Goal: Task Accomplishment & Management: Manage account settings

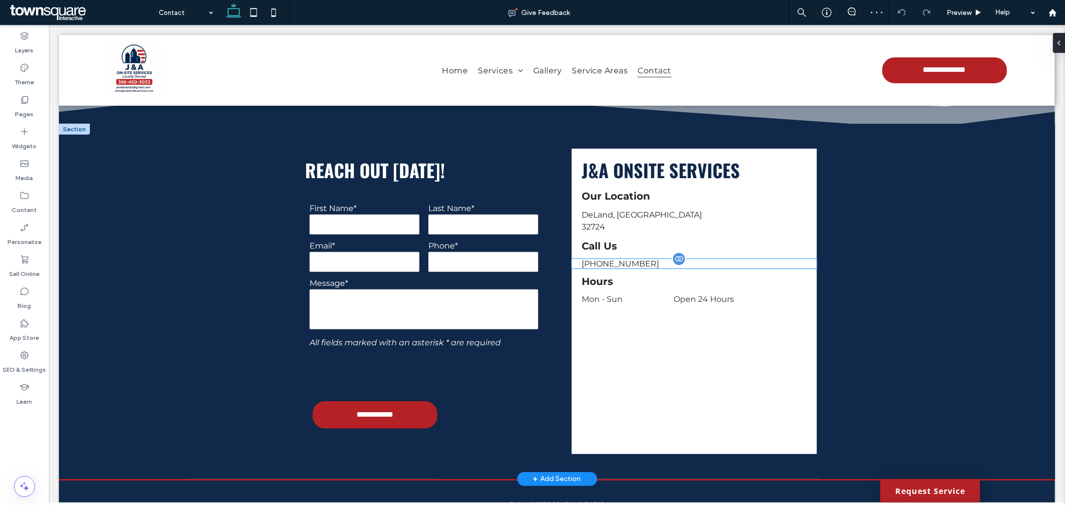
click at [631, 259] on div "[PHONE_NUMBER]" at bounding box center [693, 263] width 245 height 9
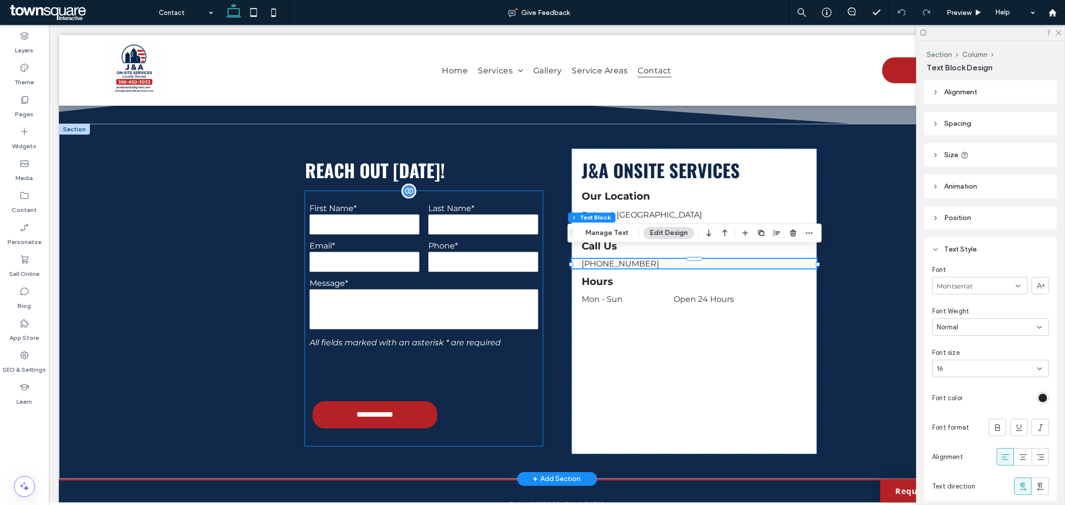
click at [474, 382] on div at bounding box center [424, 371] width 238 height 39
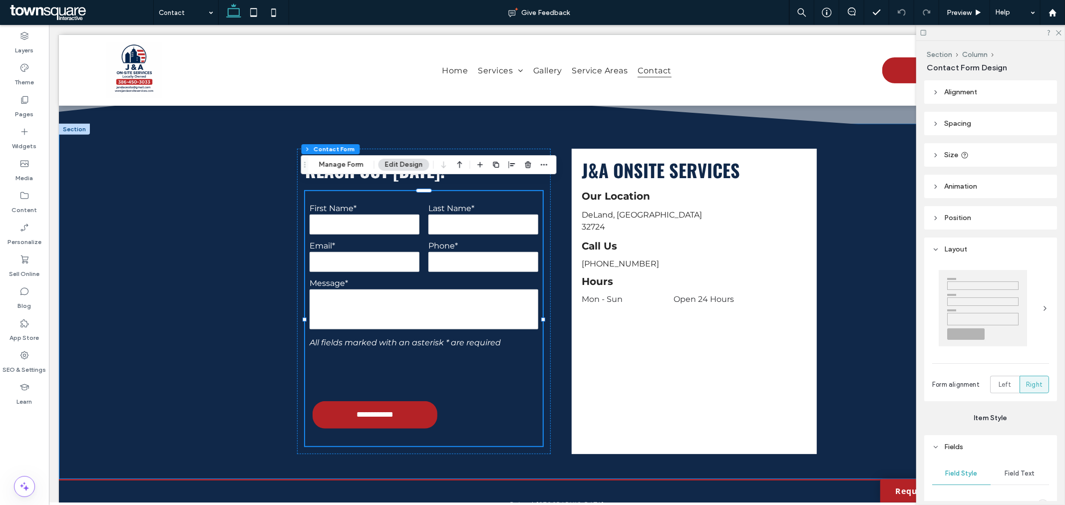
type input "*"
type input "***"
type input "*"
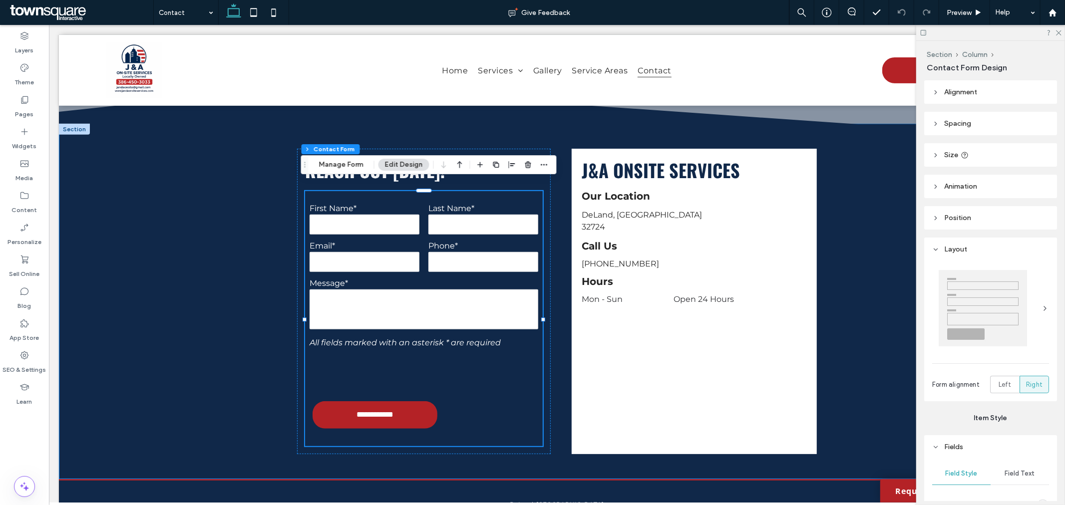
type input "***"
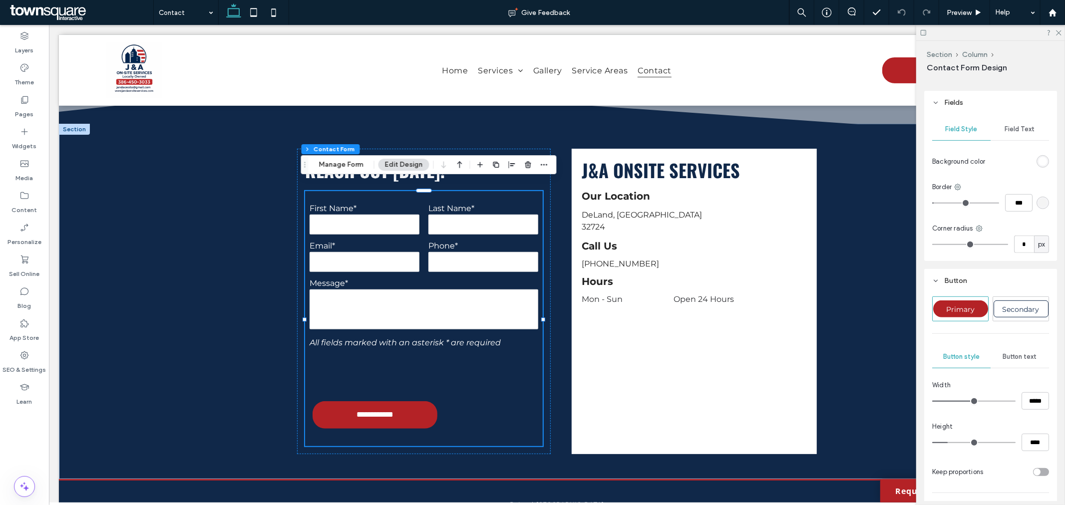
scroll to position [499, 0]
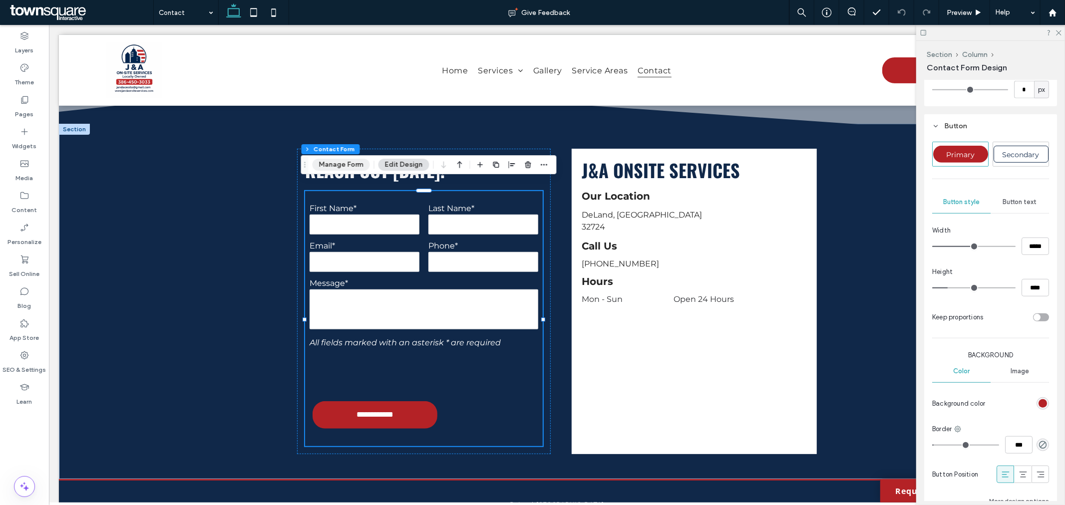
drag, startPoint x: 334, startPoint y: 166, endPoint x: 807, endPoint y: 229, distance: 477.4
click at [334, 166] on button "Manage Form" at bounding box center [341, 165] width 57 height 12
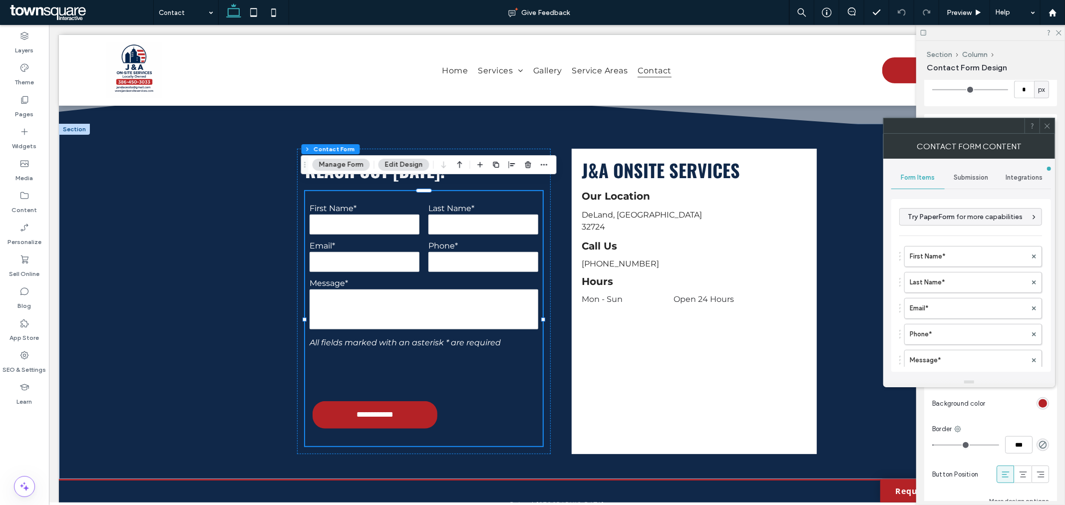
click at [1045, 129] on span at bounding box center [1047, 125] width 7 height 15
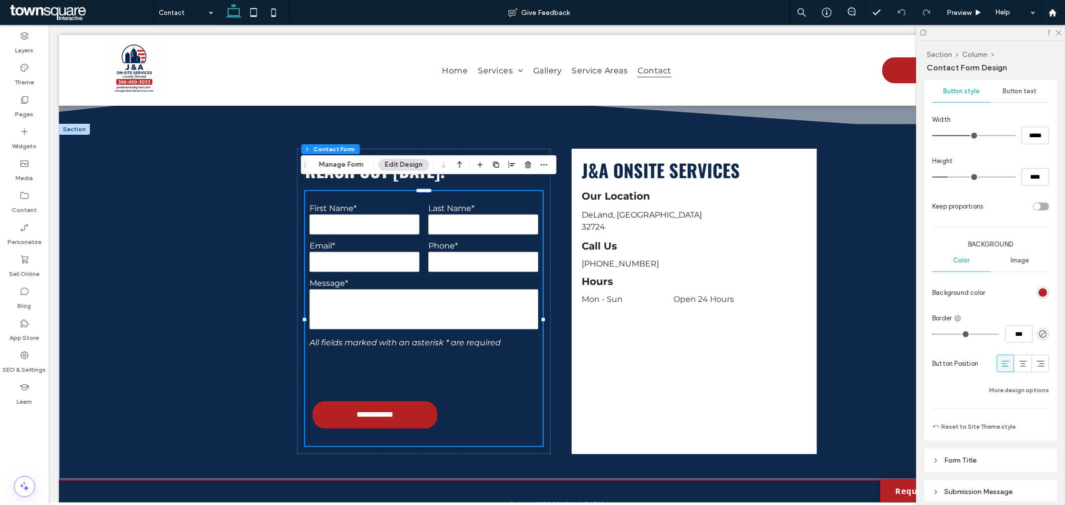
scroll to position [708, 0]
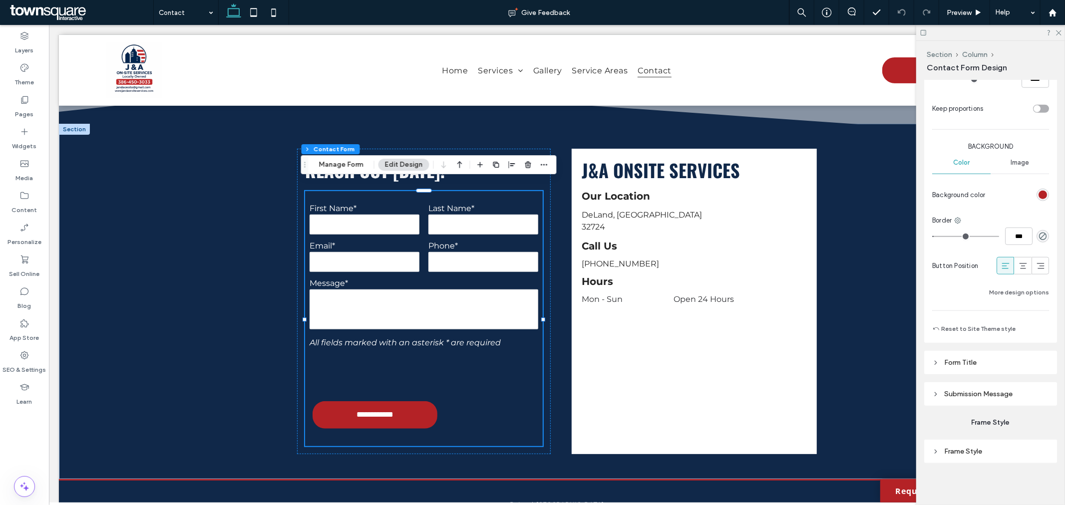
click at [1009, 396] on span "Submission Message" at bounding box center [978, 394] width 68 height 8
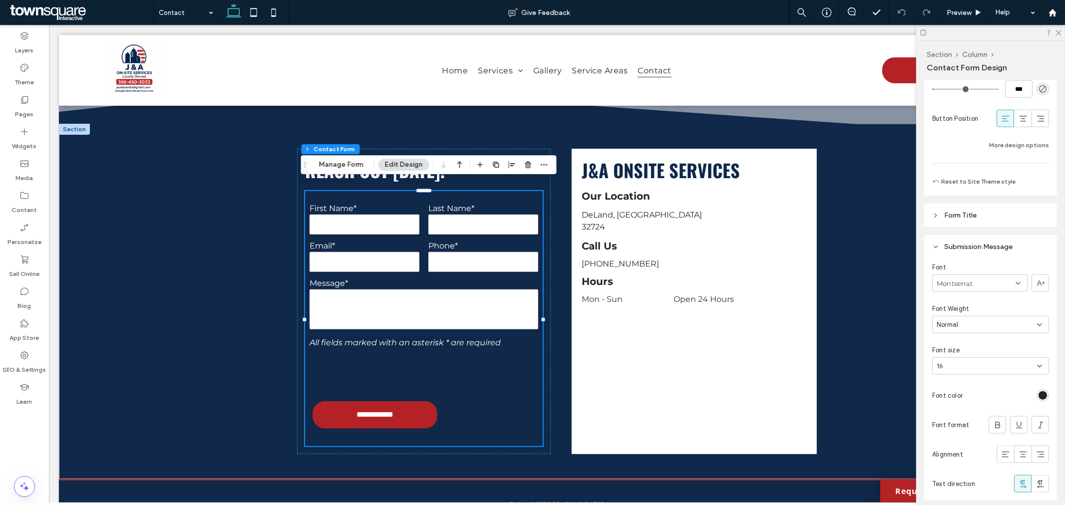
scroll to position [875, 0]
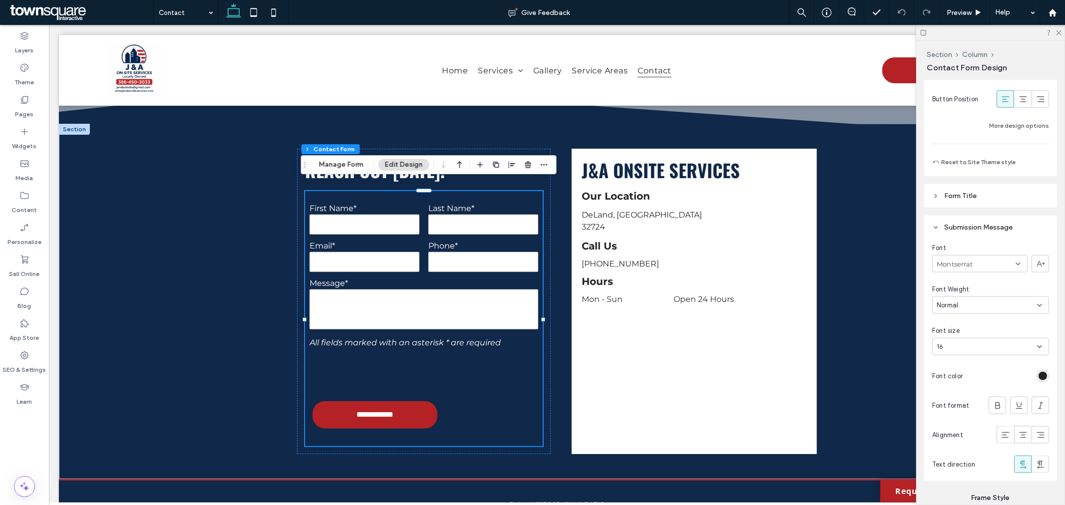
click at [1039, 375] on div "rgb(36, 36, 36)" at bounding box center [1043, 376] width 8 height 8
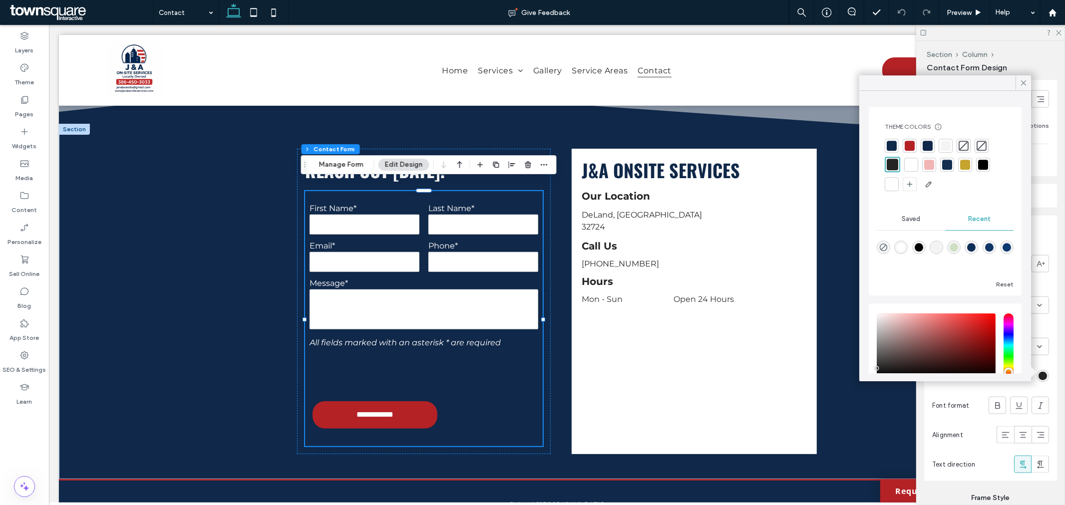
click at [912, 166] on div at bounding box center [911, 165] width 10 height 10
type input "*"
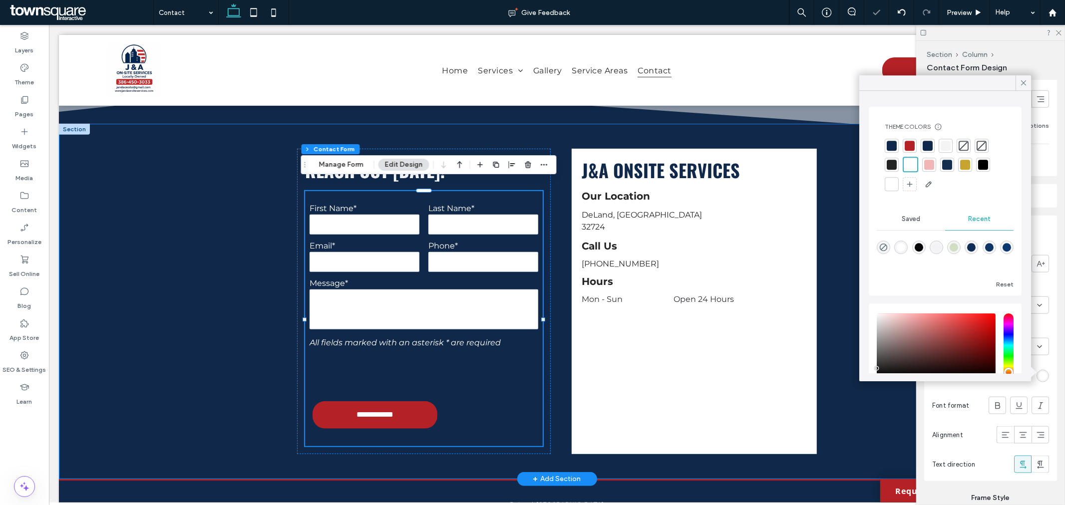
click at [858, 422] on div "**********" at bounding box center [556, 300] width 996 height 355
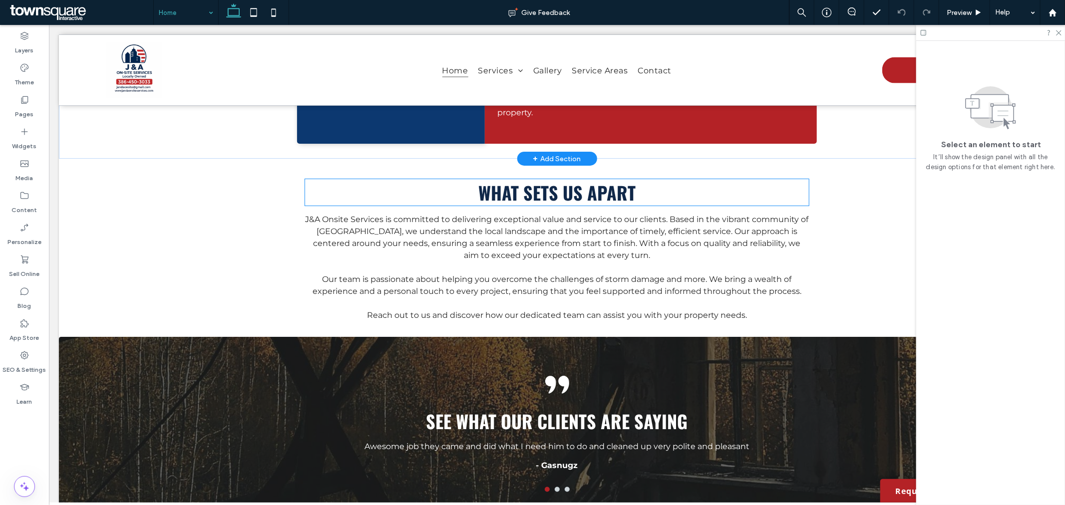
scroll to position [1109, 0]
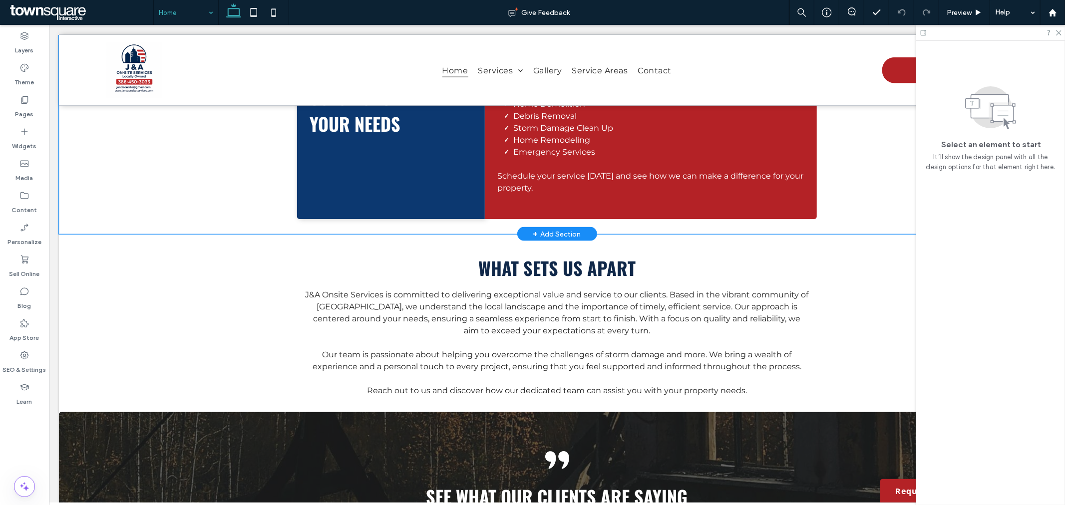
click at [382, 217] on div "Solutions That Fit Your Needs At J&A Onsite Services, we offer a range of solut…" at bounding box center [556, 117] width 599 height 233
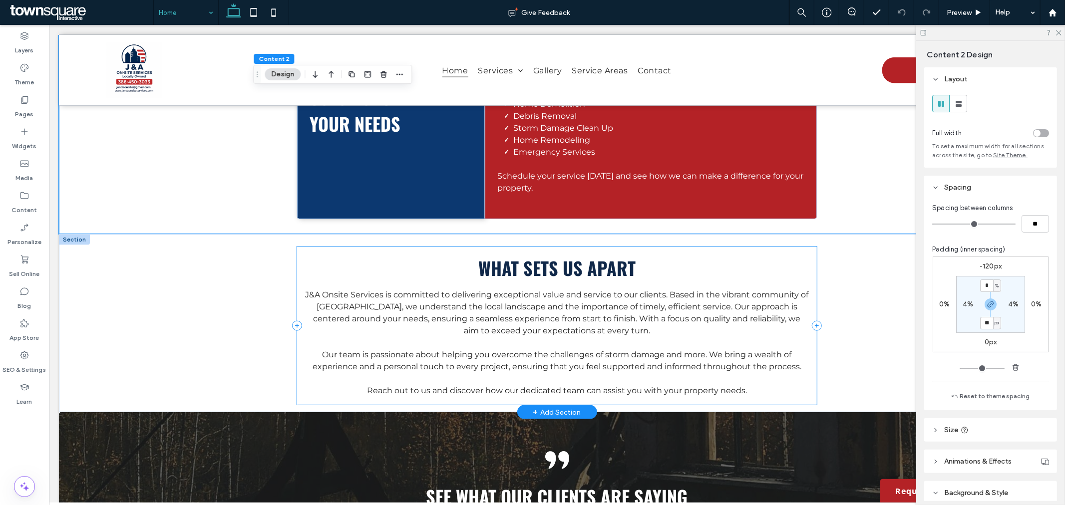
click at [390, 246] on div "What Sets Us Apart J&A Onsite Services is committed to delivering exceptional v…" at bounding box center [556, 325] width 519 height 158
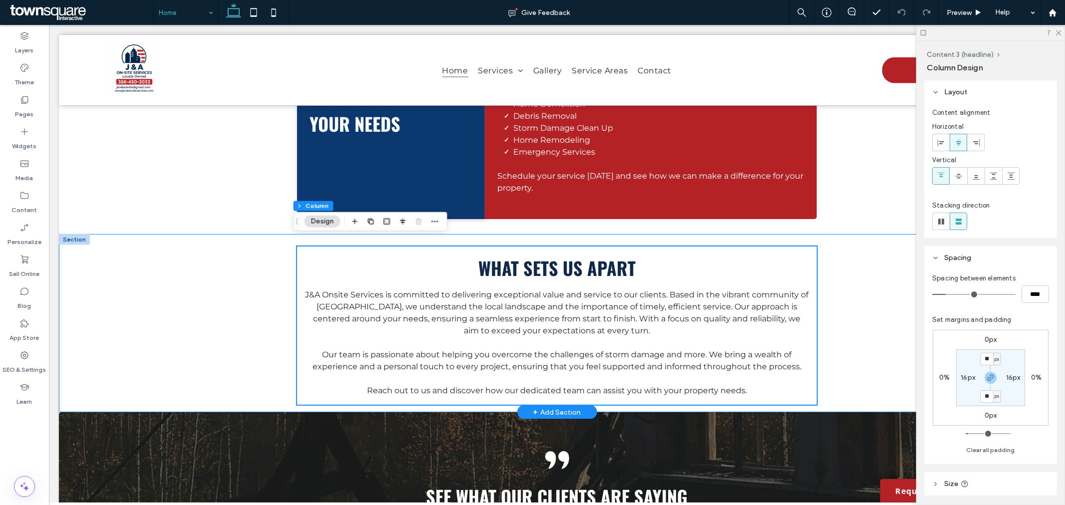
click at [837, 255] on div "What Sets Us Apart J&A Onsite Services is committed to delivering exceptional v…" at bounding box center [556, 323] width 599 height 178
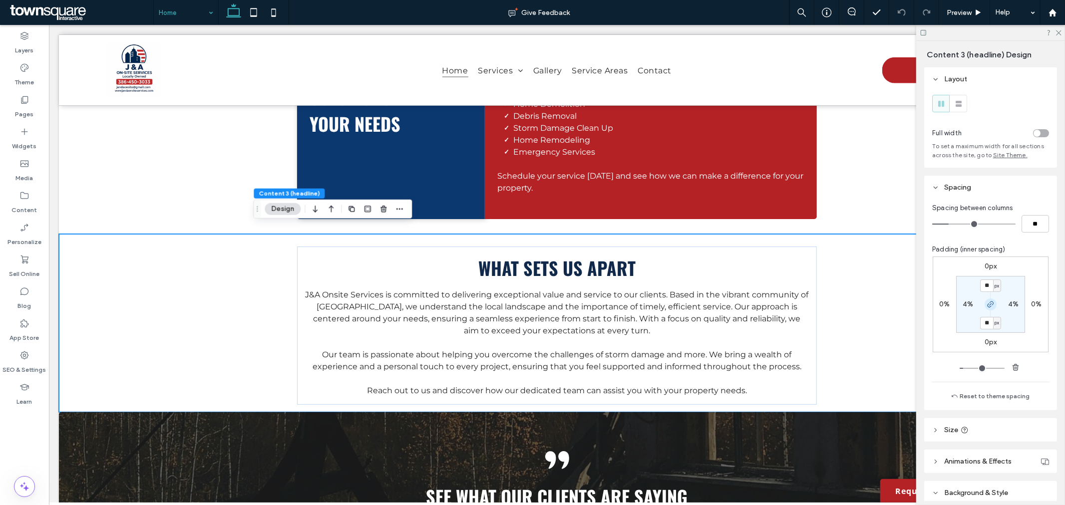
type input "**"
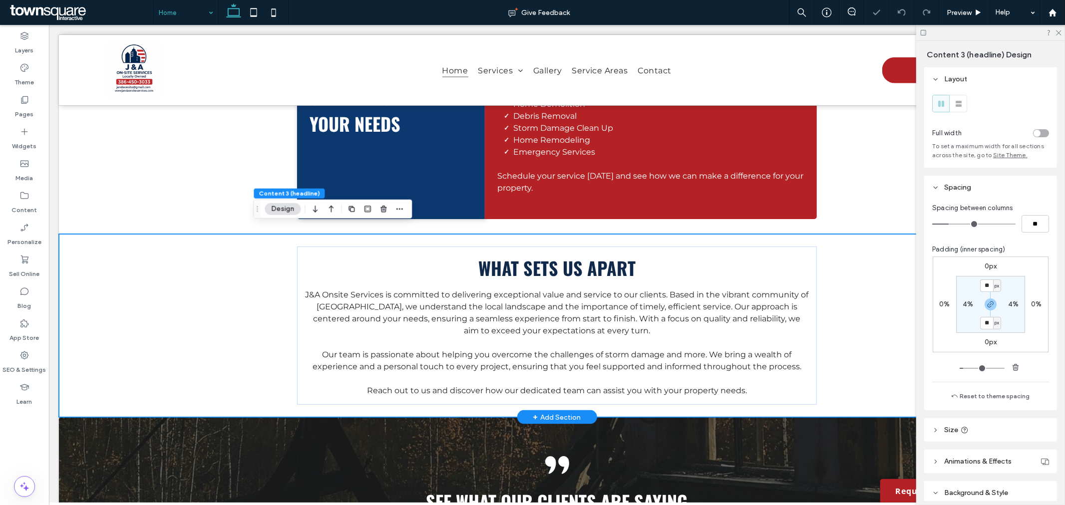
click at [880, 272] on div "What Sets Us Apart J&A Onsite Services is committed to delivering exceptional v…" at bounding box center [556, 325] width 996 height 183
click at [602, 216] on div "Solutions That Fit Your Needs At J&A Onsite Services, we offer a range of solut…" at bounding box center [556, 117] width 599 height 233
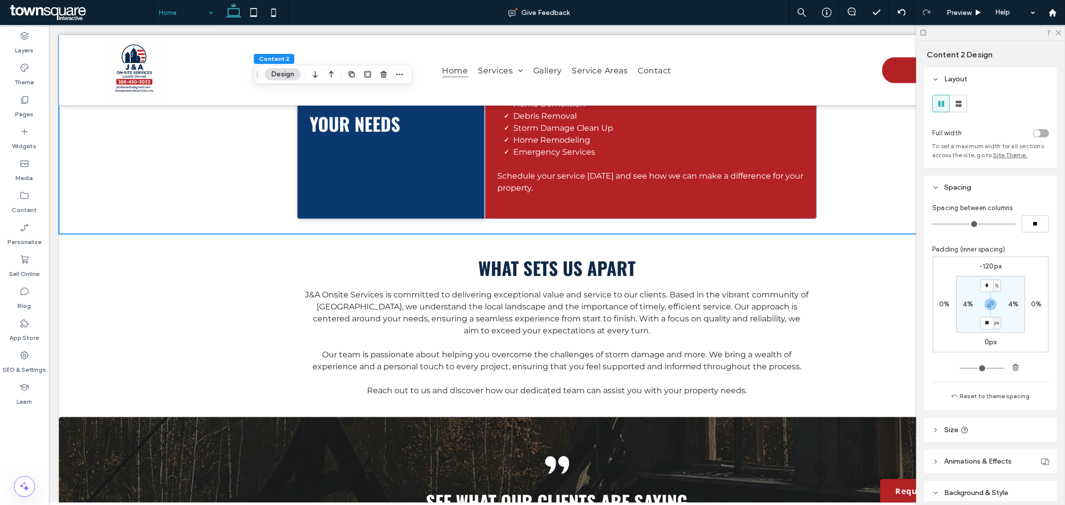
type input "**"
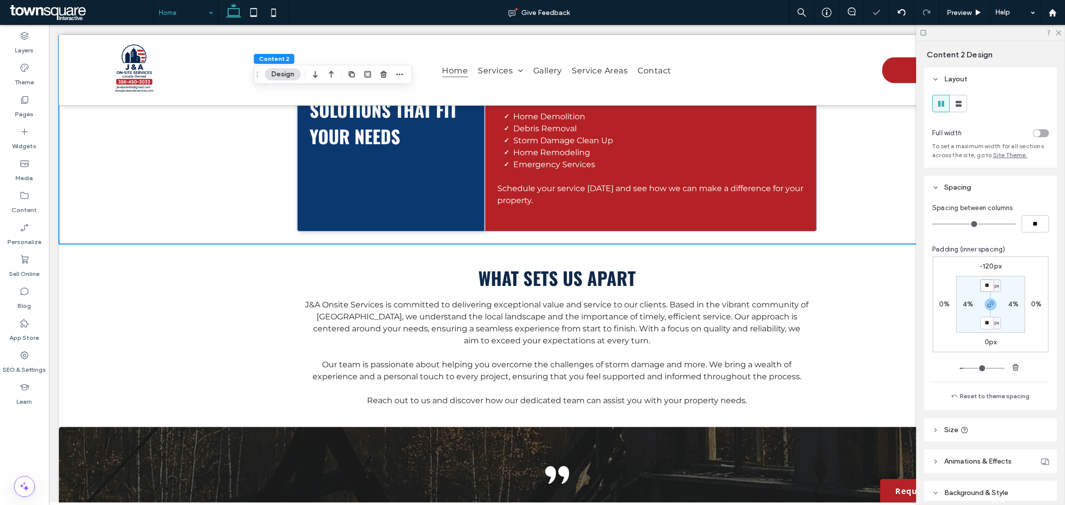
click at [984, 283] on input "**" at bounding box center [986, 286] width 13 height 12
click at [981, 306] on div at bounding box center [990, 305] width 22 height 12
click at [986, 299] on section "** px 4% ** px 4%" at bounding box center [990, 304] width 69 height 57
click at [987, 308] on icon "button" at bounding box center [991, 305] width 8 height 8
click at [986, 291] on input "**" at bounding box center [986, 286] width 13 height 12
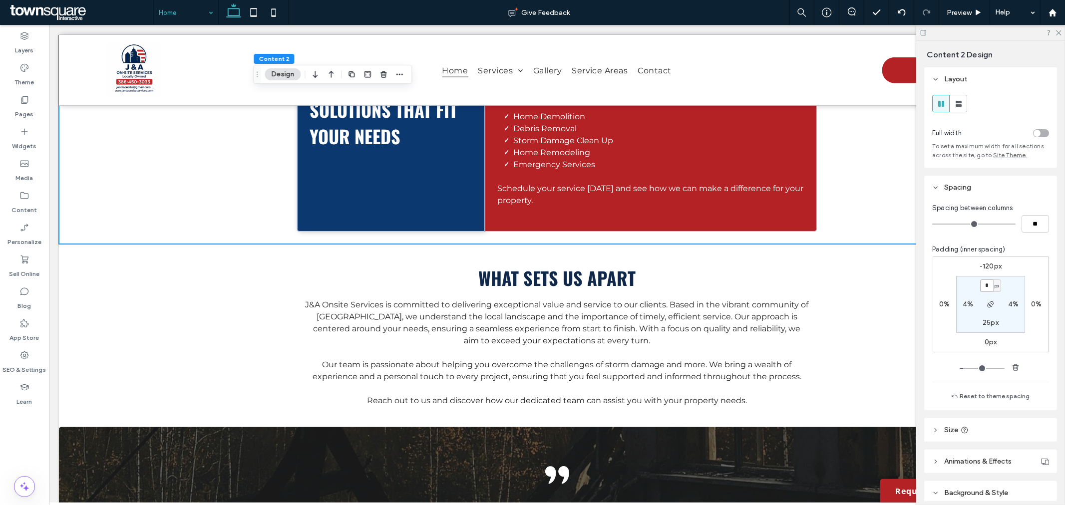
type input "*"
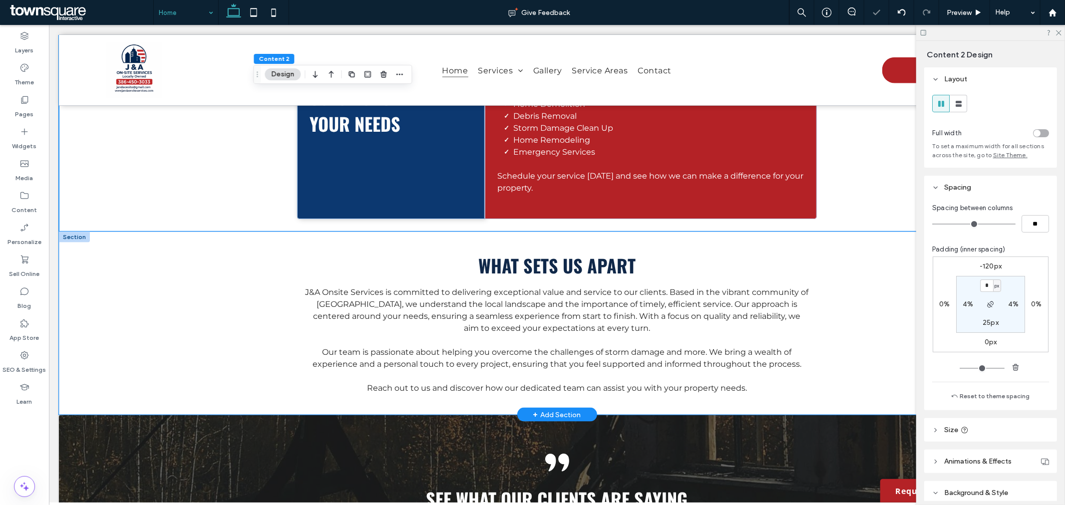
click at [271, 241] on div "What Sets Us Apart J&A Onsite Services is committed to delivering exceptional v…" at bounding box center [556, 322] width 599 height 183
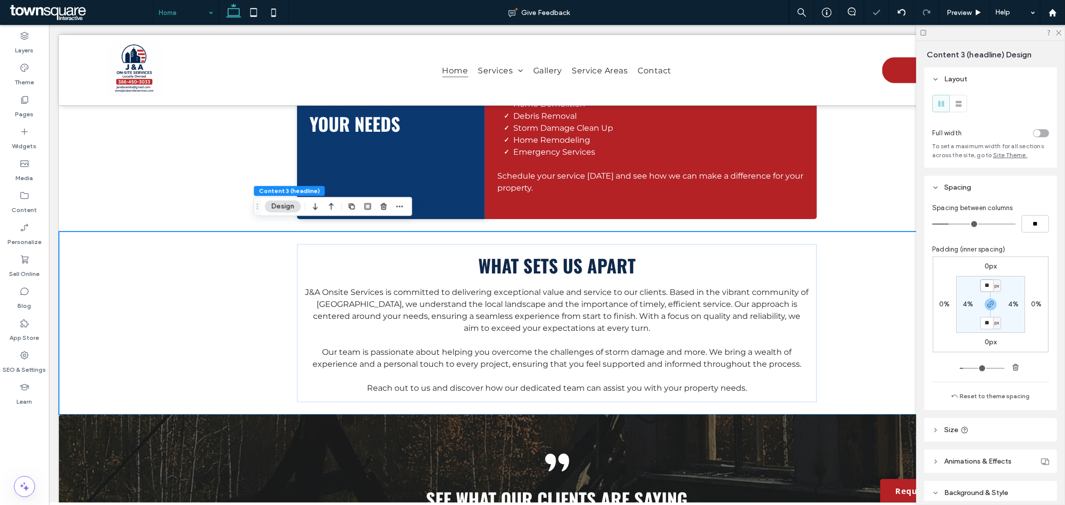
click at [986, 288] on input "**" at bounding box center [986, 286] width 13 height 12
type input "*"
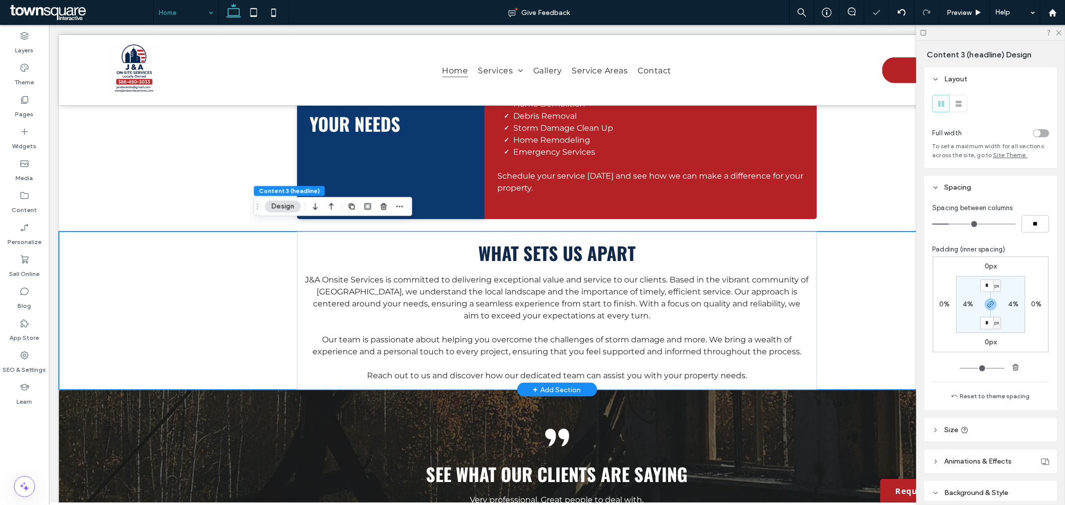
click at [885, 250] on div "What Sets Us Apart J&A Onsite Services is committed to delivering exceptional v…" at bounding box center [556, 310] width 996 height 158
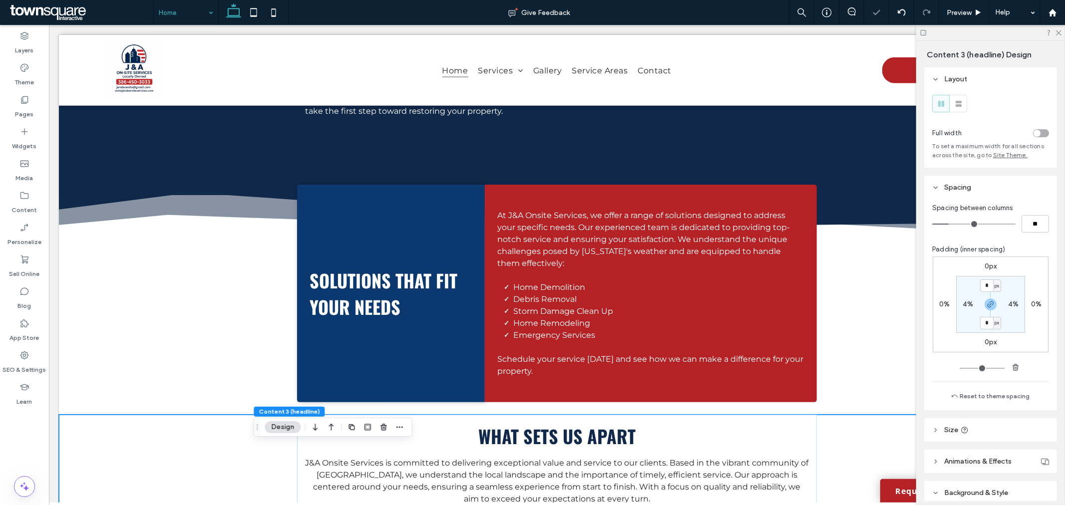
scroll to position [1054, 0]
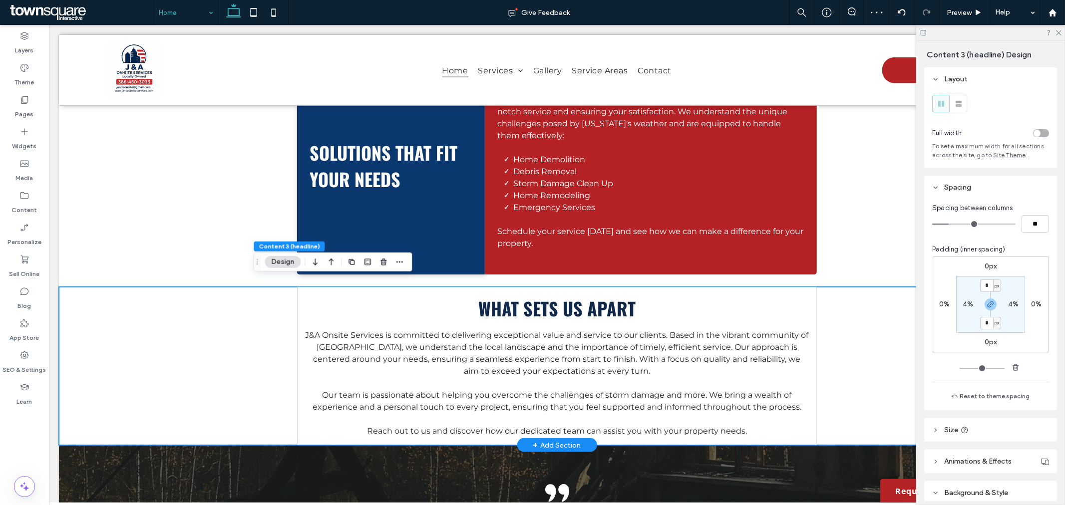
click at [838, 334] on div "What Sets Us Apart J&A Onsite Services is committed to delivering exceptional v…" at bounding box center [556, 366] width 599 height 158
click at [705, 395] on span "Our team is passionate about helping you overcome the challenges of storm damag…" at bounding box center [556, 400] width 489 height 21
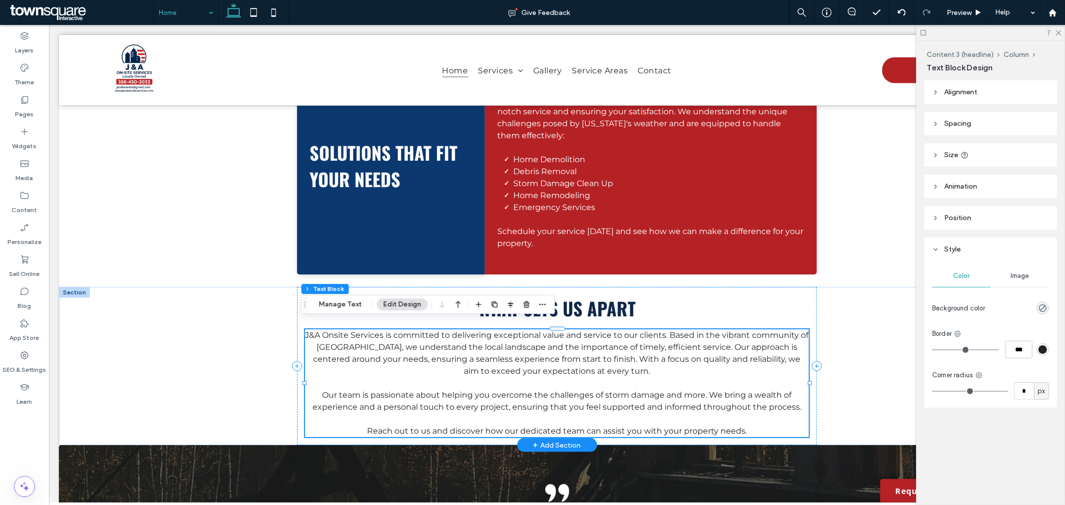
click at [826, 390] on div "What Sets Us Apart J&A Onsite Services is committed to delivering exceptional v…" at bounding box center [556, 366] width 599 height 158
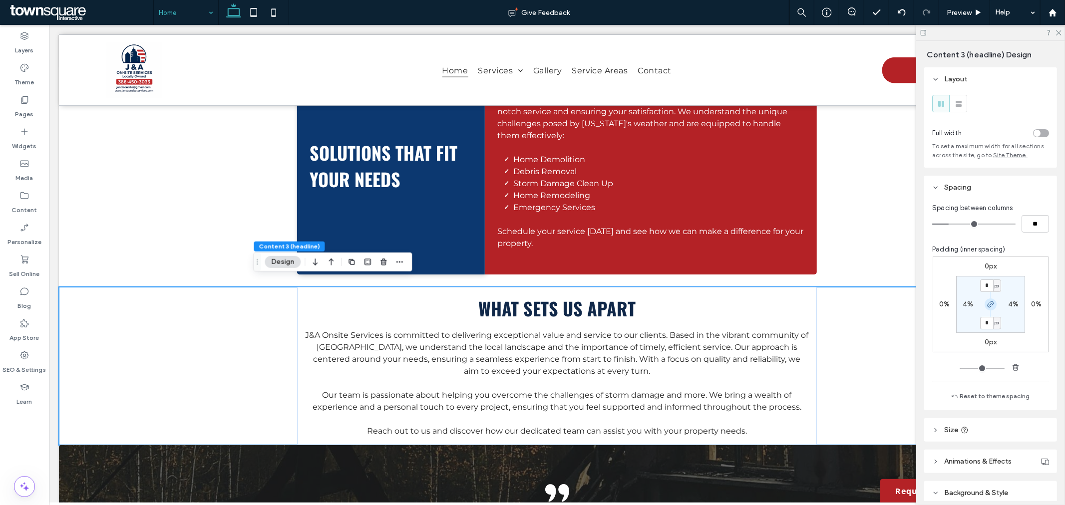
click at [989, 303] on icon "button" at bounding box center [991, 305] width 8 height 8
click at [989, 327] on label "0px" at bounding box center [991, 323] width 12 height 8
type input "***"
type input "**"
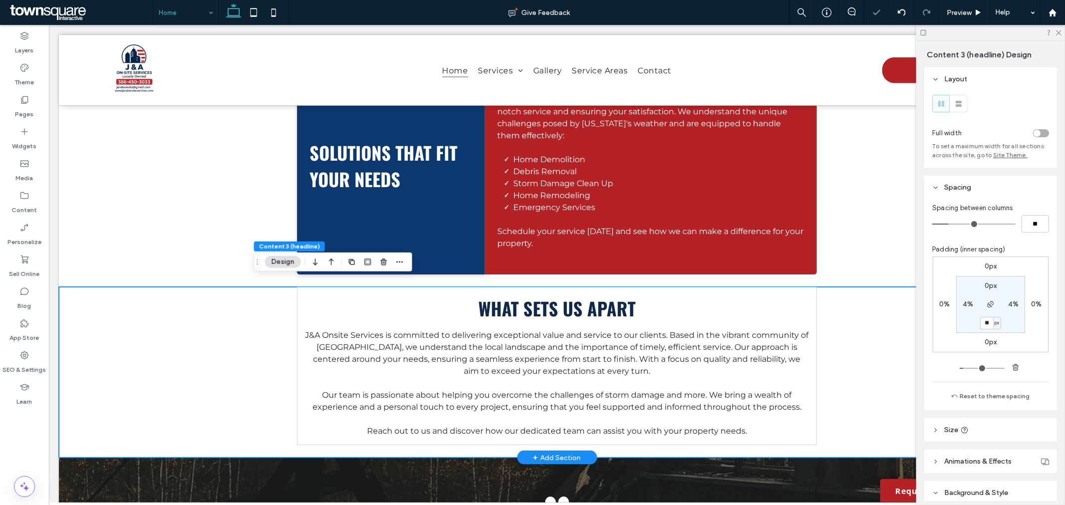
click at [818, 336] on div "What Sets Us Apart J&A Onsite Services is committed to delivering exceptional v…" at bounding box center [556, 372] width 599 height 171
click at [851, 318] on div "What Sets Us Apart J&A Onsite Services is committed to delivering exceptional v…" at bounding box center [556, 372] width 599 height 171
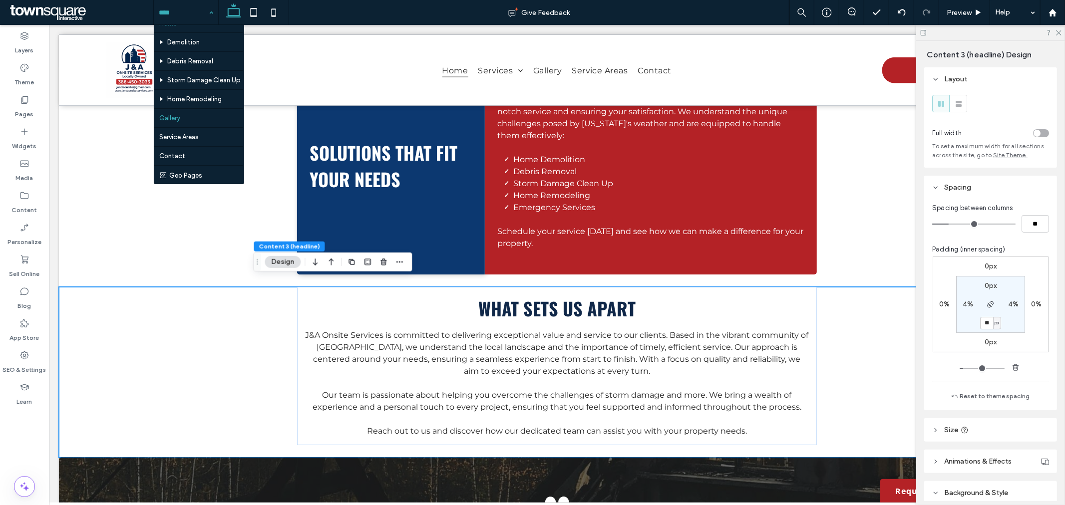
scroll to position [13, 0]
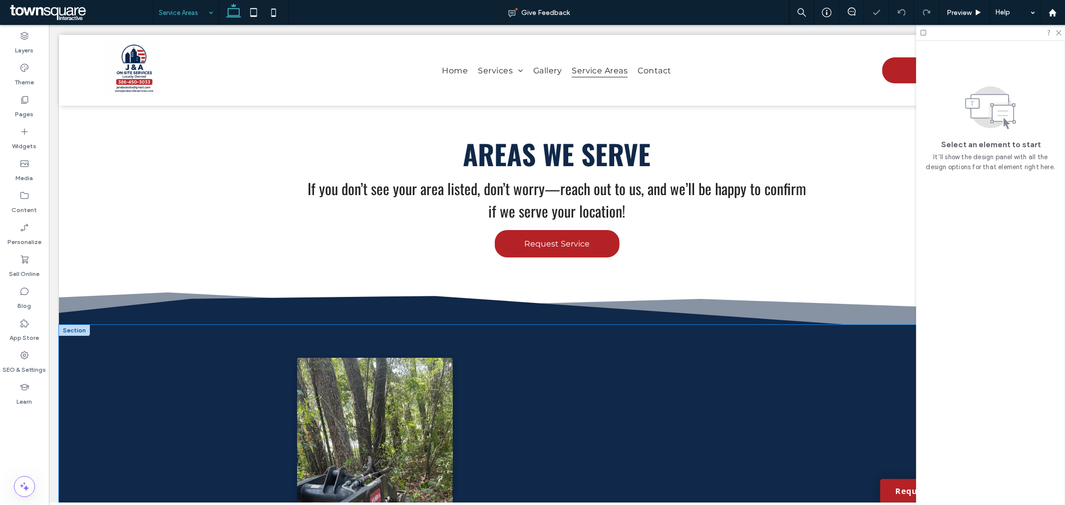
scroll to position [222, 0]
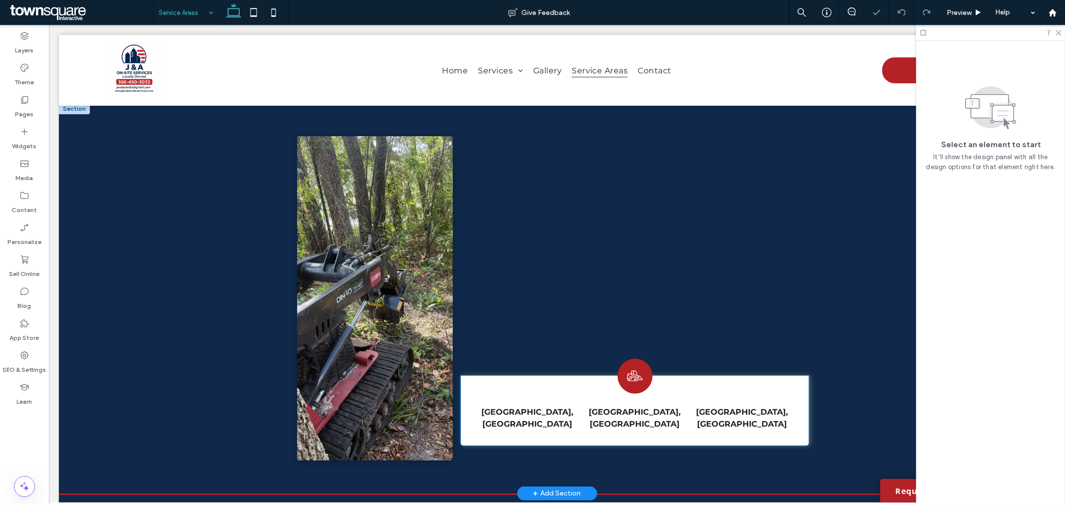
click at [787, 408] on p "[GEOGRAPHIC_DATA], [GEOGRAPHIC_DATA]" at bounding box center [741, 418] width 101 height 24
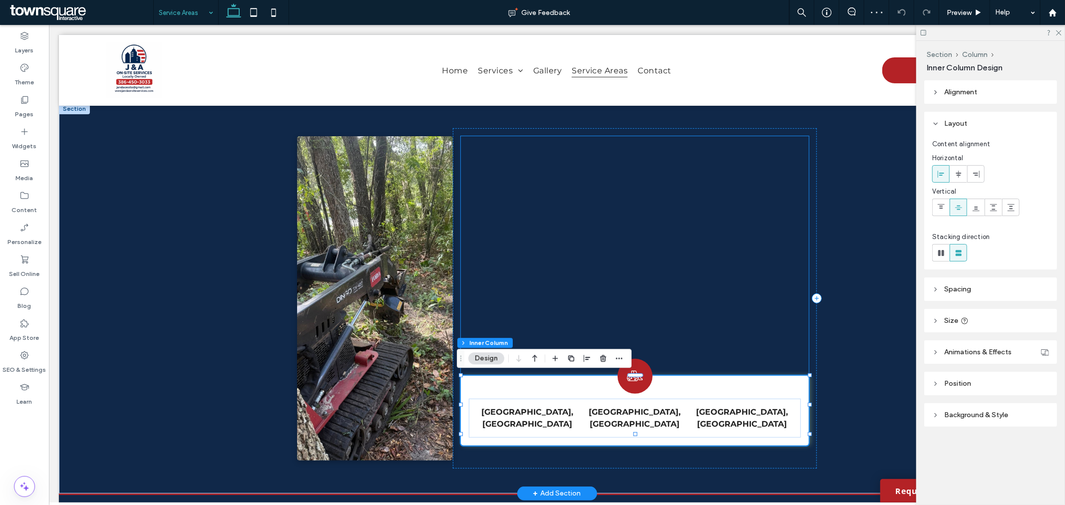
click at [473, 138] on div at bounding box center [634, 256] width 348 height 240
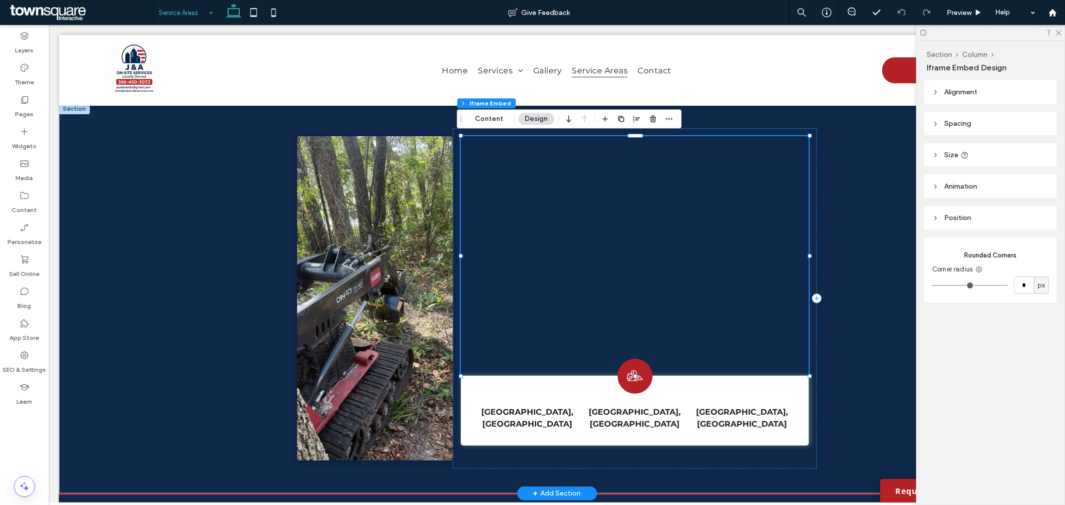
click at [751, 135] on div at bounding box center [635, 135] width 348 height 0
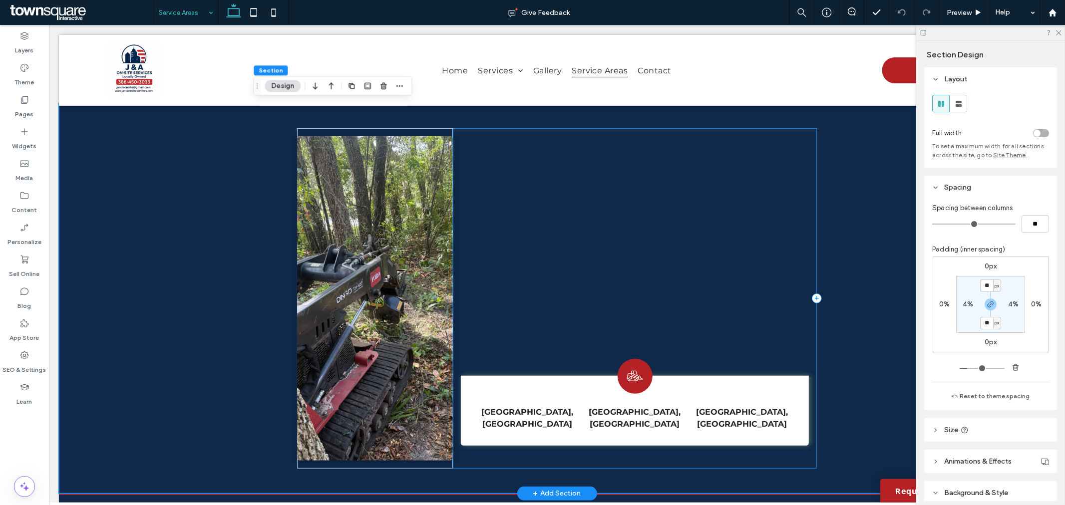
click at [751, 134] on div "Volusia County, FL Seminole County, FL Lake County, FL" at bounding box center [633, 298] width 363 height 341
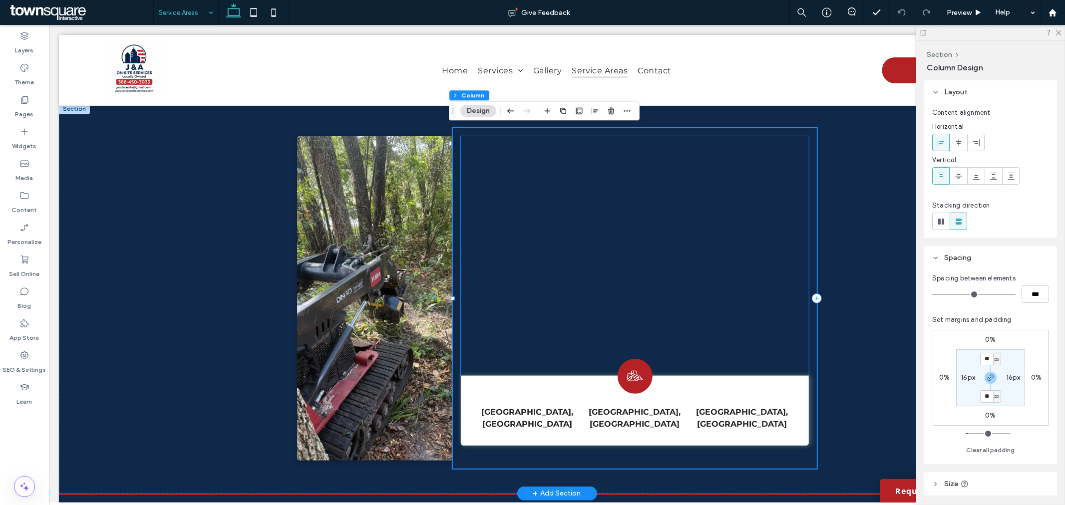
click at [747, 142] on div at bounding box center [634, 256] width 348 height 240
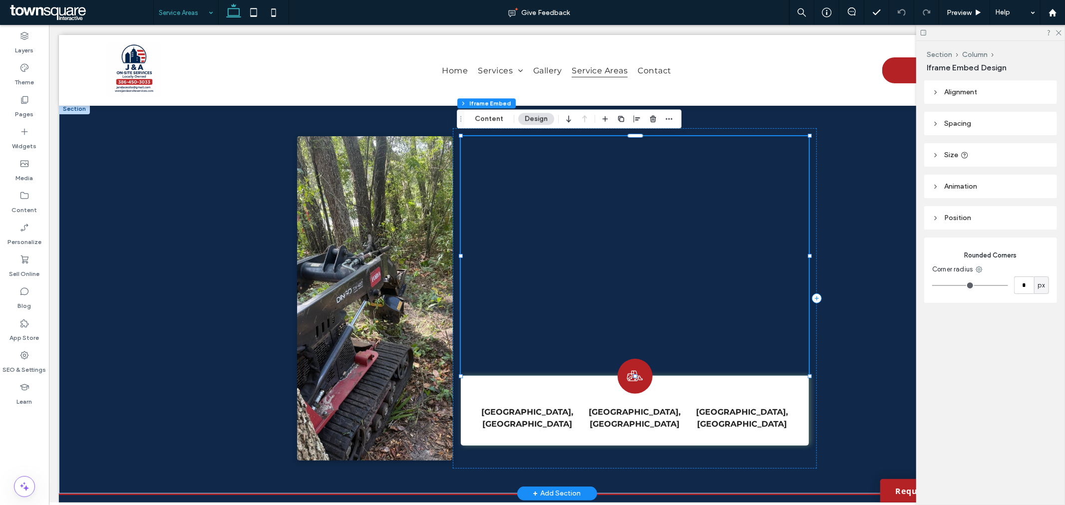
click at [531, 117] on button "Design" at bounding box center [536, 119] width 36 height 12
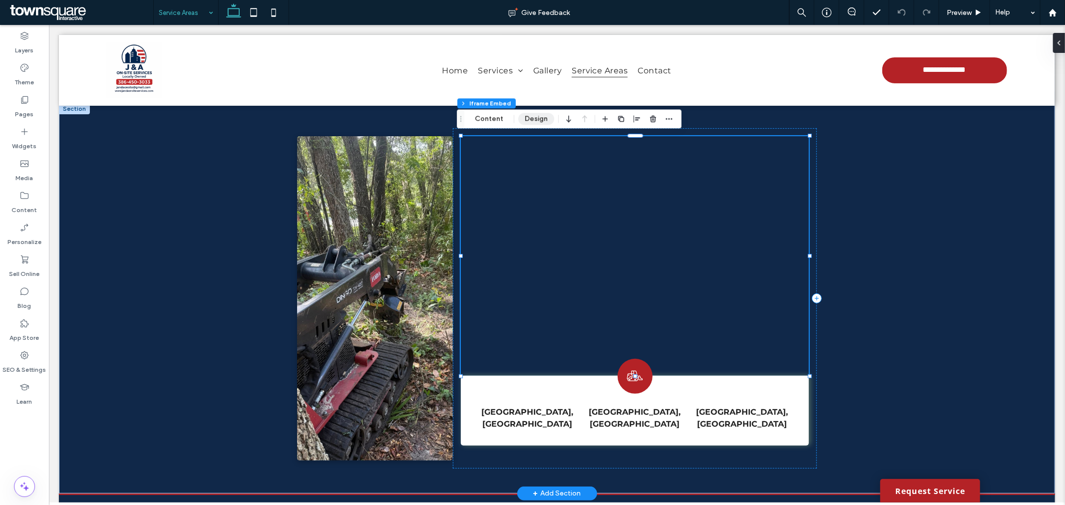
click at [527, 118] on button "Design" at bounding box center [536, 119] width 36 height 12
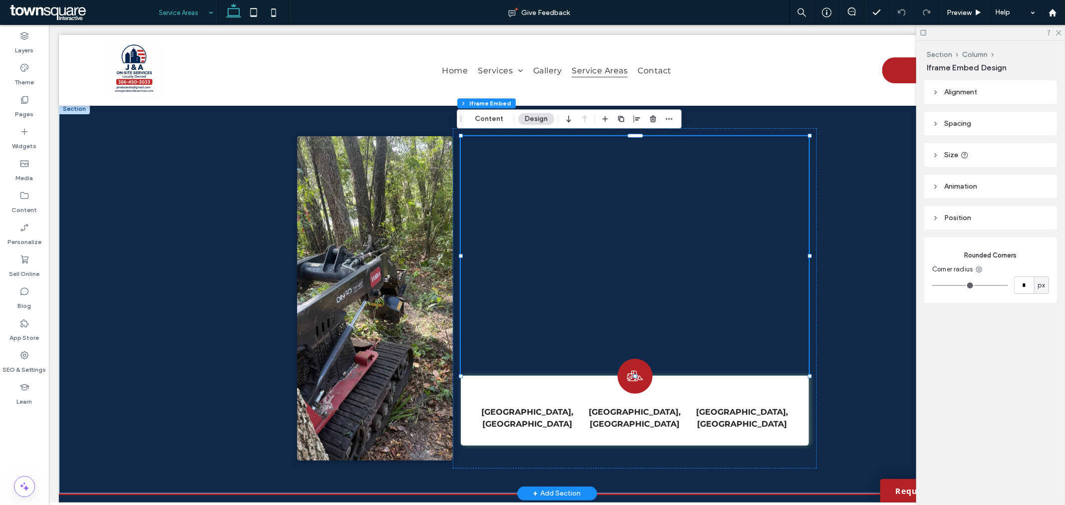
click at [984, 159] on header "Size" at bounding box center [990, 154] width 133 height 23
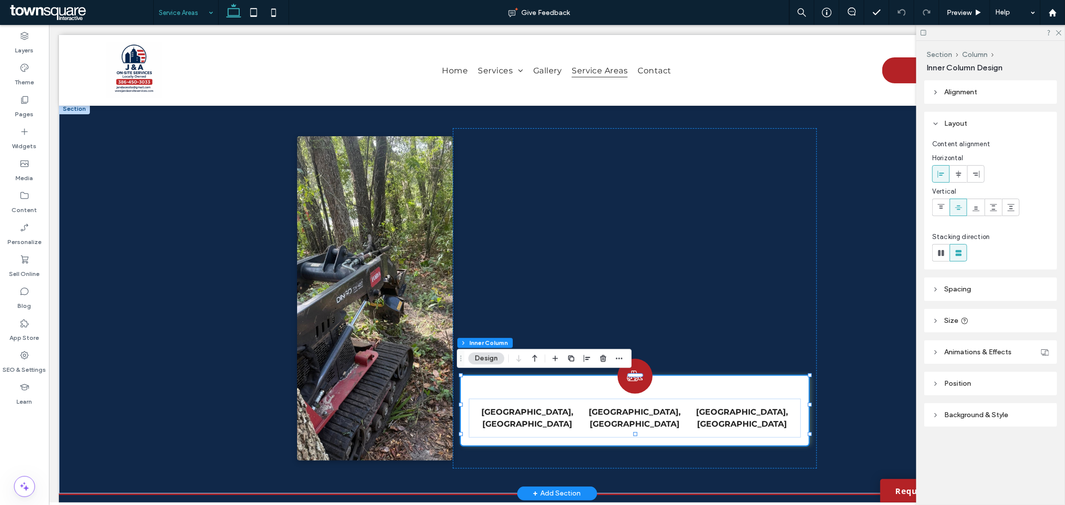
click at [990, 412] on span "Background & Style" at bounding box center [976, 415] width 64 height 8
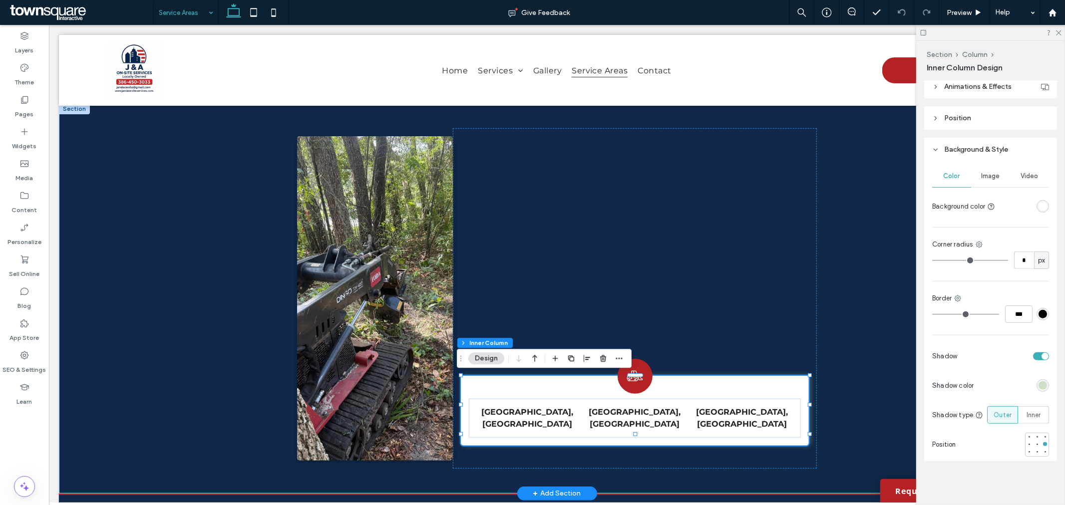
click at [1044, 390] on div at bounding box center [1013, 385] width 71 height 17
click at [1041, 385] on div "rgba(163, 197, 134, 0.46)" at bounding box center [1043, 385] width 8 height 8
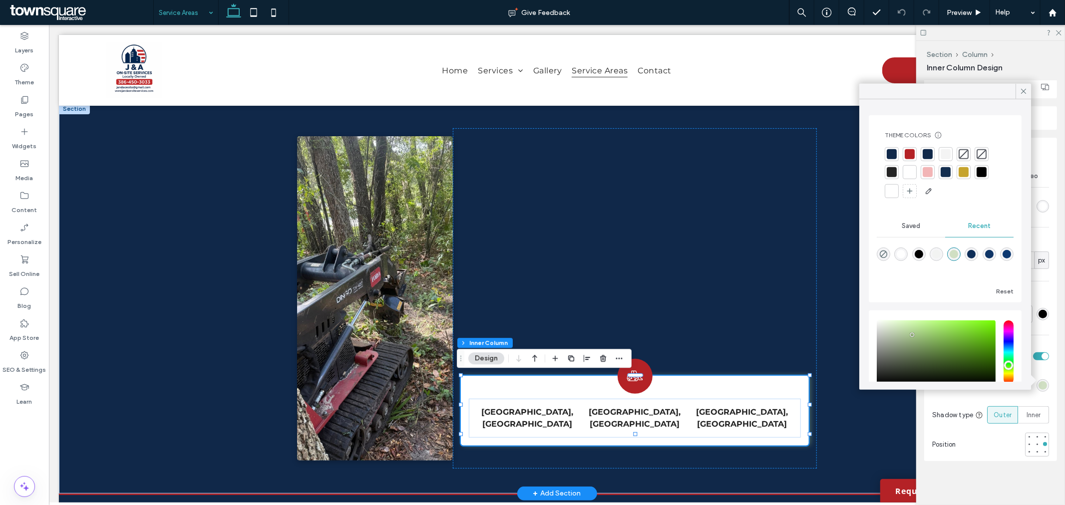
click at [895, 155] on div at bounding box center [892, 154] width 10 height 10
click at [865, 429] on div "Volusia County, FL Seminole County, FL Lake County, FL" at bounding box center [556, 298] width 996 height 390
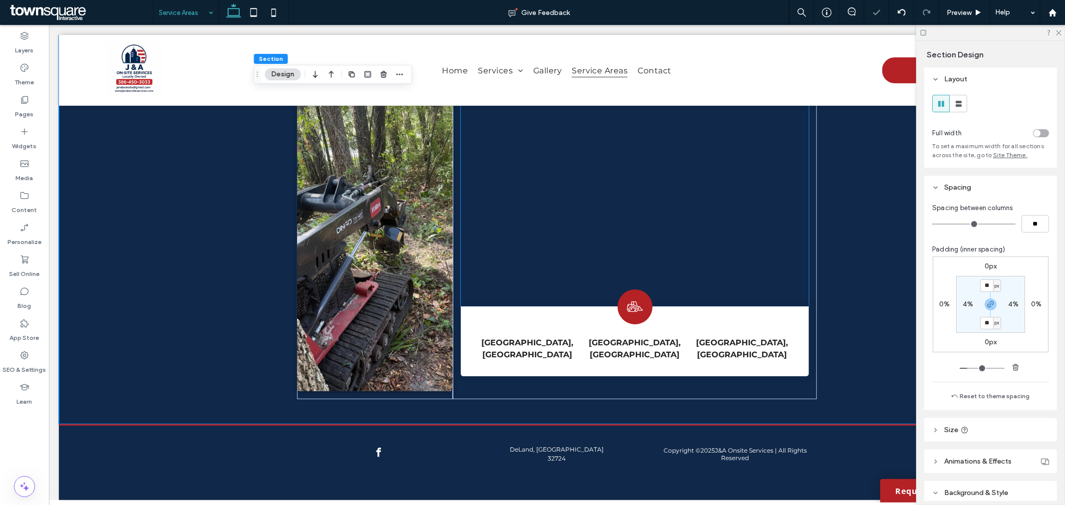
scroll to position [297, 0]
click at [400, 235] on img at bounding box center [375, 228] width 156 height 325
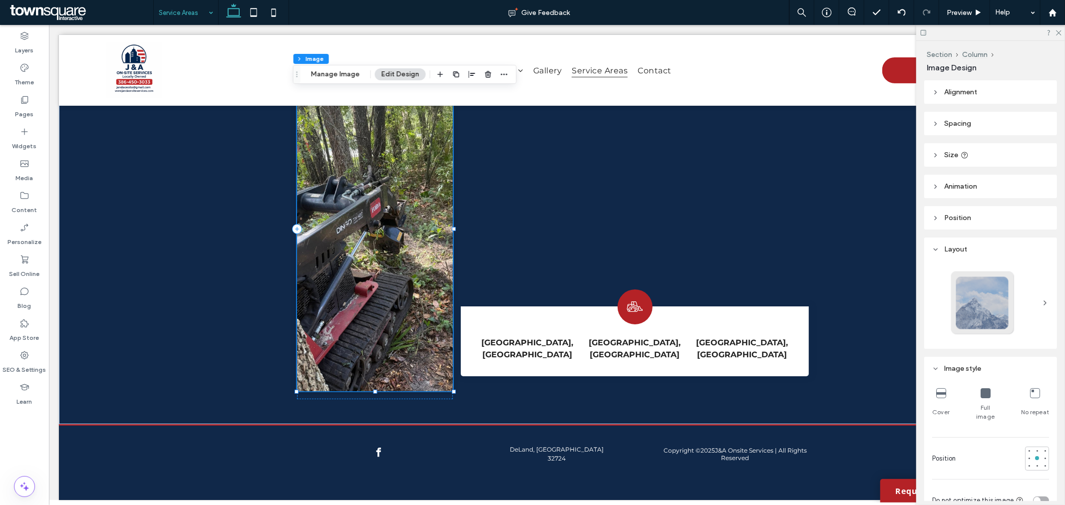
type input "*"
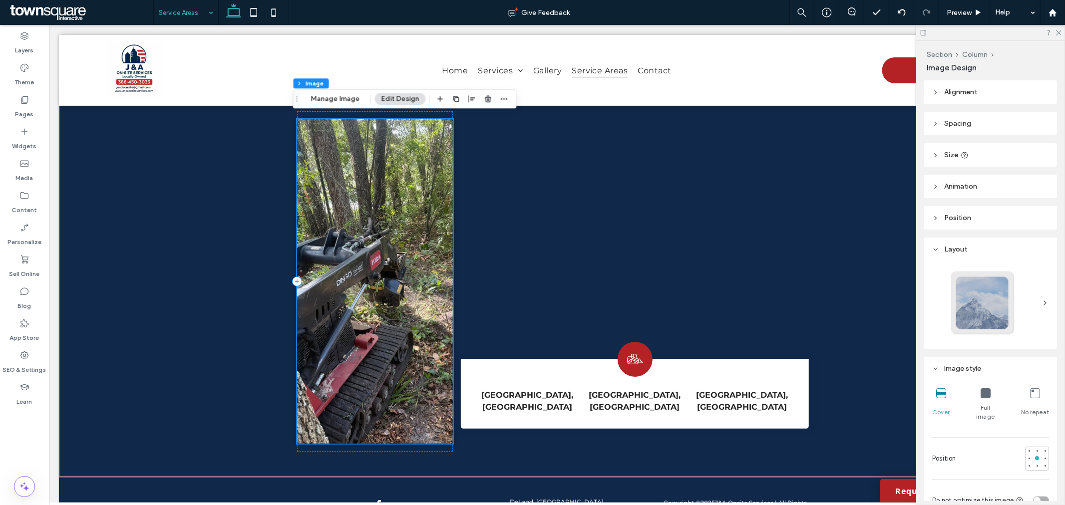
scroll to position [242, 0]
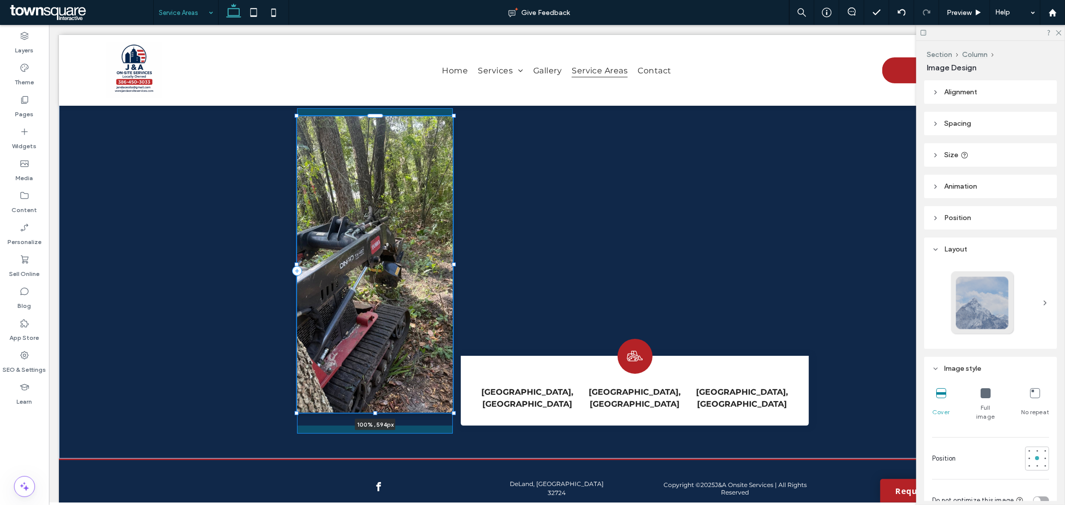
drag, startPoint x: 369, startPoint y: 439, endPoint x: 379, endPoint y: 411, distance: 29.7
click at [297, 116] on div at bounding box center [297, 116] width 0 height 0
type input "***"
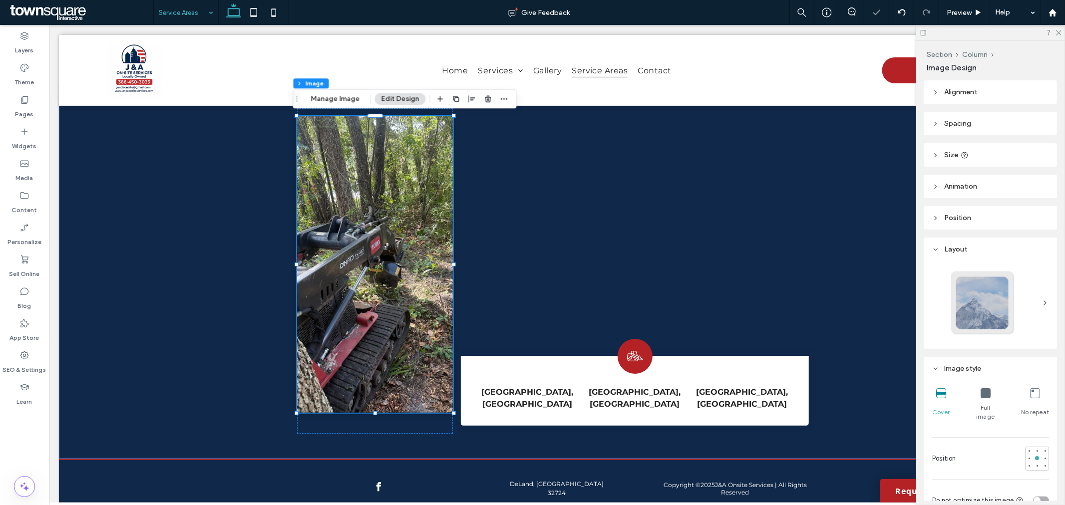
click at [856, 366] on div "100% , 594px Volusia County, FL Seminole County, FL Lake County, FL" at bounding box center [556, 270] width 996 height 375
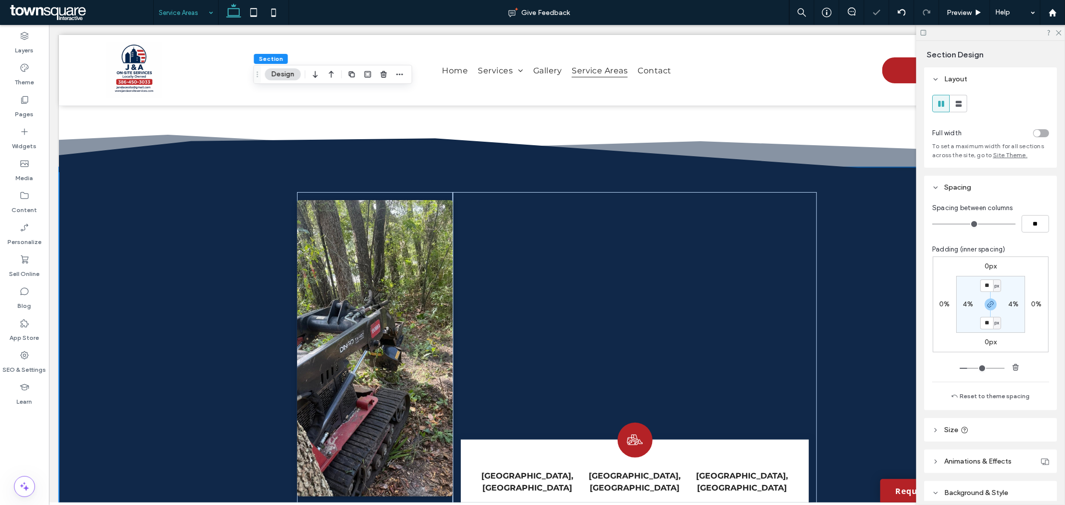
scroll to position [75, 0]
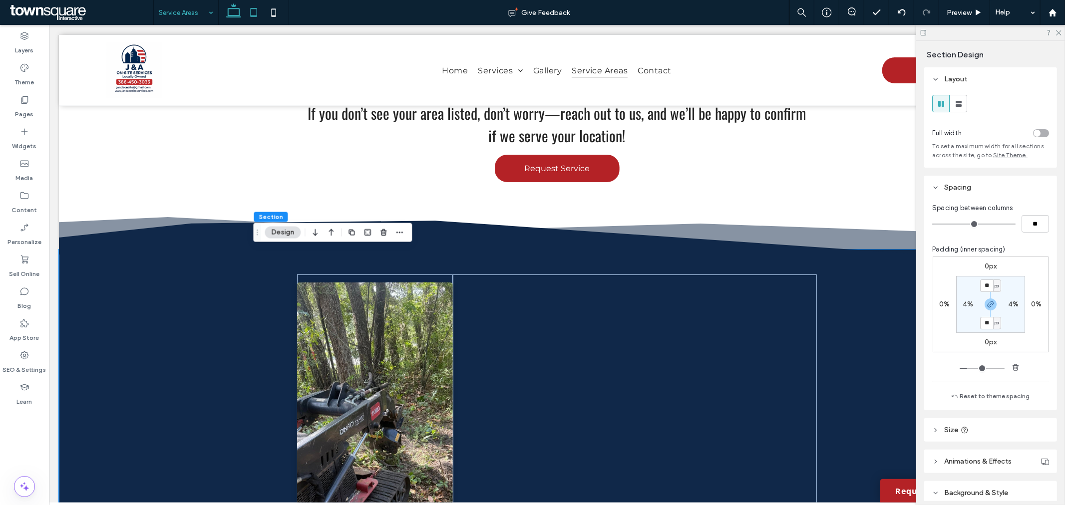
click at [258, 10] on icon at bounding box center [254, 12] width 20 height 20
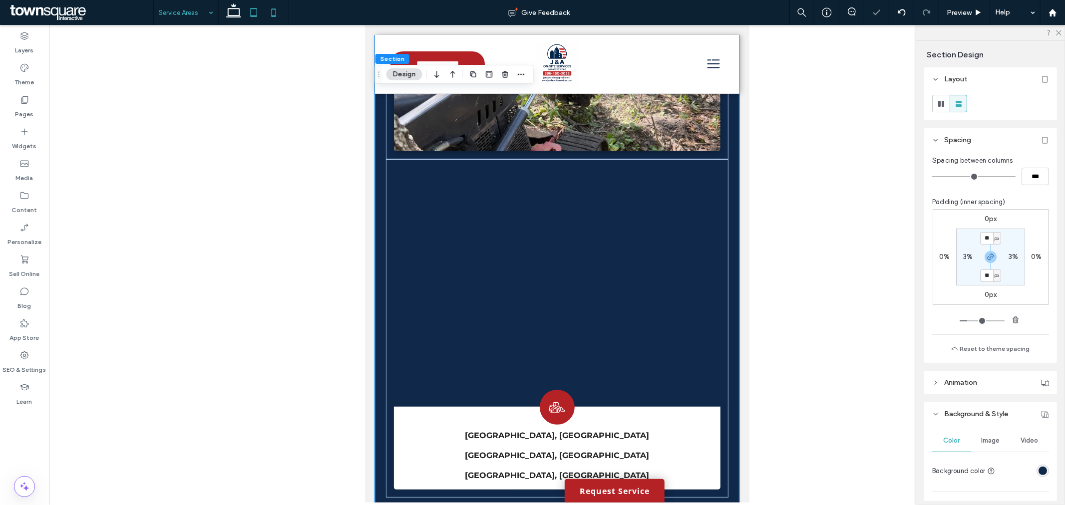
click at [267, 12] on icon at bounding box center [274, 12] width 20 height 20
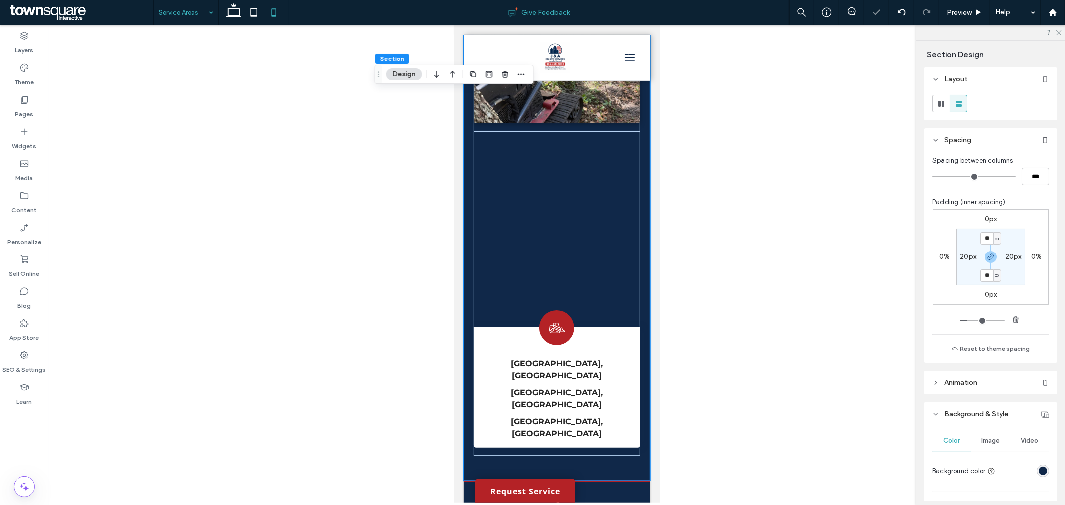
scroll to position [282, 0]
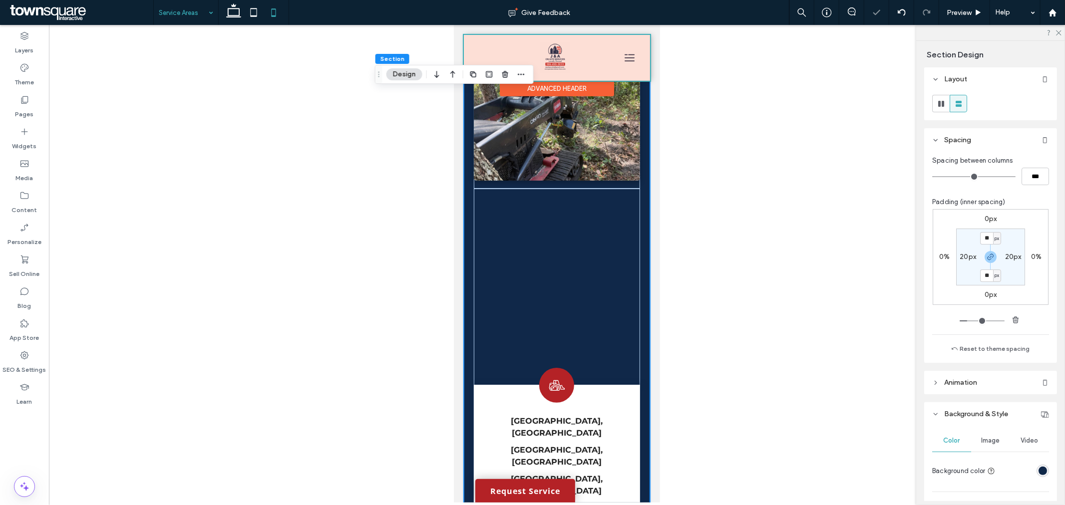
click at [499, 50] on div at bounding box center [556, 57] width 186 height 46
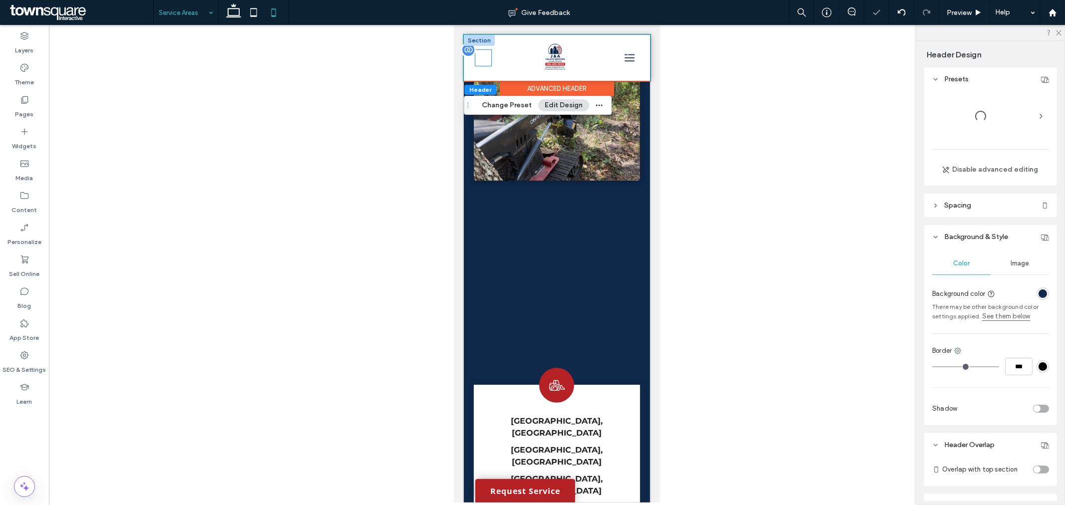
click at [483, 58] on div "[PHONE_NUMBER]" at bounding box center [483, 57] width 16 height 16
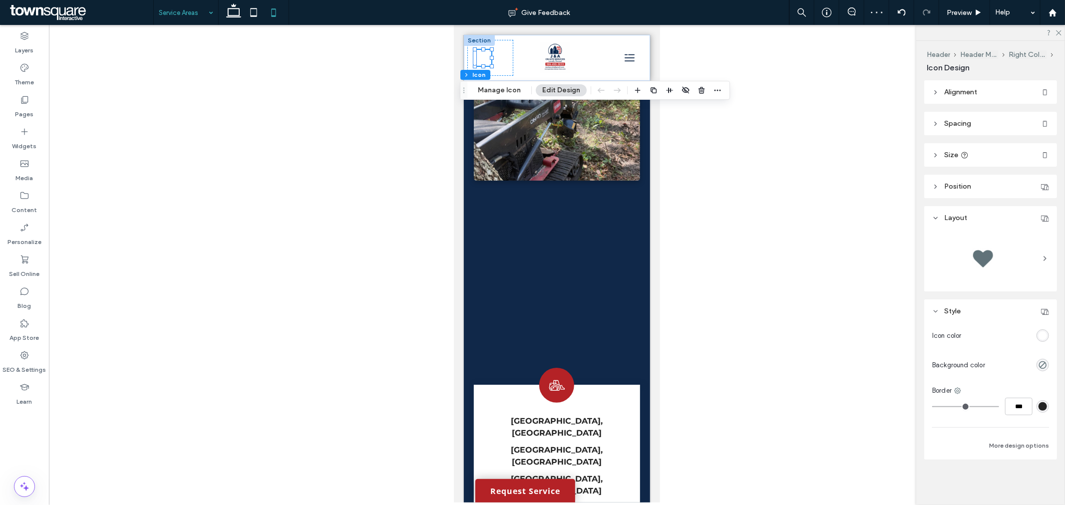
click at [1047, 332] on div "rgb(255, 255, 255)" at bounding box center [1043, 336] width 8 height 8
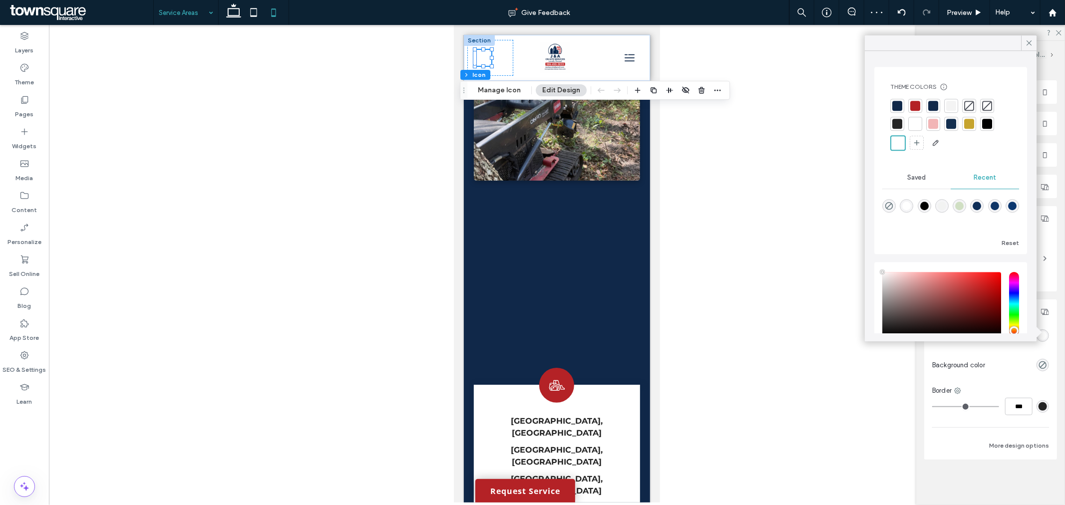
click at [902, 108] on div at bounding box center [897, 106] width 10 height 10
click at [716, 154] on div at bounding box center [557, 264] width 1016 height 478
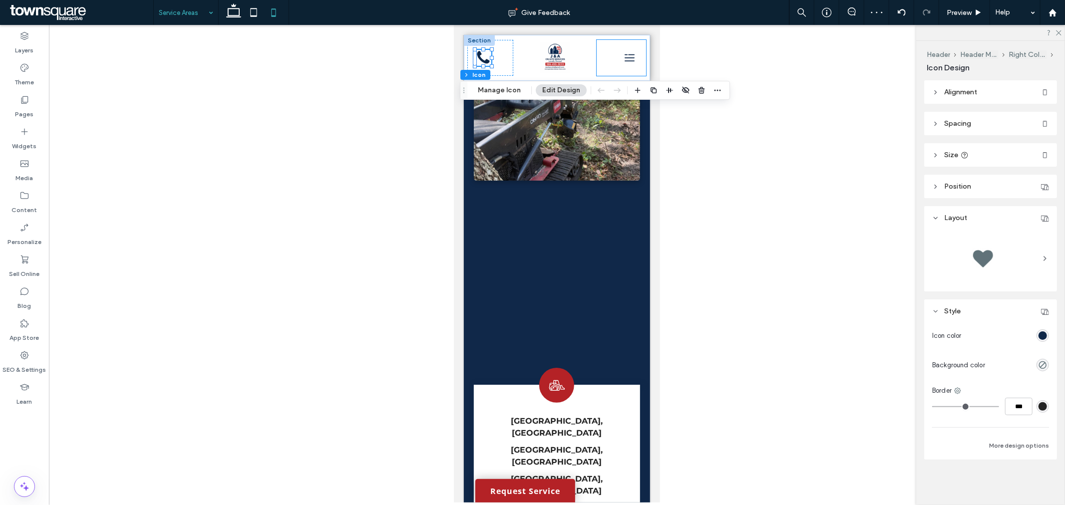
click at [607, 42] on div at bounding box center [620, 57] width 49 height 36
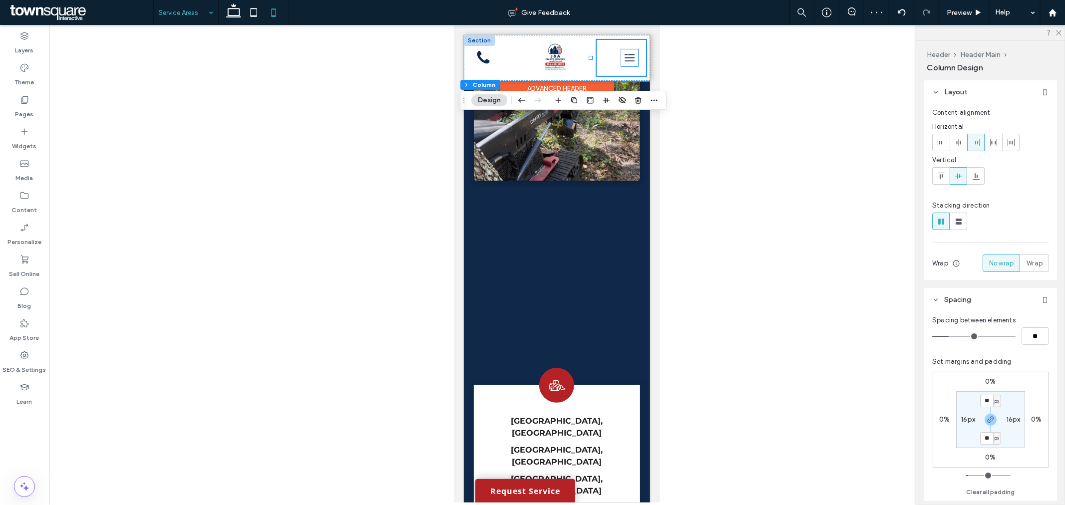
click at [624, 60] on icon at bounding box center [629, 60] width 10 height 1
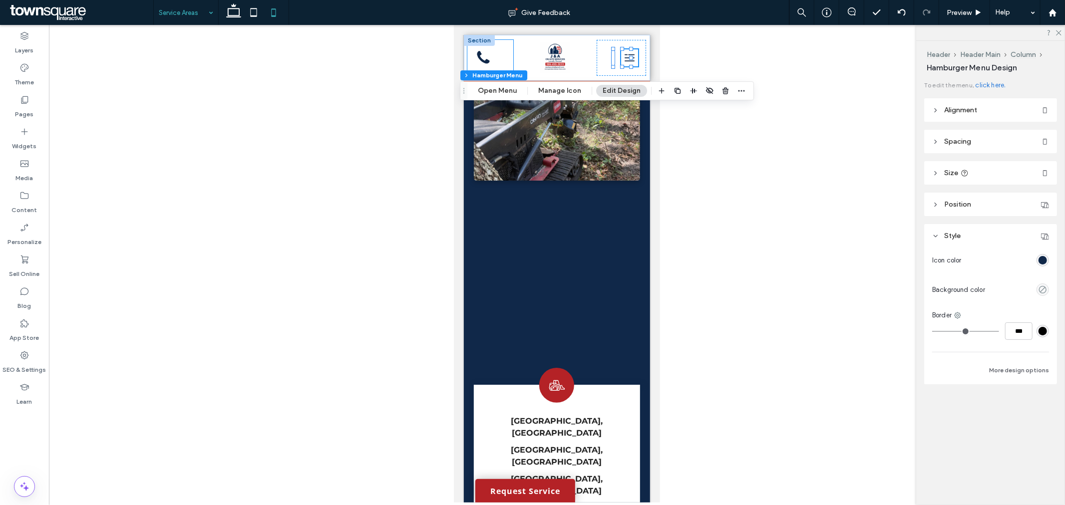
click at [491, 53] on div "**********" at bounding box center [490, 57] width 46 height 36
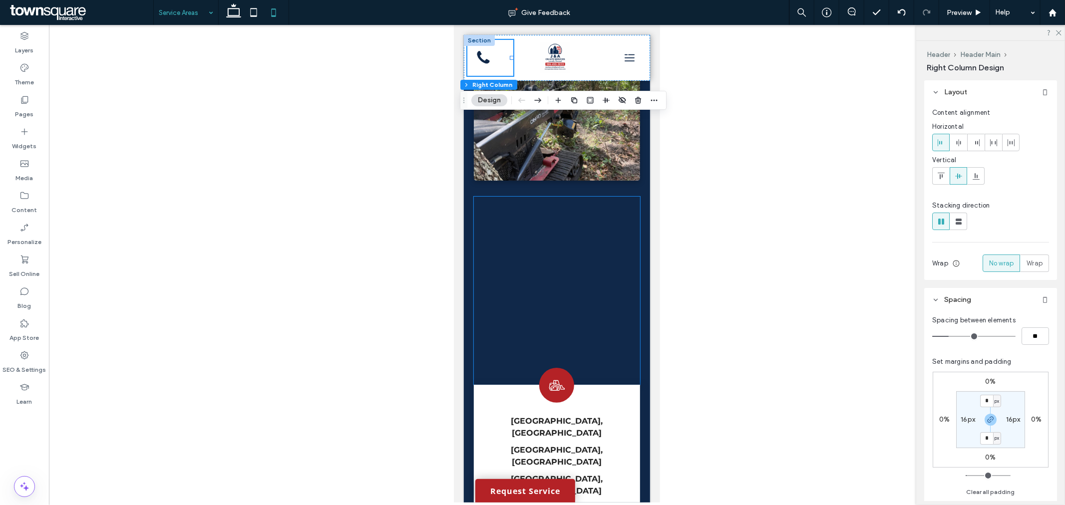
click at [613, 267] on div at bounding box center [556, 290] width 166 height 188
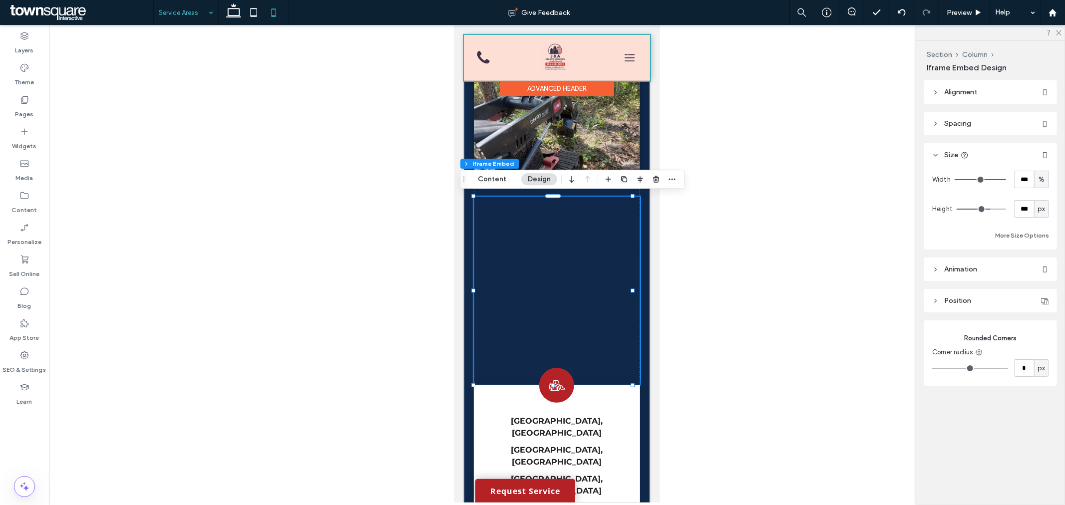
click at [577, 76] on div at bounding box center [556, 57] width 186 height 46
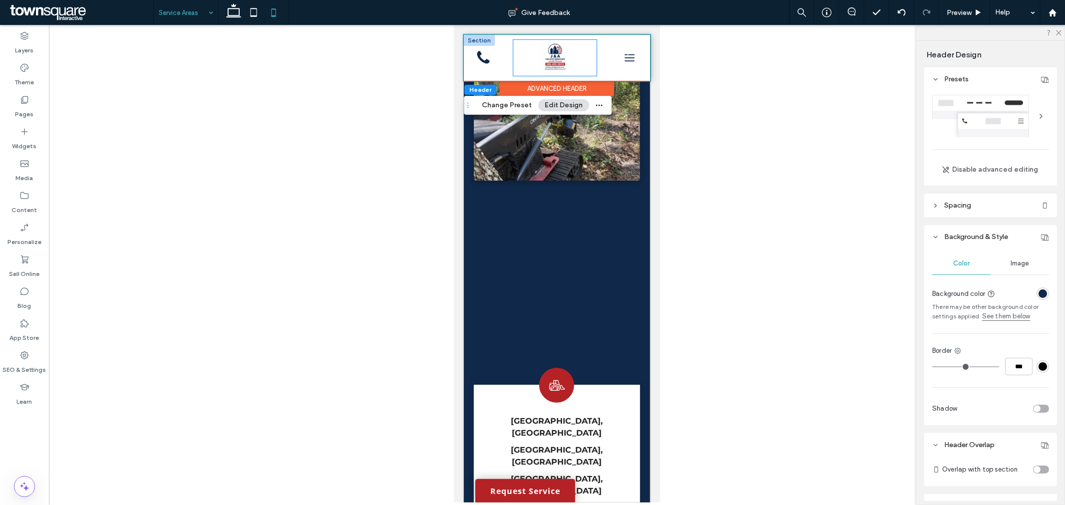
click at [555, 75] on div at bounding box center [554, 57] width 83 height 36
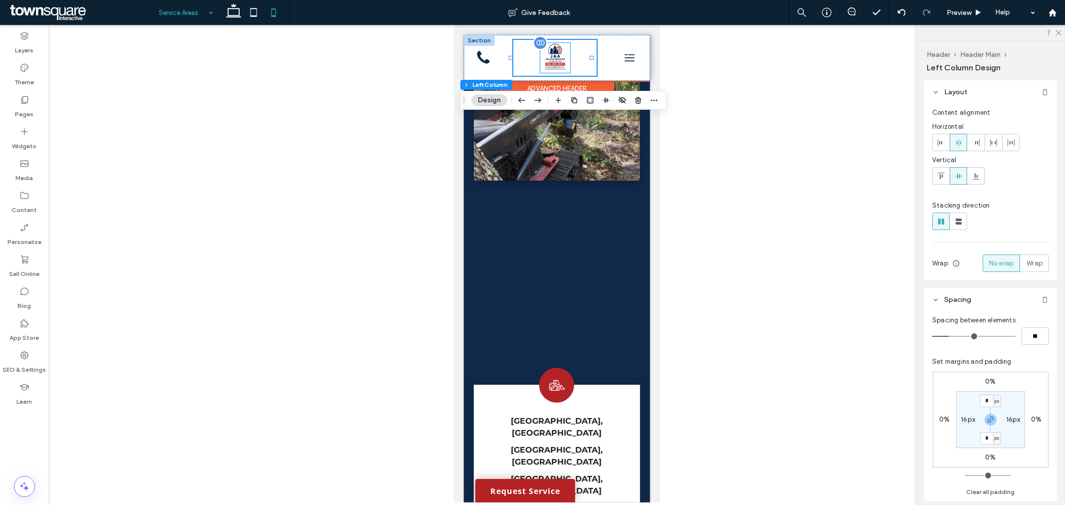
click at [557, 67] on img at bounding box center [555, 57] width 30 height 30
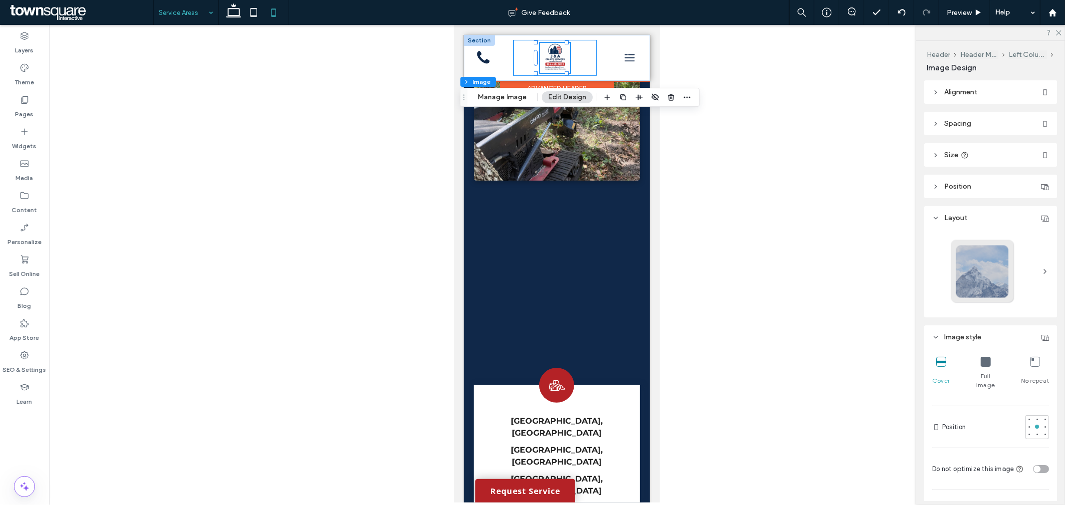
click at [577, 69] on div at bounding box center [554, 57] width 83 height 36
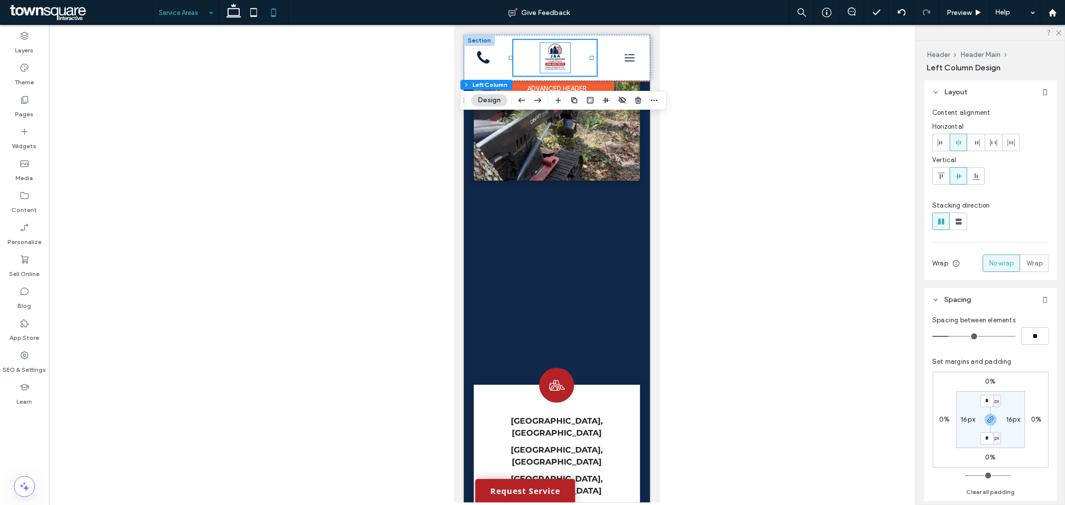
click at [561, 63] on img at bounding box center [555, 57] width 30 height 30
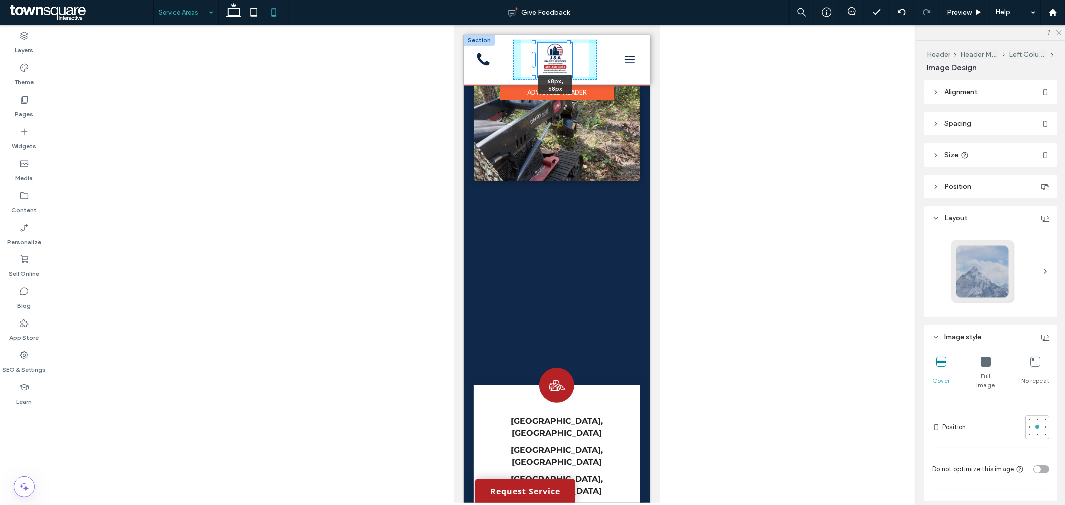
scroll to position [283, 0]
click at [566, 40] on div at bounding box center [567, 42] width 4 height 4
type input "**"
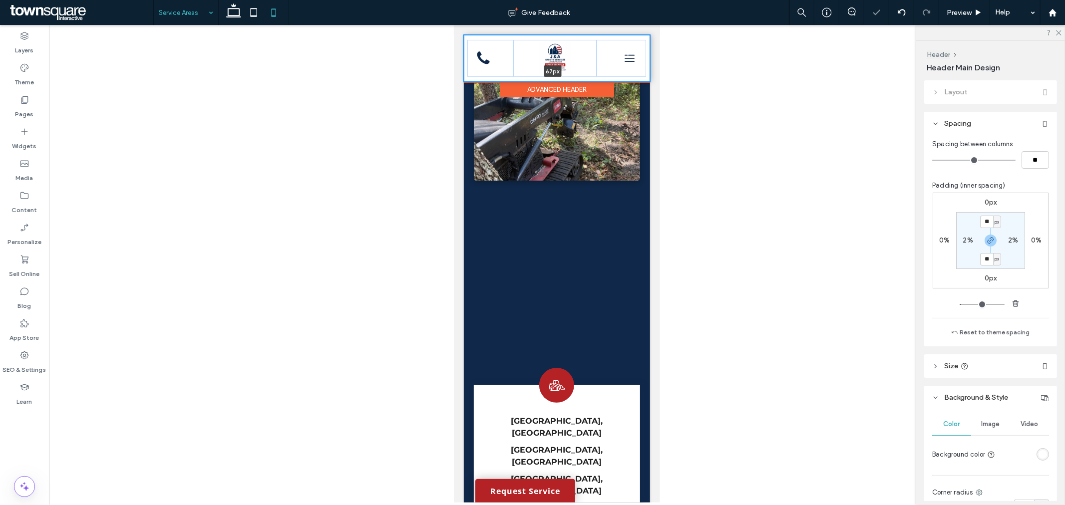
drag, startPoint x: 599, startPoint y: 79, endPoint x: 600, endPoint y: 66, distance: 13.1
click at [600, 66] on div "**********" at bounding box center [556, 57] width 186 height 47
type input "**"
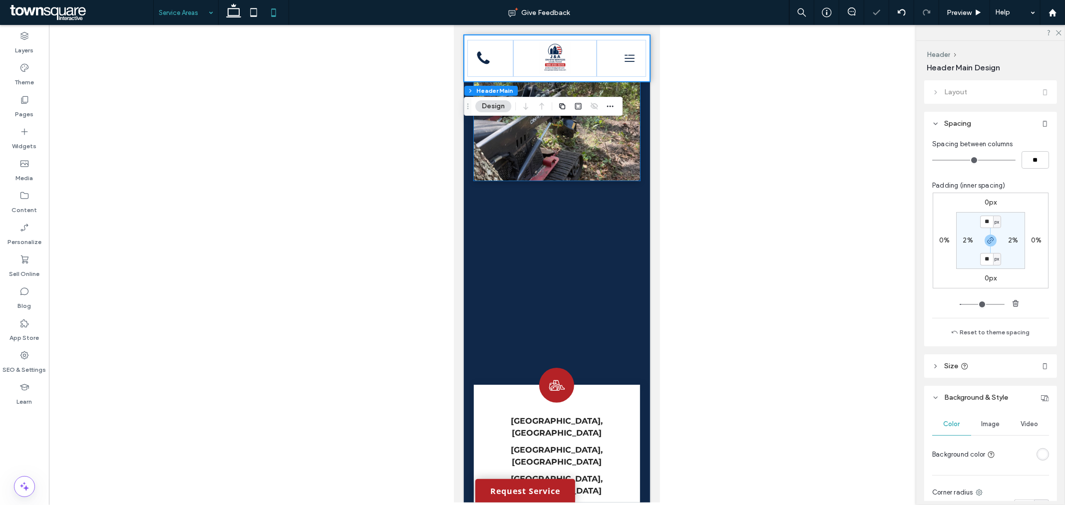
click at [631, 140] on img at bounding box center [556, 120] width 166 height 120
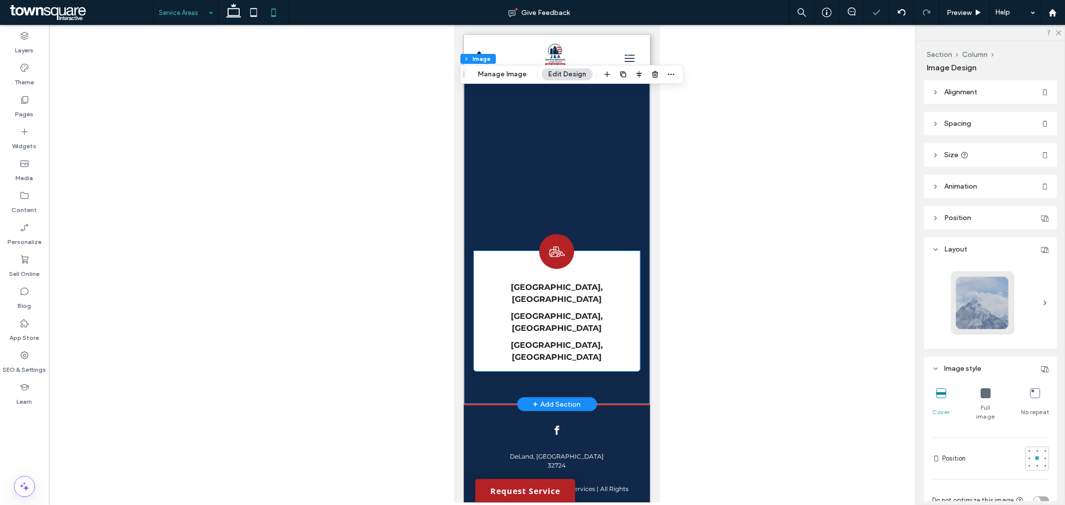
click at [619, 260] on div "Volusia County, FL Seminole County, FL Lake County, FL" at bounding box center [556, 311] width 166 height 120
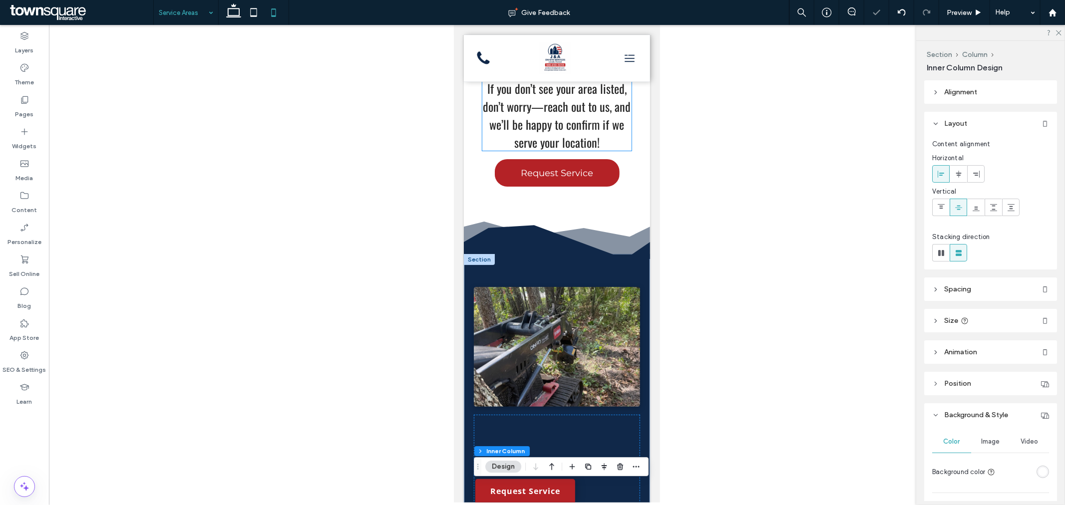
scroll to position [0, 0]
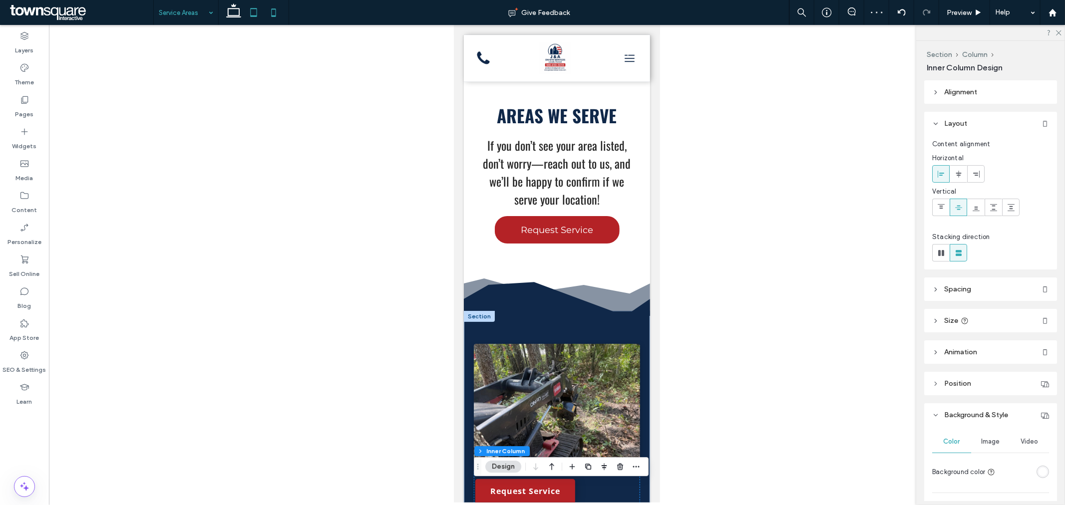
click at [251, 18] on icon at bounding box center [254, 12] width 20 height 20
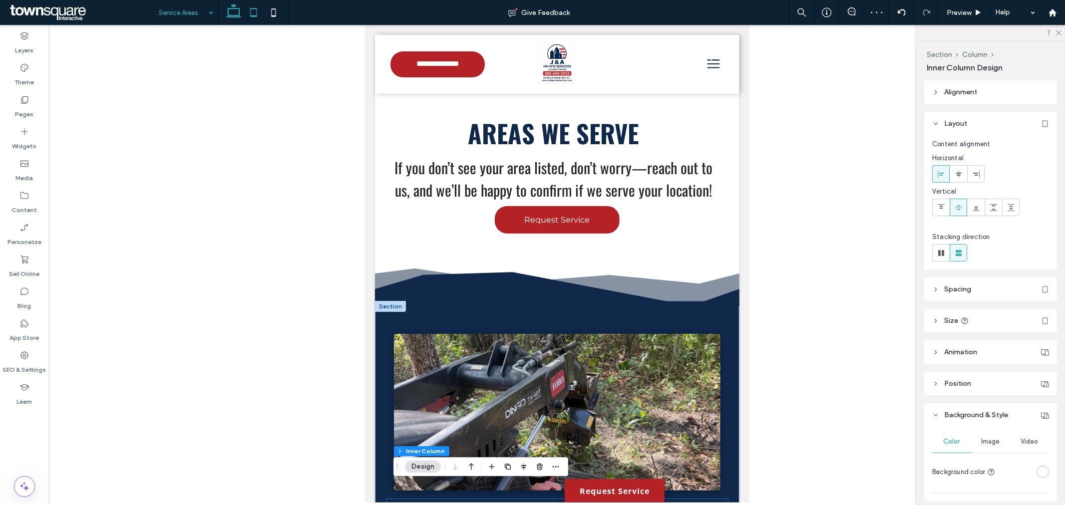
click at [235, 16] on use at bounding box center [233, 10] width 15 height 14
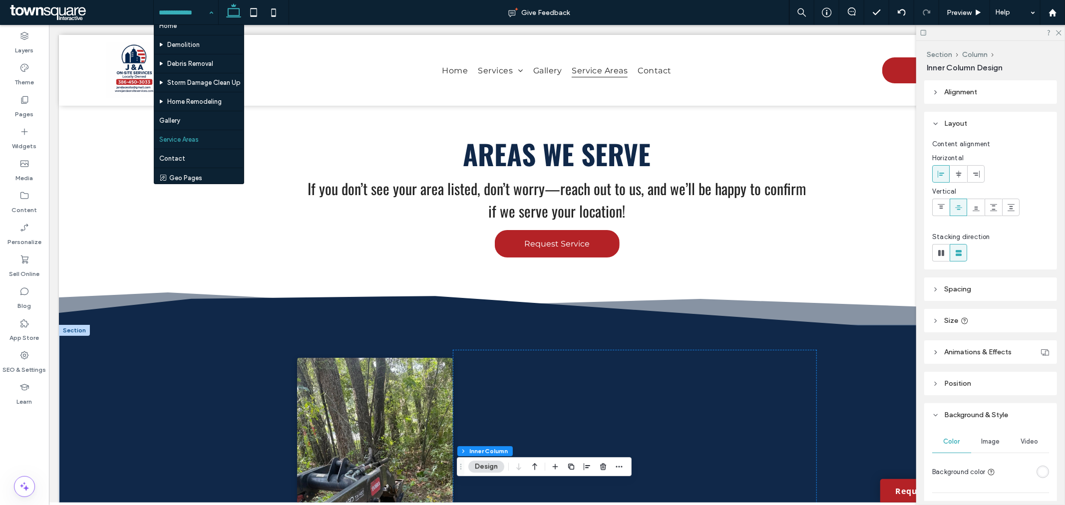
scroll to position [13, 0]
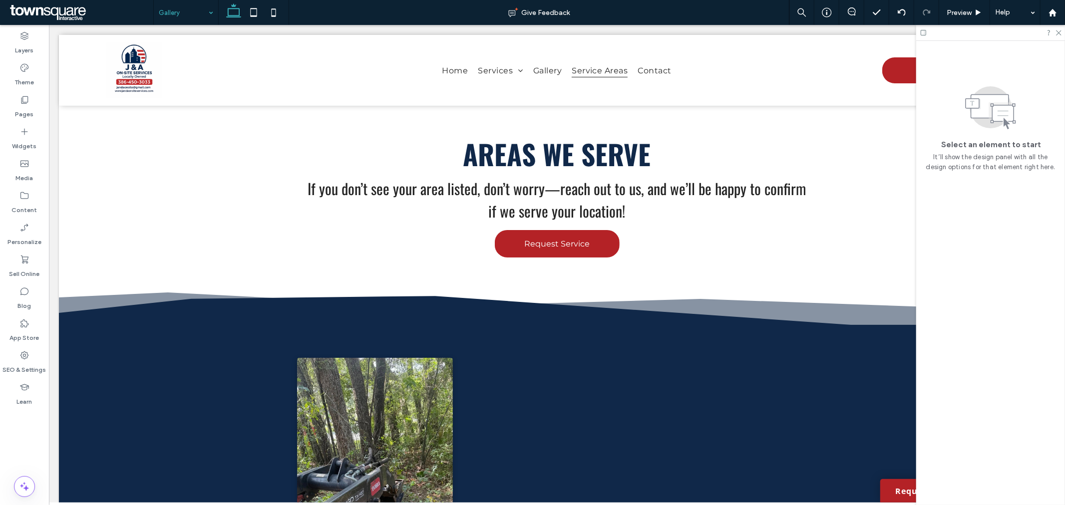
click at [200, 16] on div at bounding box center [532, 252] width 1065 height 505
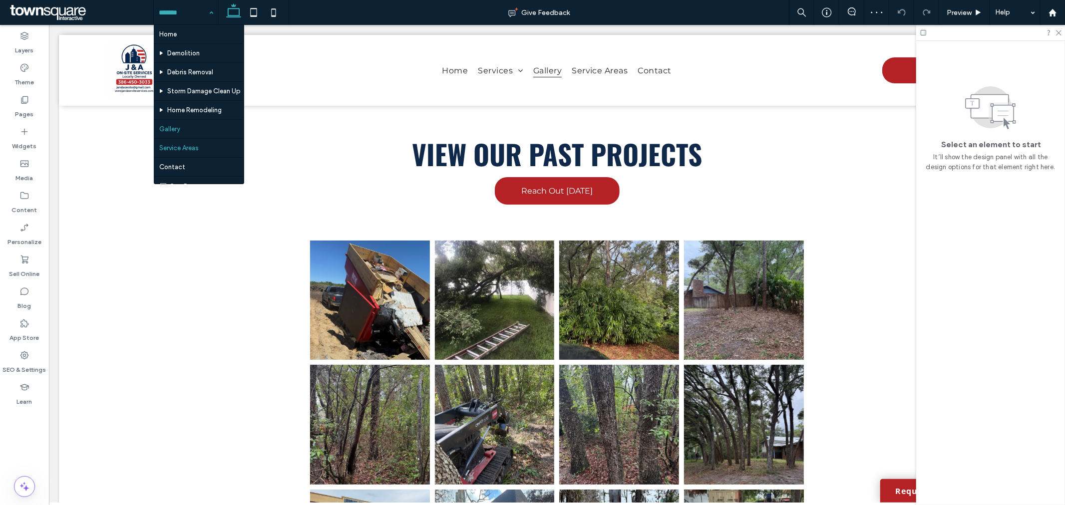
scroll to position [13, 0]
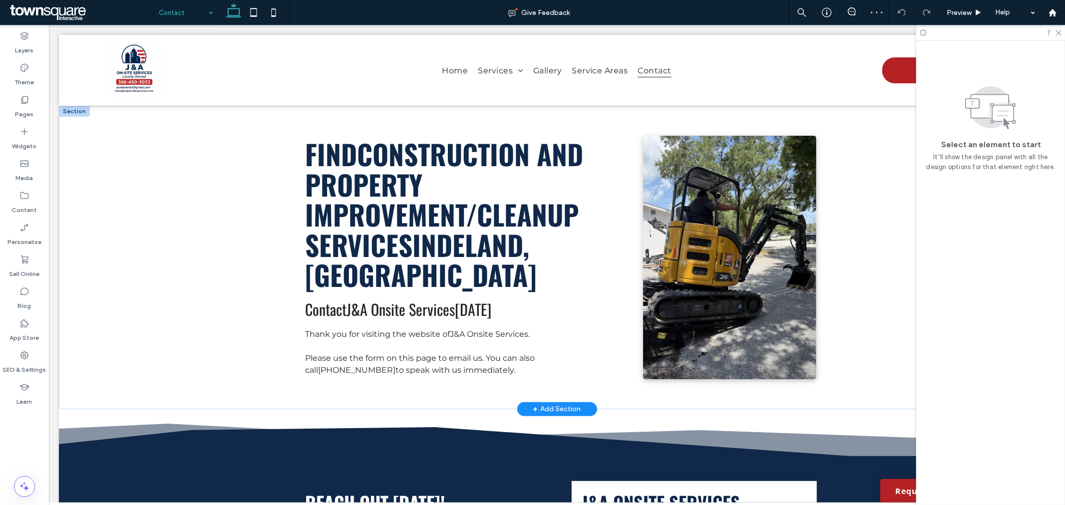
click at [764, 213] on img at bounding box center [729, 257] width 173 height 244
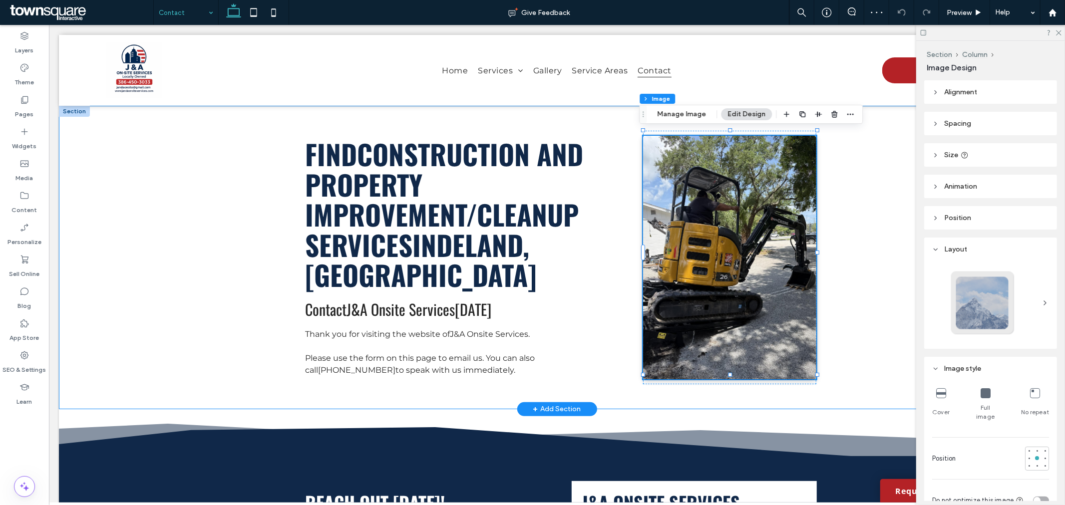
type input "*"
click at [1058, 32] on use at bounding box center [1058, 32] width 5 height 5
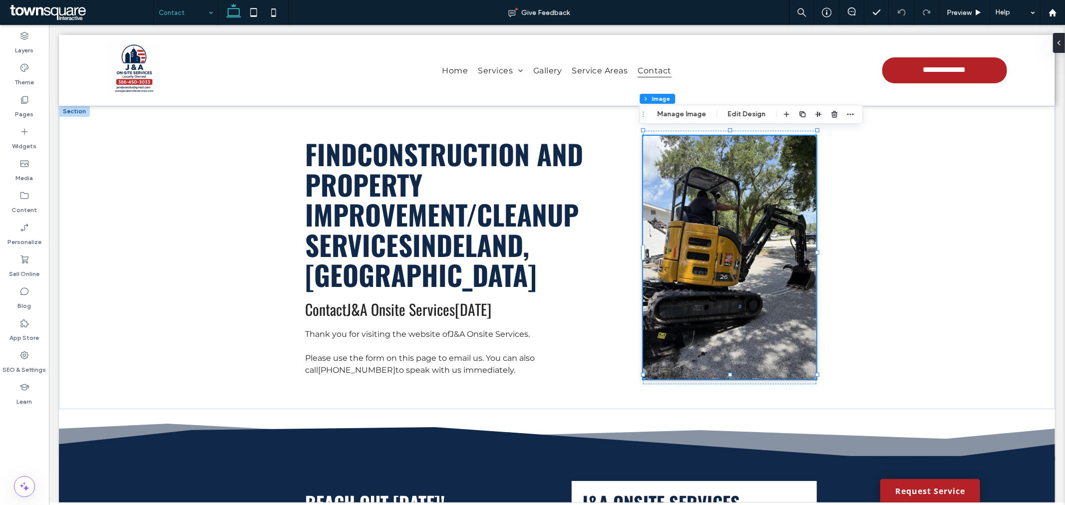
click at [698, 121] on div "Section Column Image Manage Image Edit Design" at bounding box center [751, 114] width 224 height 19
click at [698, 115] on button "Manage Image" at bounding box center [682, 114] width 62 height 12
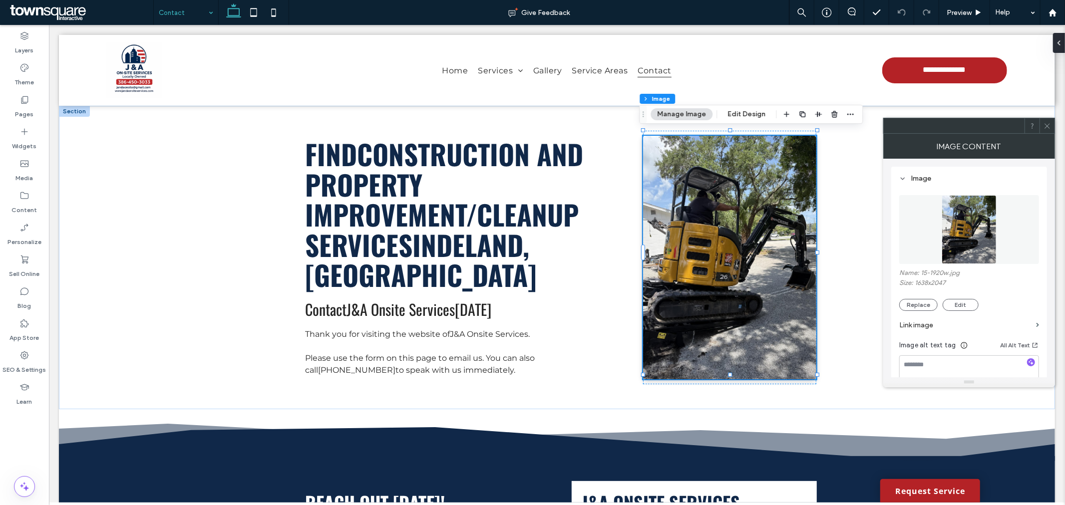
click at [972, 216] on figure at bounding box center [969, 229] width 140 height 69
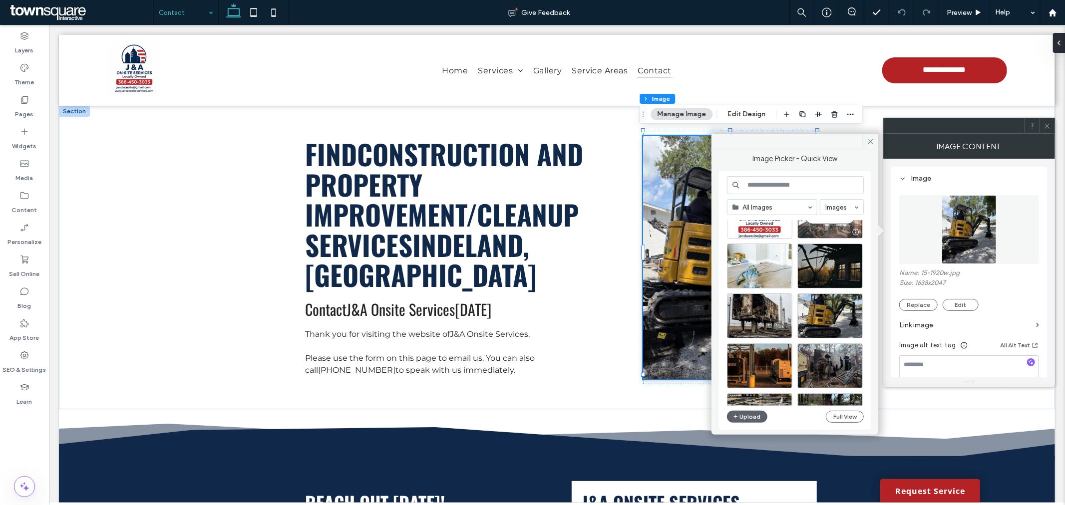
scroll to position [111, 0]
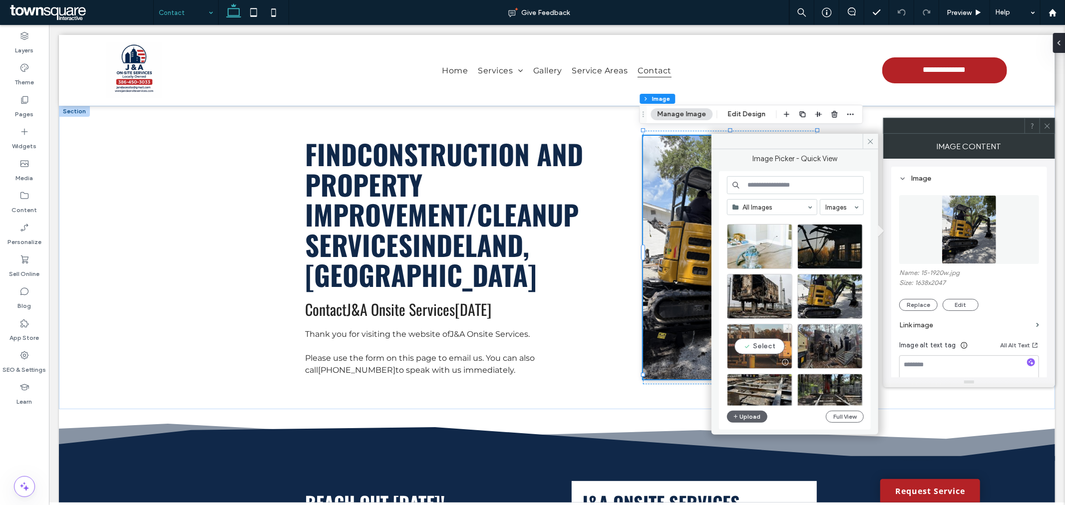
drag, startPoint x: 765, startPoint y: 347, endPoint x: 718, endPoint y: 317, distance: 55.3
click at [765, 347] on div "Select" at bounding box center [759, 346] width 65 height 45
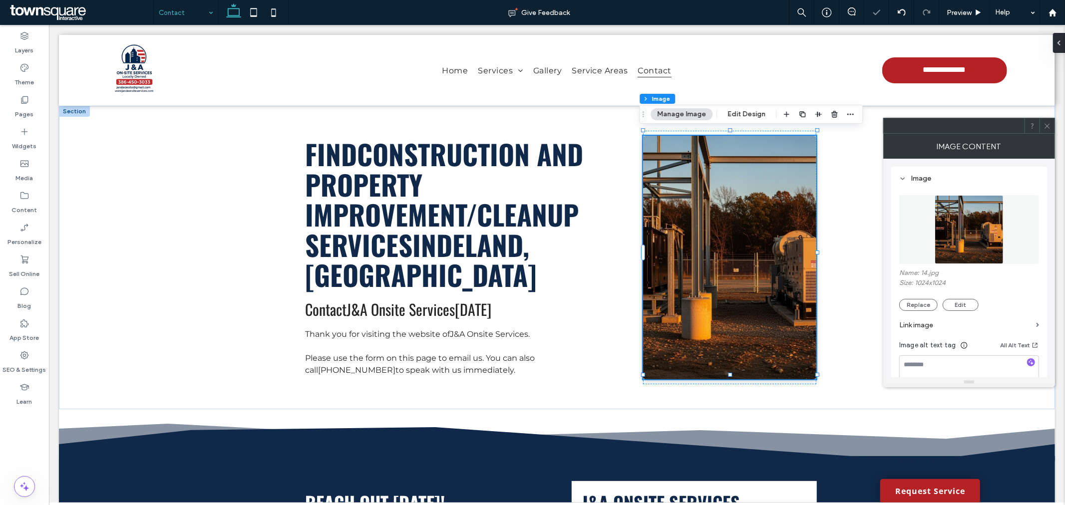
click at [968, 232] on img at bounding box center [969, 229] width 69 height 69
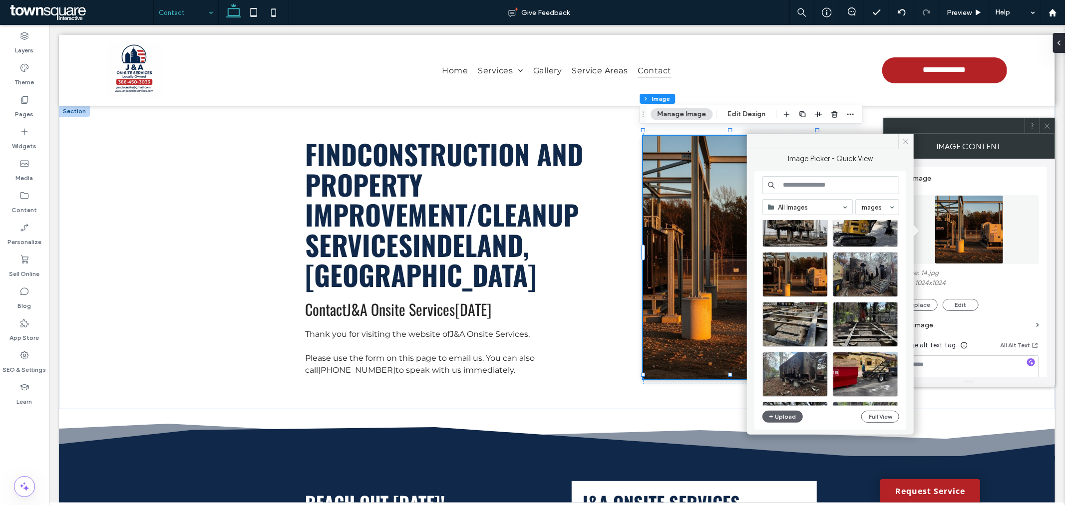
scroll to position [166, 0]
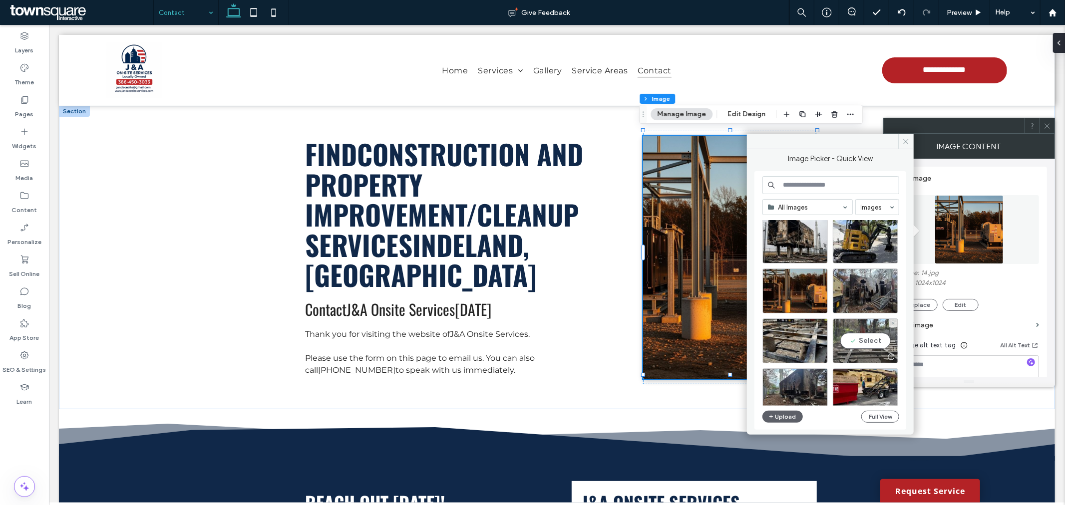
click at [876, 347] on div "Select" at bounding box center [865, 341] width 65 height 45
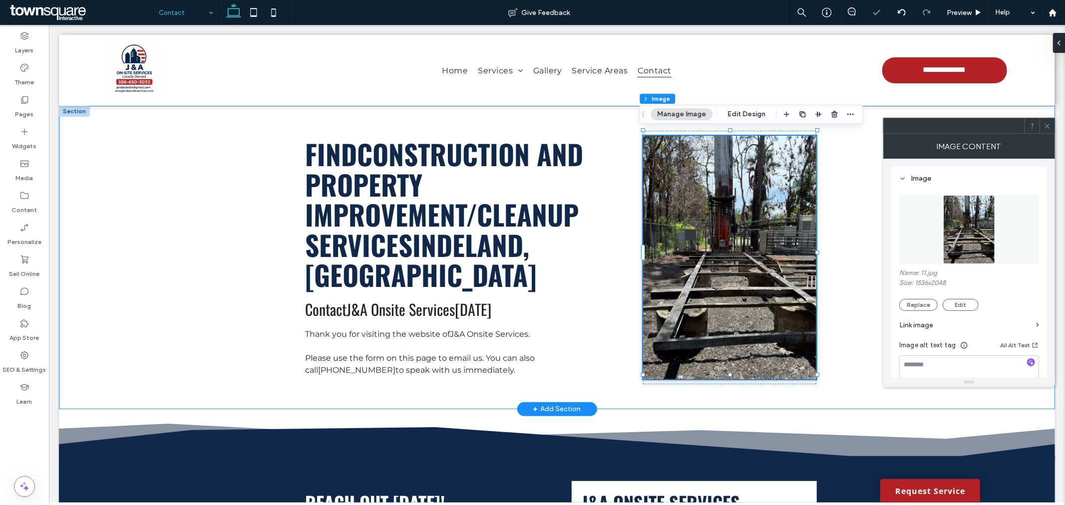
click at [839, 285] on div "Find Construction and Property Improvement/Cleanup services in [GEOGRAPHIC_DATA…" at bounding box center [556, 257] width 599 height 304
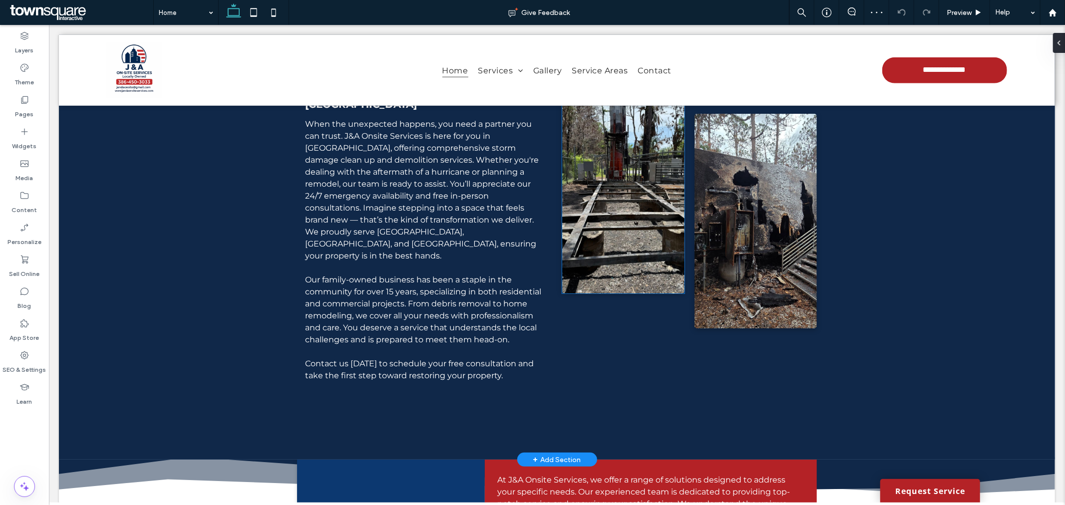
scroll to position [610, 0]
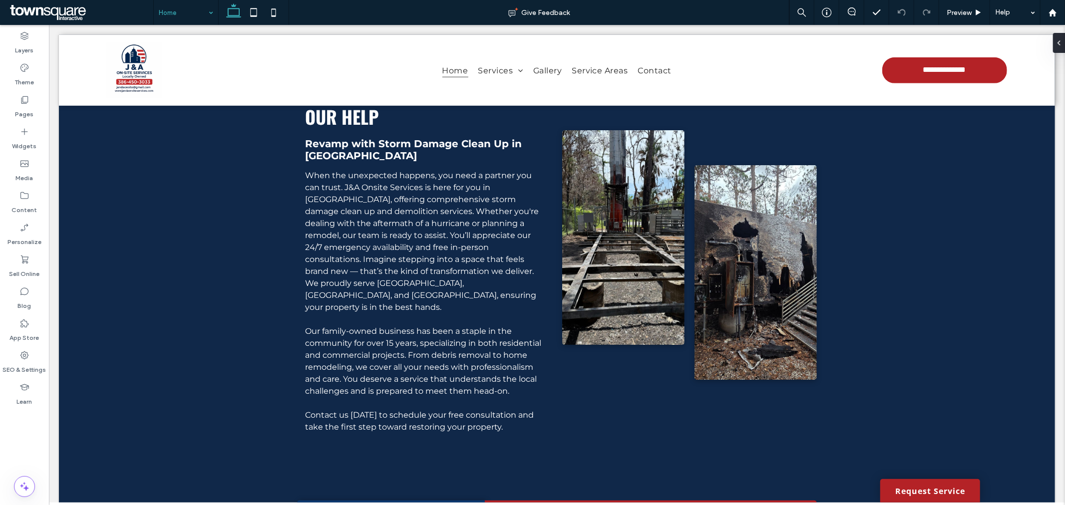
click at [162, 3] on input at bounding box center [183, 12] width 49 height 25
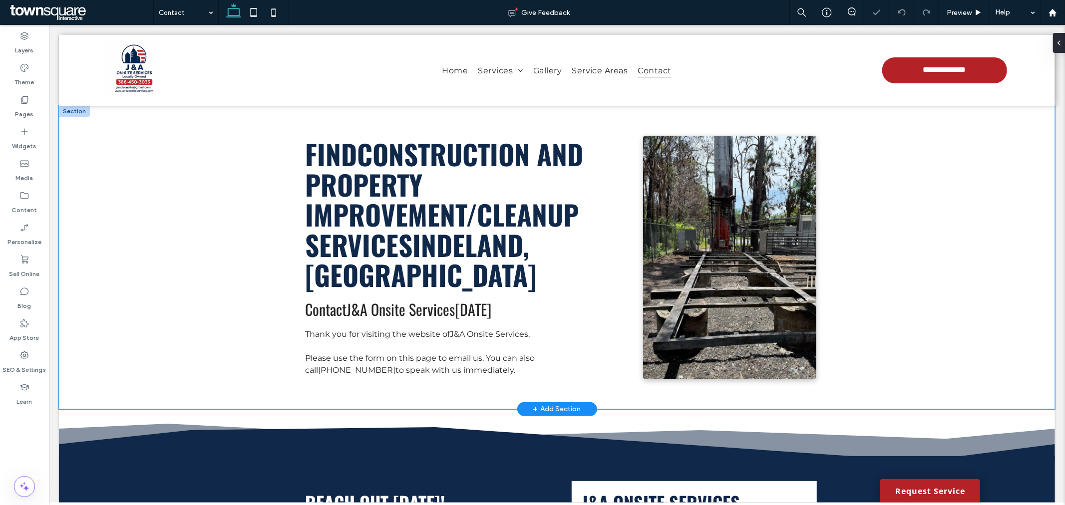
click at [720, 172] on img at bounding box center [729, 257] width 173 height 244
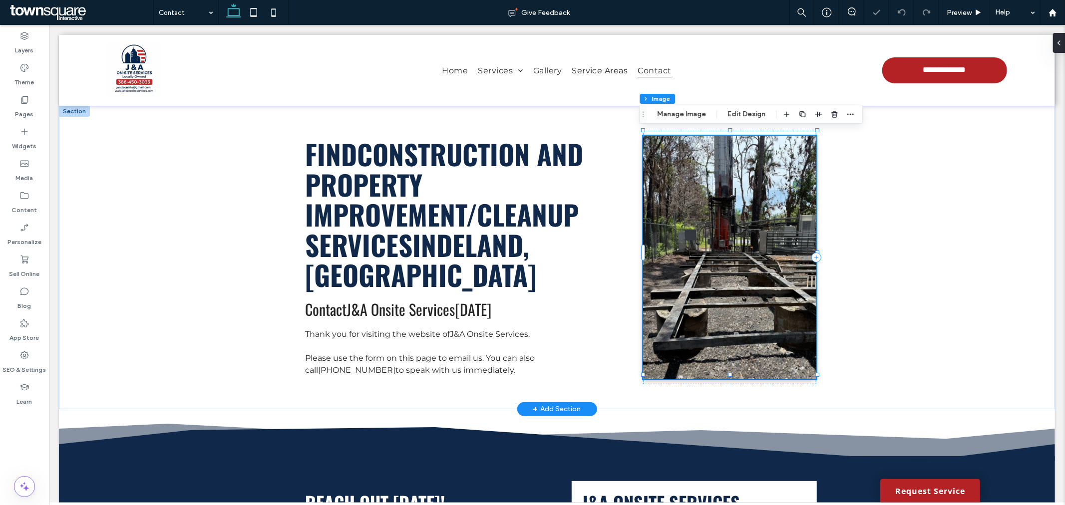
type input "*"
click at [678, 116] on button "Manage Image" at bounding box center [682, 114] width 62 height 12
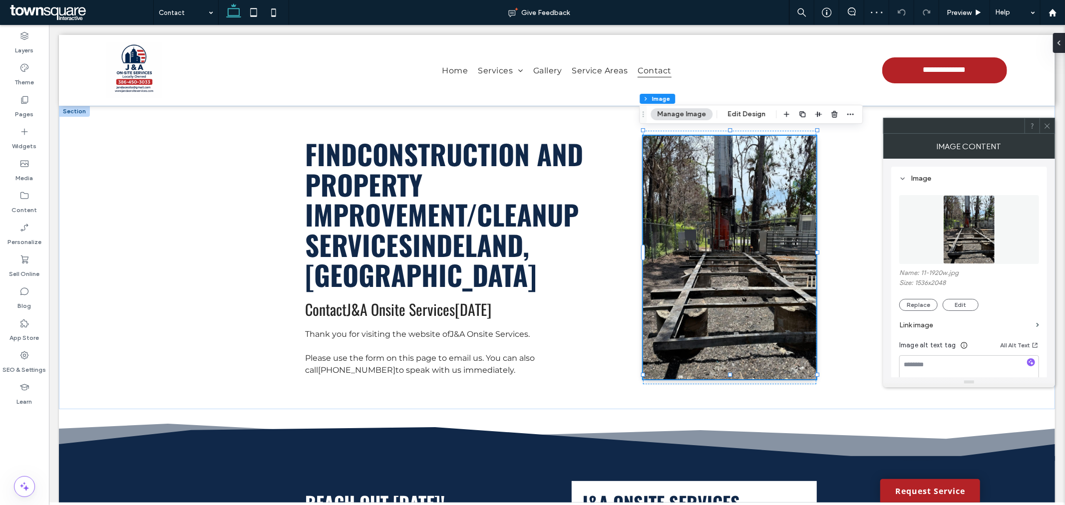
click at [967, 236] on img at bounding box center [969, 229] width 52 height 69
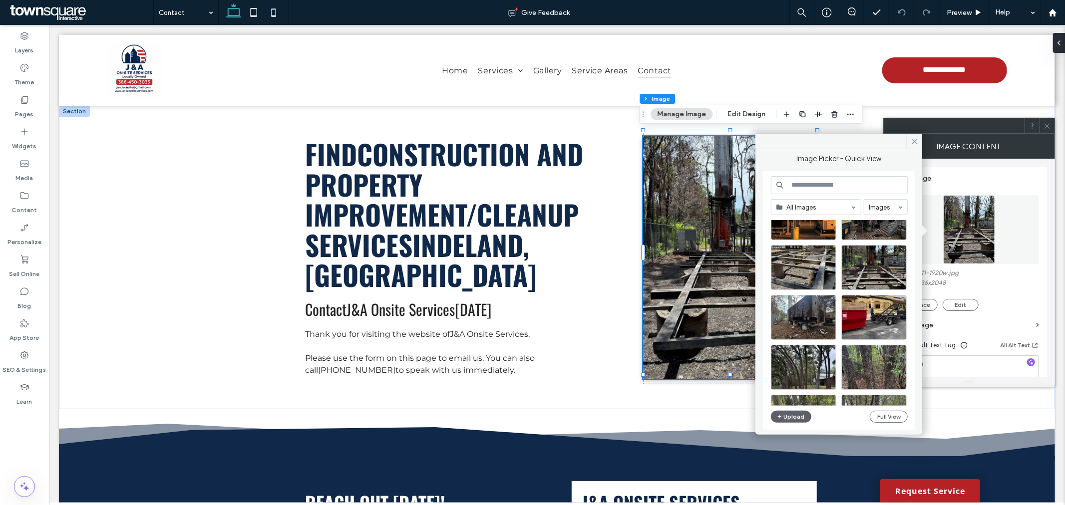
scroll to position [222, 0]
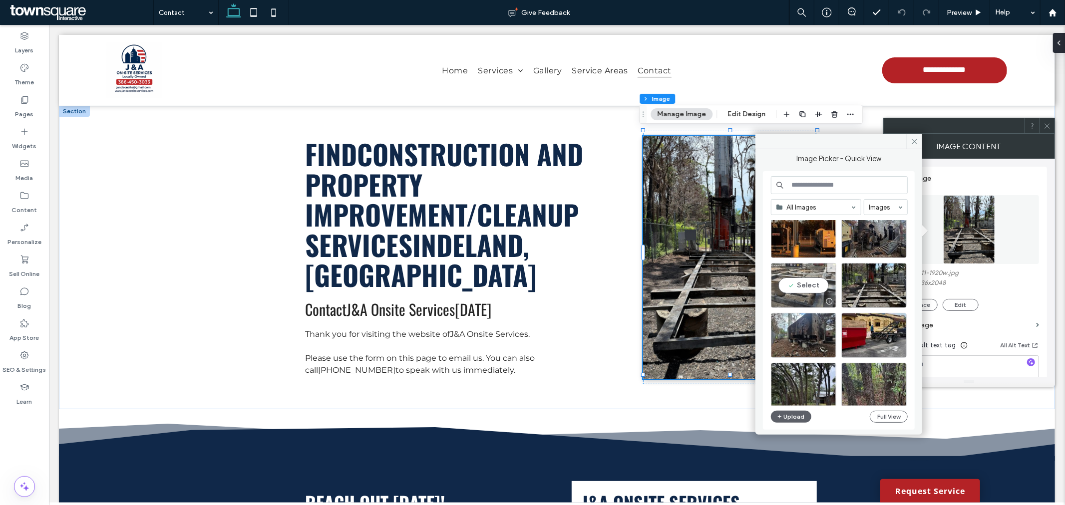
click at [801, 273] on div "Select" at bounding box center [803, 285] width 65 height 45
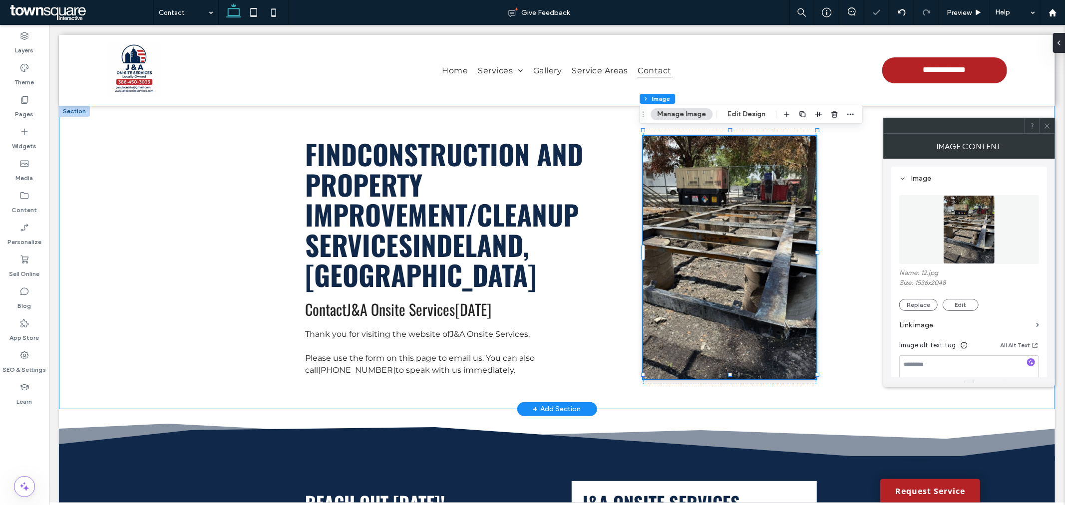
click at [847, 253] on div "Find Construction and Property Improvement/Cleanup services in [GEOGRAPHIC_DATA…" at bounding box center [556, 257] width 599 height 304
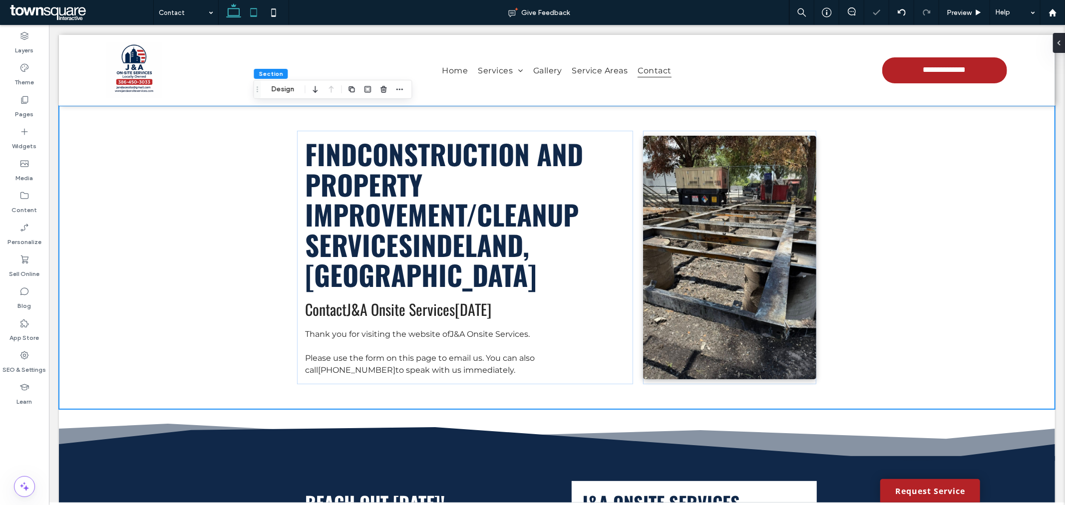
click at [249, 7] on icon at bounding box center [254, 12] width 20 height 20
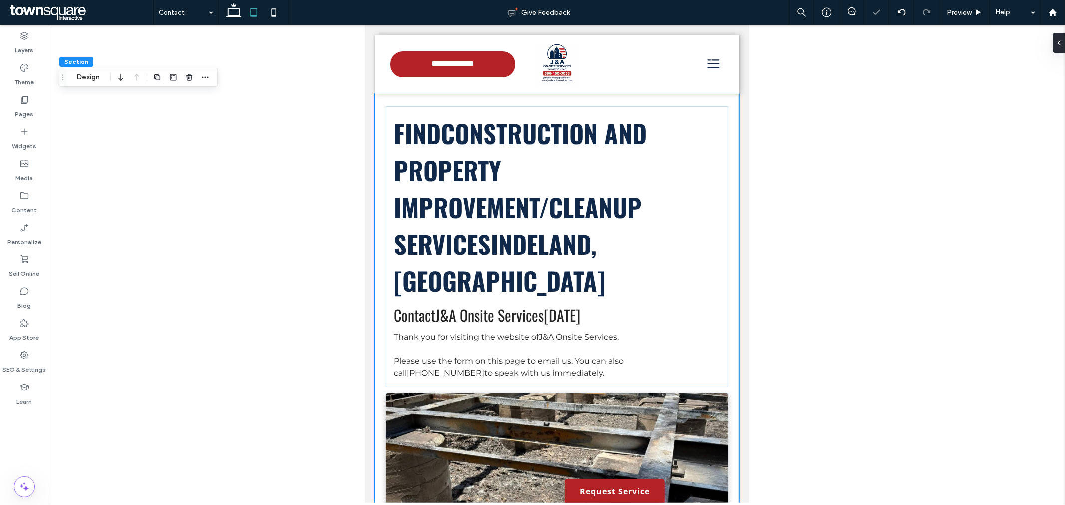
type input "**"
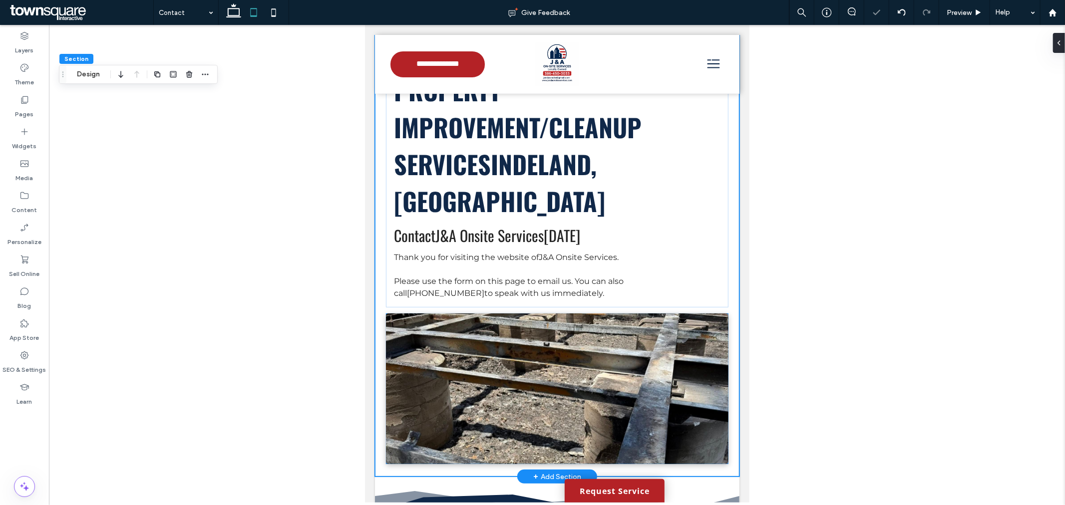
scroll to position [166, 0]
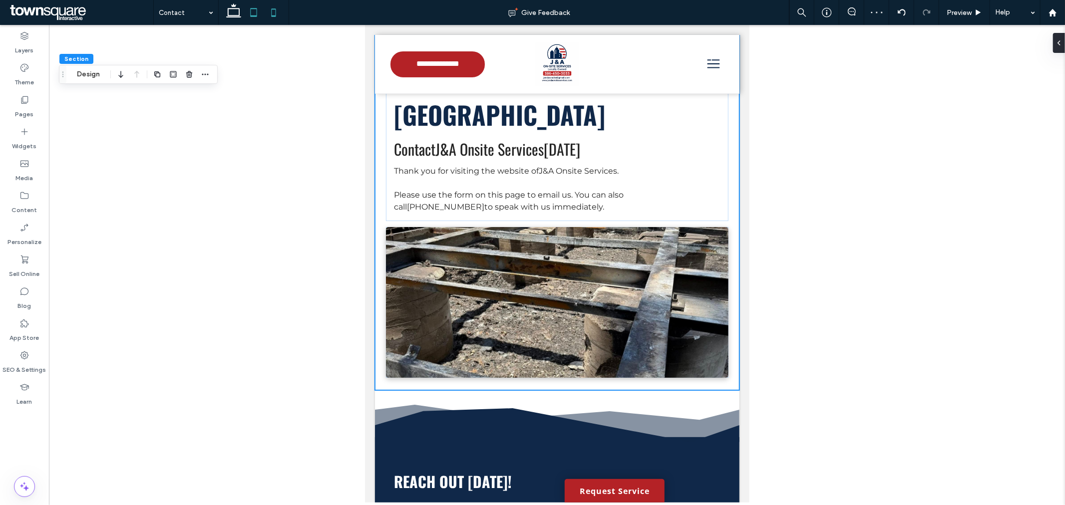
click at [275, 9] on use at bounding box center [273, 12] width 4 height 8
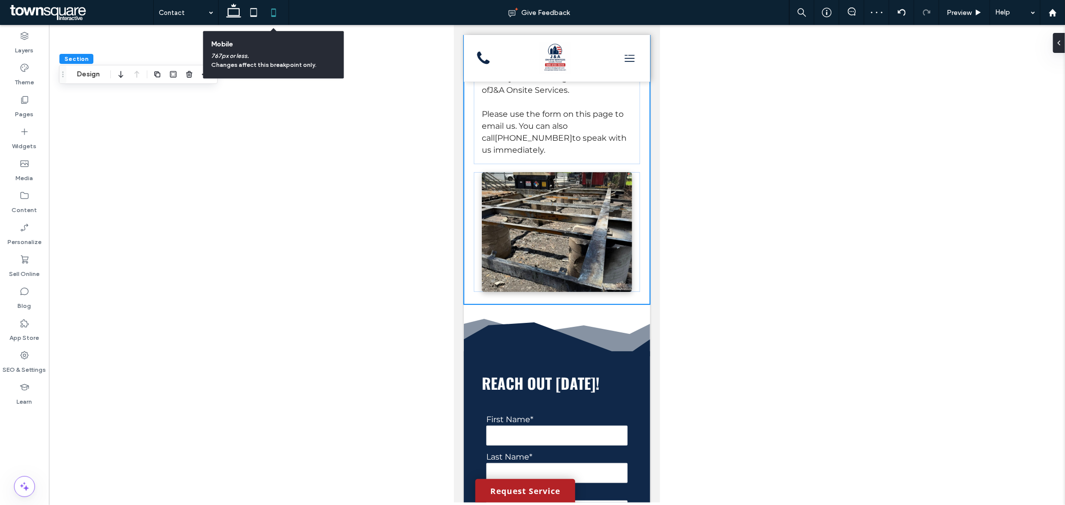
scroll to position [11, 0]
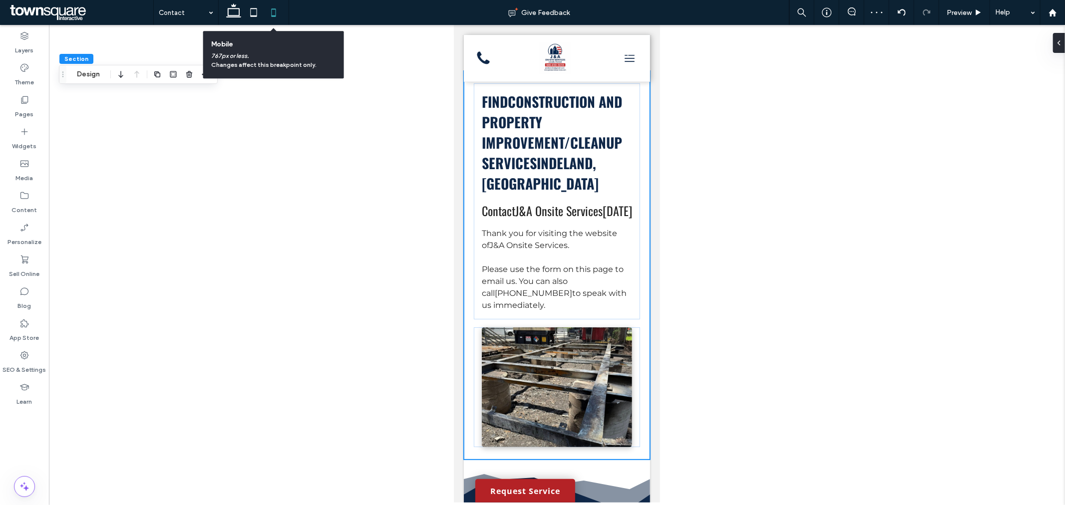
type input "**"
type input "****"
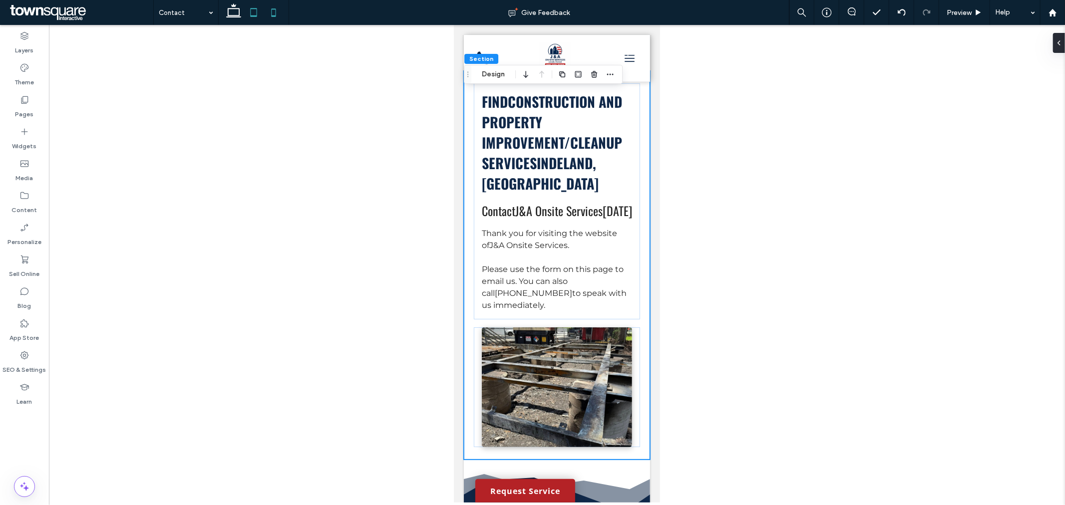
click at [262, 23] on span at bounding box center [254, 12] width 20 height 25
type input "**"
type input "****"
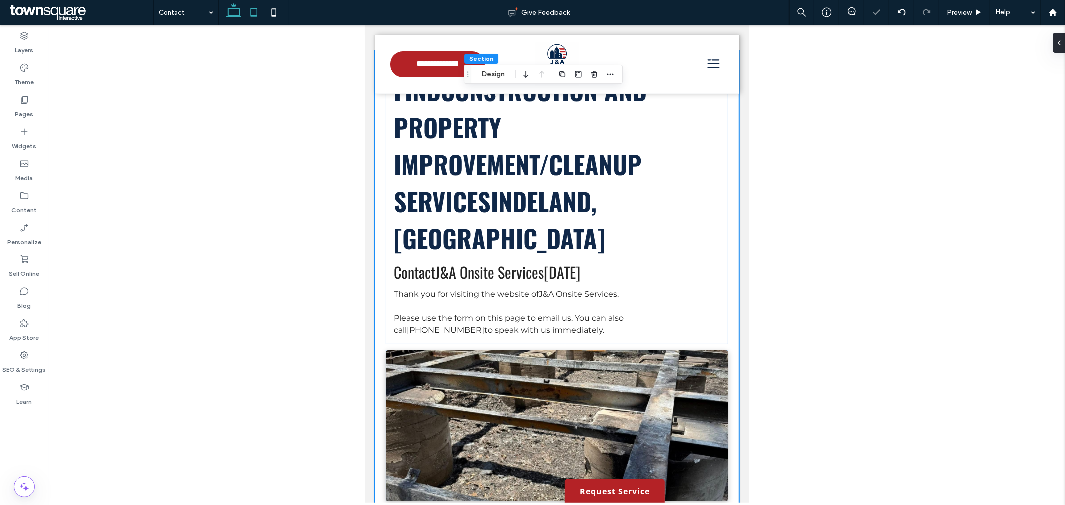
click at [235, 10] on icon at bounding box center [234, 12] width 20 height 20
type input "**"
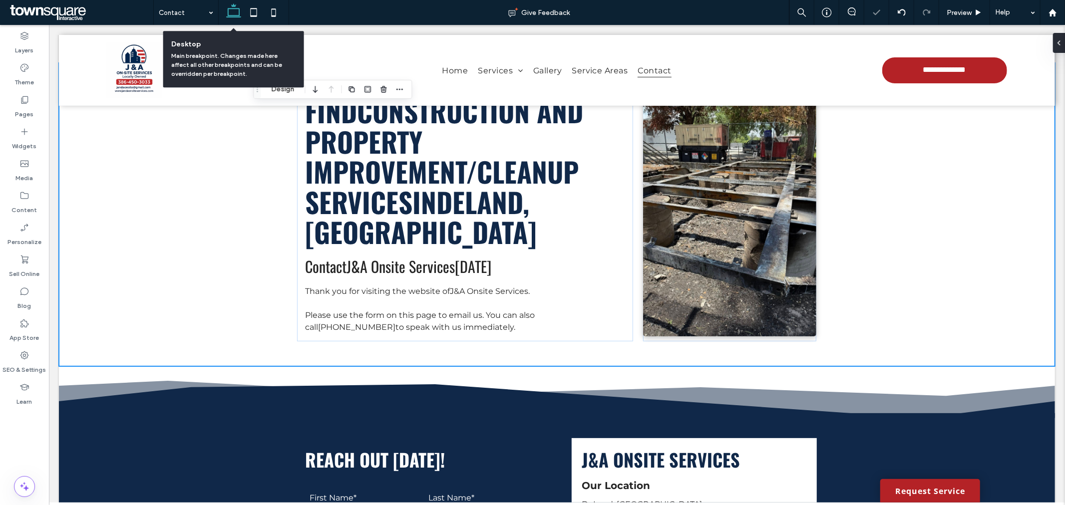
scroll to position [0, 0]
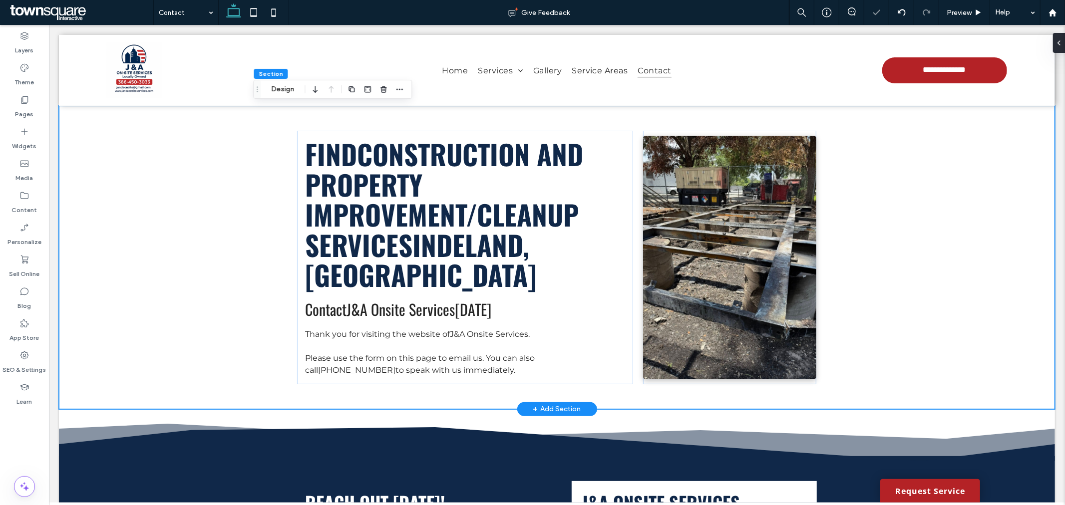
click at [909, 220] on div "Find Construction and Property Improvement/Cleanup services in [GEOGRAPHIC_DATA…" at bounding box center [556, 257] width 996 height 304
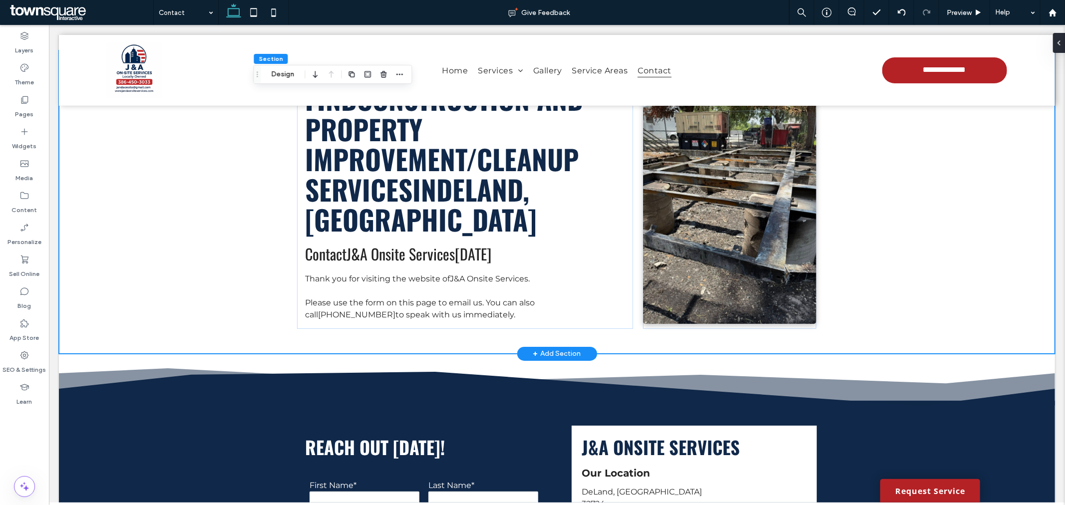
scroll to position [333, 0]
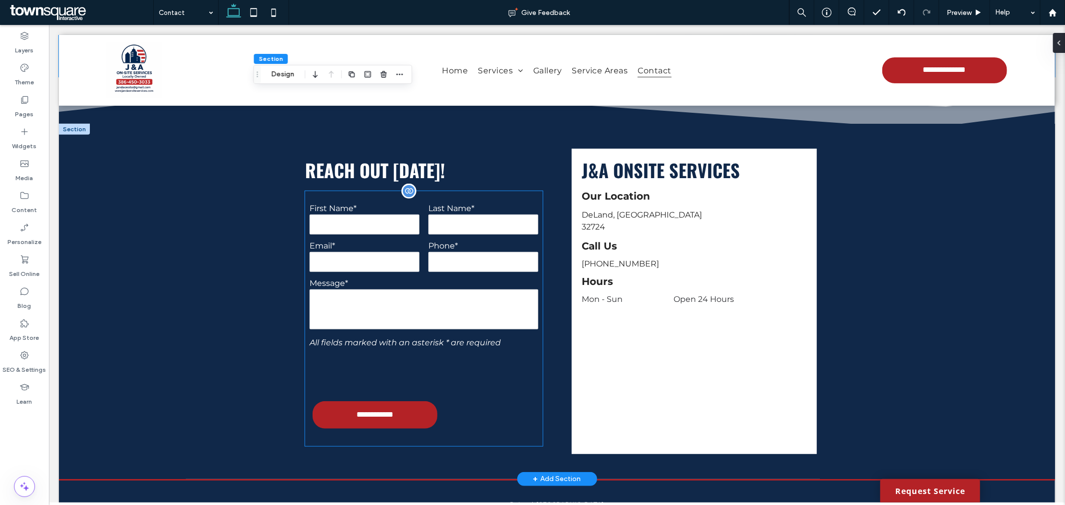
click at [502, 404] on form "**********" at bounding box center [424, 318] width 238 height 255
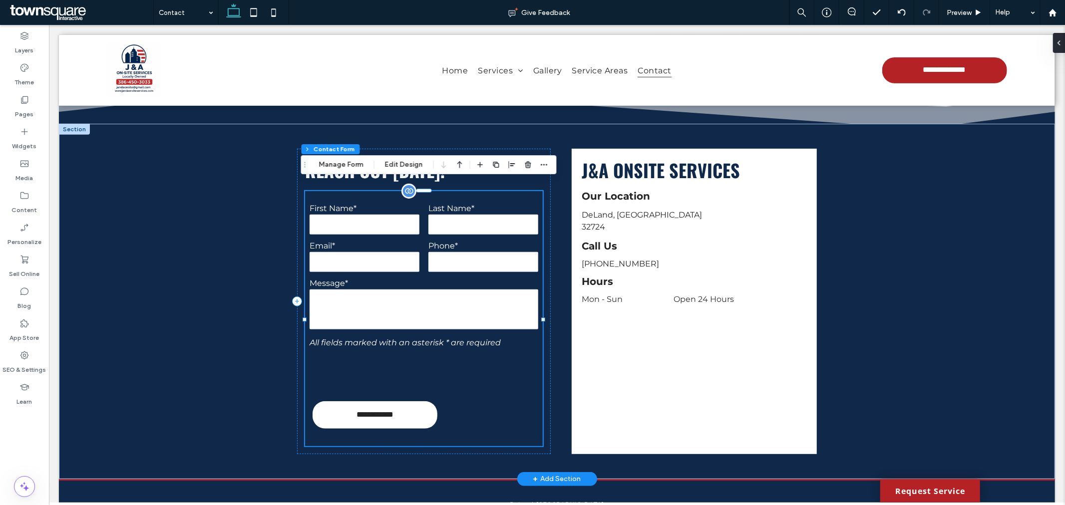
type input "*"
type input "***"
type input "*"
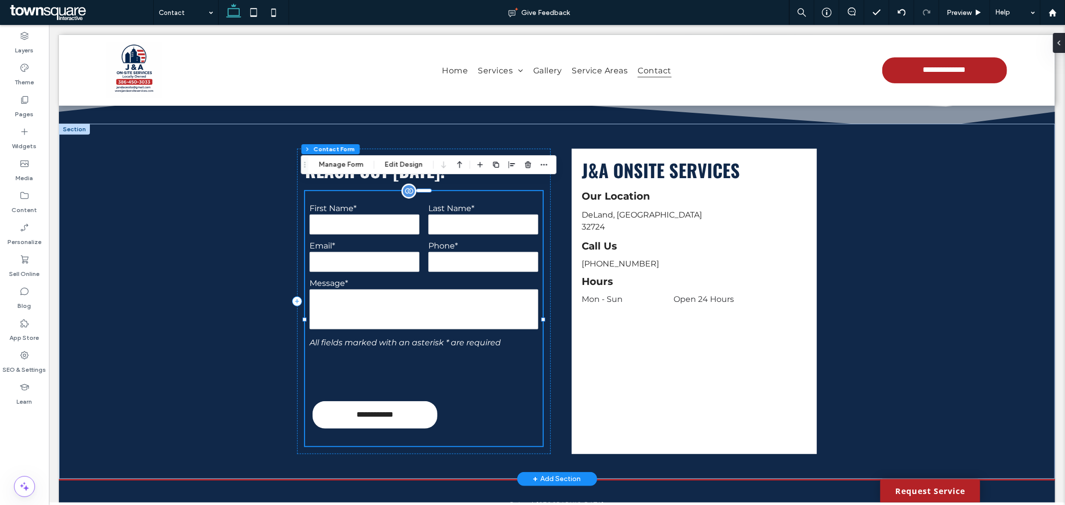
type input "***"
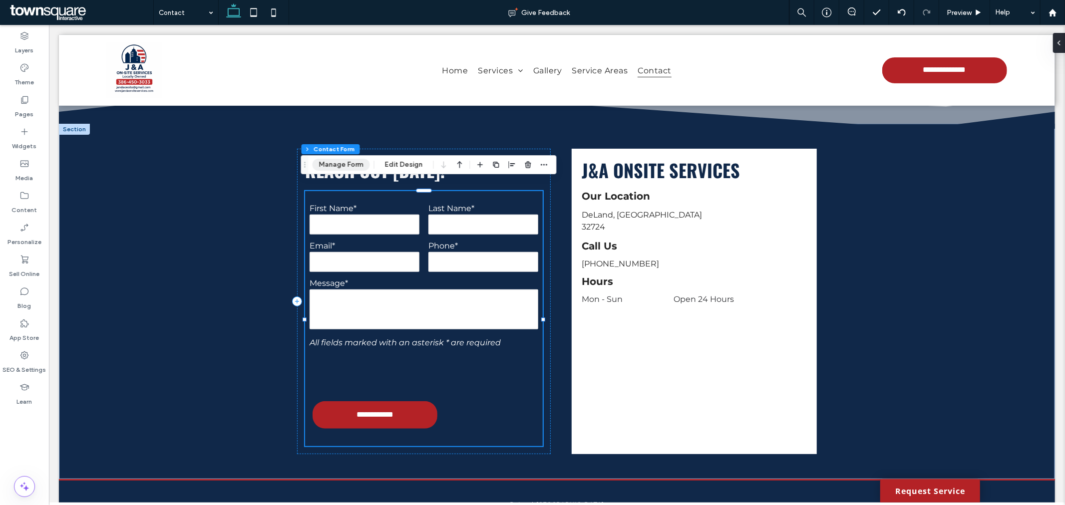
click at [335, 165] on button "Manage Form" at bounding box center [341, 165] width 57 height 12
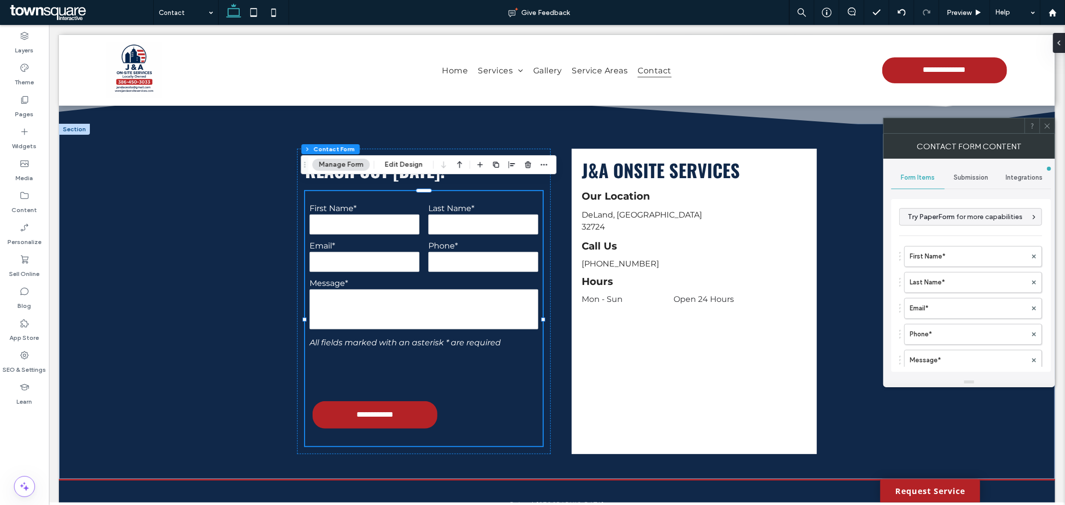
click at [962, 176] on span "Submission" at bounding box center [971, 178] width 34 height 8
click at [946, 248] on label "Actions after submission" at bounding box center [971, 255] width 133 height 20
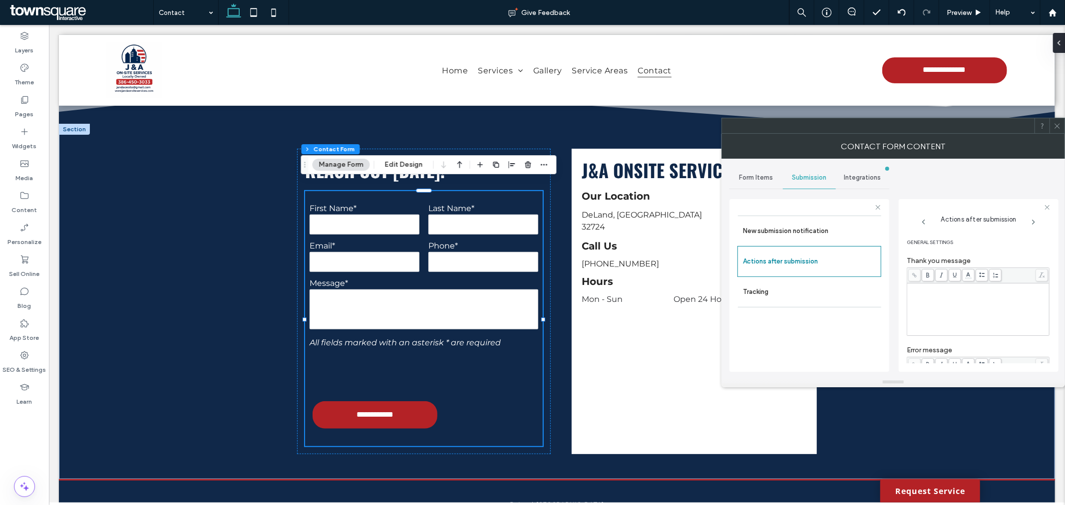
click at [966, 301] on div "**********" at bounding box center [978, 310] width 139 height 50
click at [970, 275] on body ".wqwq-1{fill:#231f20;} .cls-1q, .cls-2q { fill-rule: evenodd; } .cls-2q { fill:…" at bounding box center [532, 252] width 1065 height 505
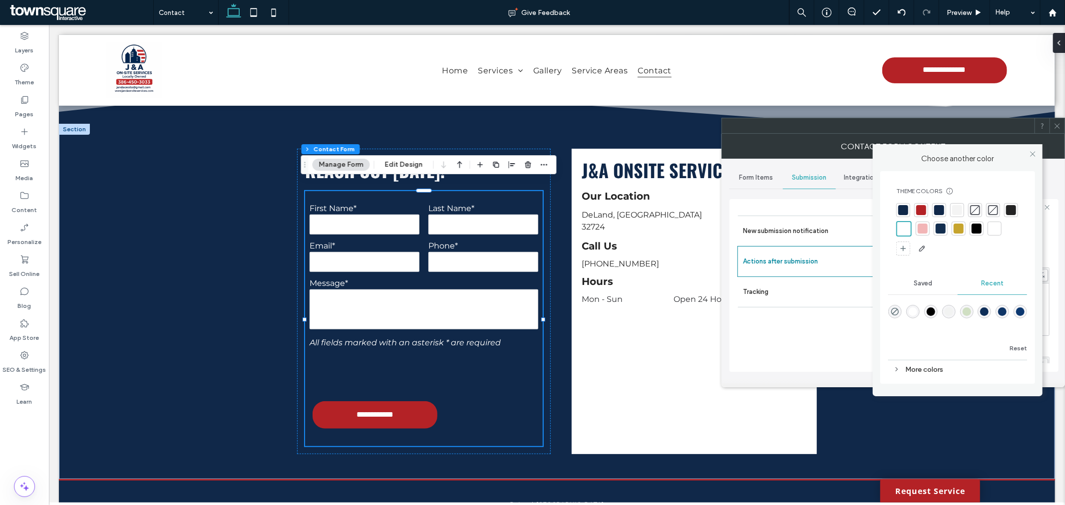
click at [1016, 207] on div at bounding box center [1011, 210] width 14 height 14
click at [824, 328] on div "New submission notification Actions after submission Tracking" at bounding box center [809, 291] width 144 height 151
click at [1029, 150] on icon at bounding box center [1032, 153] width 7 height 7
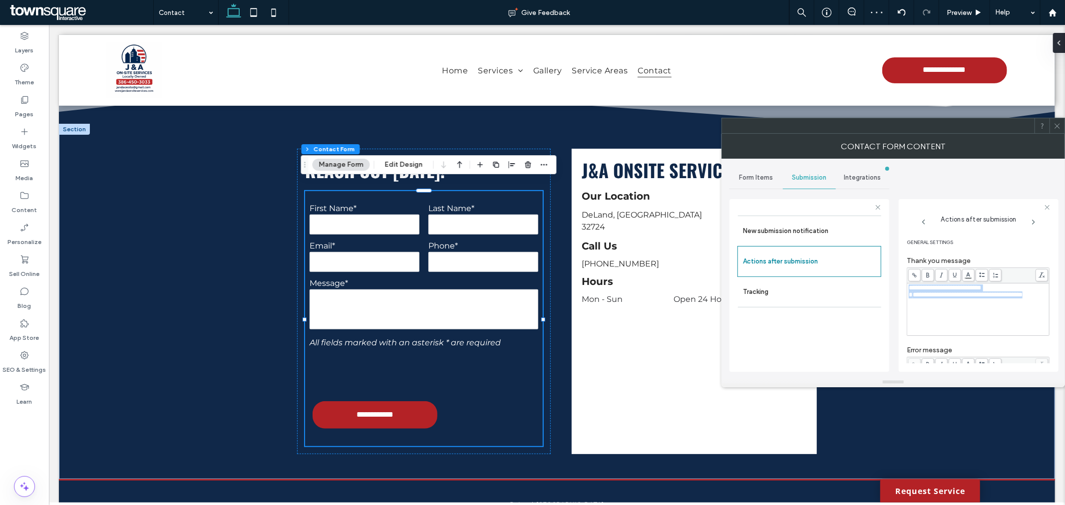
scroll to position [111, 0]
click at [963, 277] on span "**********" at bounding box center [939, 273] width 61 height 6
click at [970, 251] on body ".wqwq-1{fill:#231f20;} .cls-1q, .cls-2q { fill-rule: evenodd; } .cls-2q { fill:…" at bounding box center [532, 252] width 1065 height 505
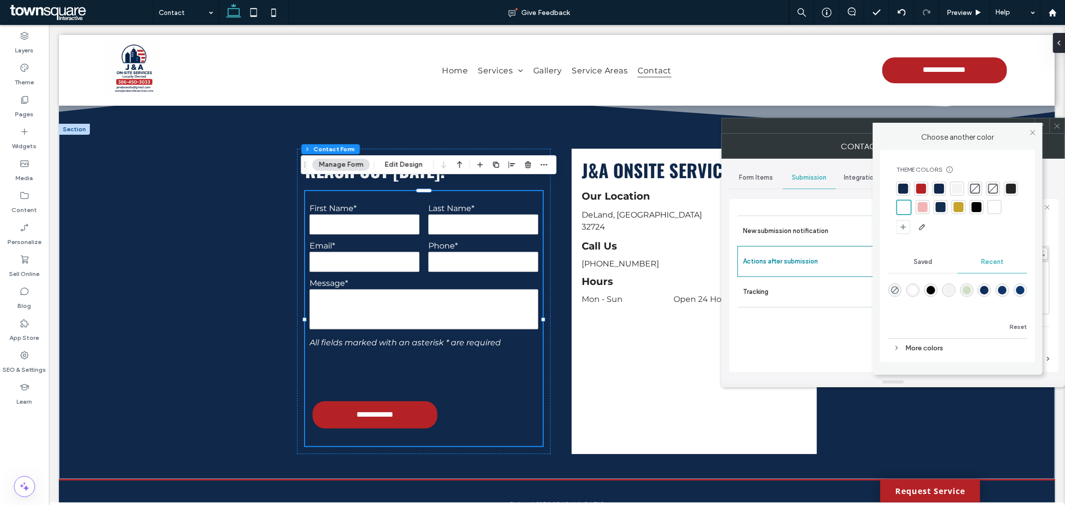
click at [1014, 191] on div at bounding box center [1011, 189] width 10 height 10
click at [824, 352] on div "New submission notification Actions after submission Tracking" at bounding box center [809, 291] width 144 height 151
click at [1035, 130] on icon at bounding box center [1032, 132] width 7 height 7
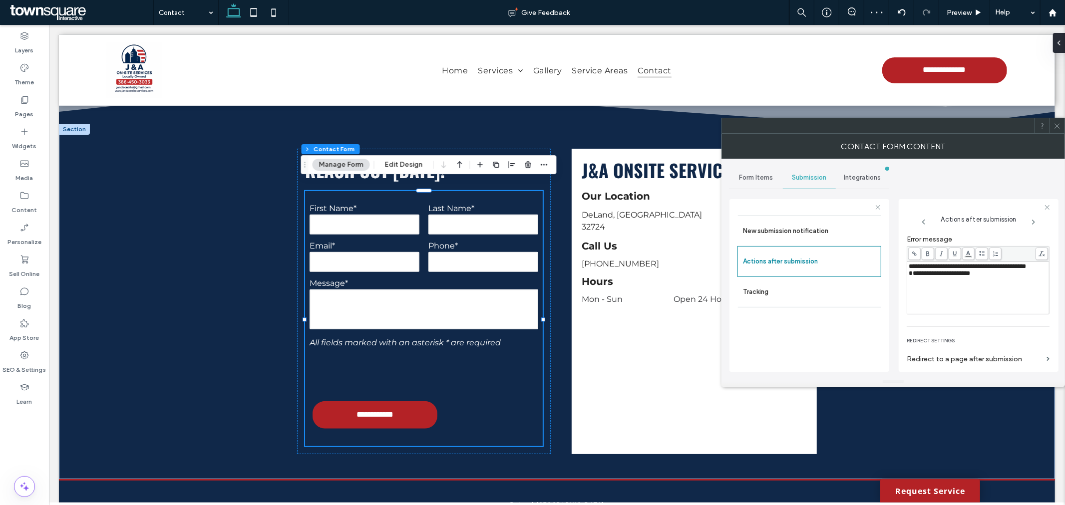
click at [1053, 125] on icon at bounding box center [1056, 125] width 7 height 7
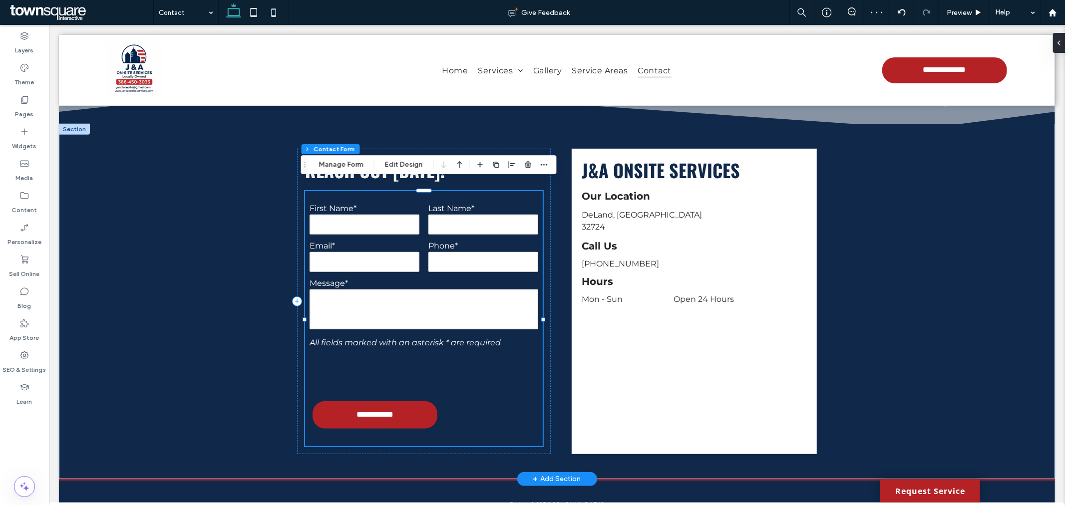
click at [553, 369] on div "**********" at bounding box center [556, 300] width 599 height 355
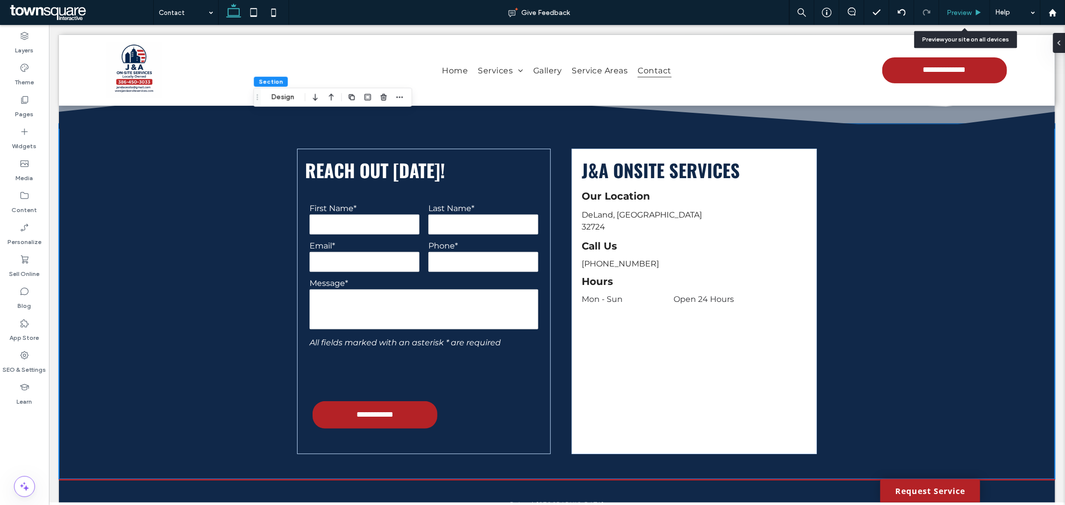
click at [970, 13] on span "Preview" at bounding box center [959, 12] width 25 height 8
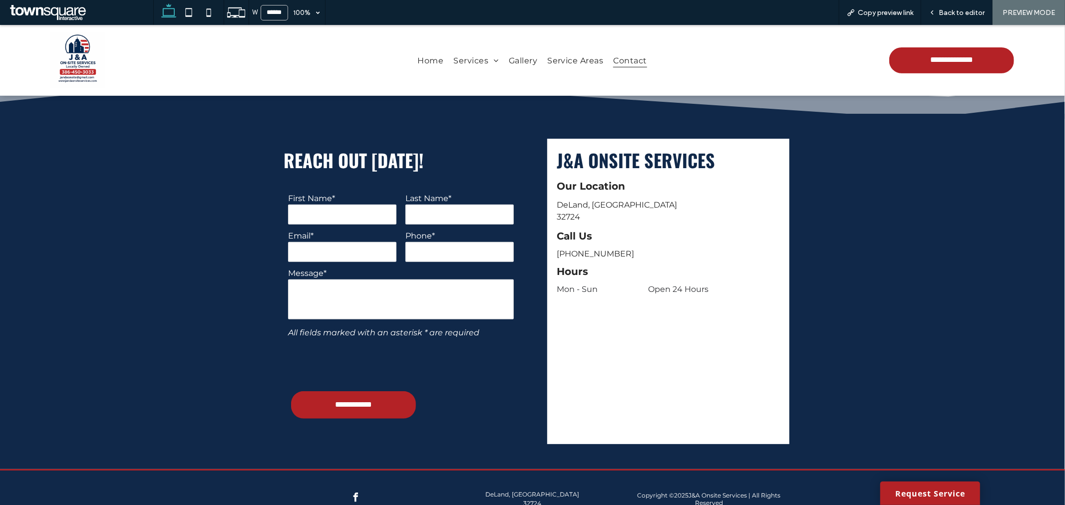
click at [462, 351] on div at bounding box center [401, 361] width 235 height 39
click at [952, 12] on span "Back to editor" at bounding box center [962, 12] width 46 height 8
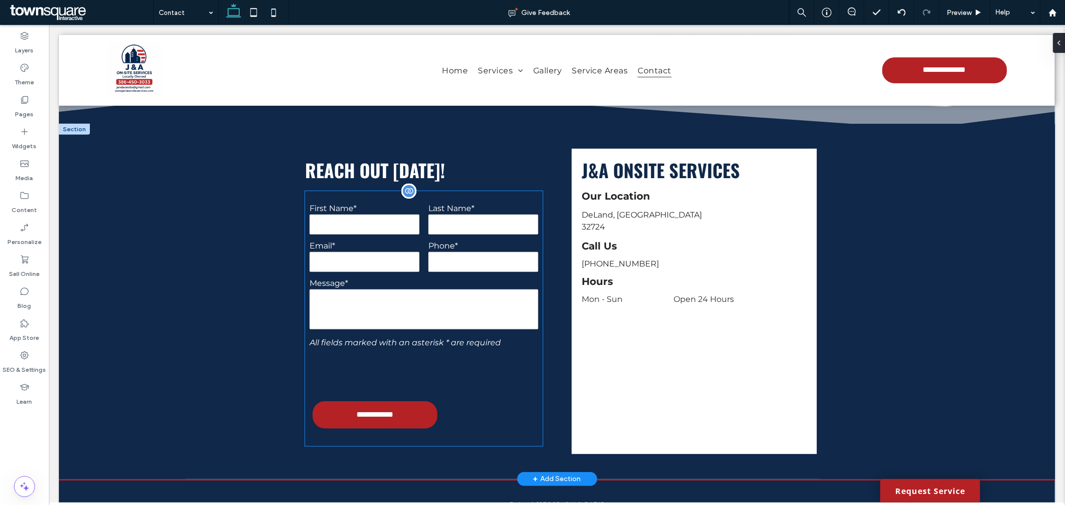
click at [471, 405] on form "**********" at bounding box center [424, 318] width 238 height 255
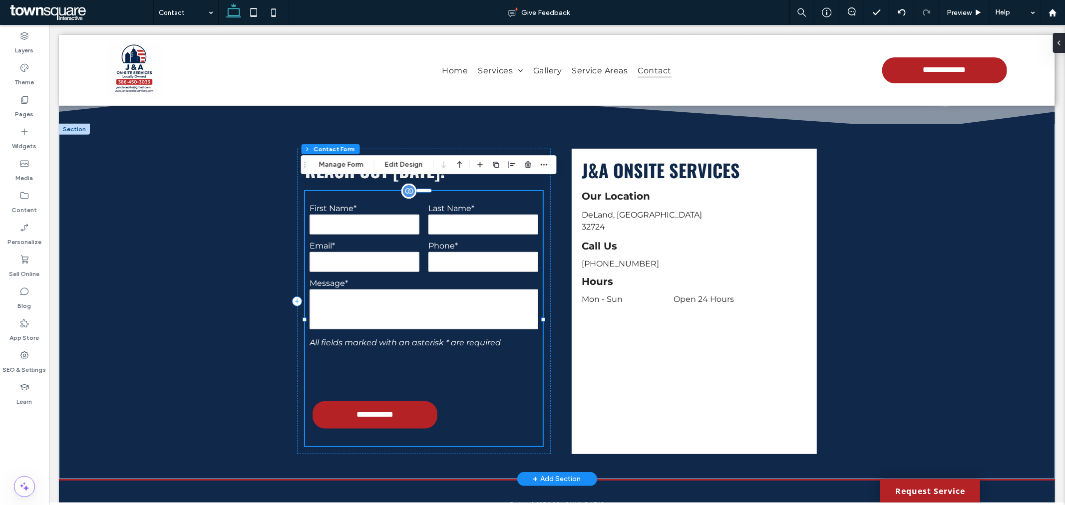
type input "*"
type input "***"
type input "*"
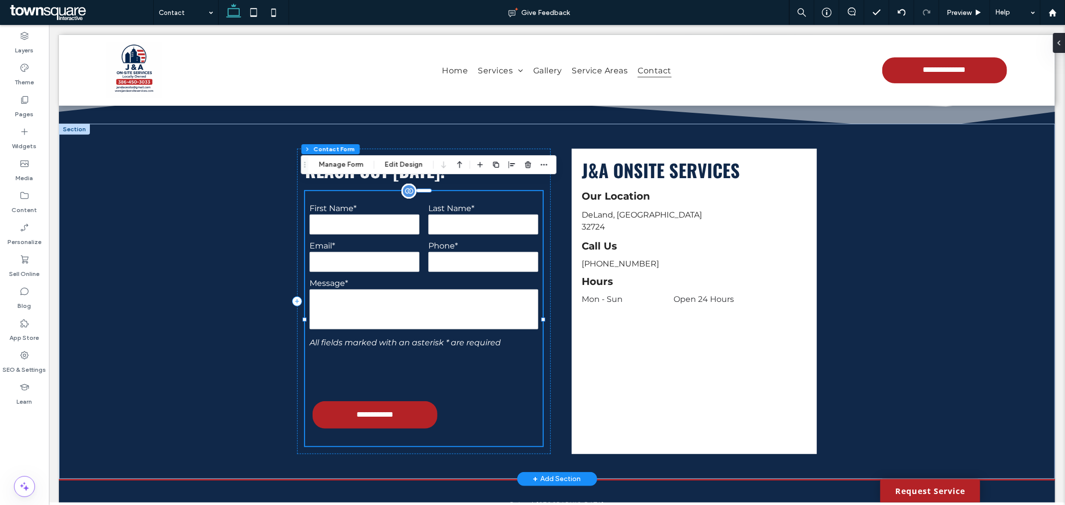
type input "***"
click at [355, 171] on div "Section Column Contact Form Manage Form Edit Design" at bounding box center [429, 164] width 256 height 19
click at [353, 168] on button "Manage Form" at bounding box center [341, 165] width 57 height 12
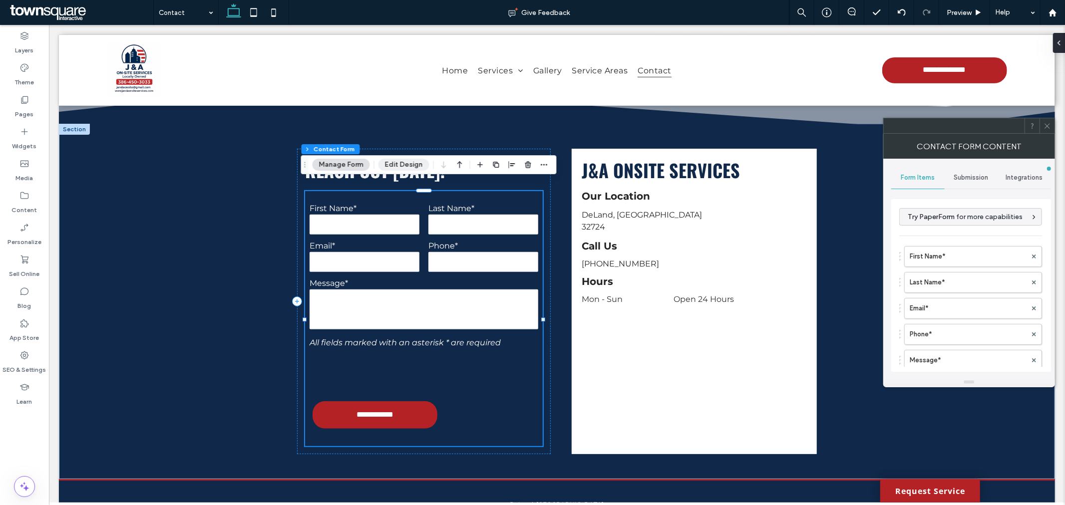
drag, startPoint x: 402, startPoint y: 158, endPoint x: 671, endPoint y: 172, distance: 269.0
click at [402, 159] on button "Edit Design" at bounding box center [403, 165] width 51 height 12
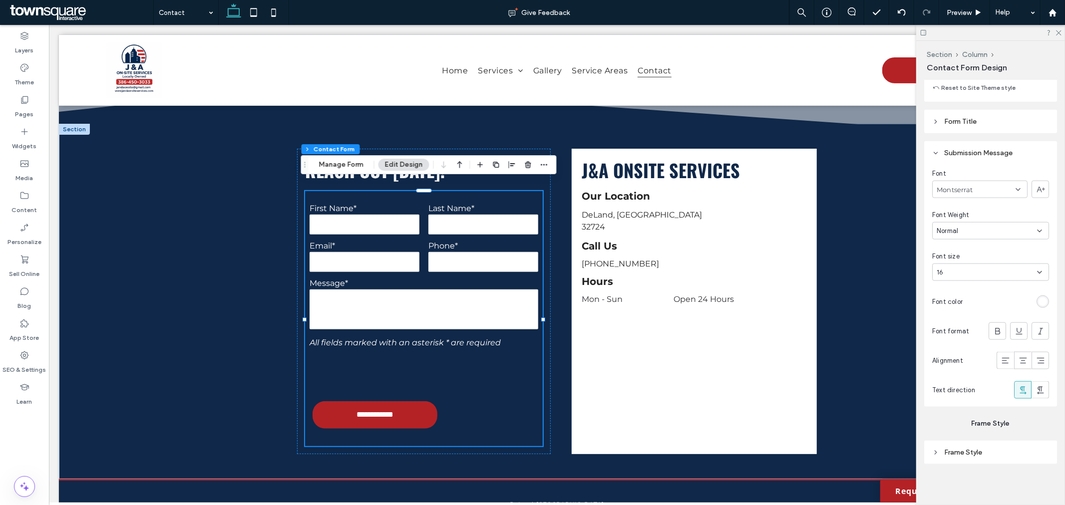
scroll to position [951, 0]
click at [506, 378] on div at bounding box center [424, 371] width 238 height 39
type input "*"
click at [1039, 301] on div "rgb(255, 255, 255)" at bounding box center [1043, 300] width 8 height 8
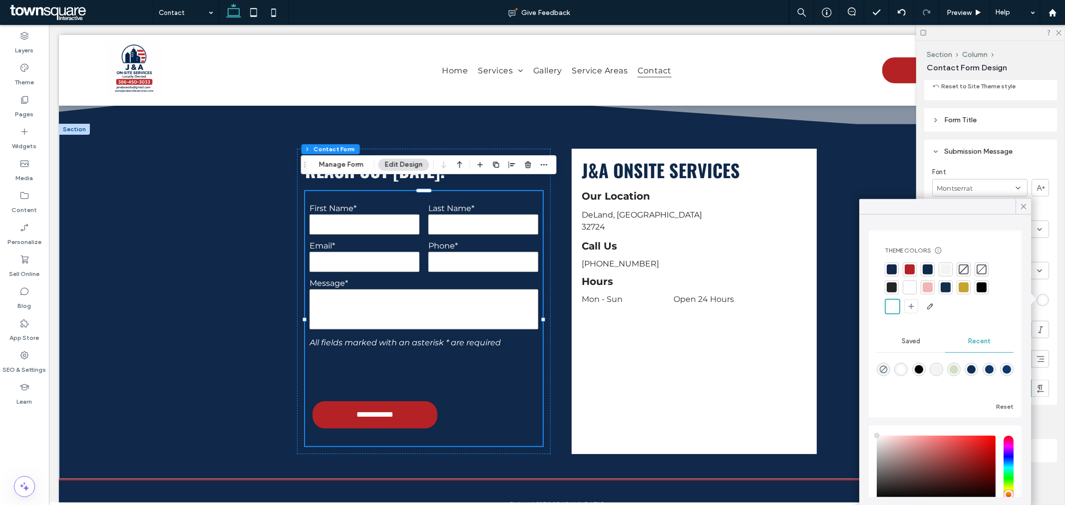
click at [907, 288] on div at bounding box center [910, 288] width 10 height 10
type input "*"
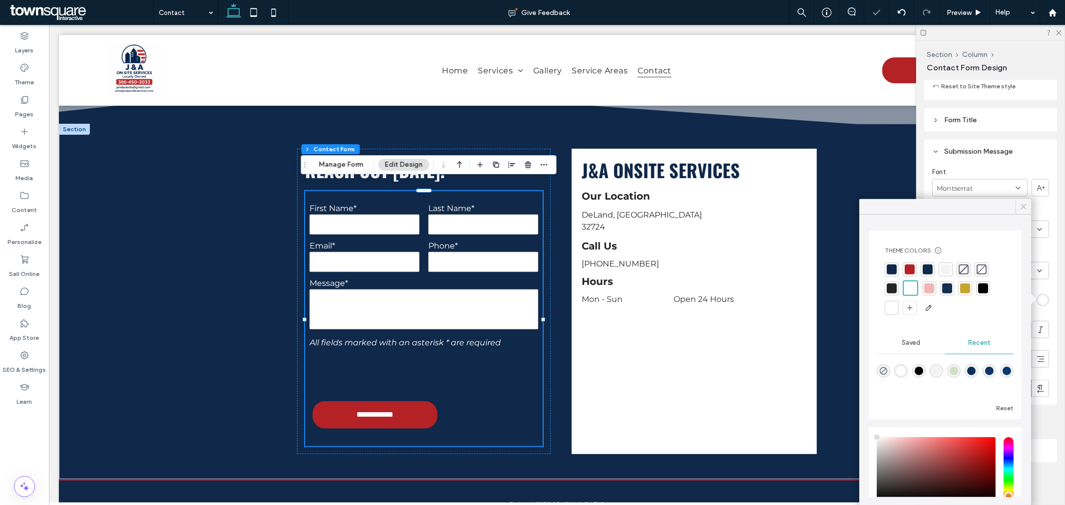
click at [1022, 206] on icon at bounding box center [1023, 206] width 9 height 9
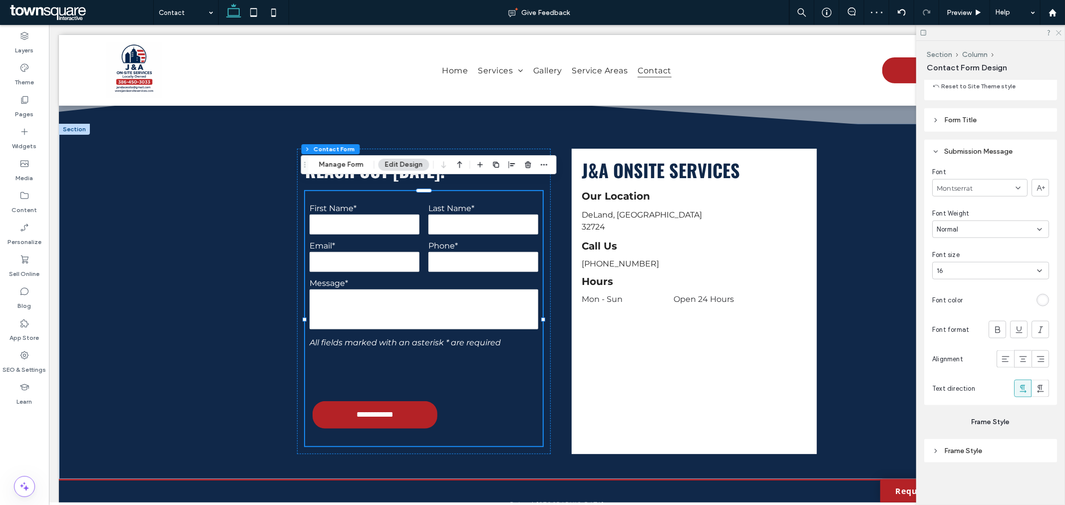
click at [1057, 33] on icon at bounding box center [1058, 32] width 6 height 6
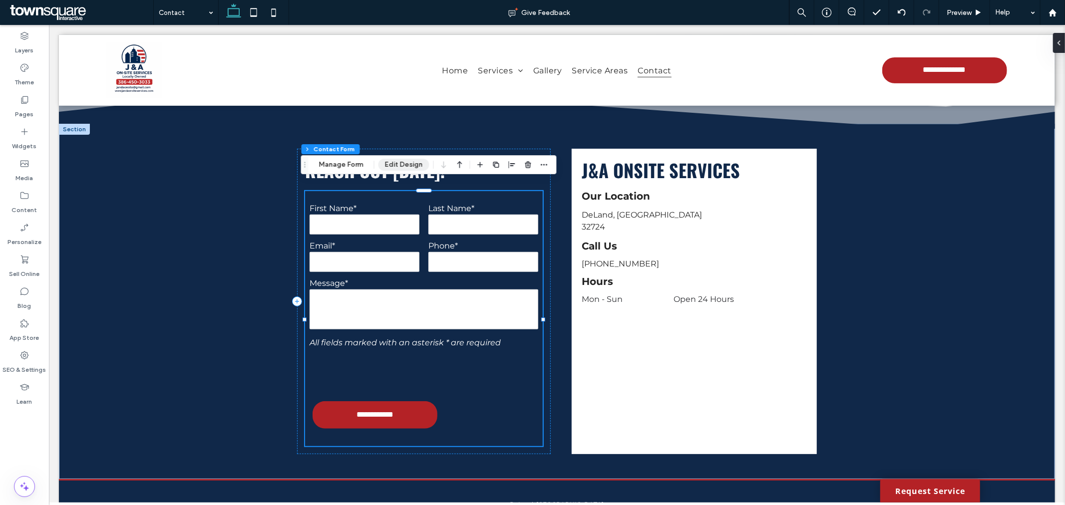
click at [395, 161] on button "Edit Design" at bounding box center [403, 165] width 51 height 12
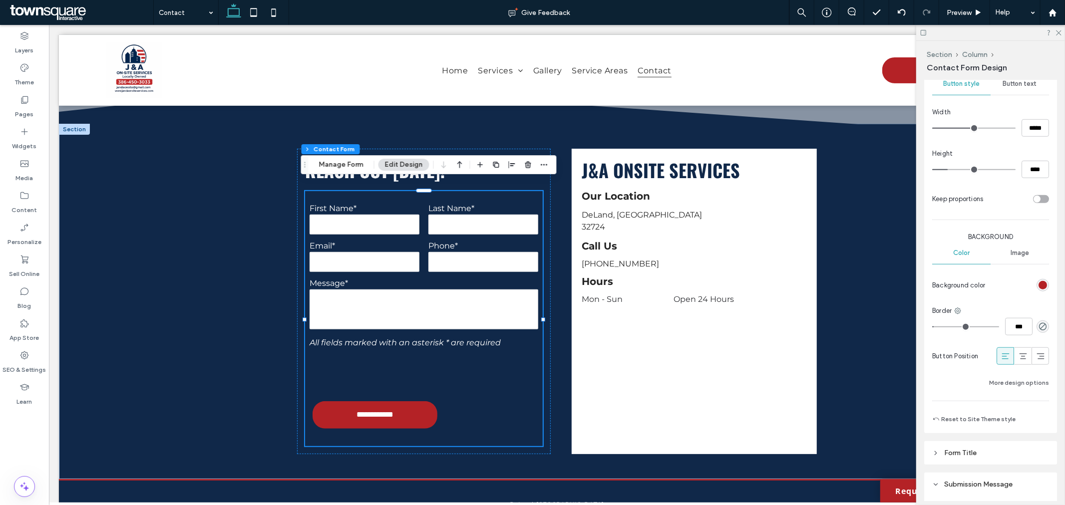
scroll to position [507, 0]
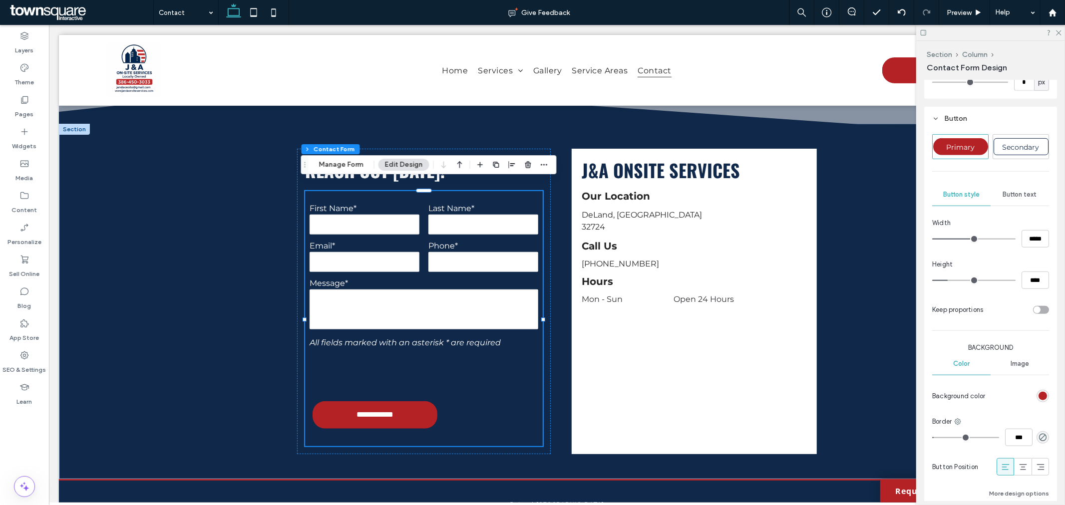
click at [1025, 191] on span "Button text" at bounding box center [1020, 195] width 34 height 8
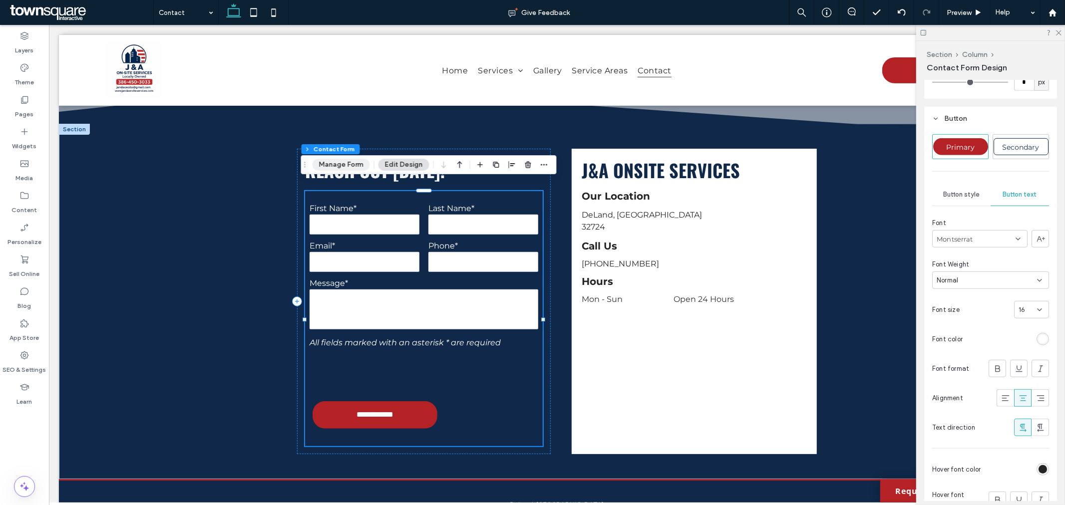
click at [341, 166] on button "Manage Form" at bounding box center [341, 165] width 57 height 12
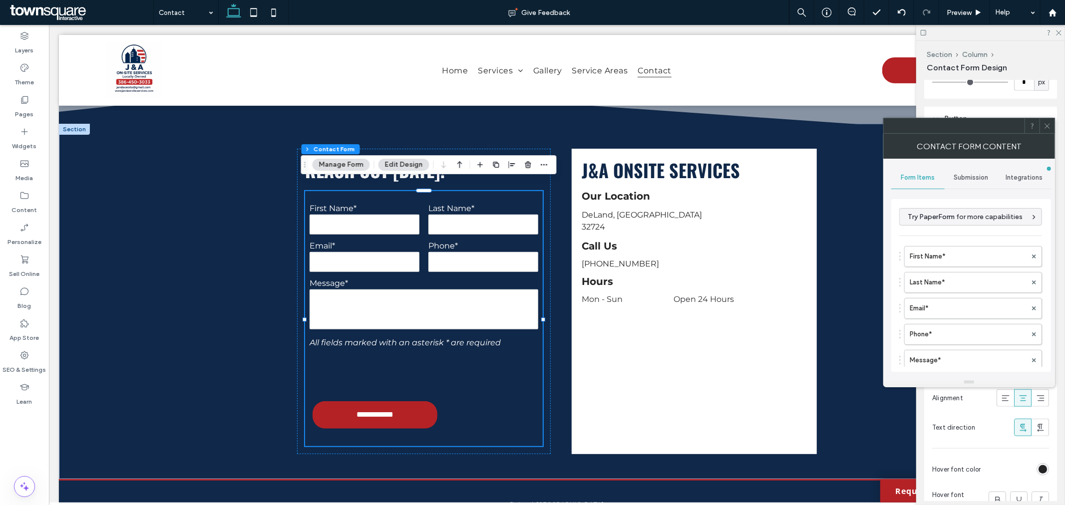
click at [969, 174] on span "Submission" at bounding box center [971, 178] width 34 height 8
click at [972, 253] on label "Actions after submission" at bounding box center [971, 255] width 133 height 20
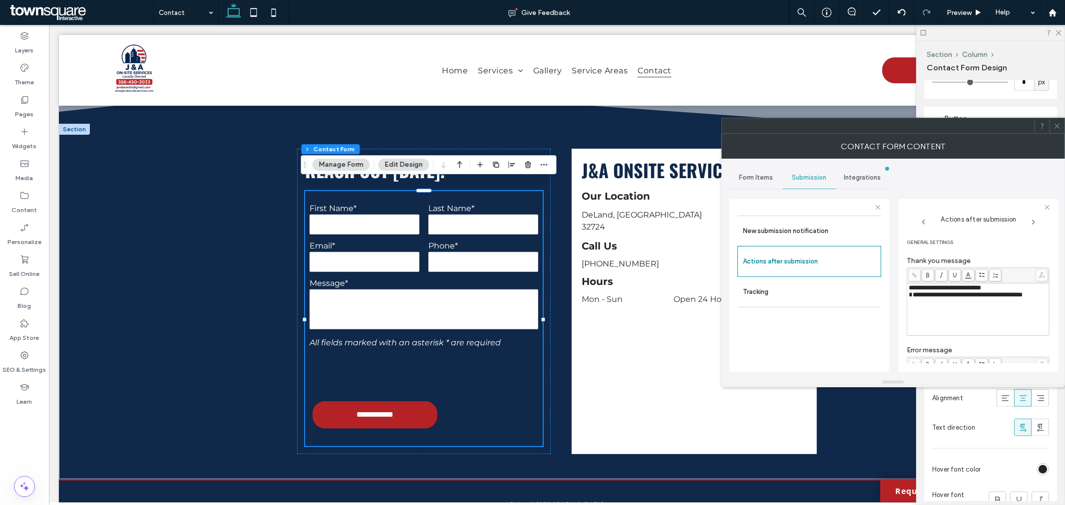
click at [994, 306] on div "**********" at bounding box center [978, 310] width 139 height 50
click at [1010, 301] on div "**********" at bounding box center [978, 310] width 139 height 50
click at [972, 276] on body ".wqwq-1{fill:#231f20;} .cls-1q, .cls-2q { fill-rule: evenodd; } .cls-2q { fill:…" at bounding box center [532, 252] width 1065 height 505
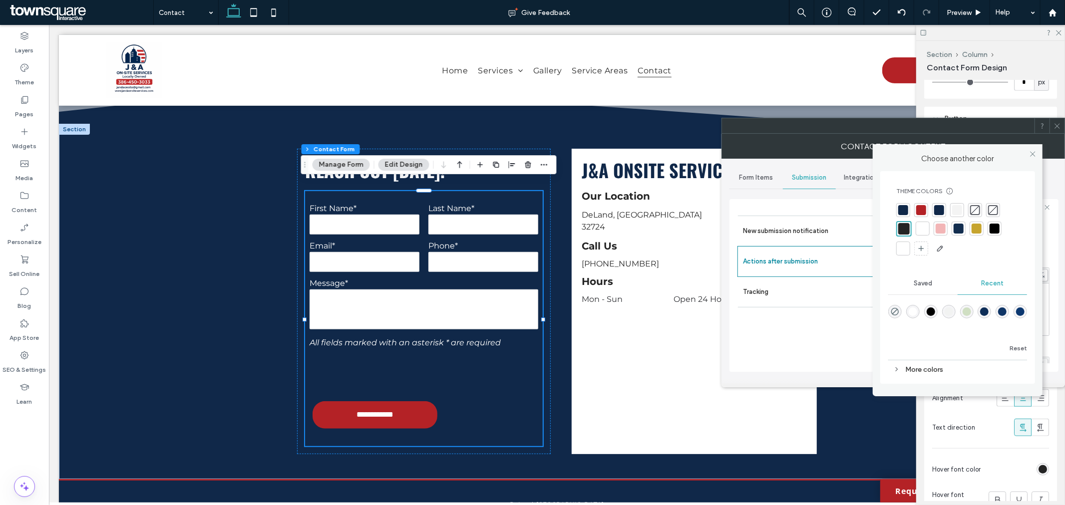
click at [926, 227] on div at bounding box center [923, 229] width 10 height 10
click at [821, 341] on div "New submission notification Actions after submission Tracking" at bounding box center [809, 291] width 144 height 151
click at [1056, 248] on div "**********" at bounding box center [979, 285] width 160 height 173
click at [1032, 155] on use at bounding box center [1032, 154] width 5 height 5
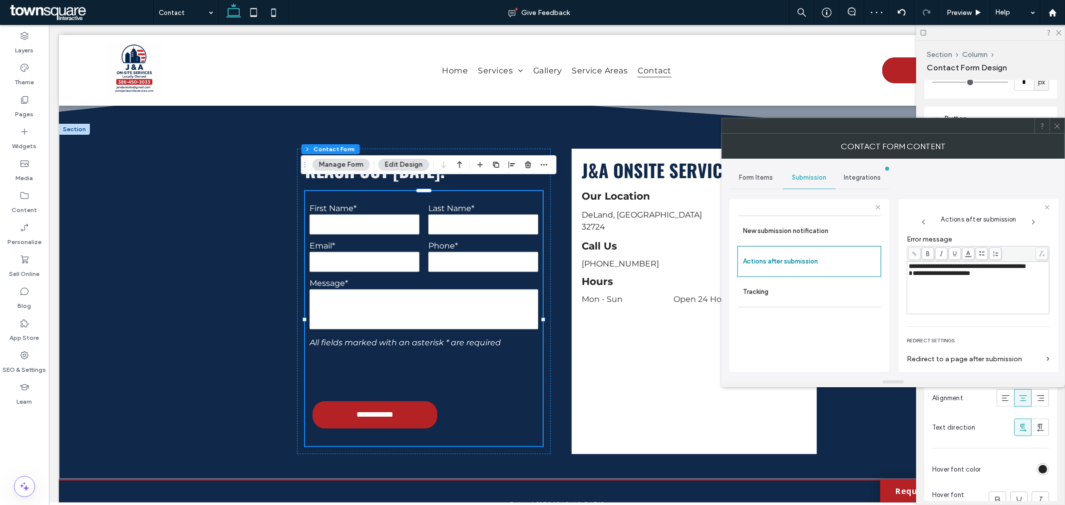
click at [971, 297] on div "**********" at bounding box center [978, 288] width 139 height 50
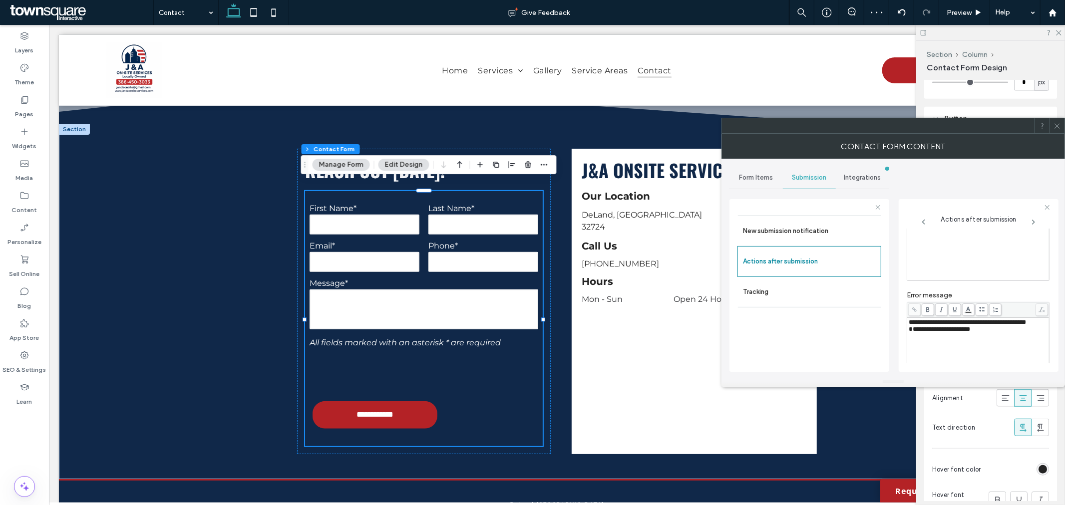
scroll to position [55, 0]
click at [967, 307] on body ".wqwq-1{fill:#231f20;} .cls-1q, .cls-2q { fill-rule: evenodd; } .cls-2q { fill:…" at bounding box center [532, 252] width 1065 height 505
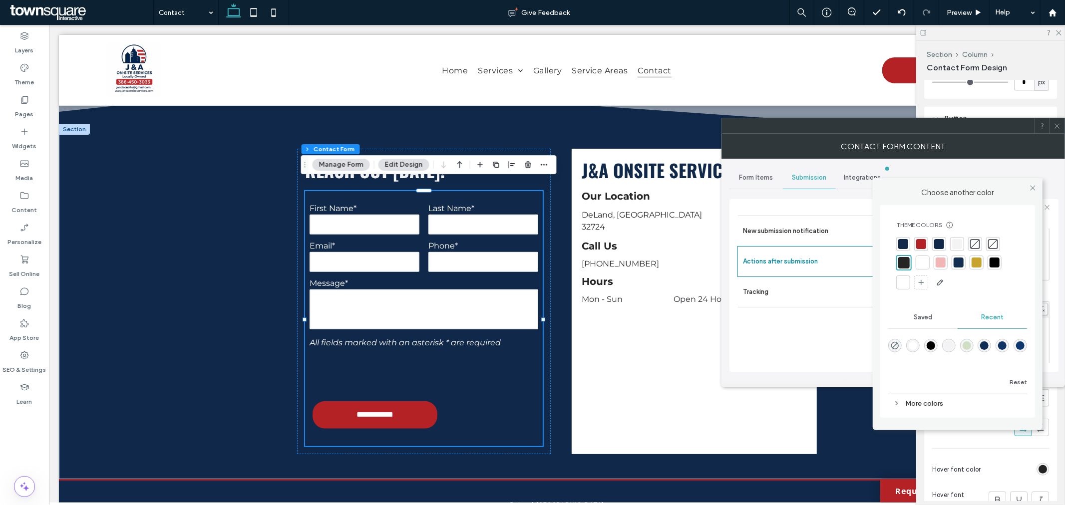
click at [913, 258] on div at bounding box center [957, 263] width 123 height 53
click at [918, 260] on div at bounding box center [923, 263] width 10 height 10
click at [855, 325] on div "New submission notification Actions after submission Tracking" at bounding box center [809, 291] width 144 height 151
click at [1035, 188] on icon at bounding box center [1032, 187] width 7 height 7
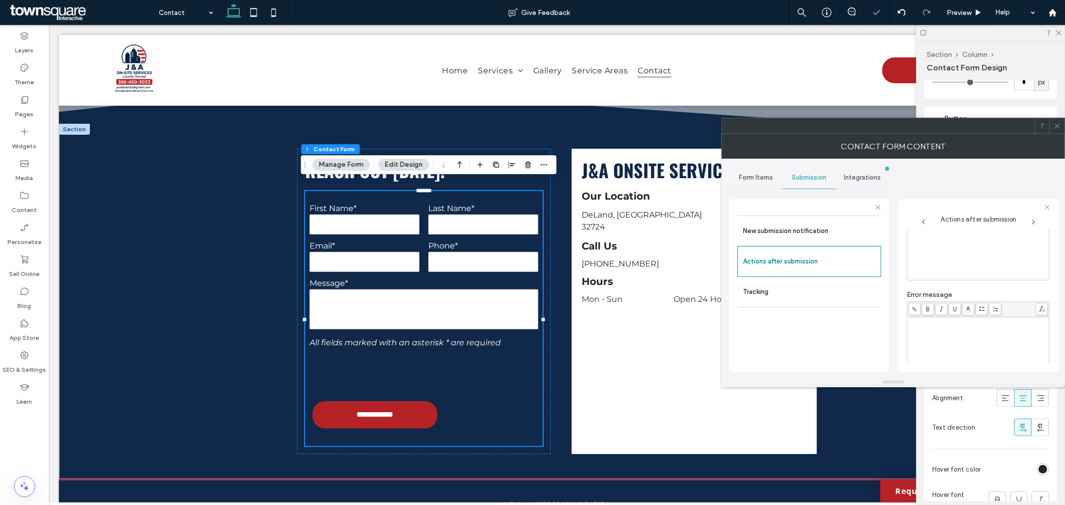
click at [1056, 126] on icon at bounding box center [1056, 125] width 7 height 7
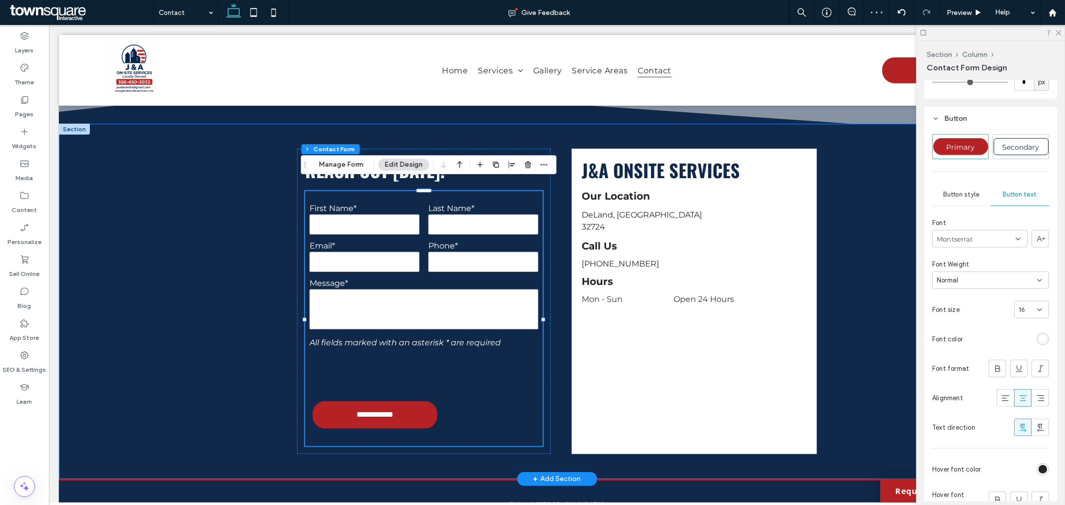
click at [864, 355] on div "**********" at bounding box center [556, 300] width 996 height 355
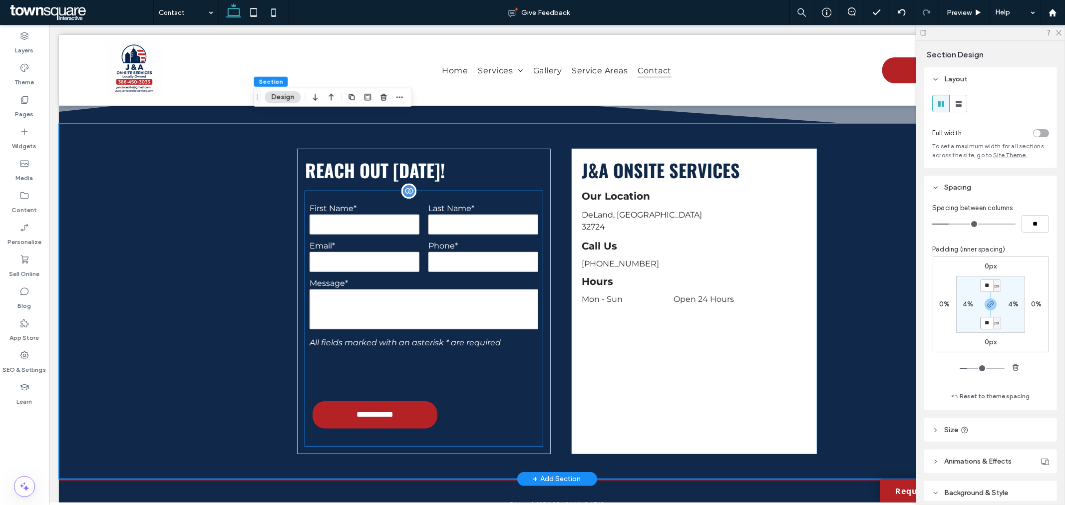
click at [507, 414] on form "**********" at bounding box center [424, 318] width 238 height 255
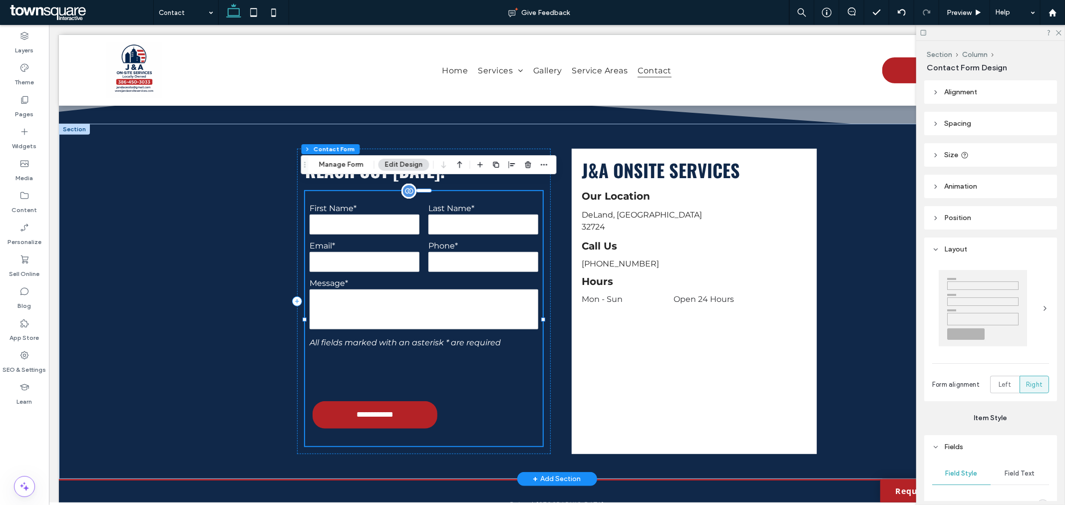
type input "*"
type input "***"
type input "*"
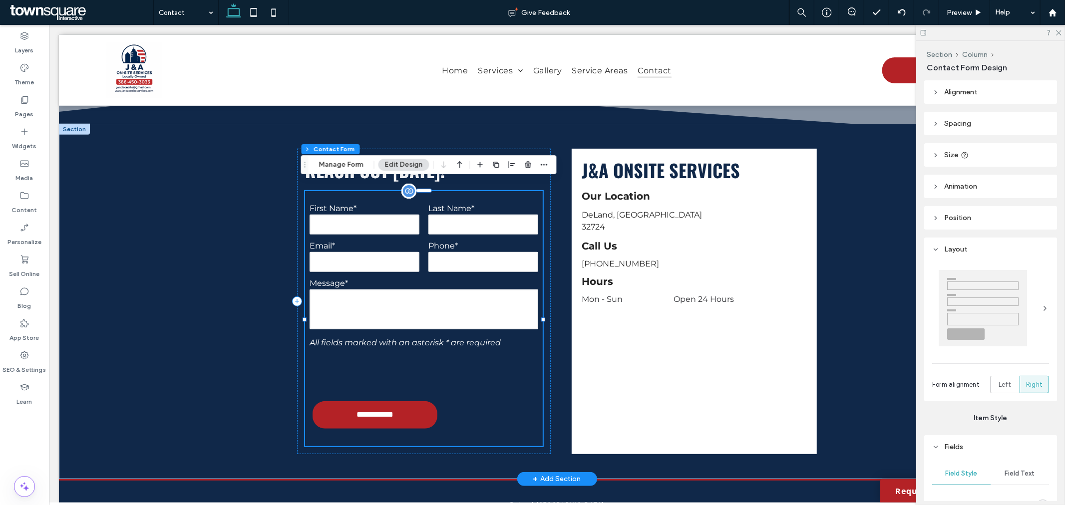
type input "***"
click at [360, 162] on button "Manage Form" at bounding box center [341, 165] width 57 height 12
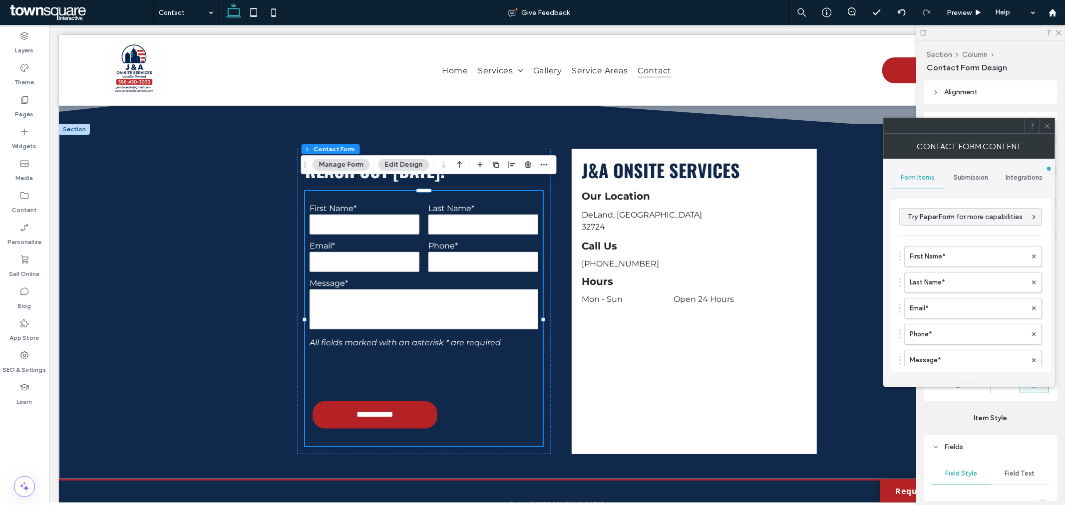
click at [967, 182] on div "Submission" at bounding box center [971, 178] width 53 height 22
click at [970, 258] on label "Actions after submission" at bounding box center [971, 255] width 133 height 20
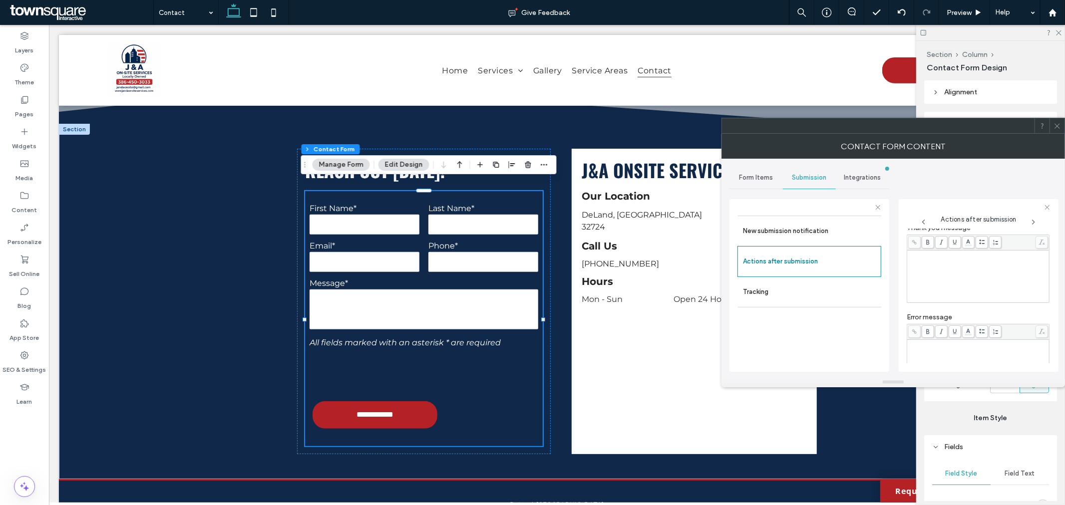
scroll to position [0, 0]
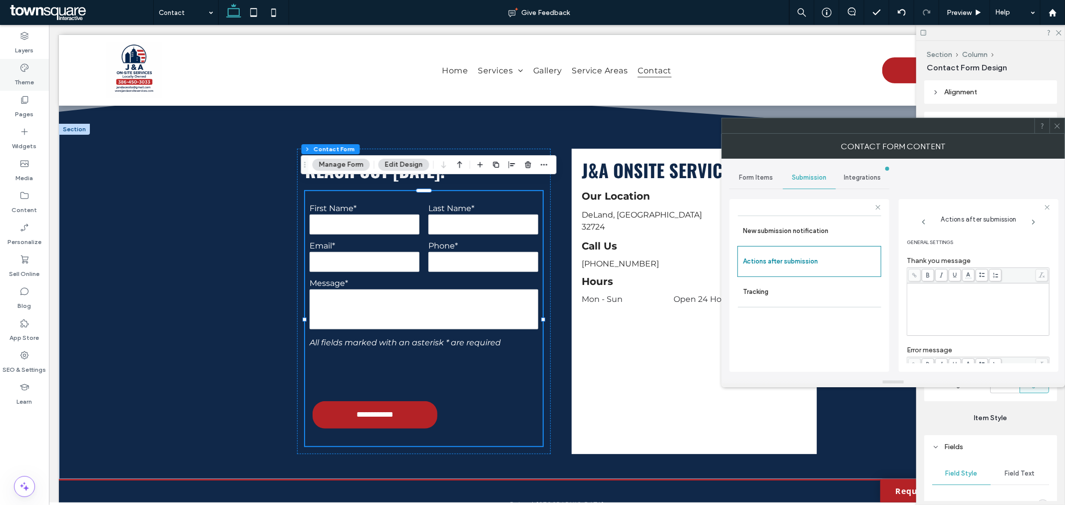
drag, startPoint x: 0, startPoint y: 66, endPoint x: 16, endPoint y: 70, distance: 17.0
click at [0, 66] on div "Theme" at bounding box center [24, 75] width 49 height 32
click at [16, 70] on div "Theme" at bounding box center [24, 75] width 49 height 32
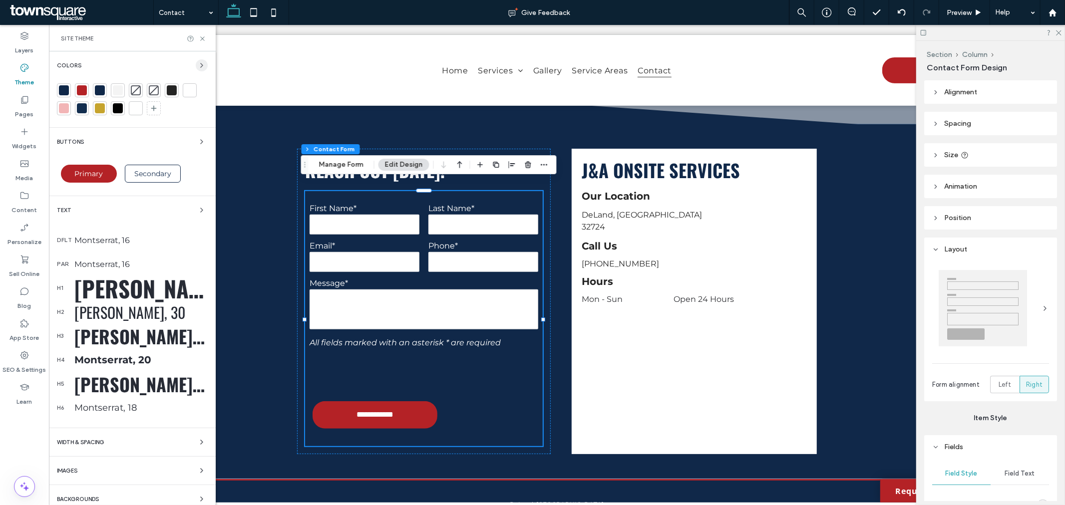
click at [198, 61] on icon "button" at bounding box center [202, 65] width 8 height 8
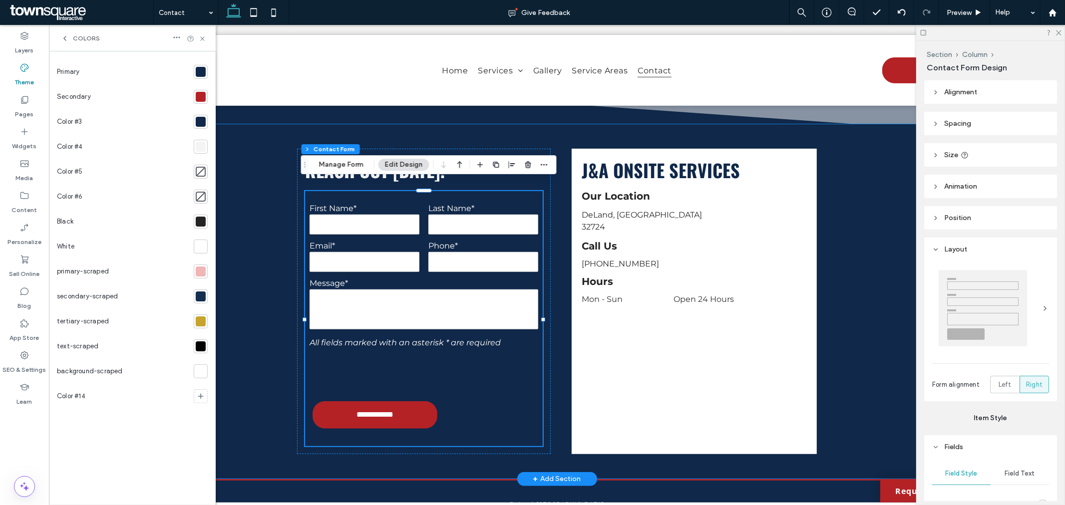
click at [890, 234] on div "**********" at bounding box center [556, 300] width 996 height 355
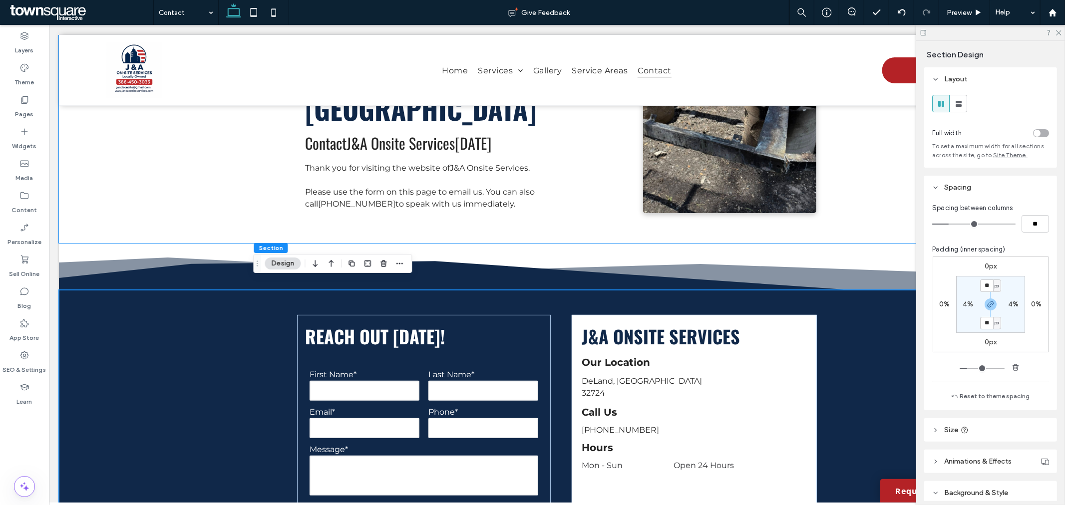
scroll to position [387, 0]
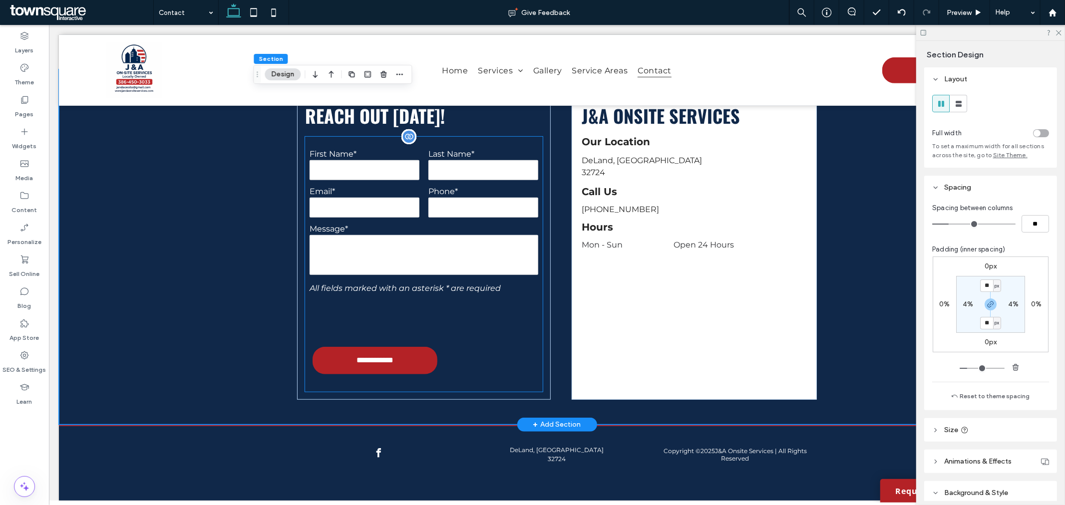
click at [499, 313] on div at bounding box center [424, 317] width 238 height 39
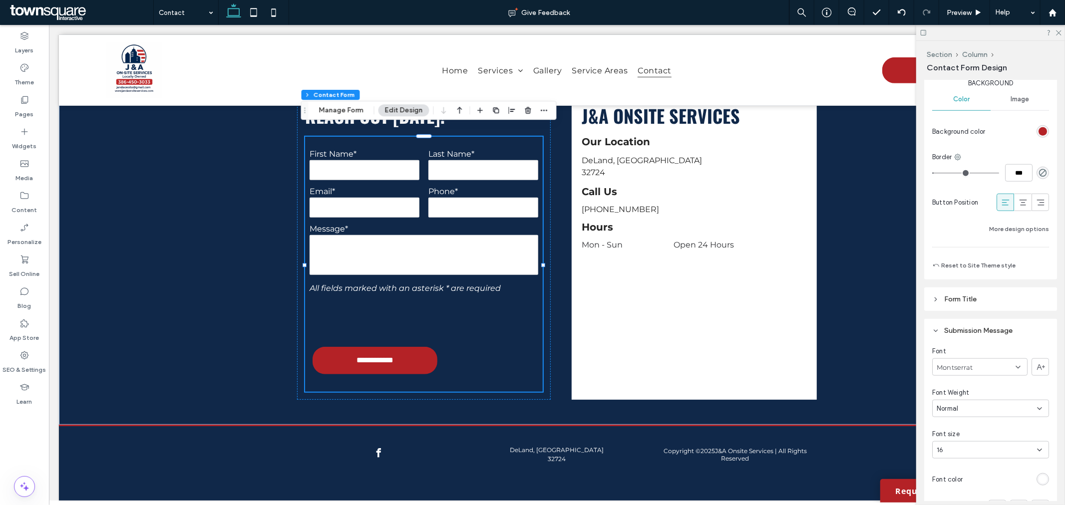
scroll to position [776, 0]
click at [397, 113] on button "Edit Design" at bounding box center [403, 110] width 51 height 12
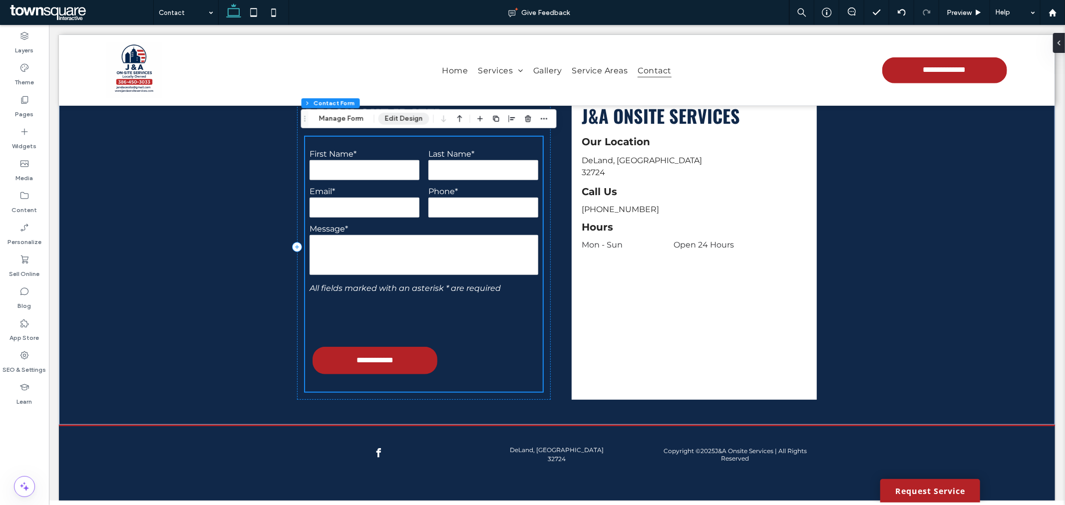
scroll to position [378, 0]
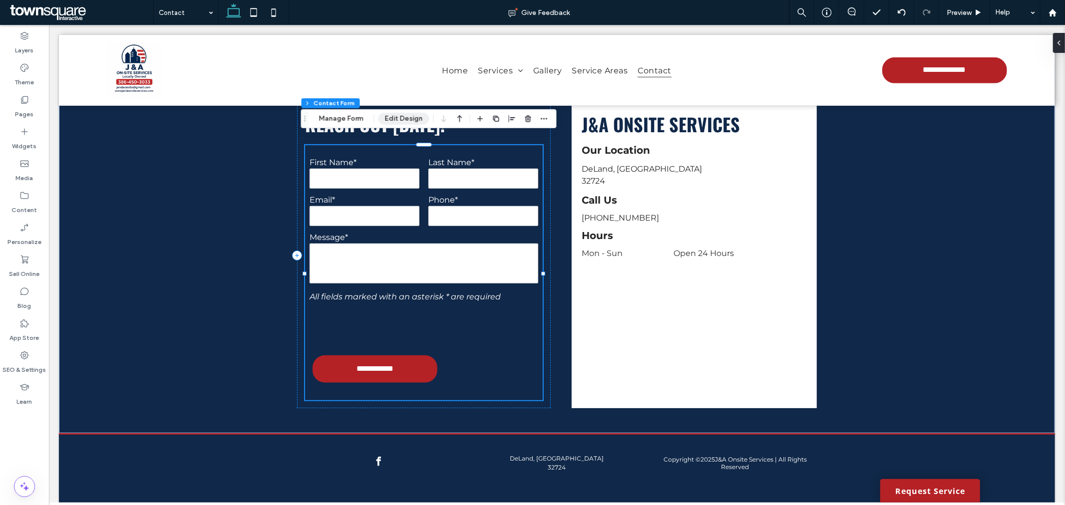
click at [397, 113] on button "Edit Design" at bounding box center [403, 119] width 51 height 12
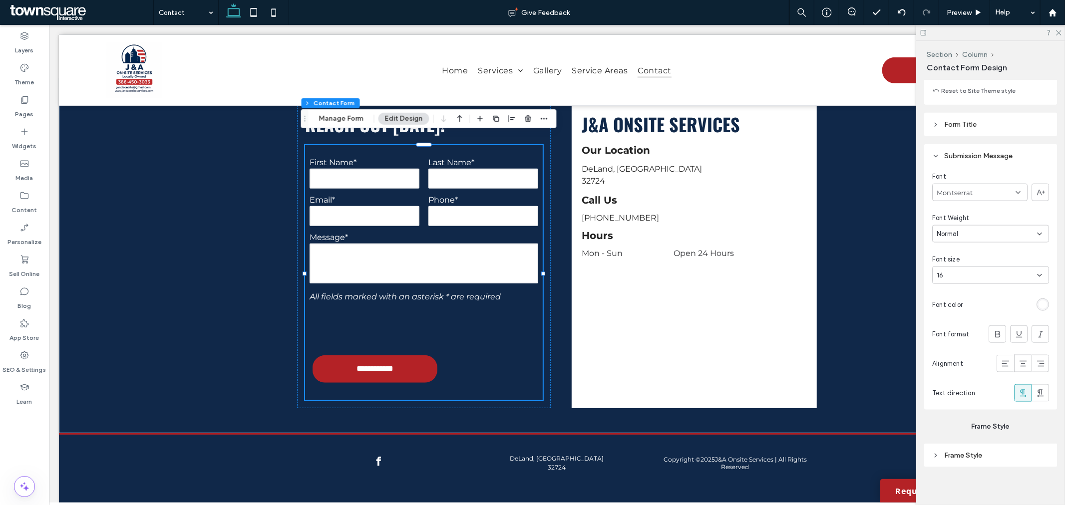
scroll to position [951, 0]
drag, startPoint x: 1057, startPoint y: 33, endPoint x: 910, endPoint y: 75, distance: 153.1
click at [1057, 33] on icon at bounding box center [1058, 32] width 6 height 6
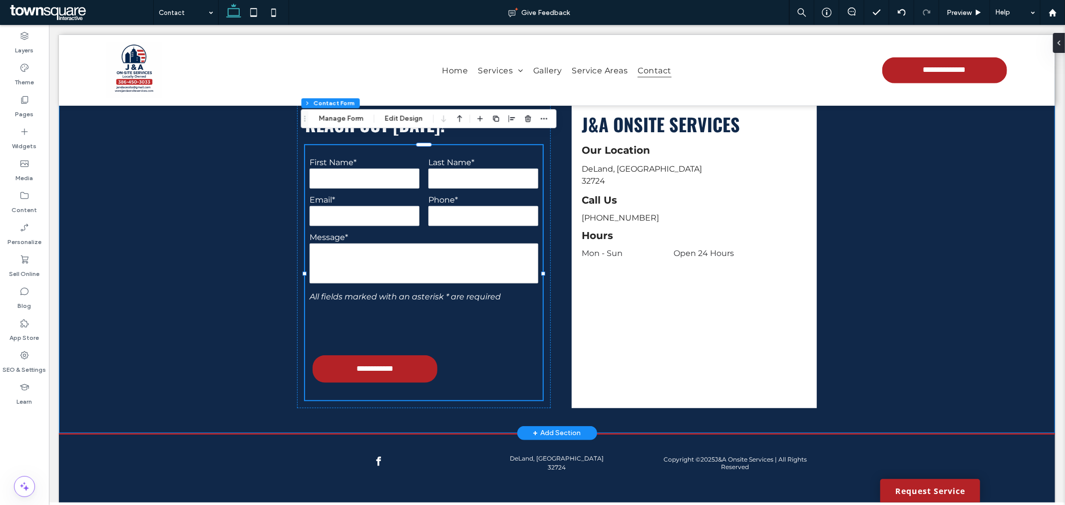
click at [845, 211] on div "**********" at bounding box center [556, 254] width 599 height 355
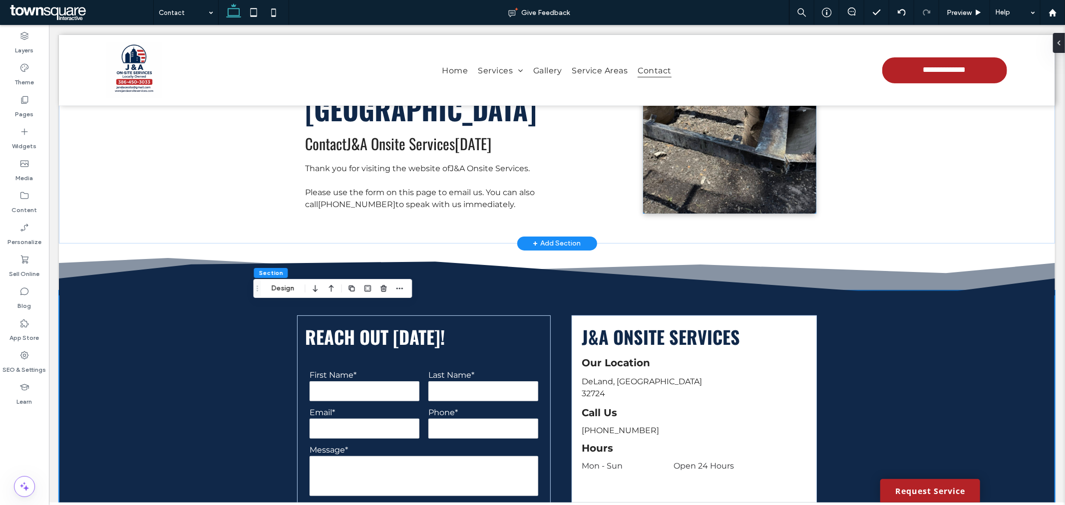
scroll to position [166, 0]
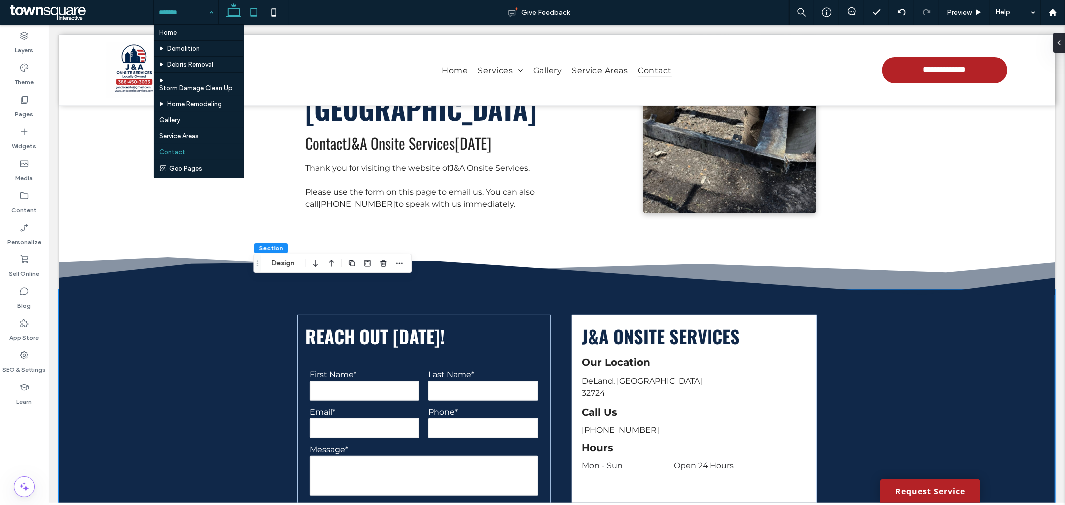
click at [250, 18] on icon at bounding box center [254, 12] width 20 height 20
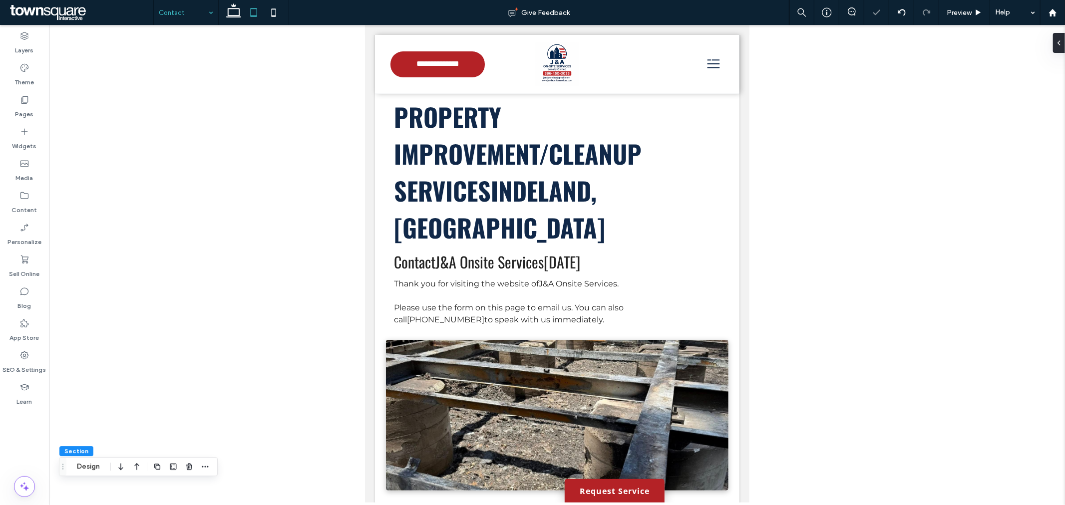
scroll to position [0, 0]
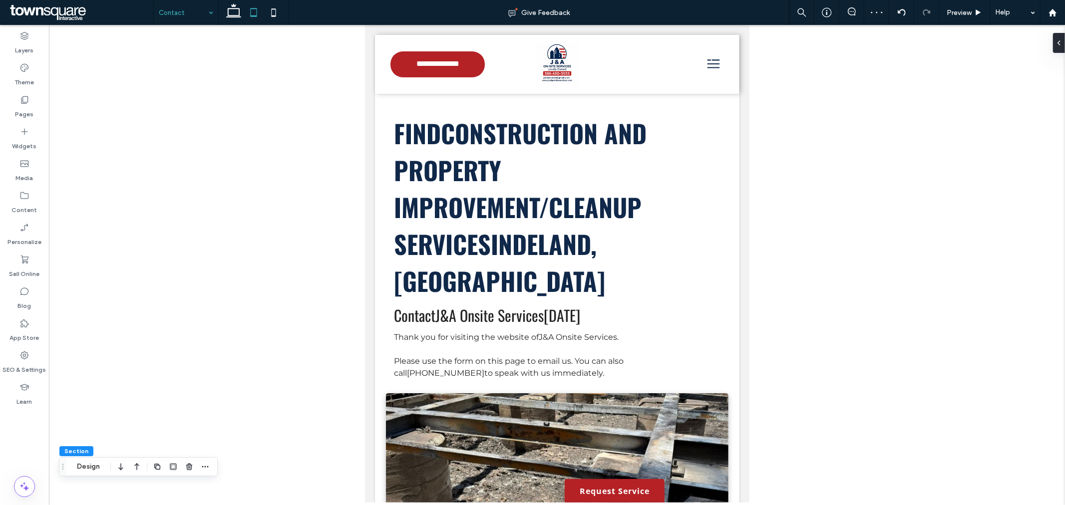
click at [280, 10] on icon at bounding box center [274, 12] width 20 height 20
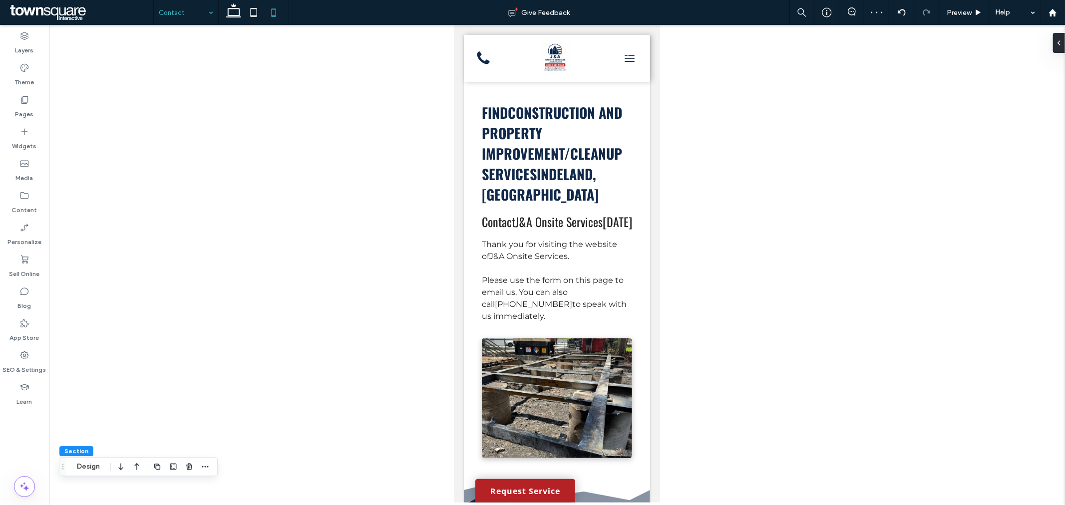
type input "**"
type input "****"
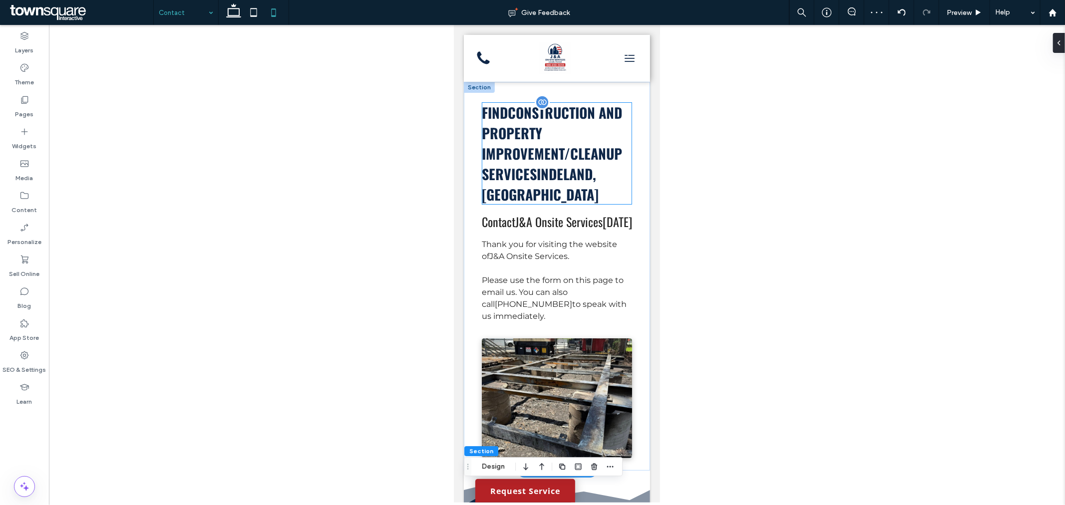
scroll to position [166, 0]
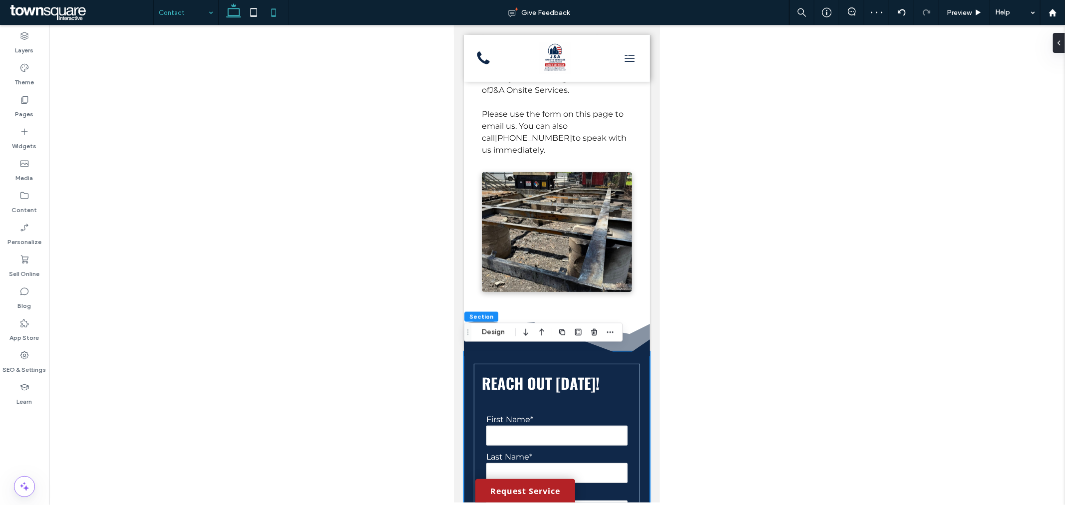
click at [231, 7] on icon at bounding box center [234, 12] width 20 height 20
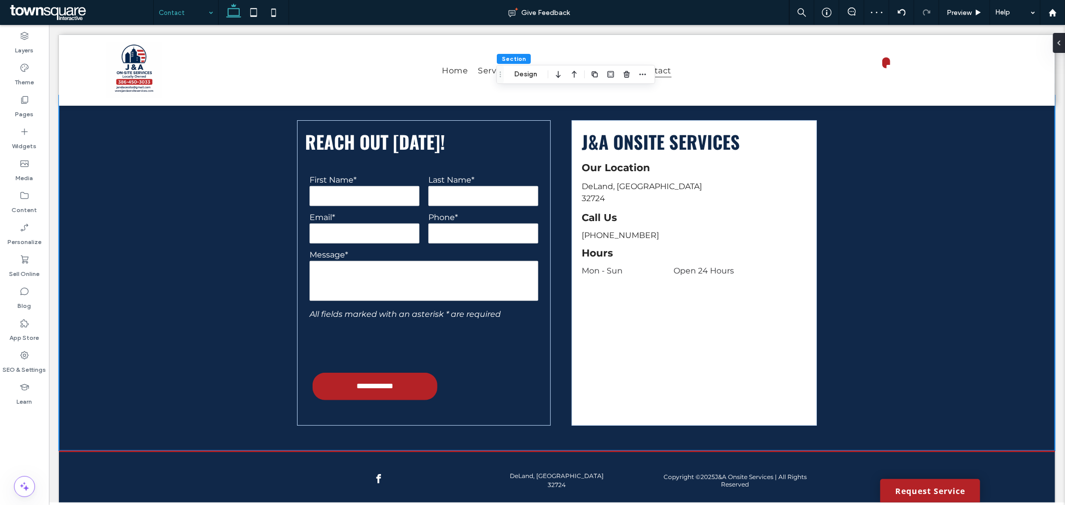
type input "**"
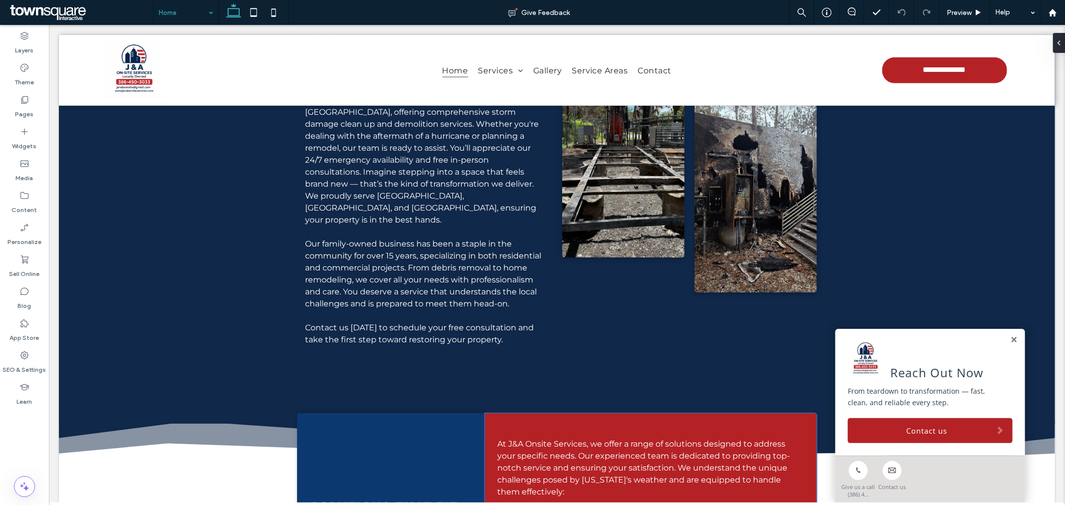
scroll to position [832, 0]
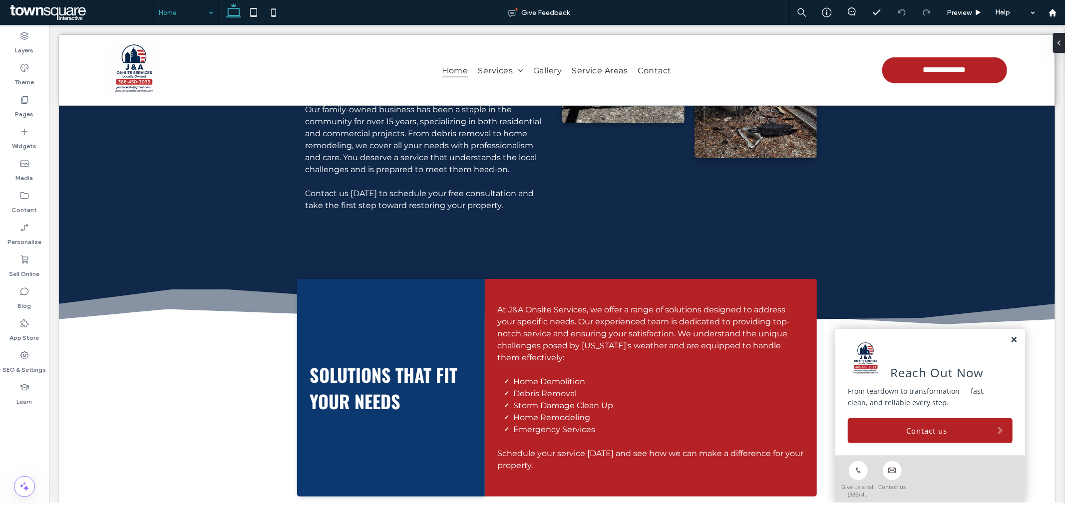
click at [1010, 342] on link at bounding box center [1013, 340] width 7 height 8
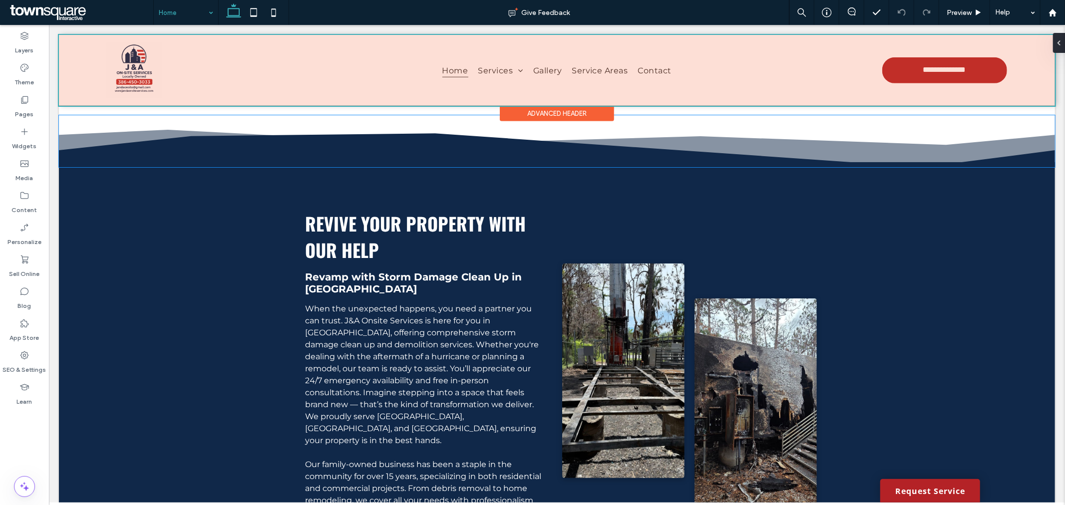
scroll to position [427, 0]
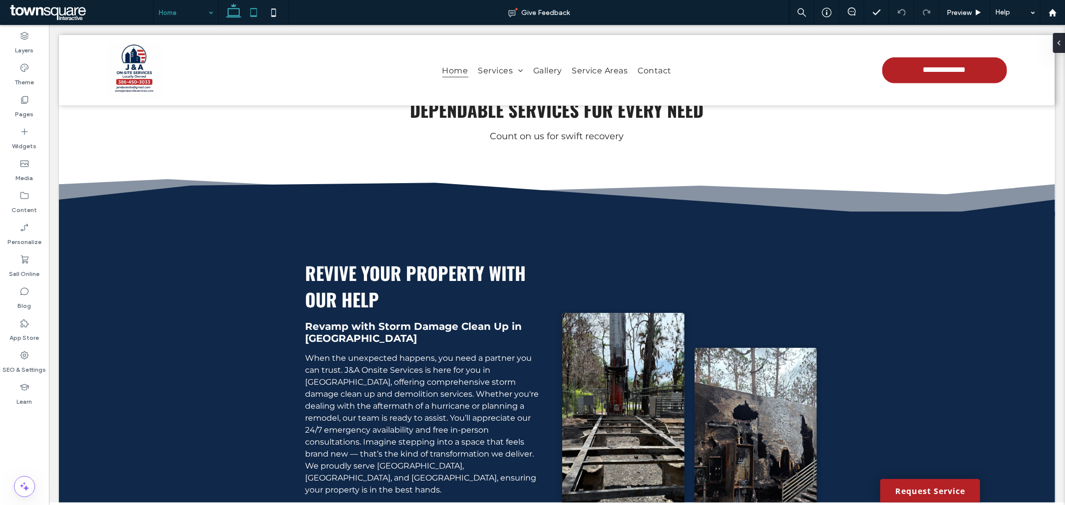
click at [251, 17] on icon at bounding box center [254, 12] width 20 height 20
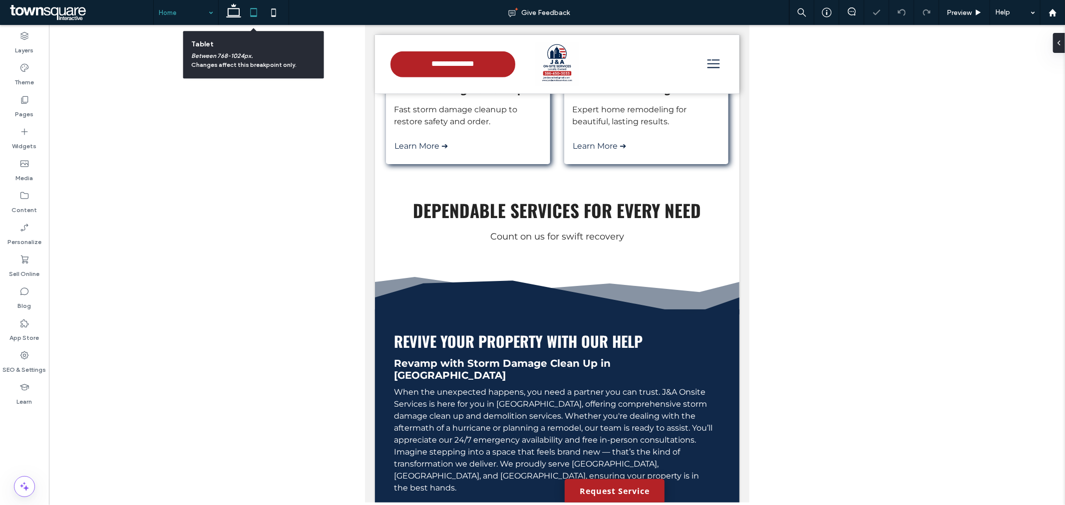
scroll to position [491, 0]
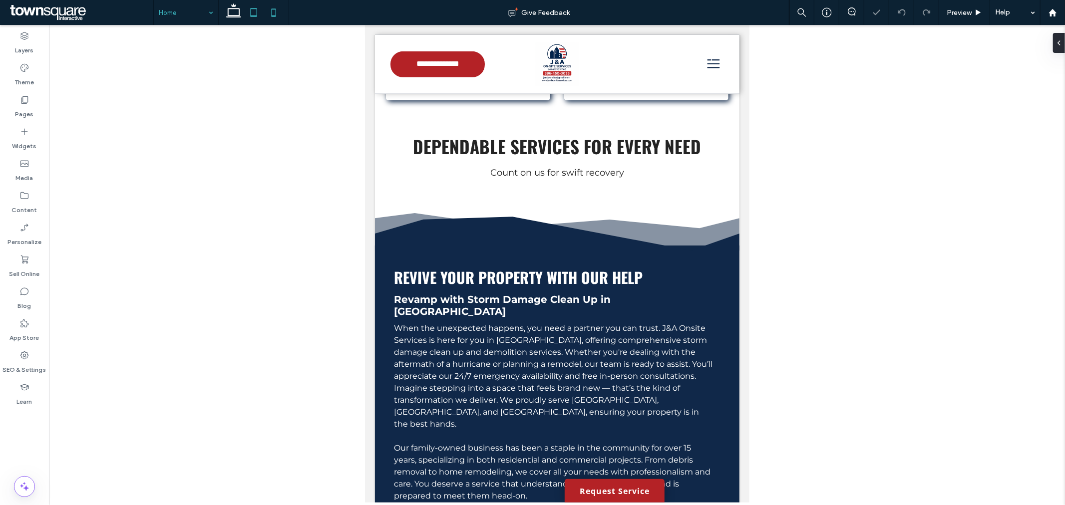
click at [278, 20] on icon at bounding box center [274, 12] width 20 height 20
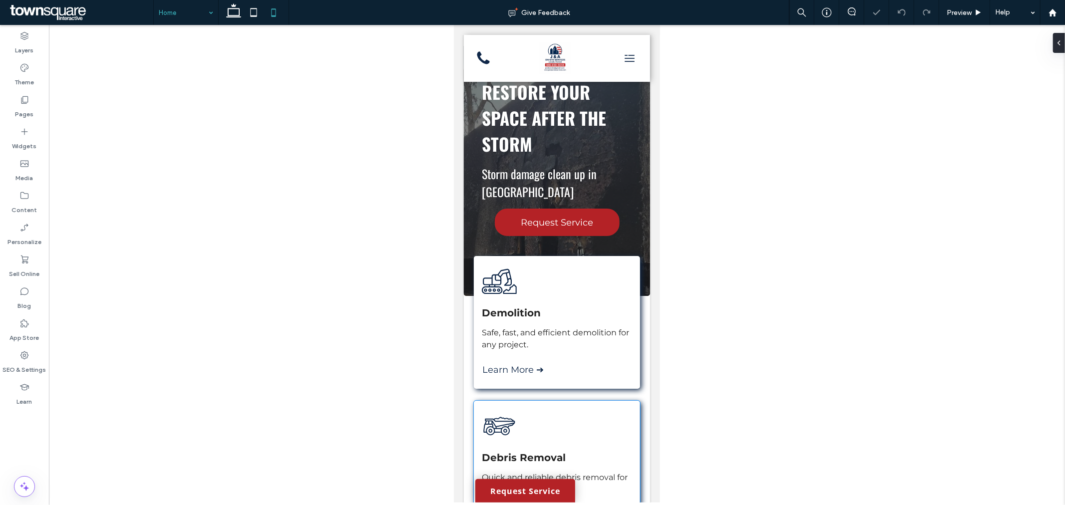
scroll to position [0, 0]
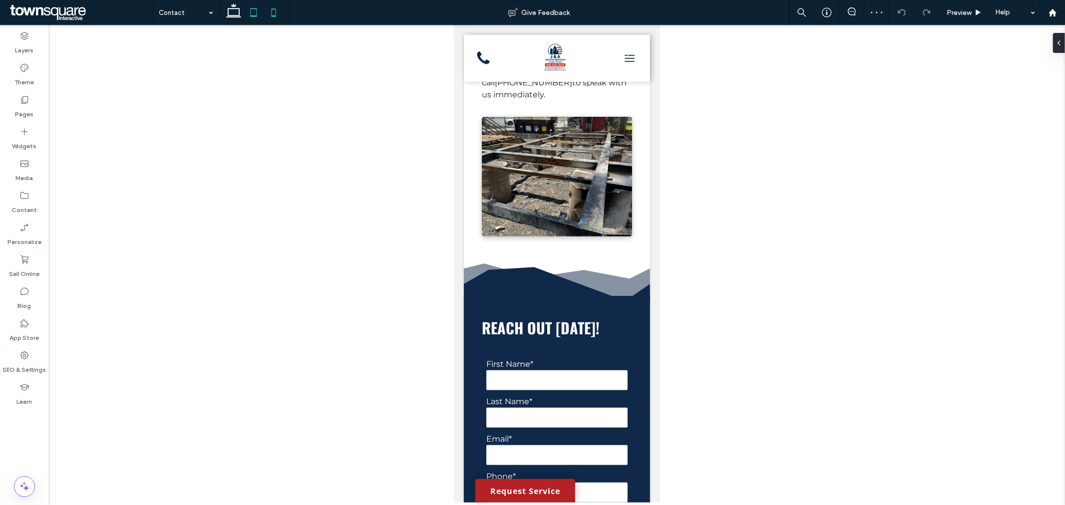
click at [248, 15] on icon at bounding box center [254, 12] width 20 height 20
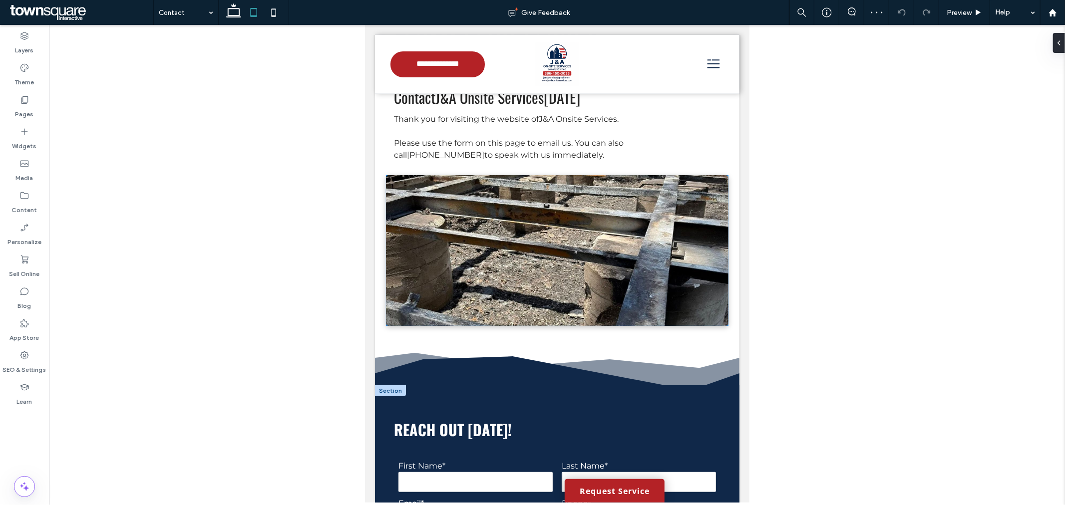
scroll to position [38, 0]
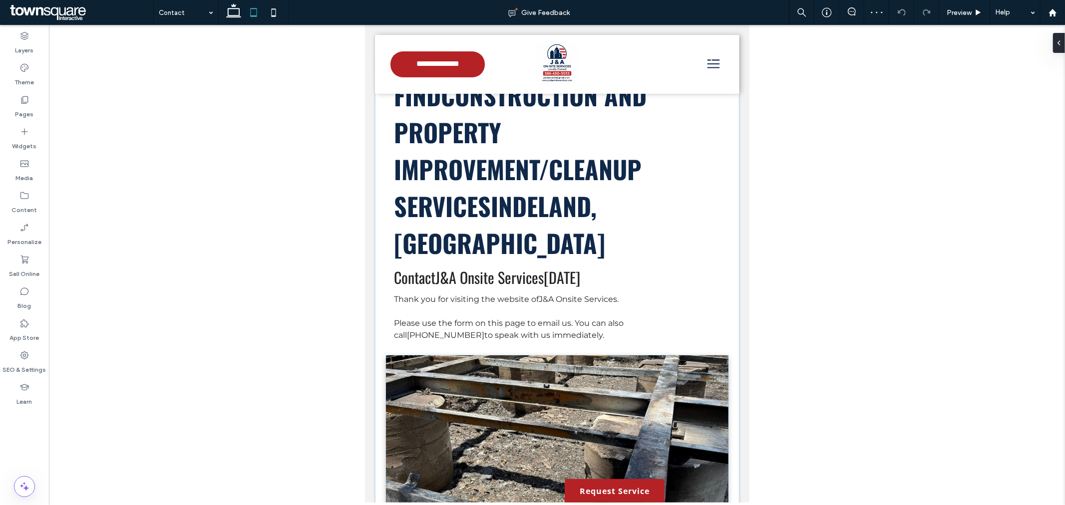
click at [583, 376] on img at bounding box center [556, 430] width 343 height 151
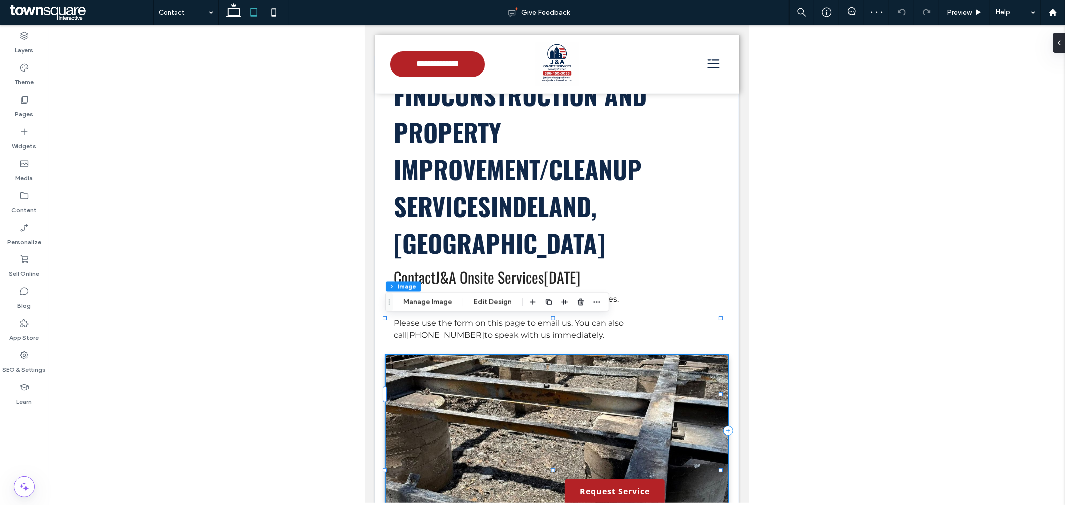
type input "*"
click at [477, 298] on button "Edit Design" at bounding box center [492, 303] width 51 height 12
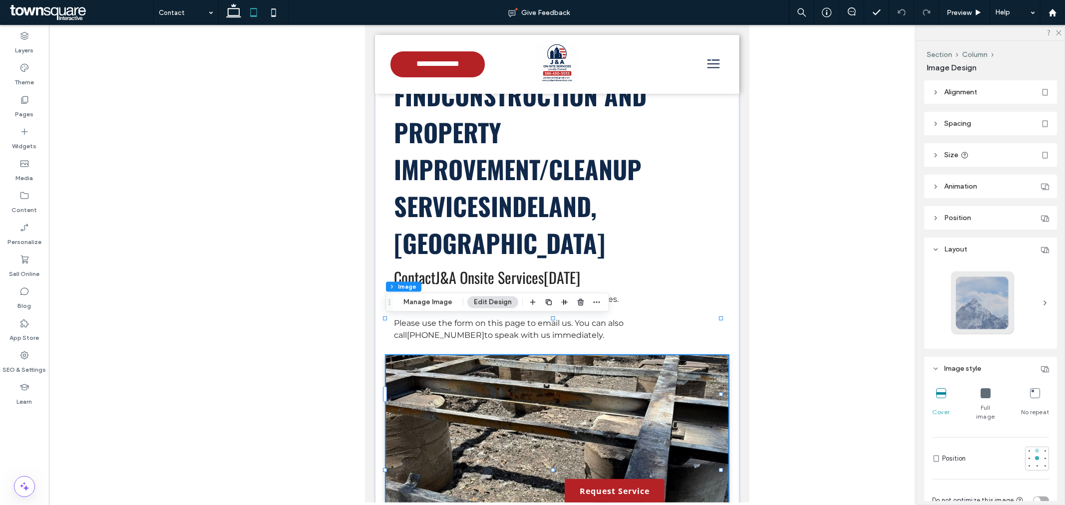
click at [1035, 449] on div at bounding box center [1037, 451] width 4 height 4
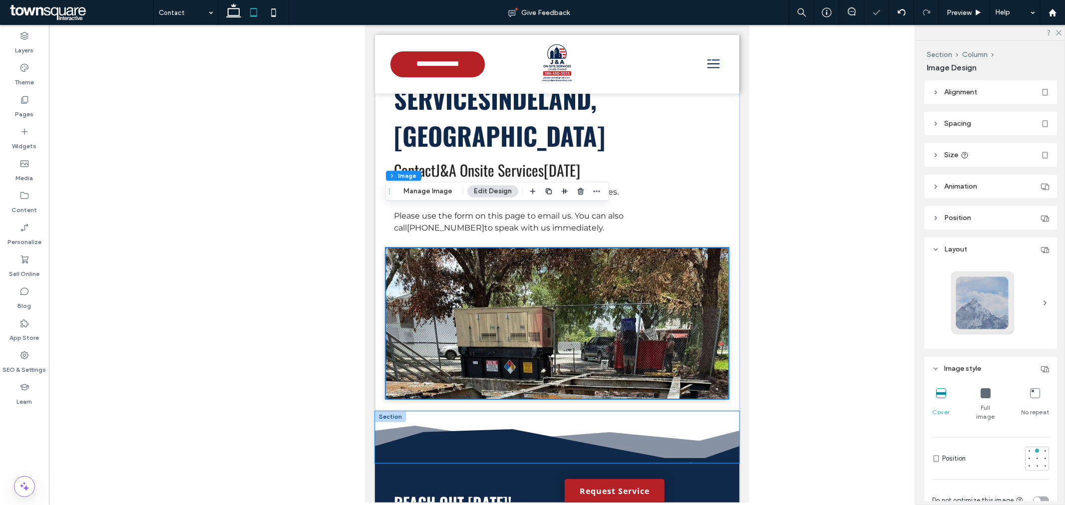
scroll to position [149, 0]
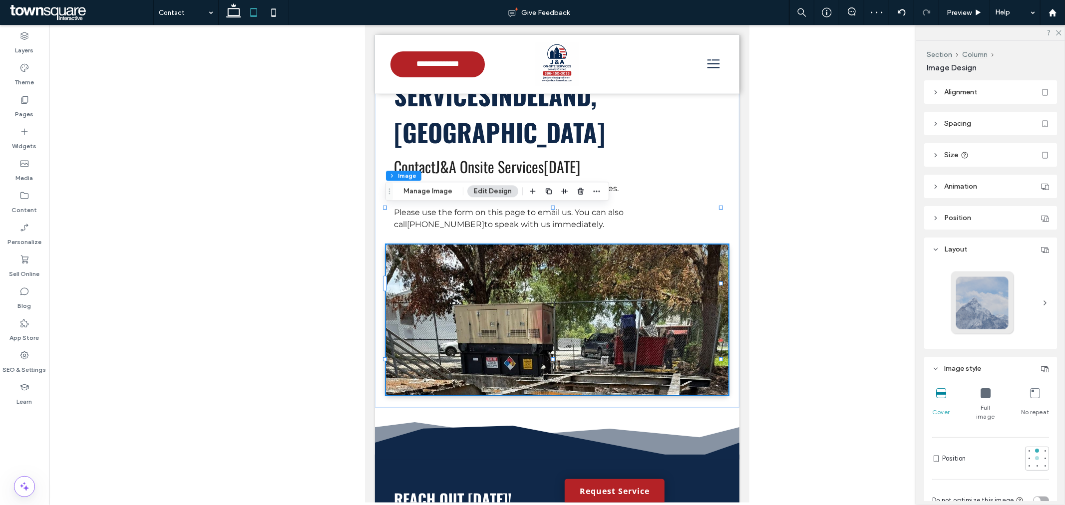
click at [1035, 456] on div at bounding box center [1037, 458] width 4 height 4
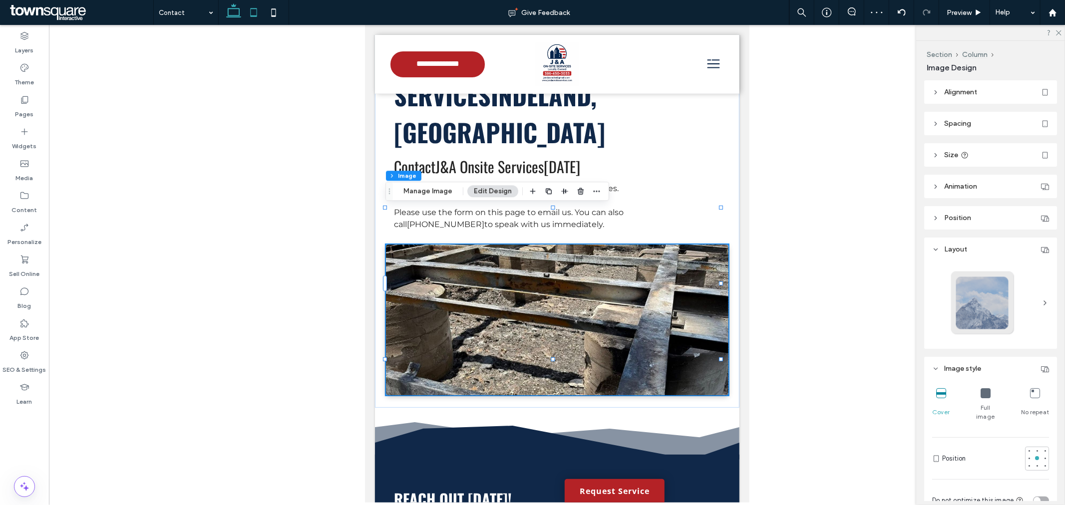
click at [236, 12] on icon at bounding box center [234, 12] width 20 height 20
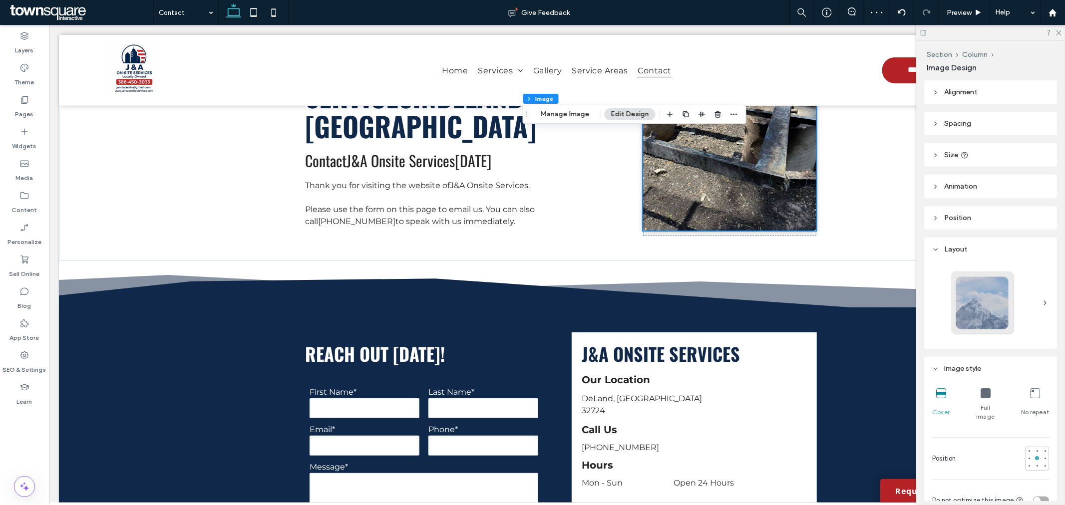
type input "***"
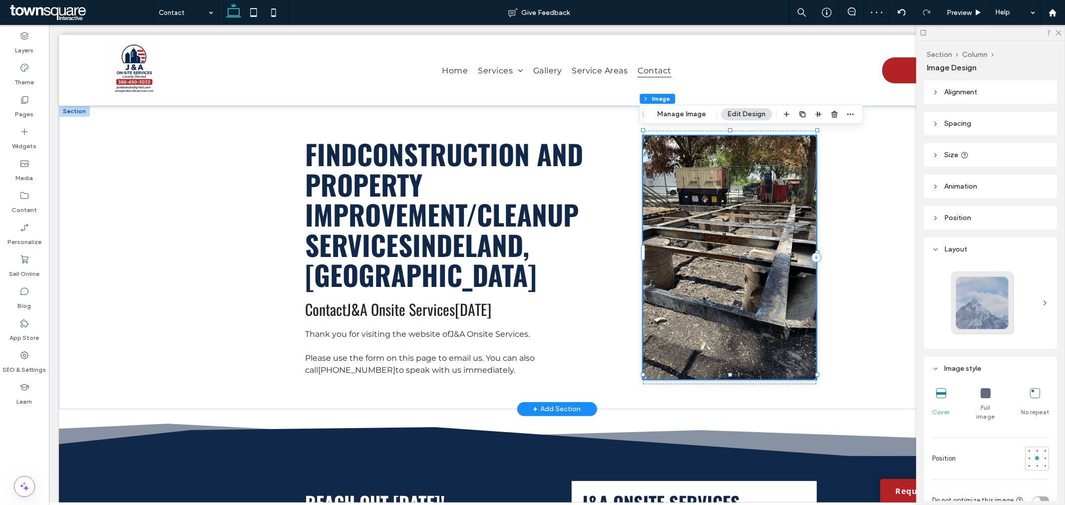
click at [753, 296] on img at bounding box center [729, 257] width 173 height 244
click at [675, 111] on button "Manage Image" at bounding box center [682, 114] width 62 height 12
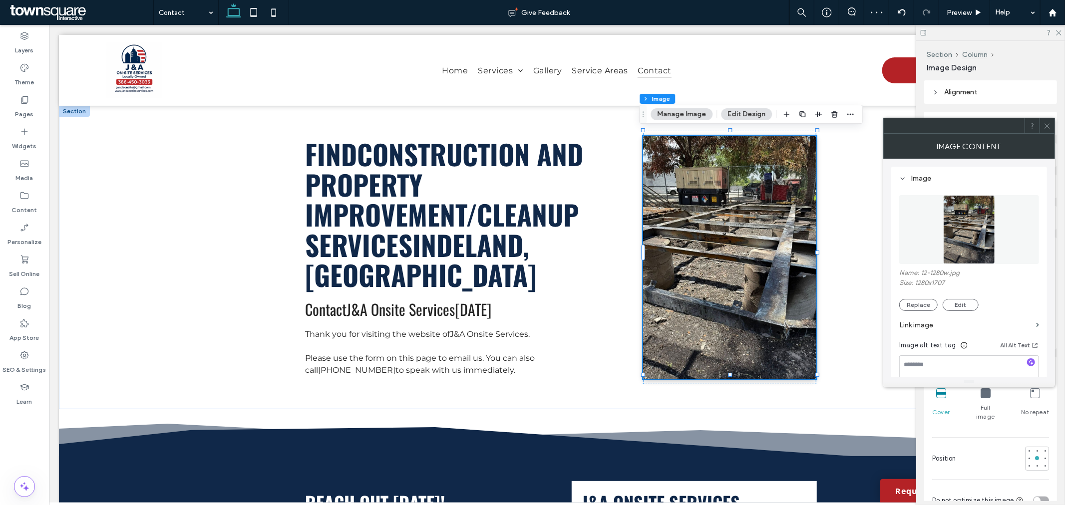
click at [959, 235] on img at bounding box center [969, 229] width 52 height 69
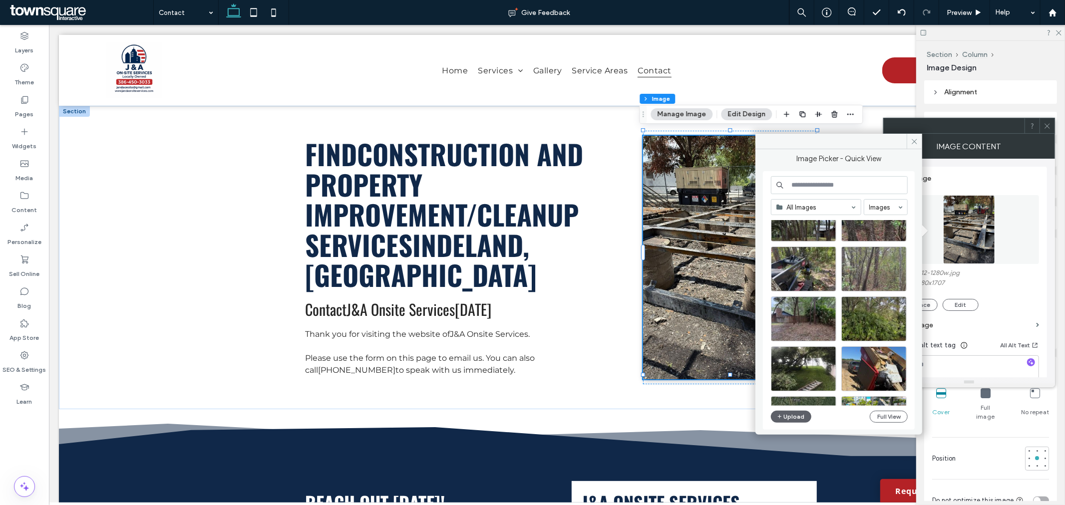
scroll to position [428, 0]
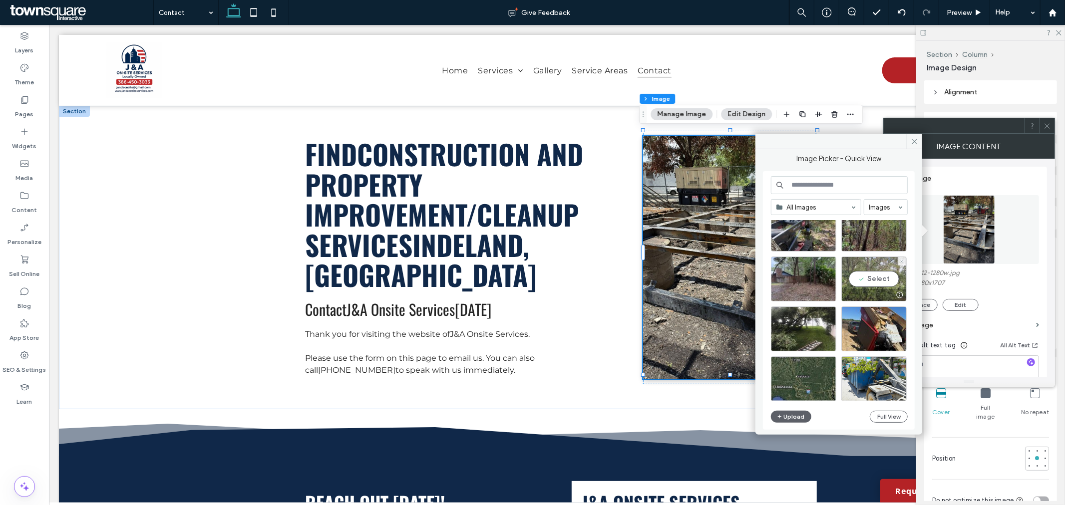
click at [865, 271] on div "Select" at bounding box center [873, 279] width 65 height 45
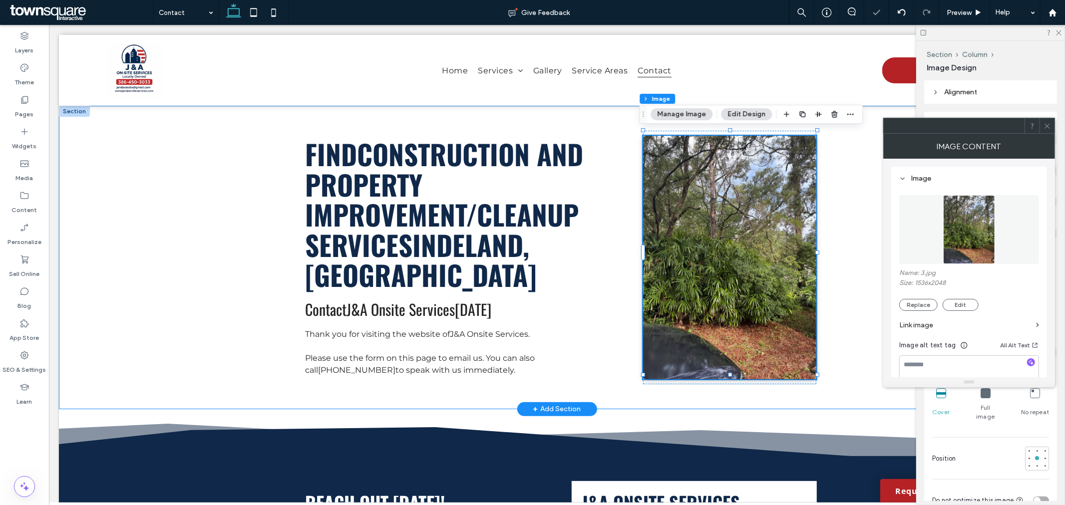
click at [871, 223] on div "Find Construction and Property Improvement/Cleanup services in [GEOGRAPHIC_DATA…" at bounding box center [556, 257] width 996 height 304
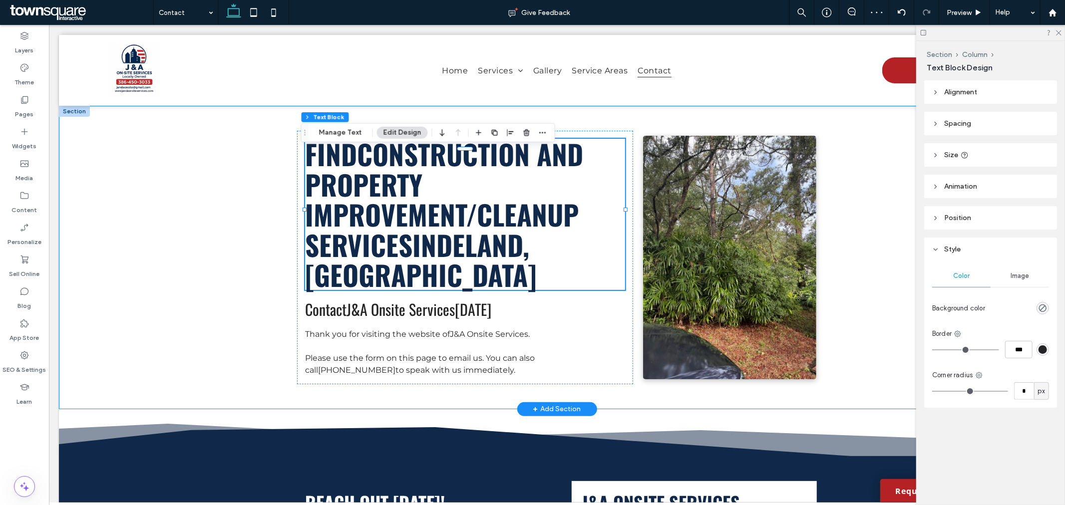
click at [207, 162] on div "Find Construction and Property Improvement/Cleanup services in [GEOGRAPHIC_DATA…" at bounding box center [556, 257] width 996 height 304
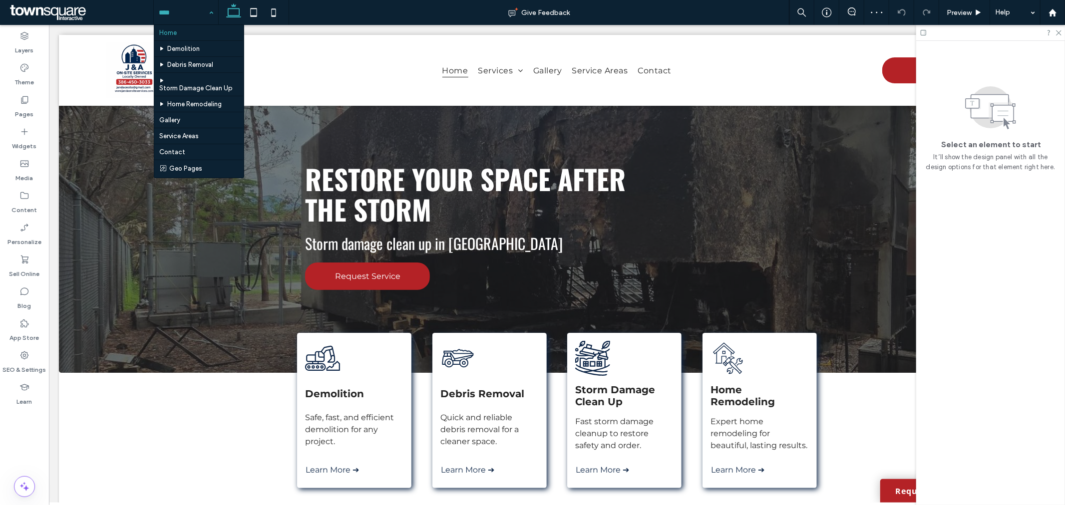
click at [191, 14] on input at bounding box center [183, 12] width 49 height 25
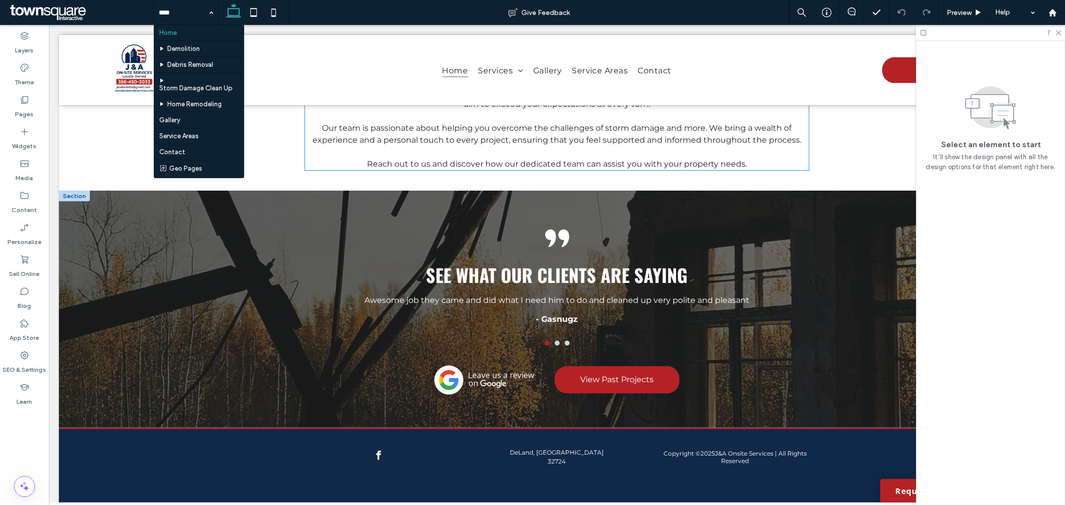
scroll to position [1324, 0]
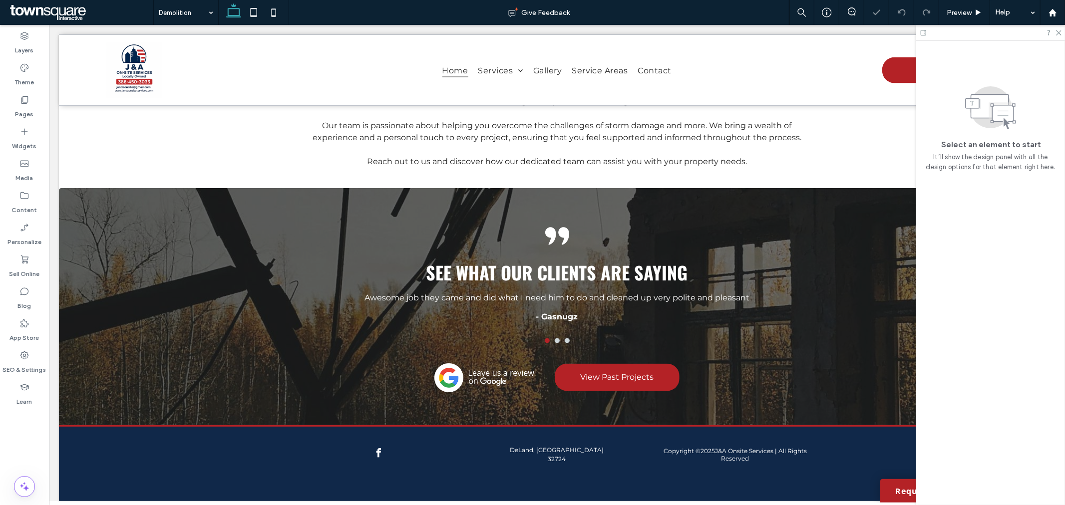
click at [192, 16] on input at bounding box center [183, 12] width 49 height 25
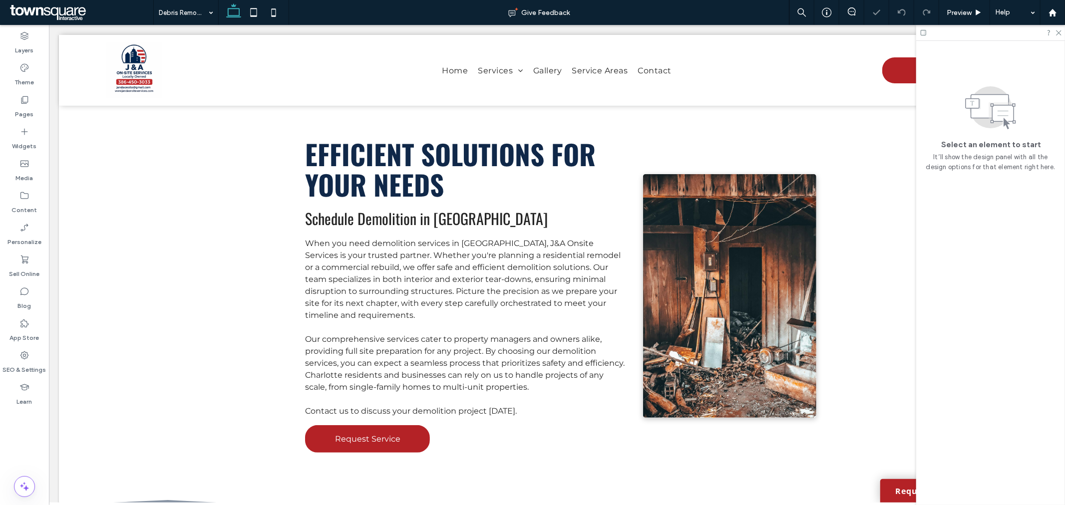
click at [189, 15] on input at bounding box center [183, 12] width 49 height 25
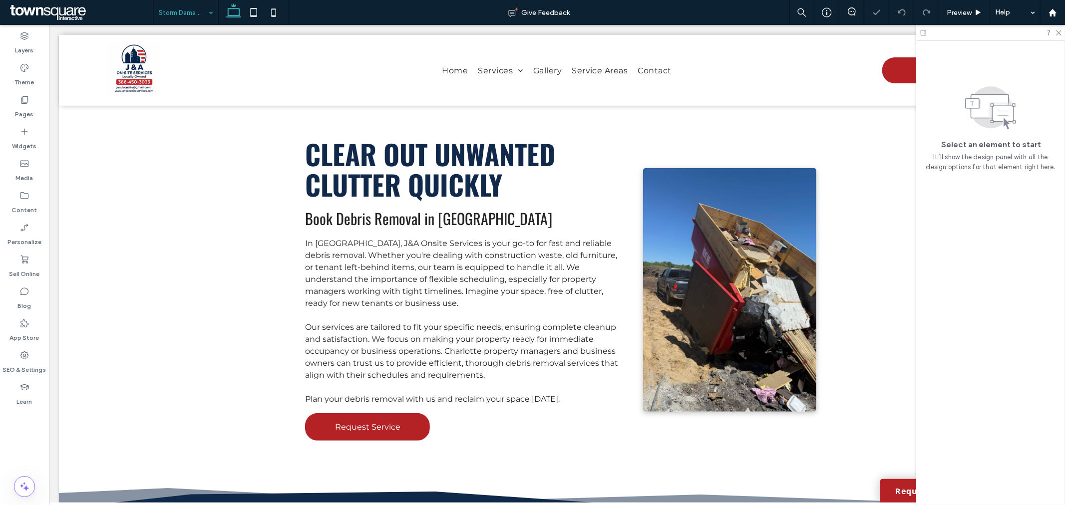
click at [188, 13] on input at bounding box center [183, 12] width 49 height 25
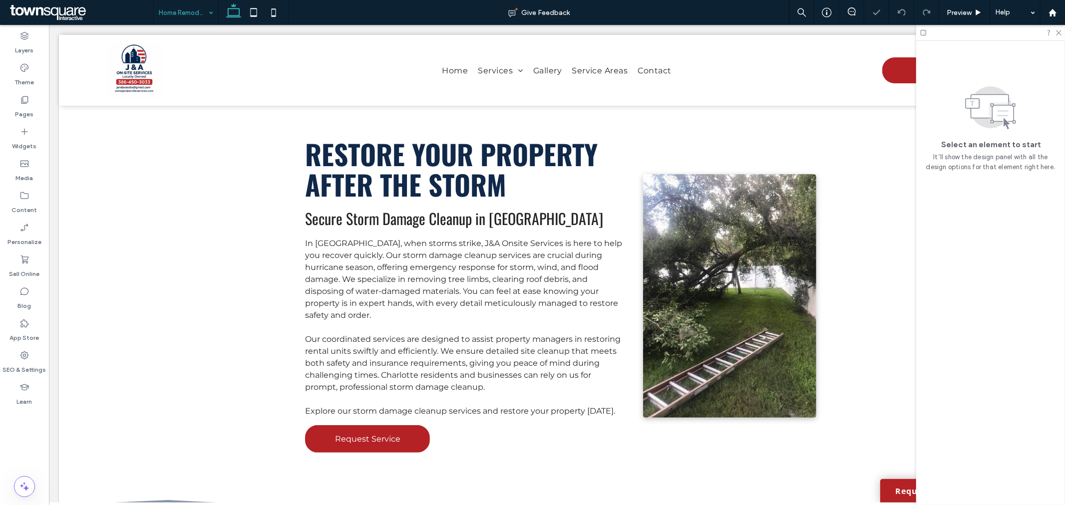
click at [187, 12] on input at bounding box center [183, 12] width 49 height 25
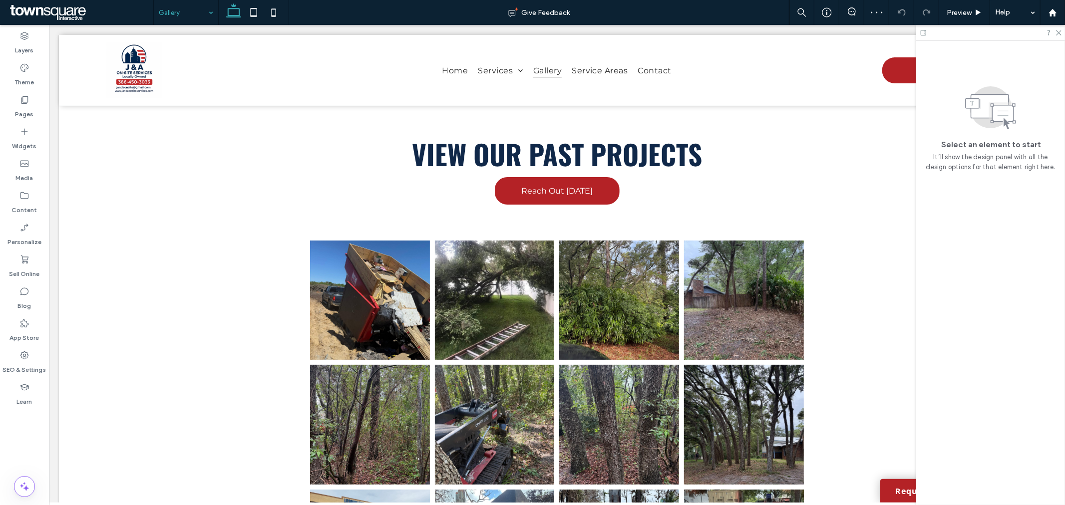
click at [189, 11] on input at bounding box center [183, 12] width 49 height 25
click at [199, 15] on input at bounding box center [183, 12] width 49 height 25
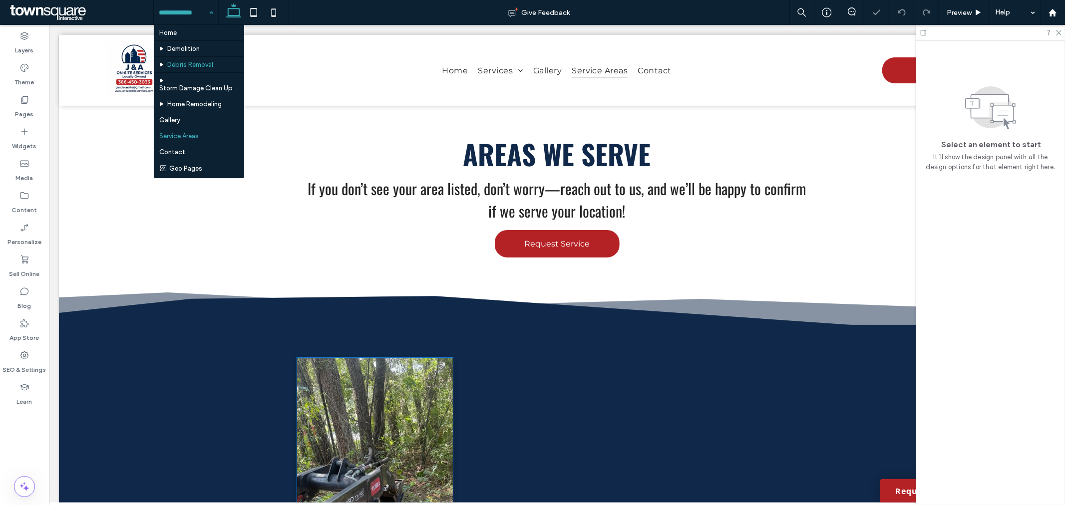
scroll to position [222, 0]
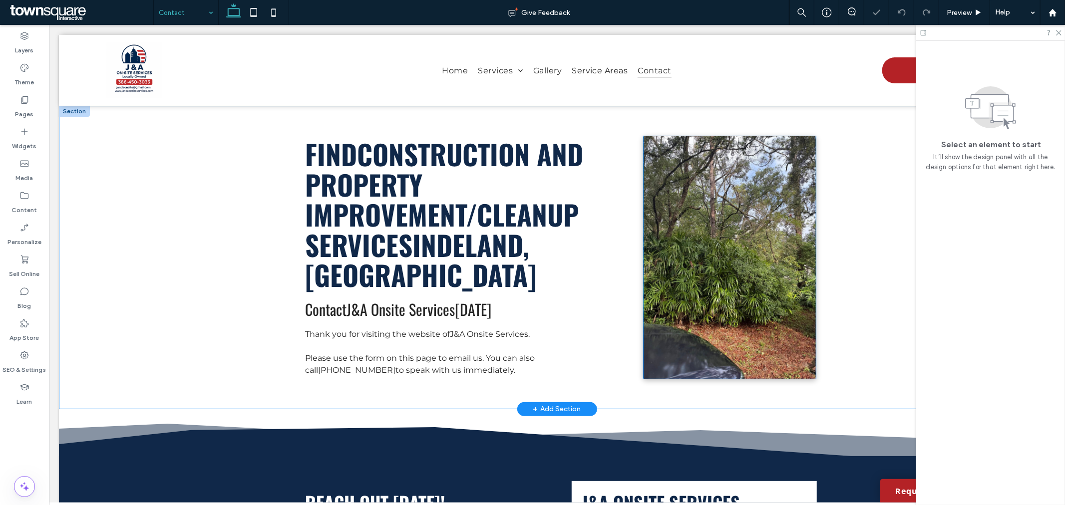
click at [724, 236] on img at bounding box center [729, 257] width 173 height 244
click at [255, 11] on icon at bounding box center [254, 12] width 20 height 20
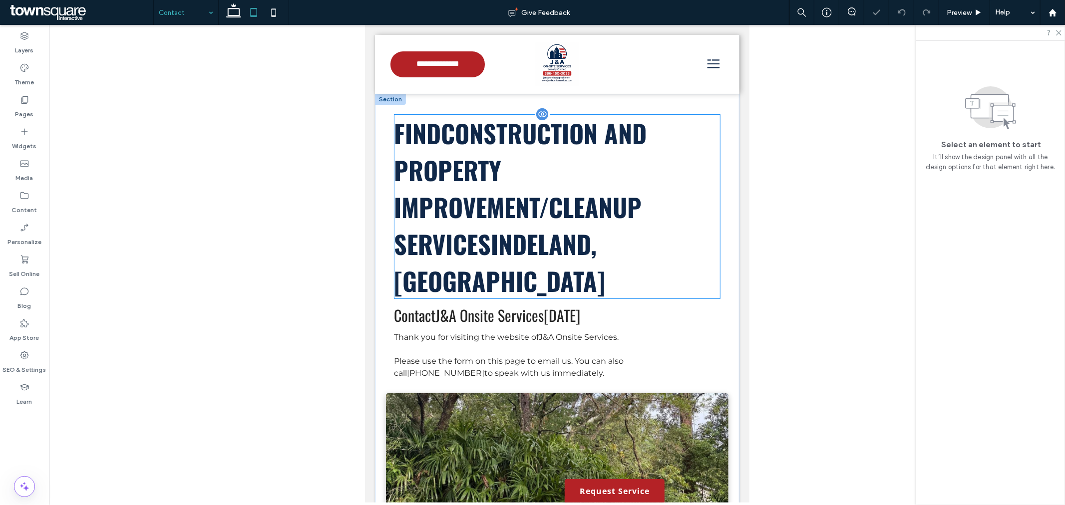
scroll to position [222, 0]
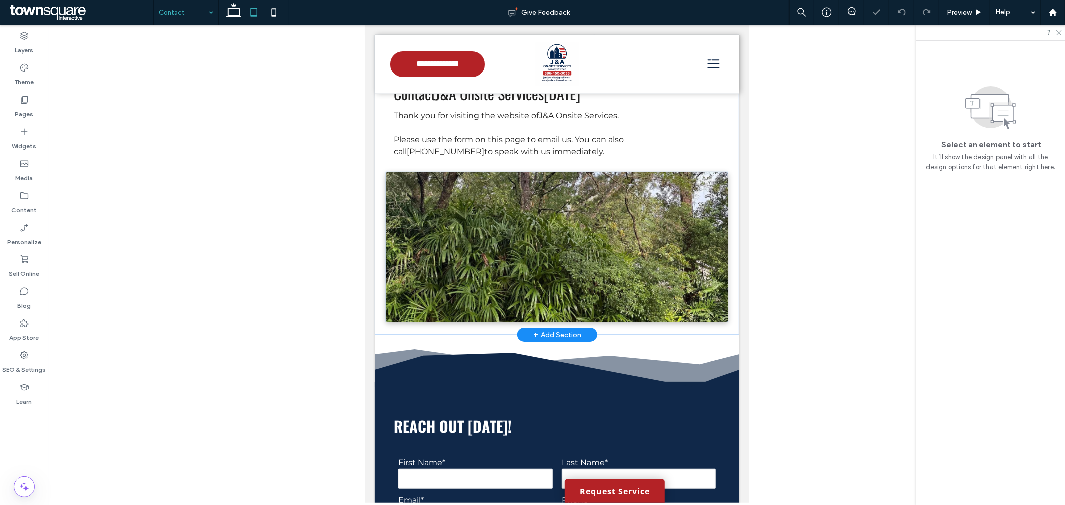
click at [601, 208] on img at bounding box center [556, 246] width 343 height 151
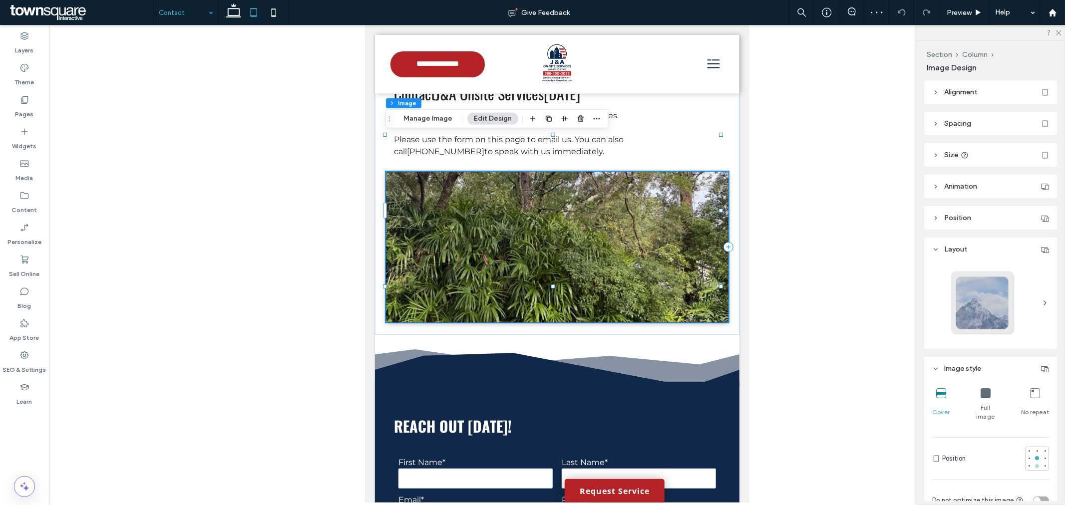
click at [1035, 464] on div at bounding box center [1037, 466] width 4 height 4
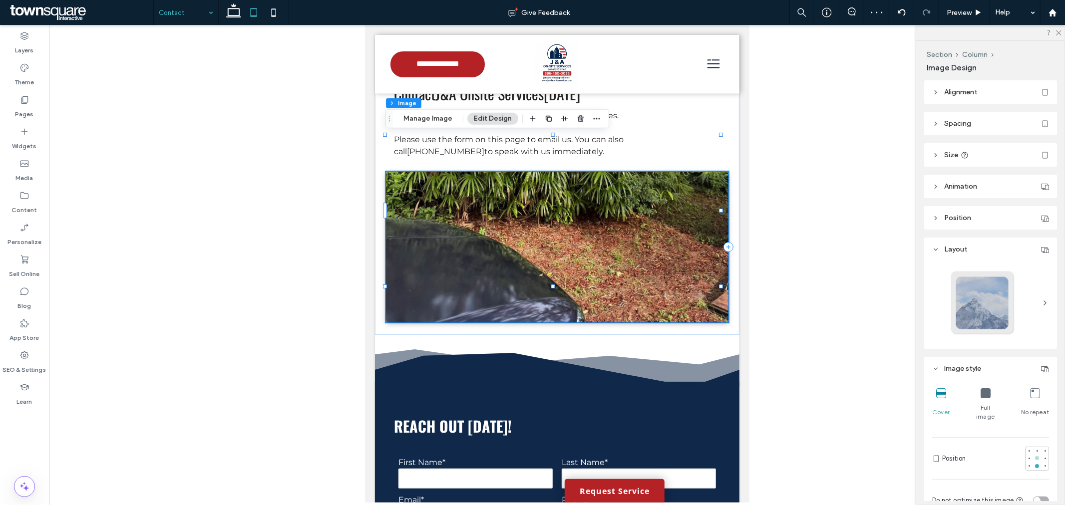
click at [1034, 455] on div at bounding box center [1037, 458] width 7 height 7
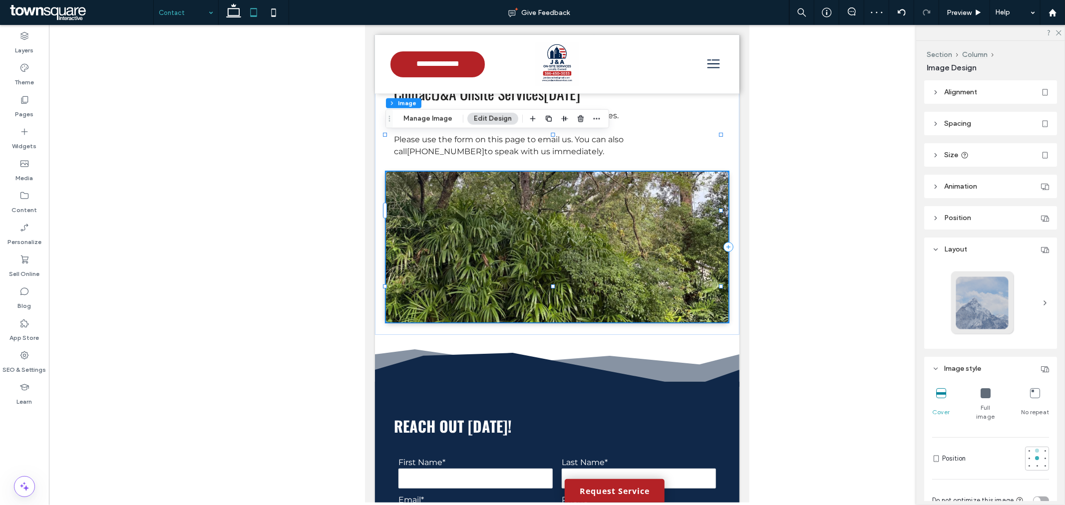
click at [1035, 449] on div at bounding box center [1037, 451] width 4 height 4
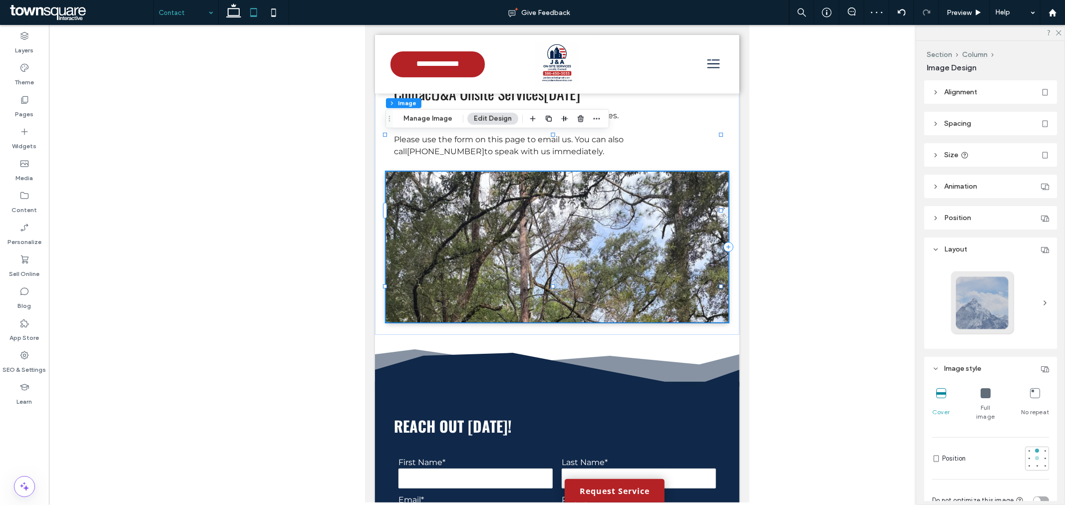
click at [1034, 455] on div at bounding box center [1037, 458] width 7 height 7
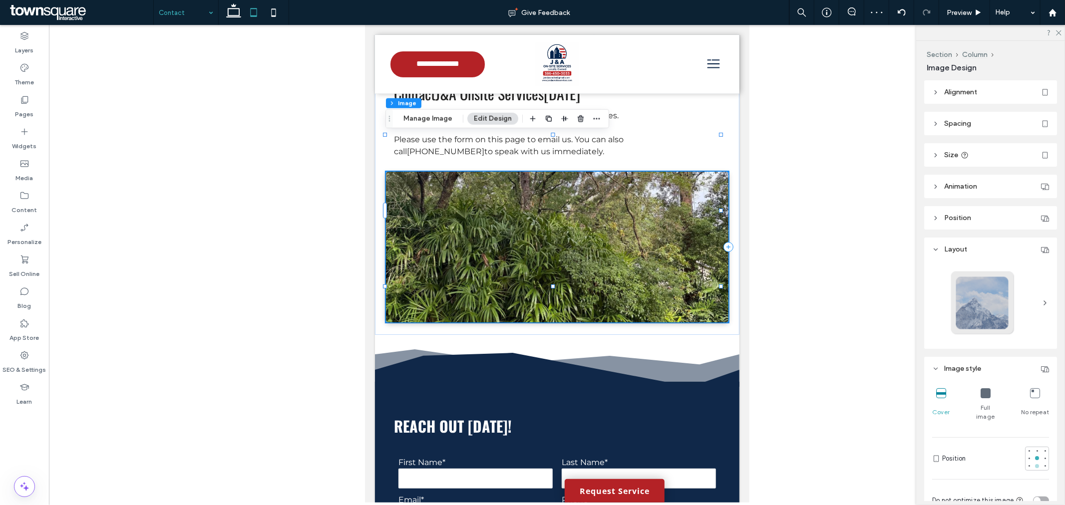
click at [1035, 464] on div at bounding box center [1037, 466] width 4 height 4
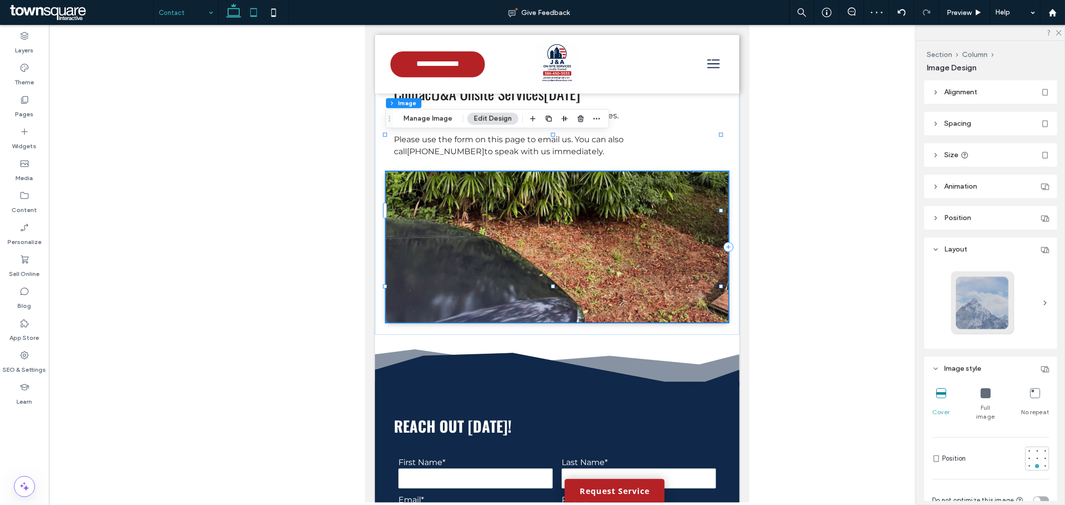
click at [240, 15] on use at bounding box center [233, 10] width 15 height 14
type input "***"
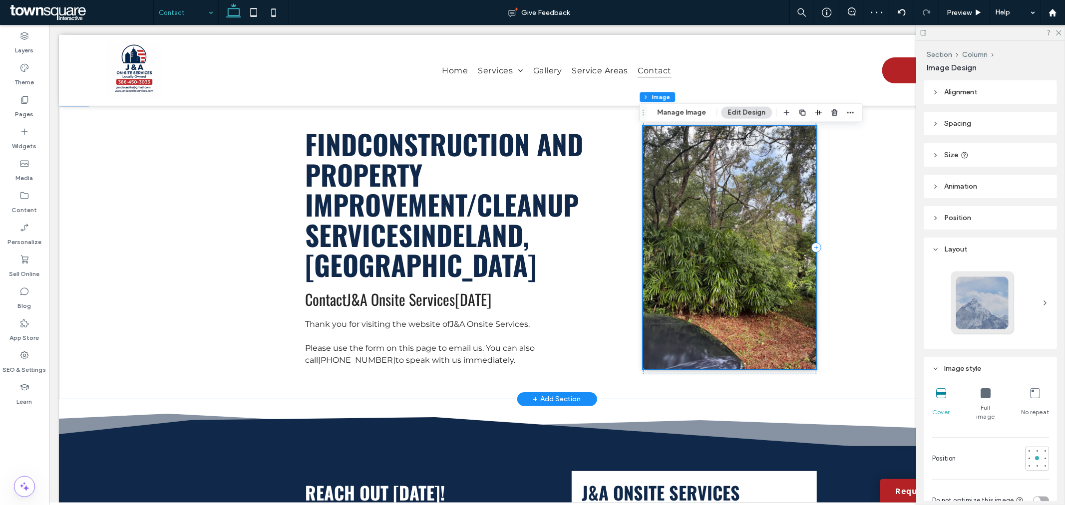
scroll to position [0, 0]
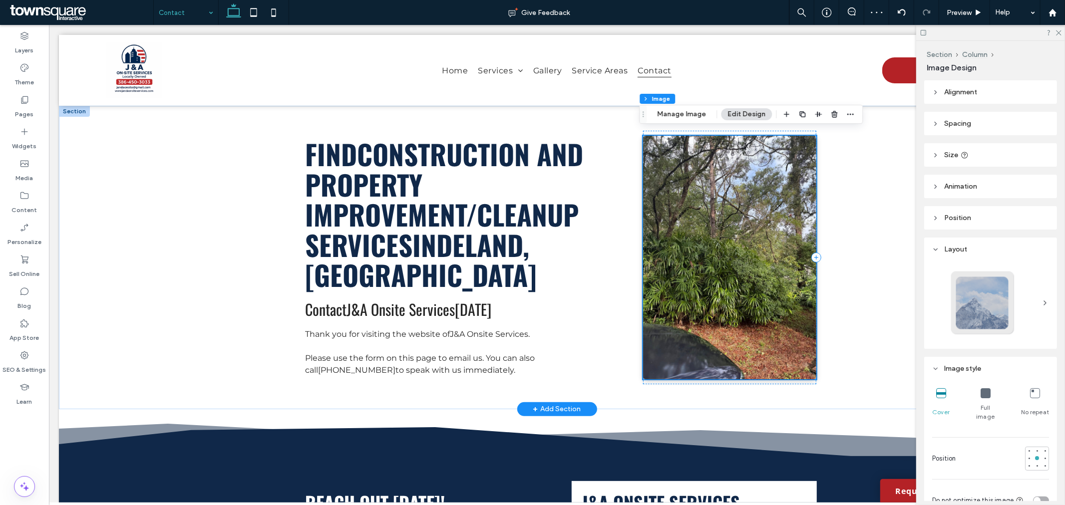
click at [720, 260] on img at bounding box center [729, 257] width 173 height 244
click at [680, 113] on button "Manage Image" at bounding box center [682, 114] width 62 height 12
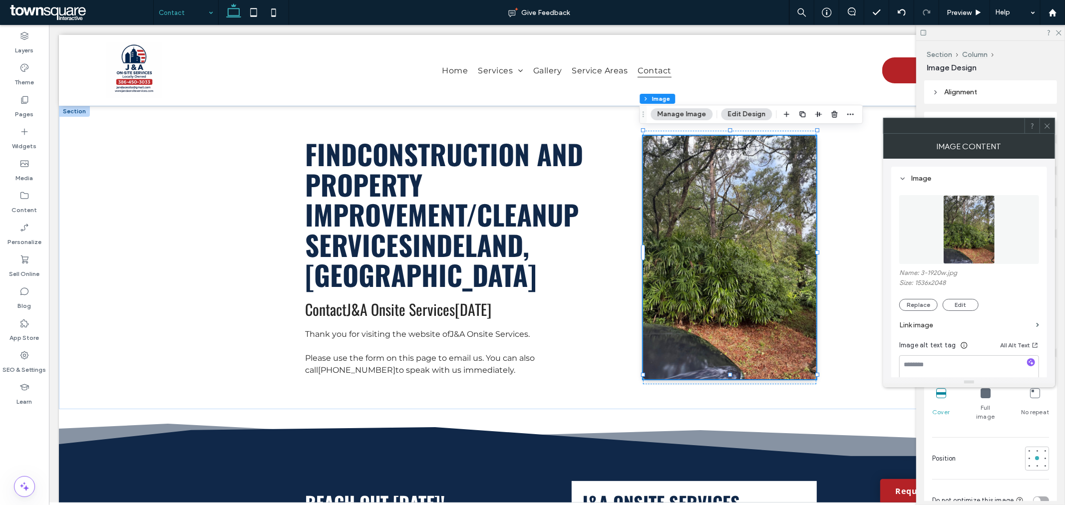
click at [959, 212] on img at bounding box center [969, 229] width 52 height 69
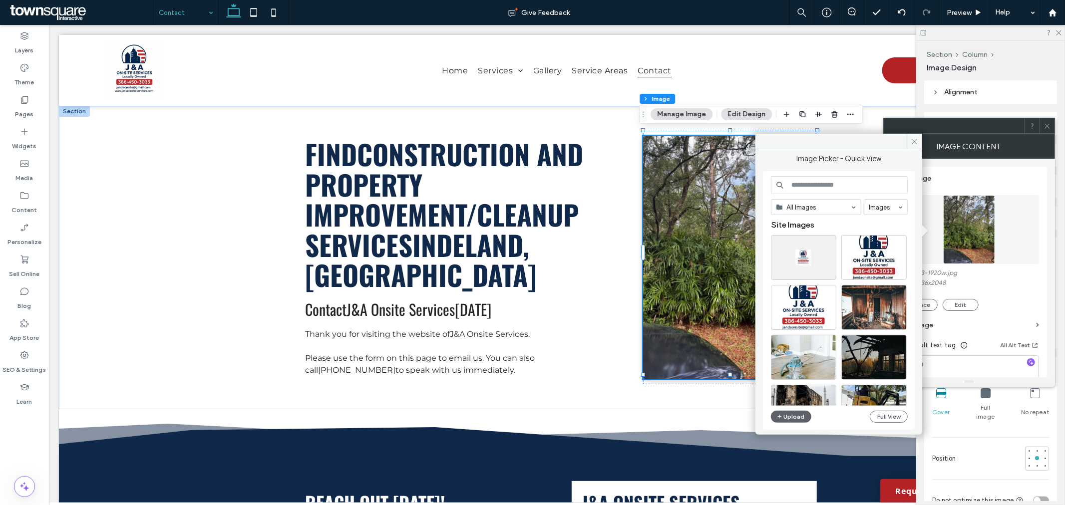
scroll to position [166, 0]
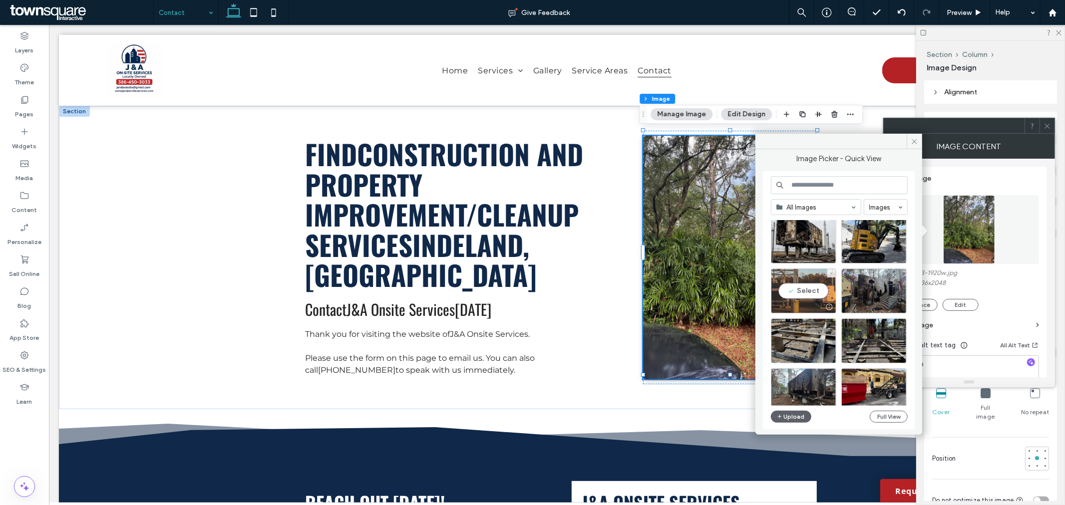
click at [811, 275] on div "Select" at bounding box center [803, 291] width 65 height 45
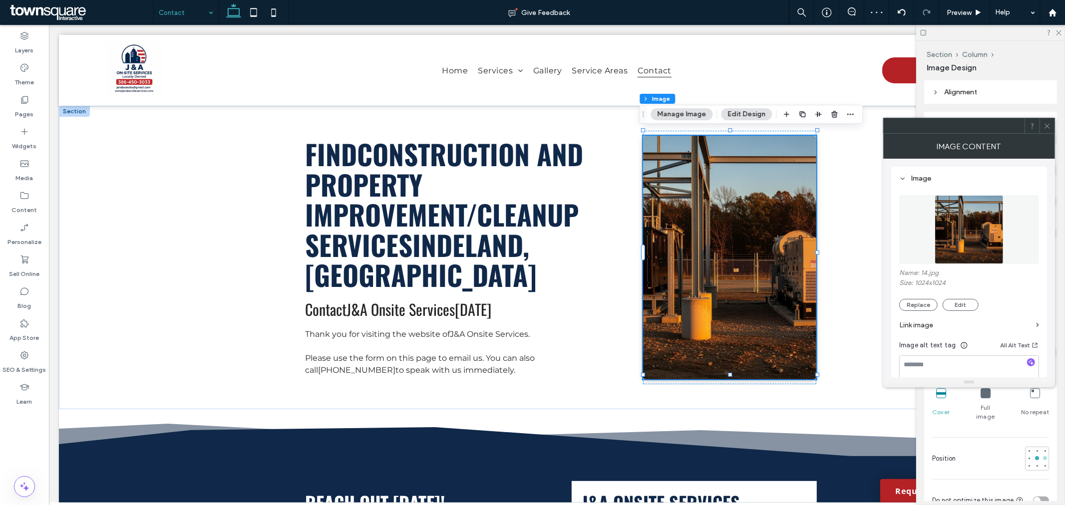
click at [1043, 456] on div at bounding box center [1045, 458] width 4 height 4
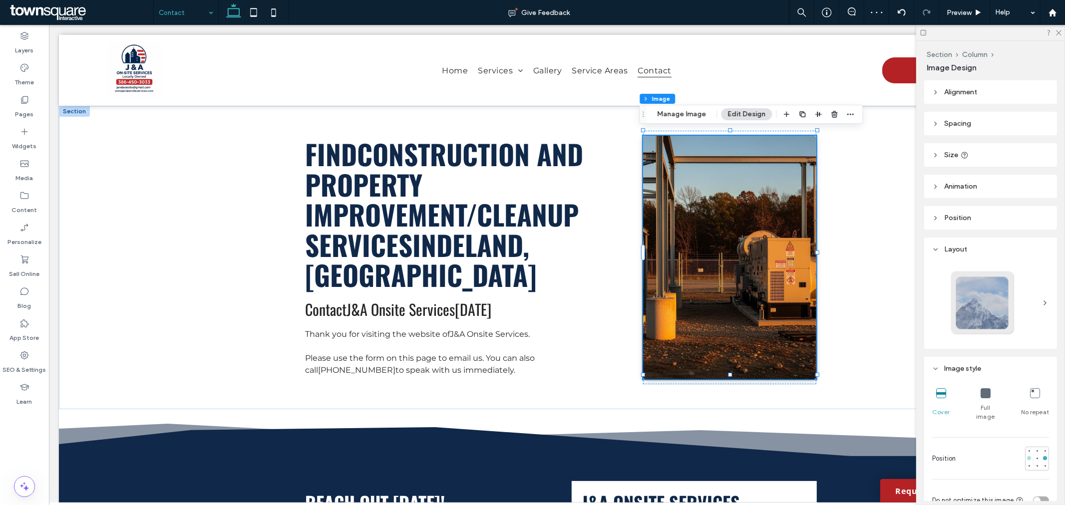
click at [1027, 456] on div at bounding box center [1029, 458] width 4 height 4
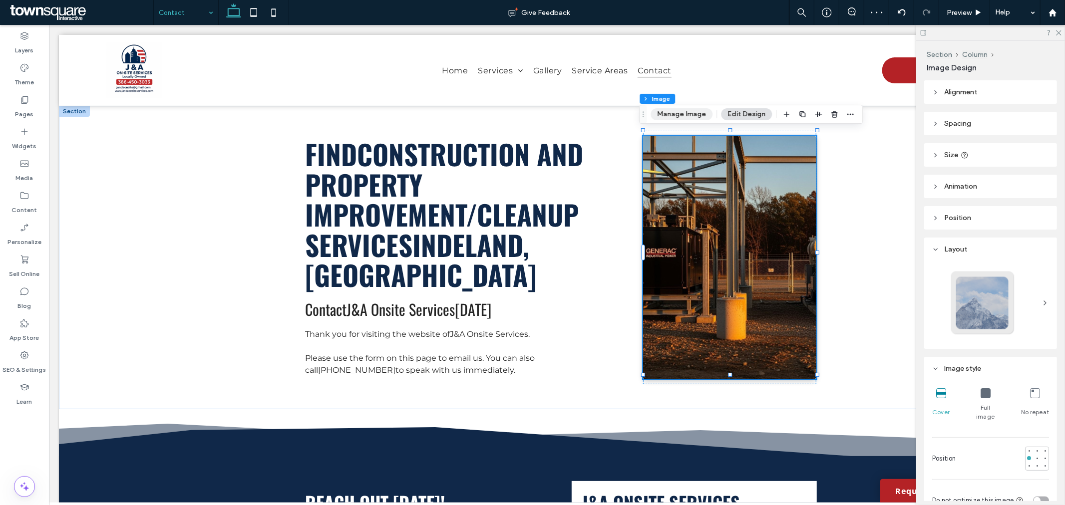
click at [675, 108] on button "Manage Image" at bounding box center [682, 114] width 62 height 12
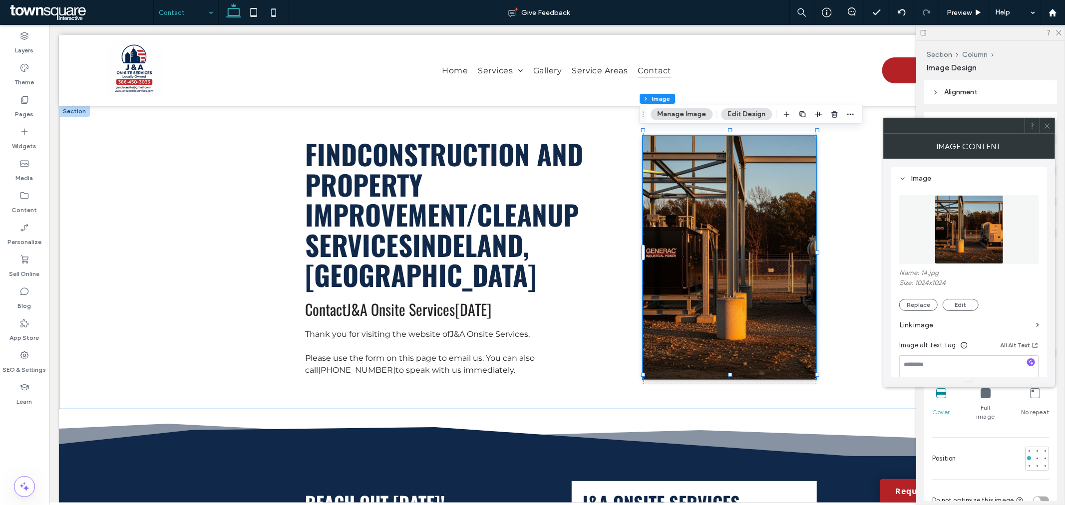
click at [918, 218] on figure at bounding box center [969, 229] width 140 height 69
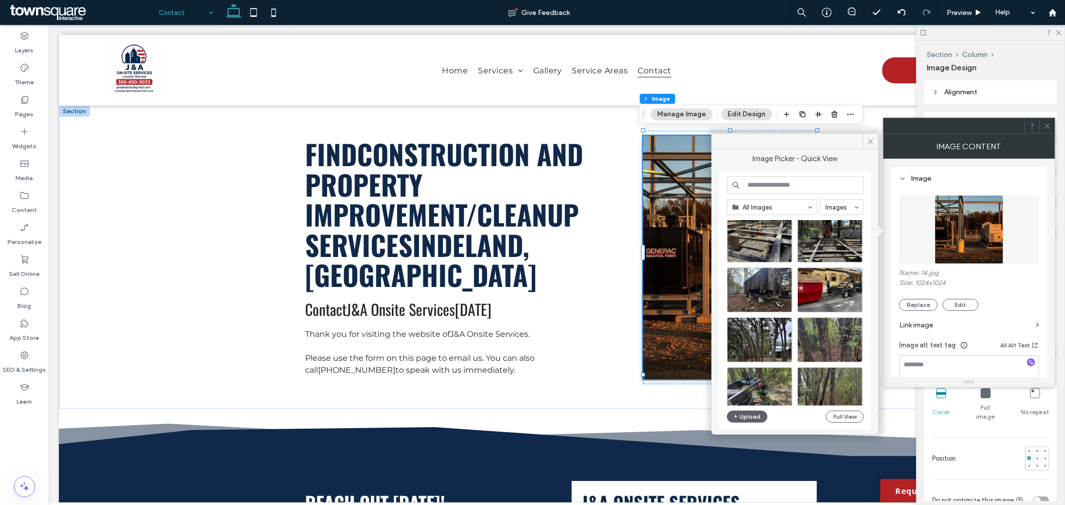
scroll to position [262, 0]
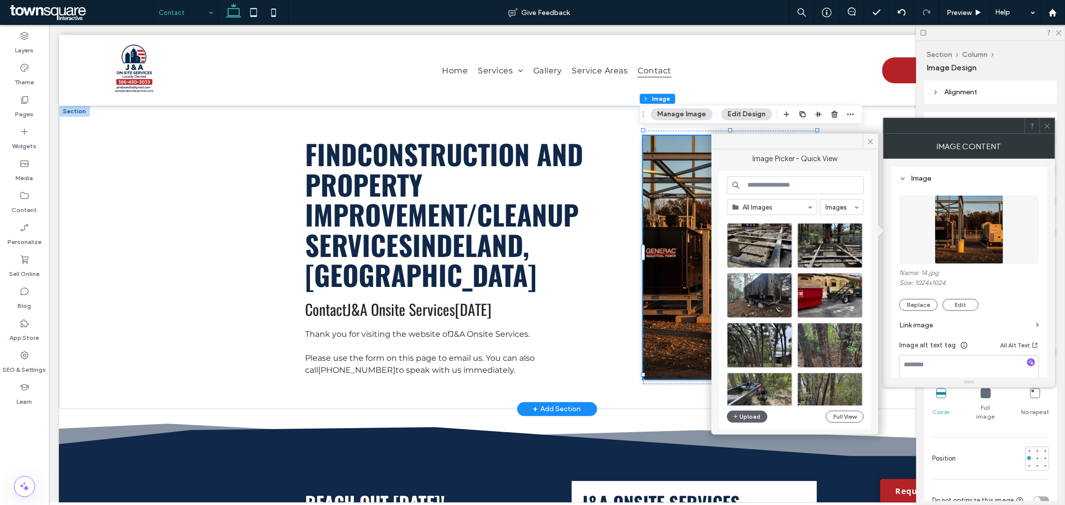
click at [683, 178] on img at bounding box center [729, 257] width 173 height 244
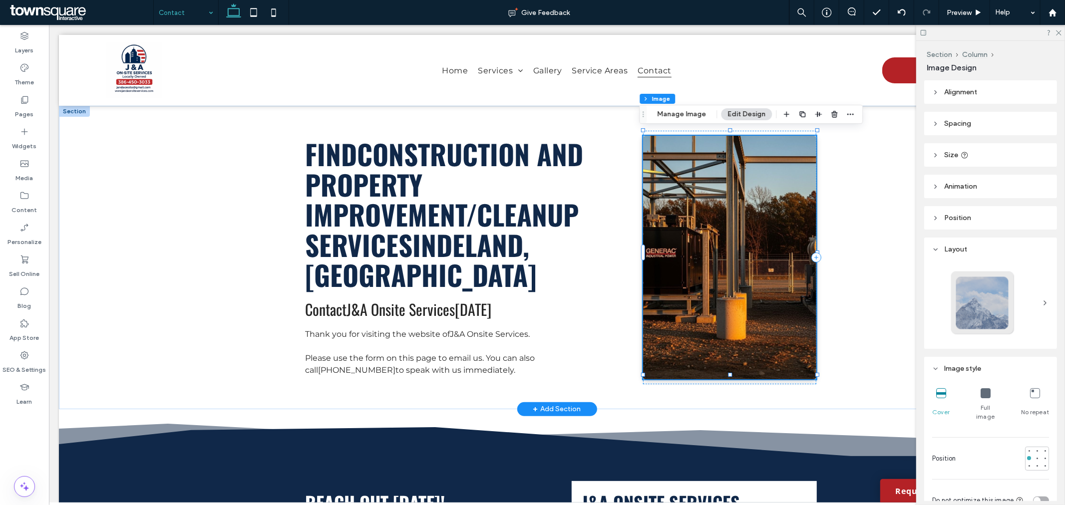
click at [692, 175] on img at bounding box center [729, 257] width 173 height 244
click at [677, 111] on button "Manage Image" at bounding box center [682, 114] width 62 height 12
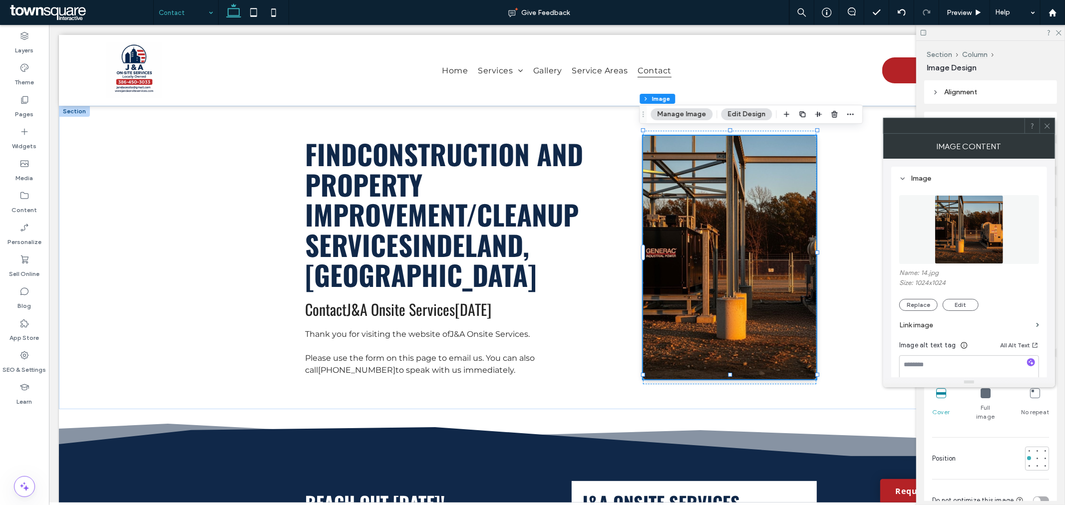
click at [982, 245] on img at bounding box center [969, 229] width 69 height 69
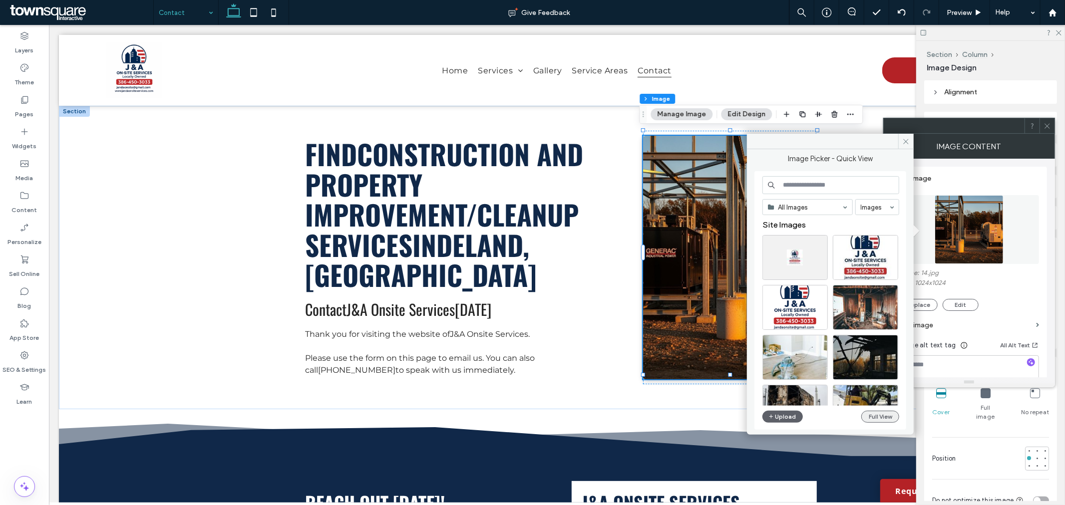
click at [881, 420] on button "Full View" at bounding box center [880, 417] width 38 height 12
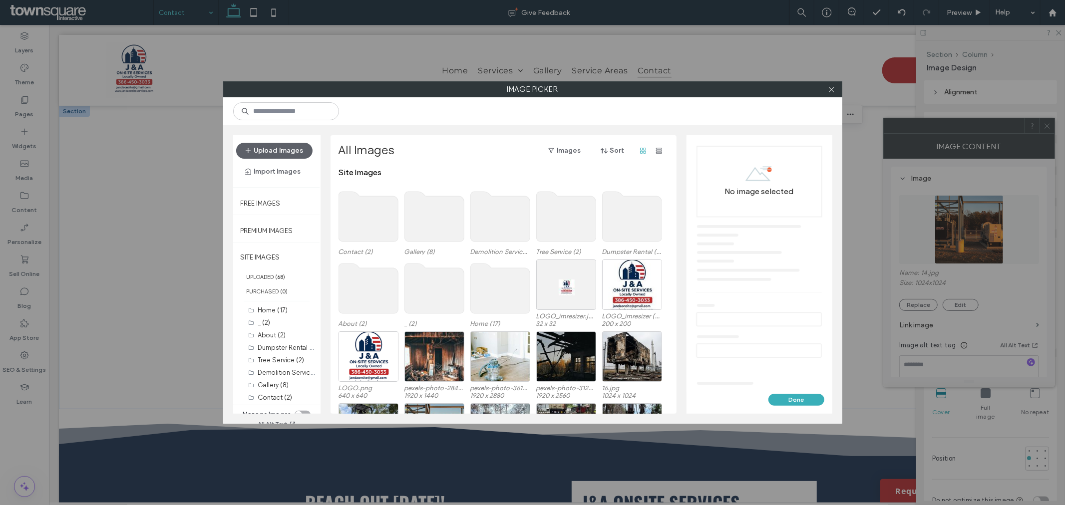
click at [322, 121] on div at bounding box center [532, 111] width 619 height 28
click at [318, 117] on input at bounding box center [286, 111] width 106 height 18
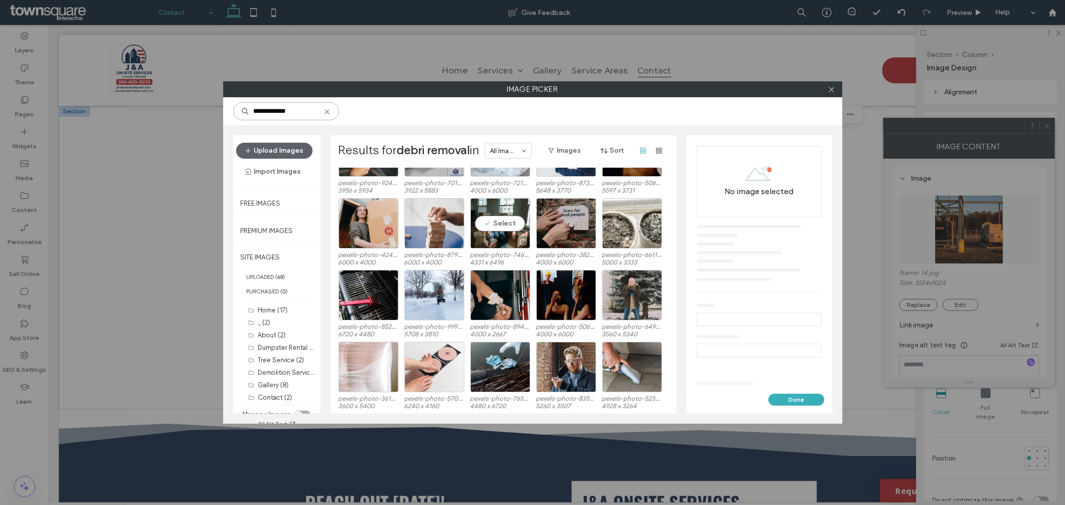
scroll to position [431, 0]
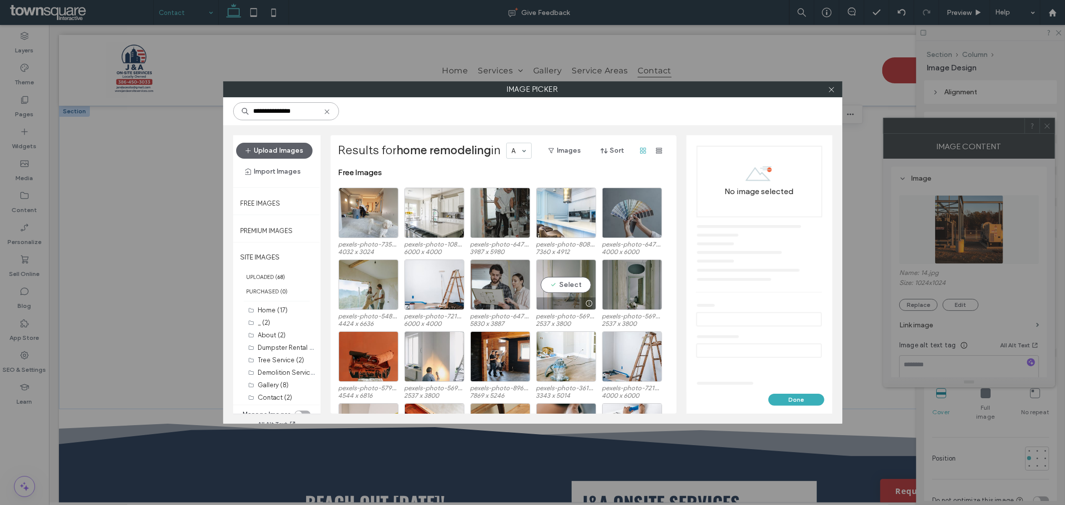
type input "**********"
click at [582, 269] on div "Select" at bounding box center [566, 285] width 60 height 50
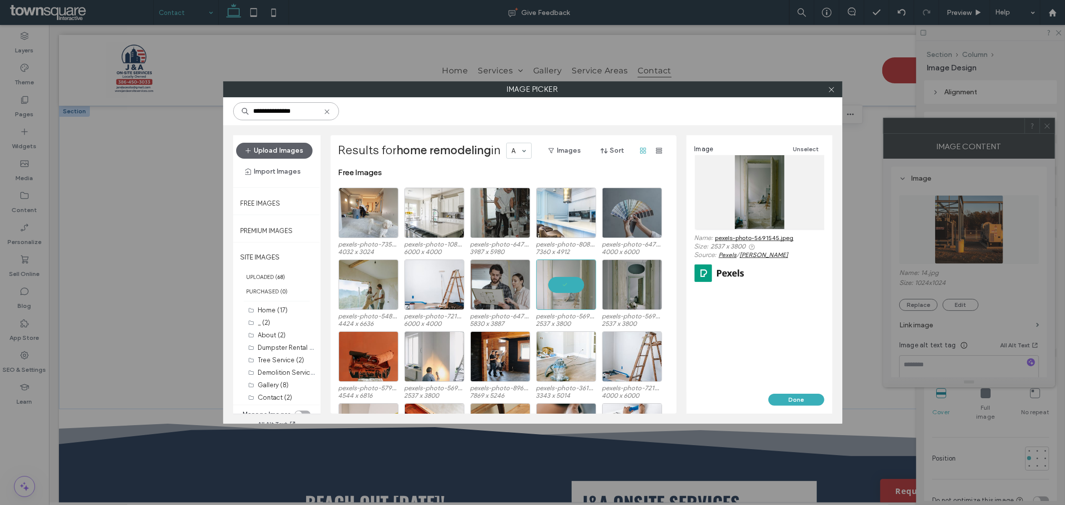
click at [294, 110] on input "**********" at bounding box center [286, 111] width 106 height 18
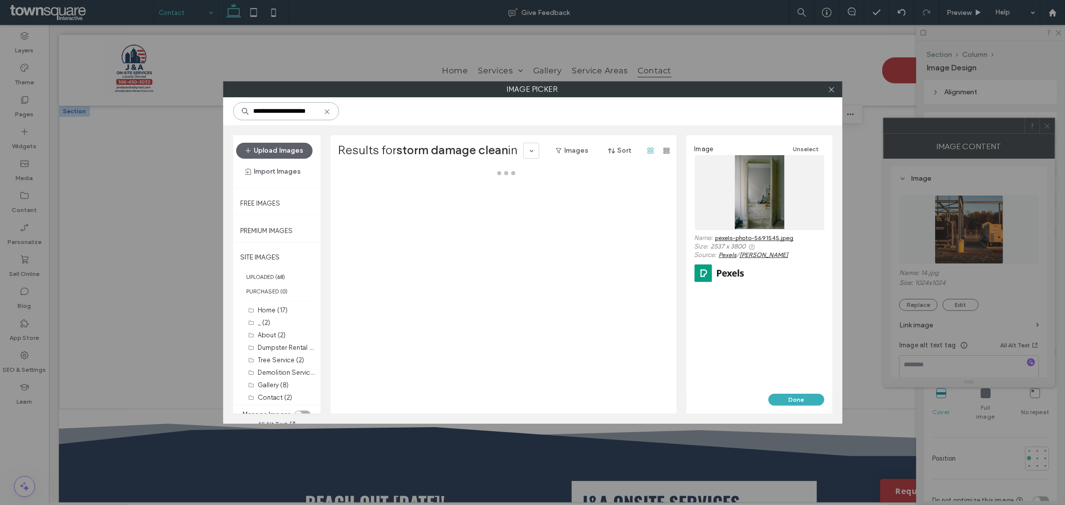
scroll to position [0, 5]
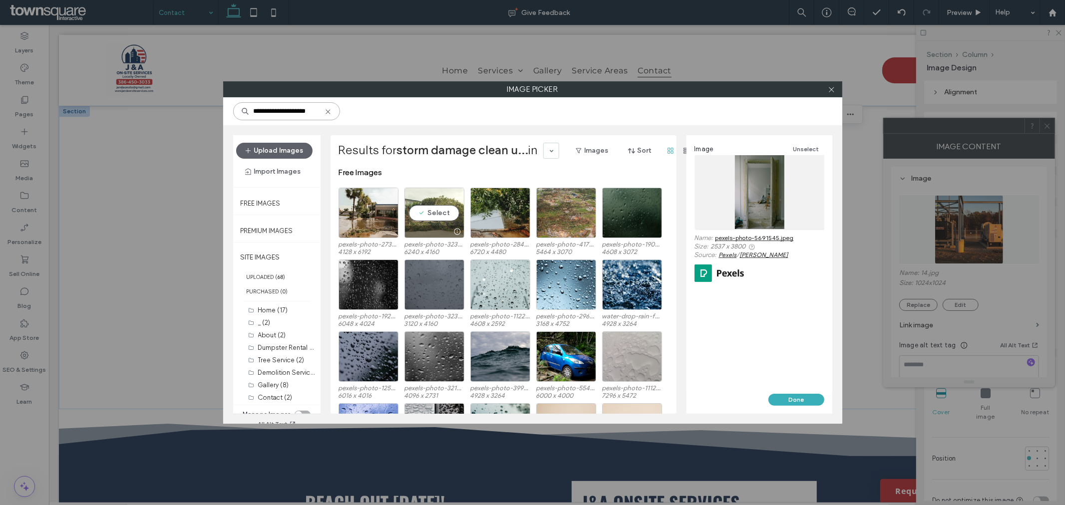
type input "**********"
click at [421, 197] on div "Select" at bounding box center [434, 213] width 60 height 50
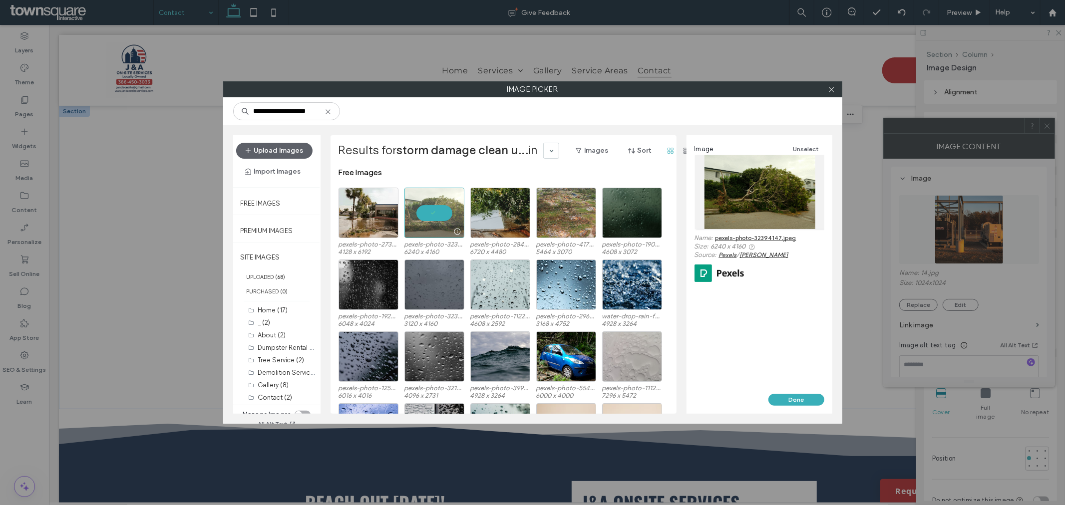
scroll to position [0, 0]
click at [786, 399] on button "Done" at bounding box center [796, 400] width 56 height 12
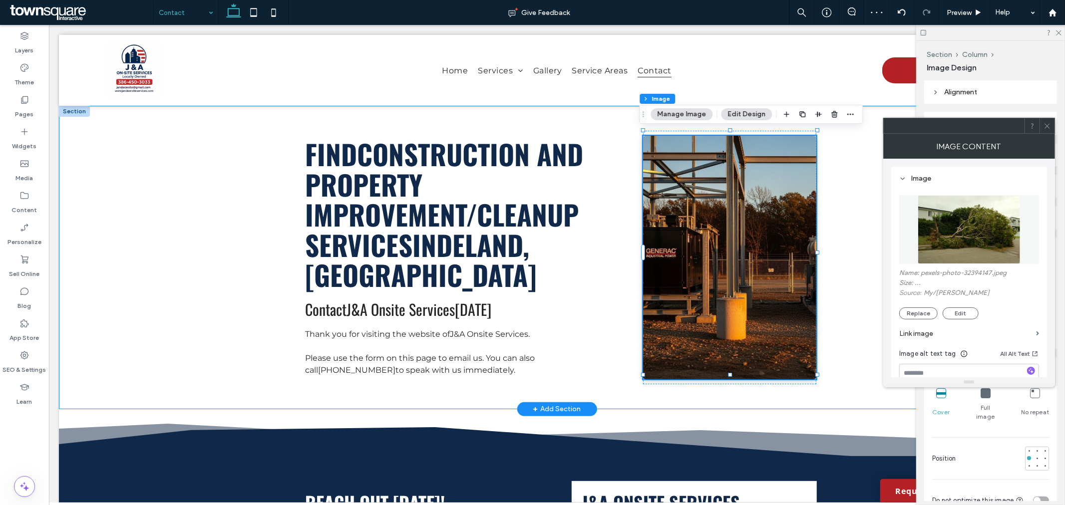
click at [854, 325] on div "Find Construction and Property Improvement/Cleanup services in [GEOGRAPHIC_DATA…" at bounding box center [556, 257] width 996 height 304
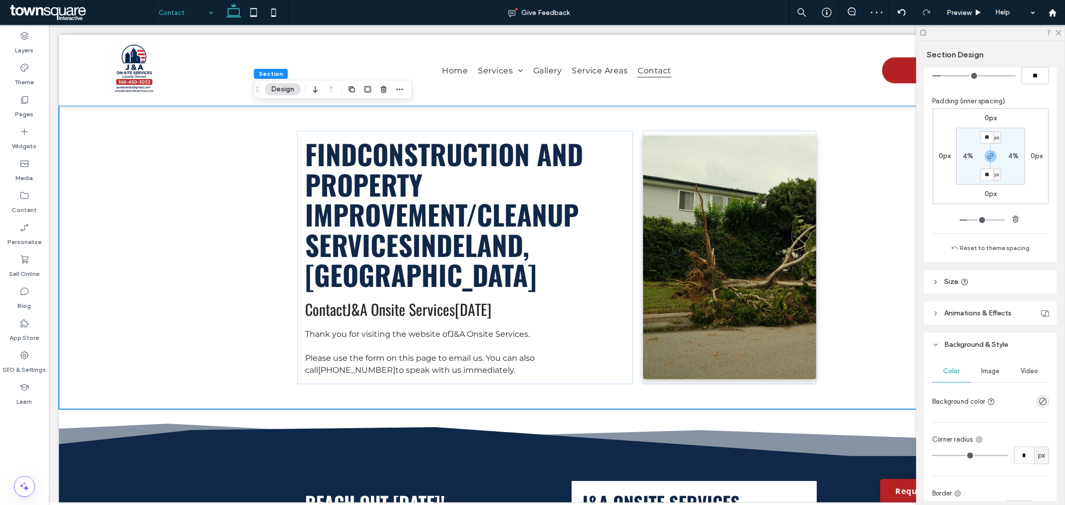
scroll to position [166, 0]
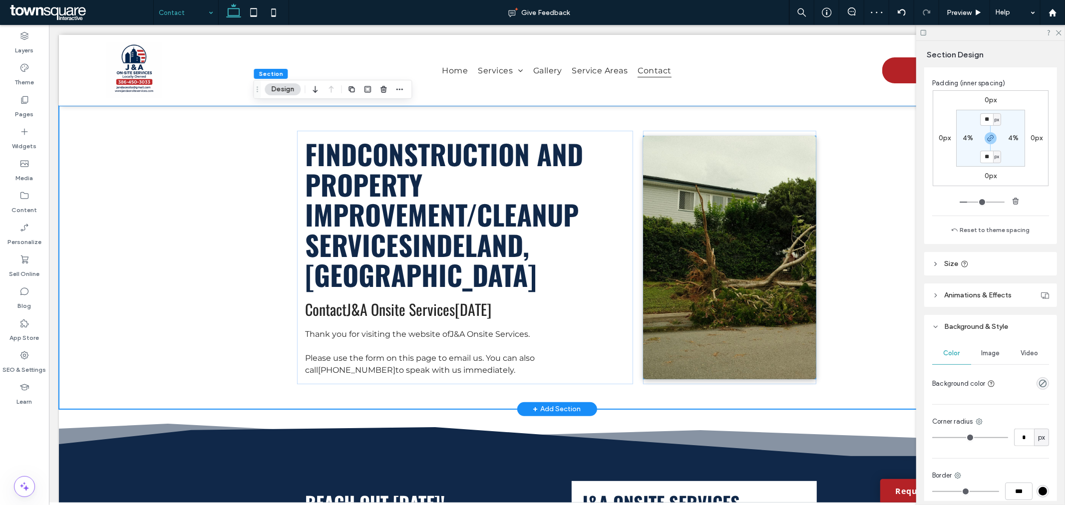
click at [738, 212] on img at bounding box center [729, 257] width 173 height 244
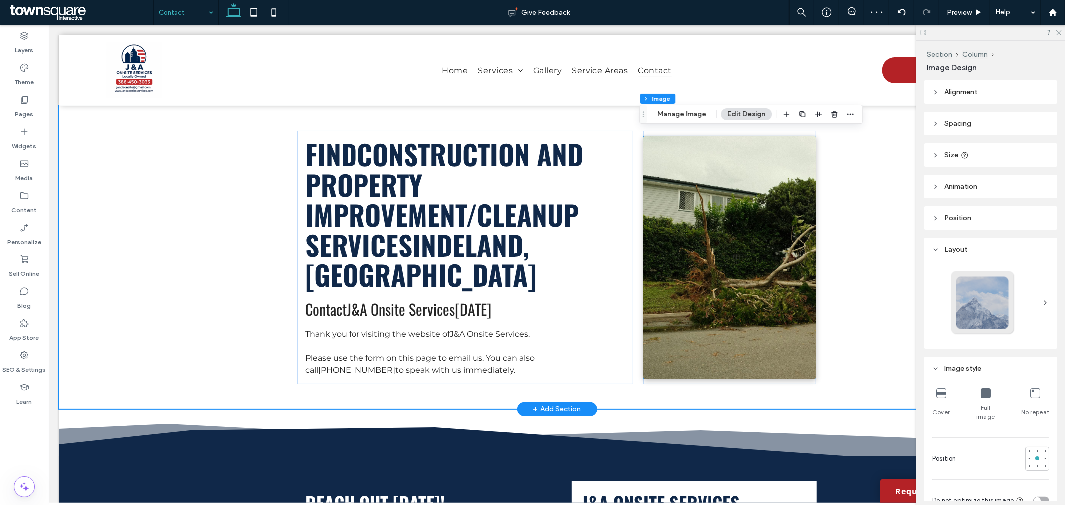
type input "*"
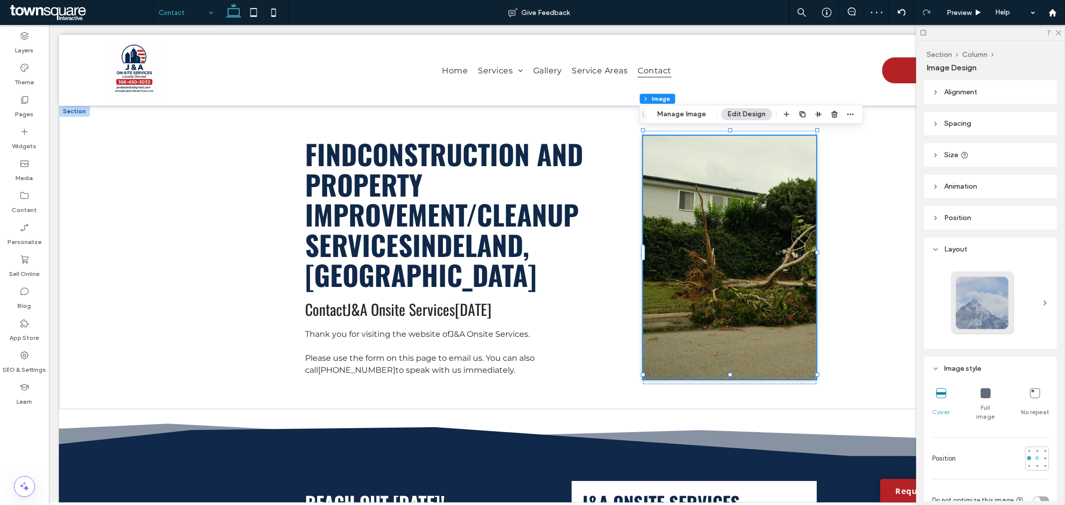
click at [1034, 455] on div at bounding box center [1037, 458] width 7 height 7
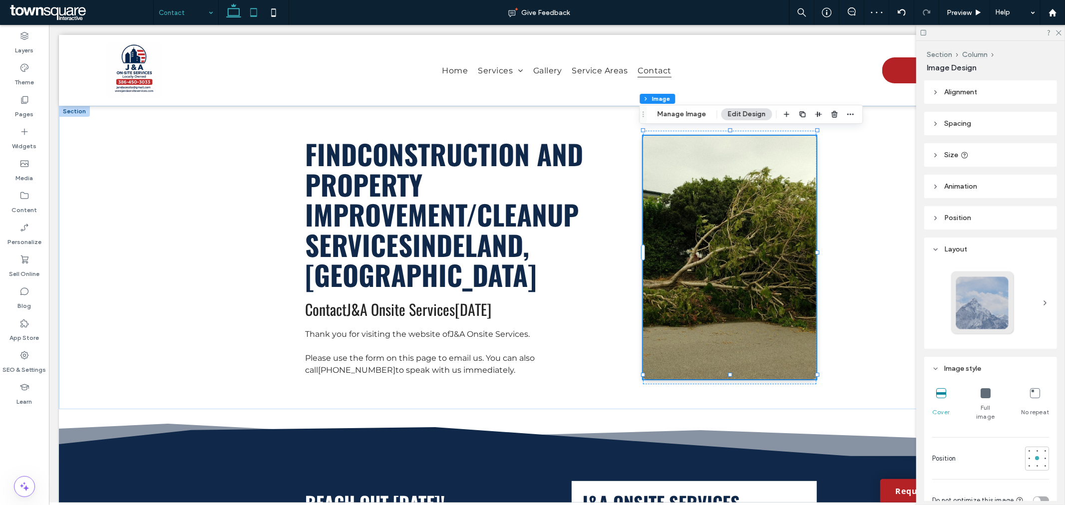
click at [249, 12] on icon at bounding box center [254, 12] width 20 height 20
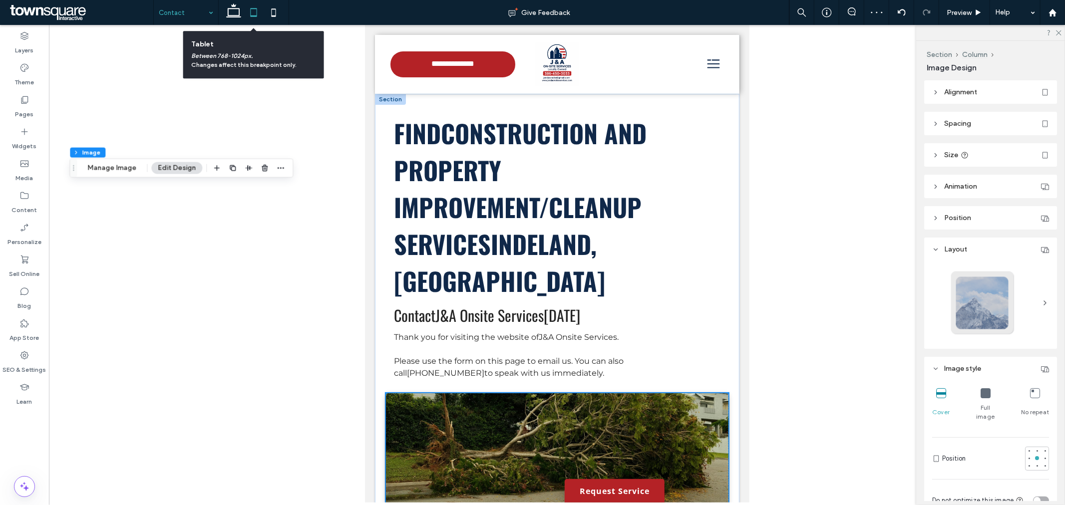
type input "***"
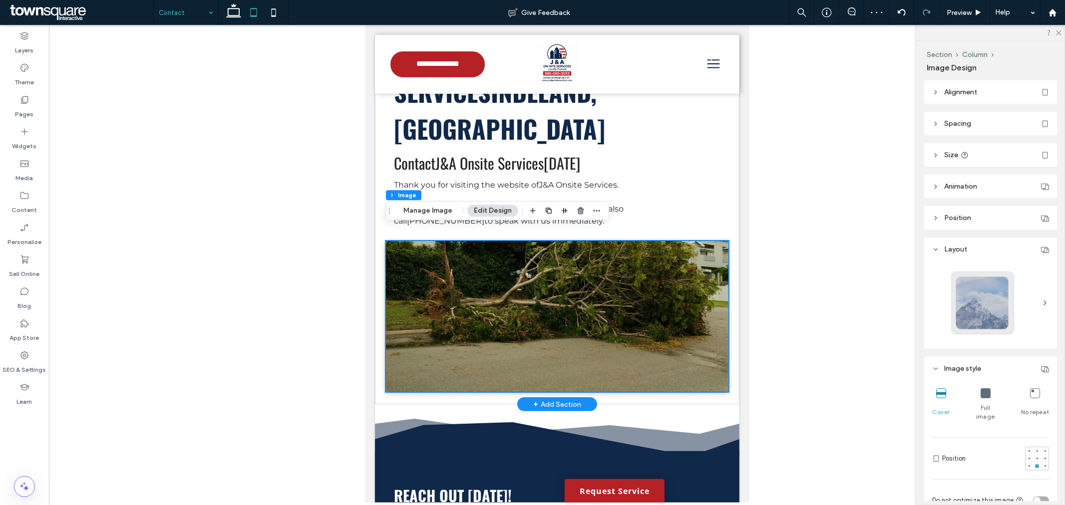
scroll to position [117, 0]
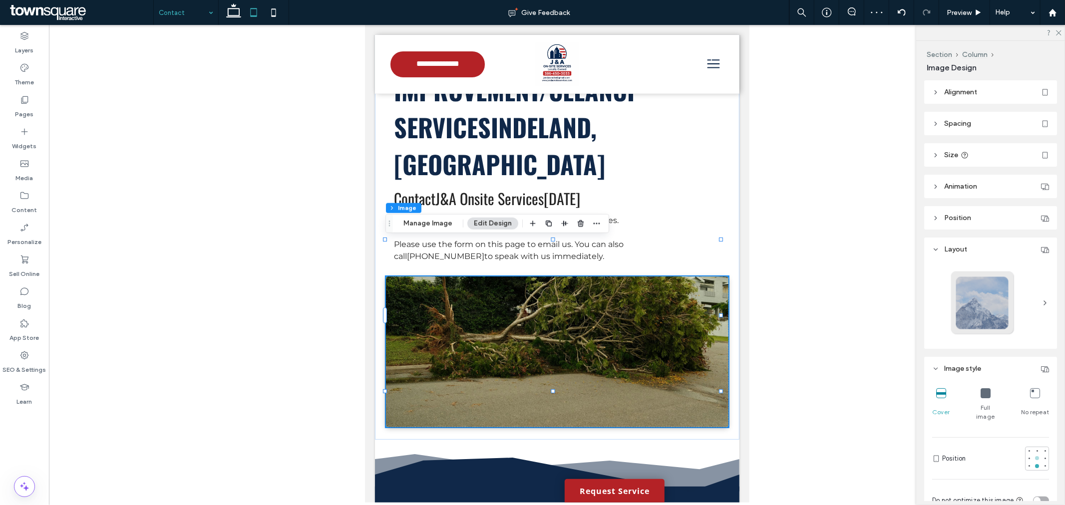
click at [1034, 455] on div at bounding box center [1037, 458] width 7 height 7
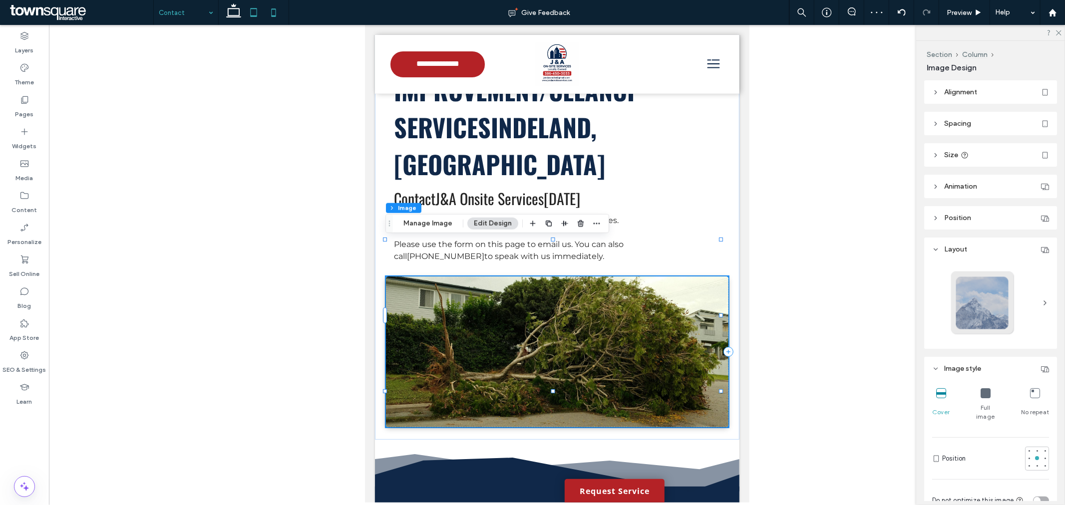
click at [268, 11] on icon at bounding box center [274, 12] width 20 height 20
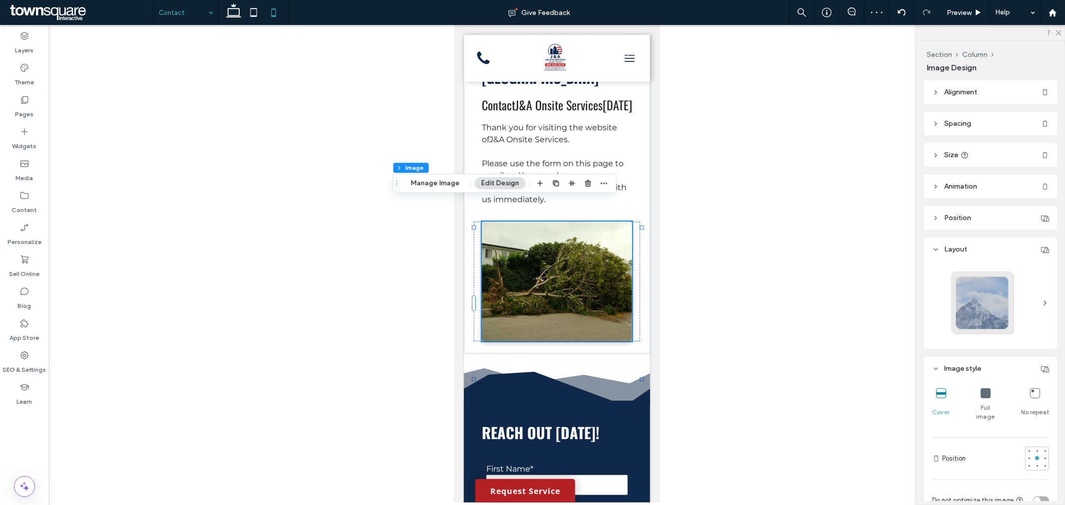
type input "***"
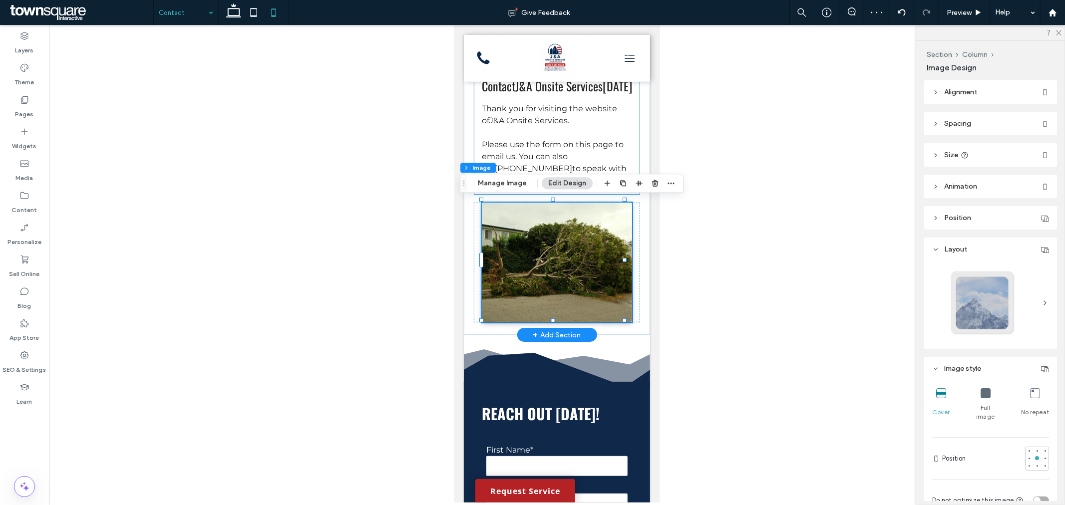
drag, startPoint x: 1054, startPoint y: 216, endPoint x: 597, endPoint y: 192, distance: 457.5
drag, startPoint x: 597, startPoint y: 192, endPoint x: 533, endPoint y: 361, distance: 180.6
click at [533, 361] on icon at bounding box center [556, 369] width 186 height 34
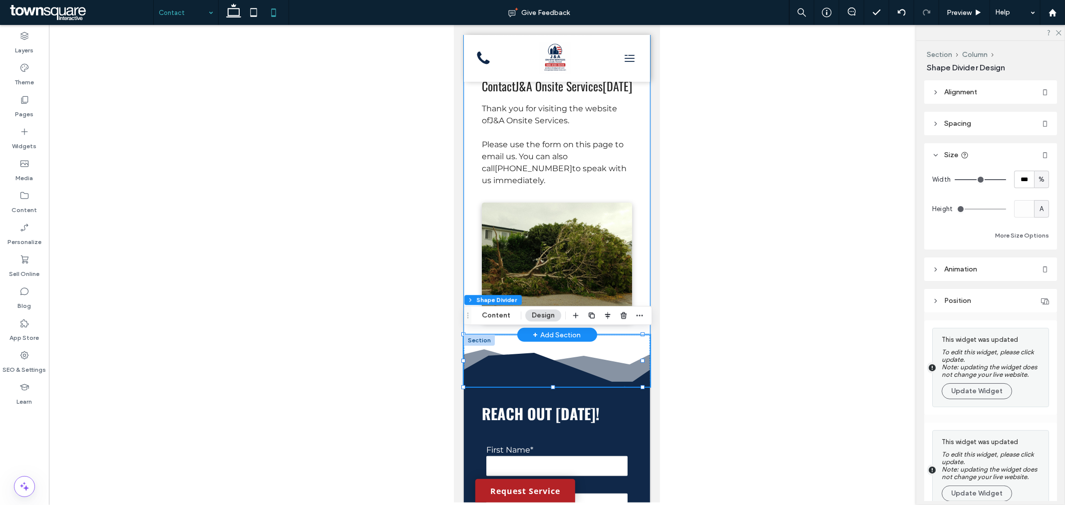
click at [635, 101] on div "Find Construction and Property Improvement/Cleanup services in [GEOGRAPHIC_DATA…" at bounding box center [556, 140] width 186 height 389
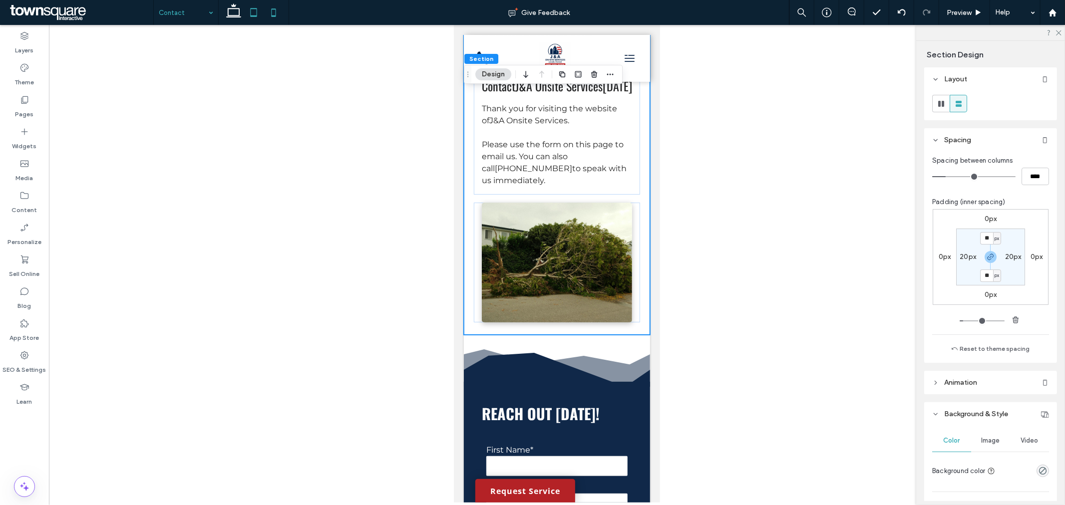
click at [255, 13] on icon at bounding box center [254, 12] width 20 height 20
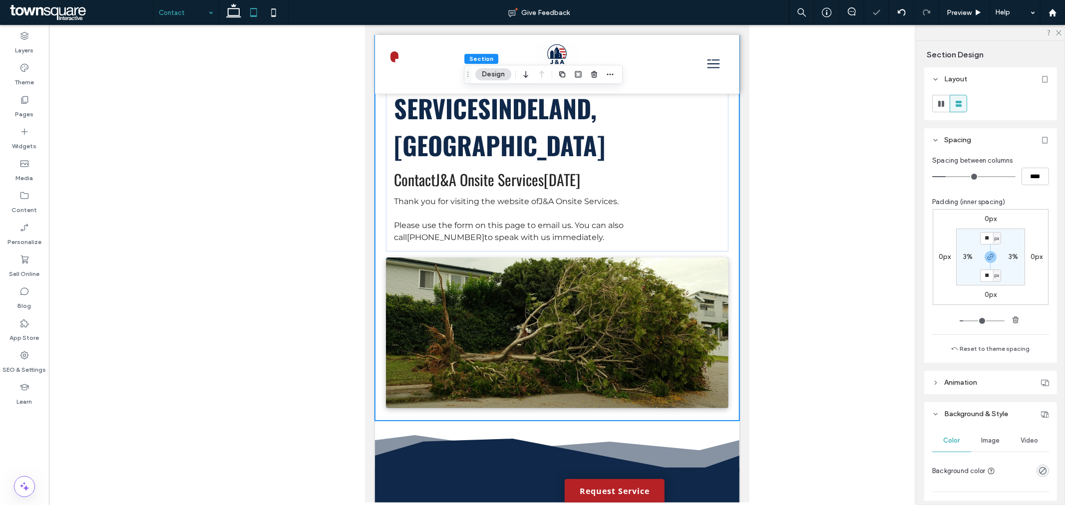
type input "**"
type input "****"
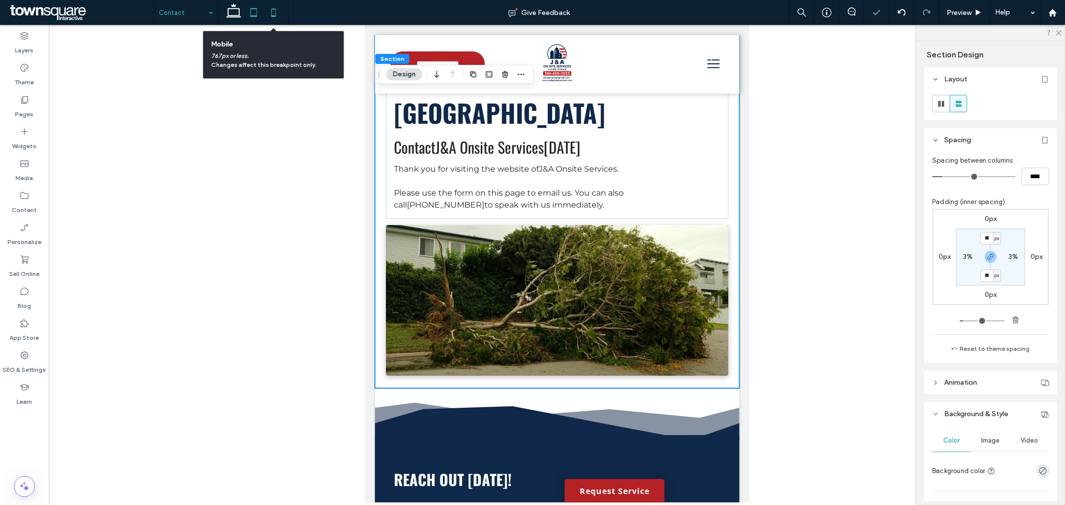
click at [279, 12] on icon at bounding box center [274, 12] width 20 height 20
type input "**"
type input "****"
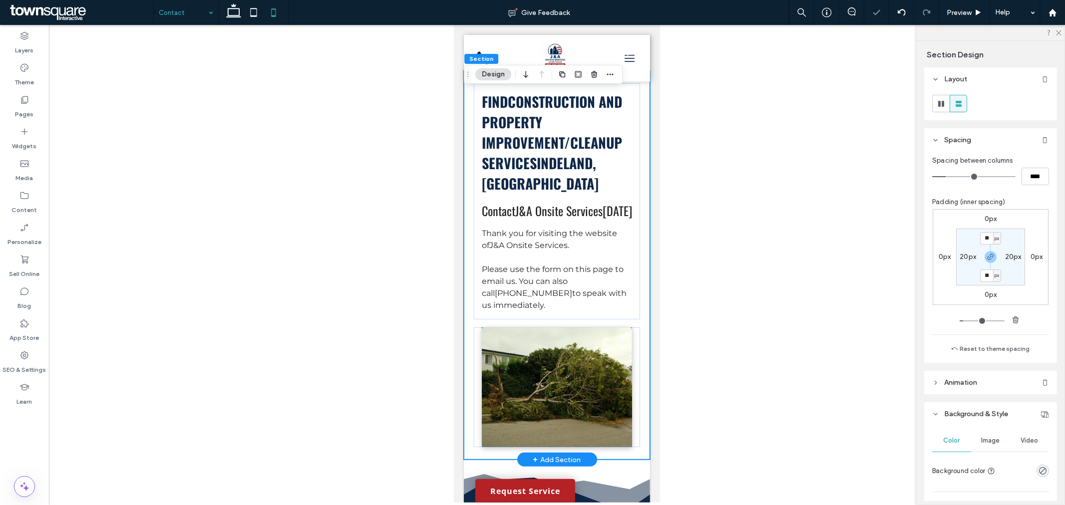
click at [540, 350] on img at bounding box center [556, 387] width 150 height 120
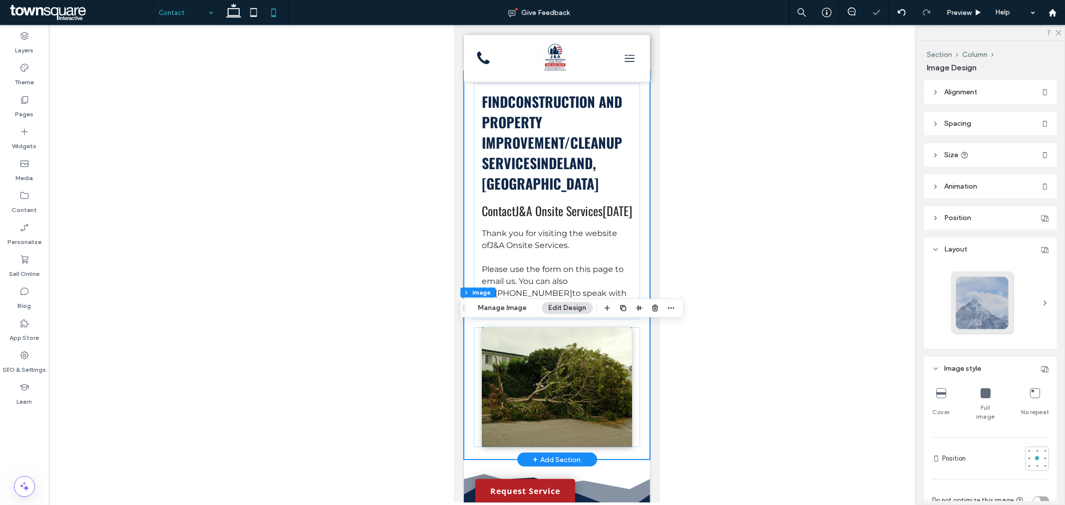
type input "*"
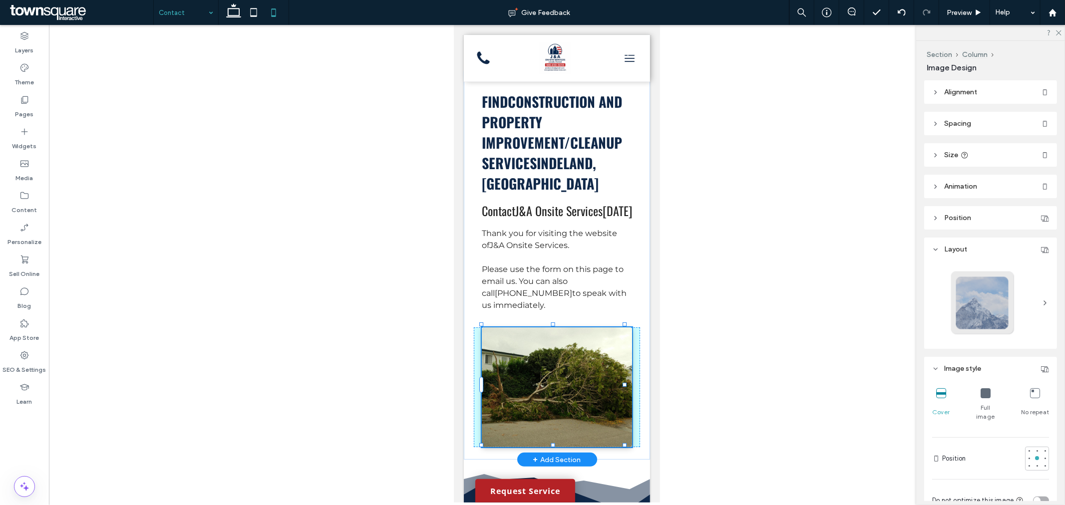
drag, startPoint x: 624, startPoint y: 385, endPoint x: 638, endPoint y: 384, distance: 14.0
click at [638, 384] on div "Find Construction and Property Improvement/Cleanup services in [GEOGRAPHIC_DATA…" at bounding box center [556, 264] width 186 height 389
drag, startPoint x: 625, startPoint y: 384, endPoint x: 633, endPoint y: 382, distance: 8.2
click at [633, 382] on div "Find Construction and Property Improvement/Cleanup services in [GEOGRAPHIC_DATA…" at bounding box center [556, 264] width 186 height 389
click at [637, 262] on div "Find Construction and Property Improvement/Cleanup services in [GEOGRAPHIC_DATA…" at bounding box center [556, 264] width 186 height 389
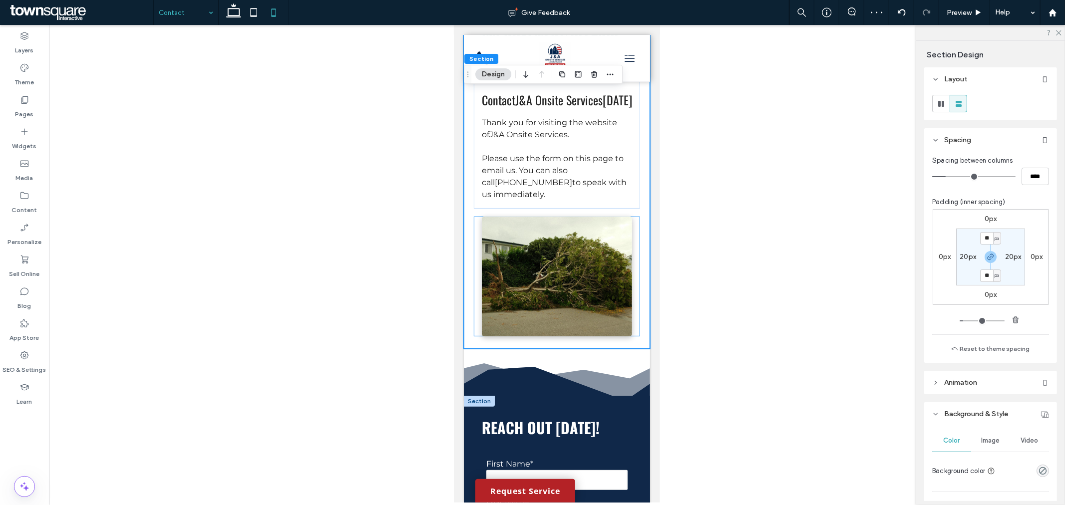
scroll to position [399, 0]
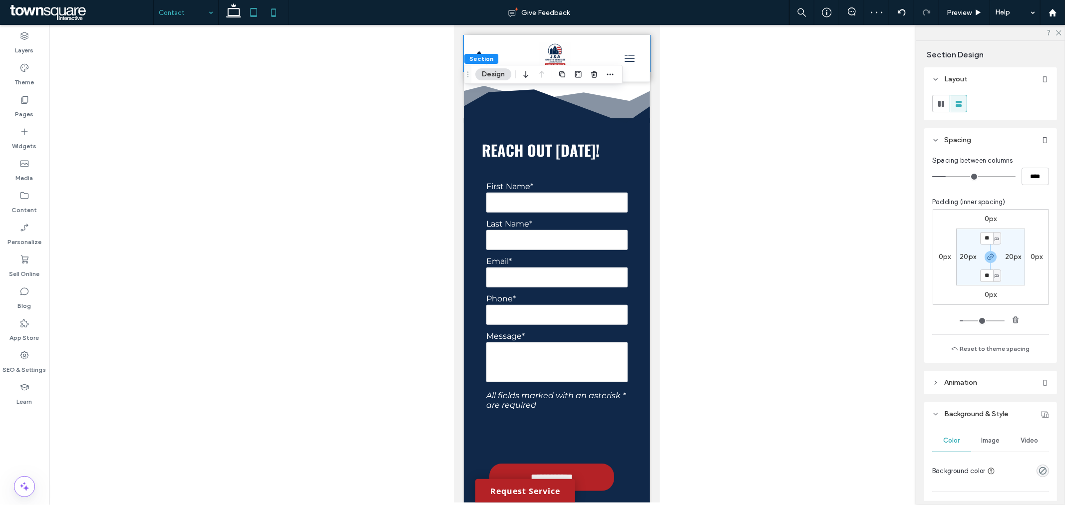
click at [253, 10] on icon at bounding box center [254, 12] width 20 height 20
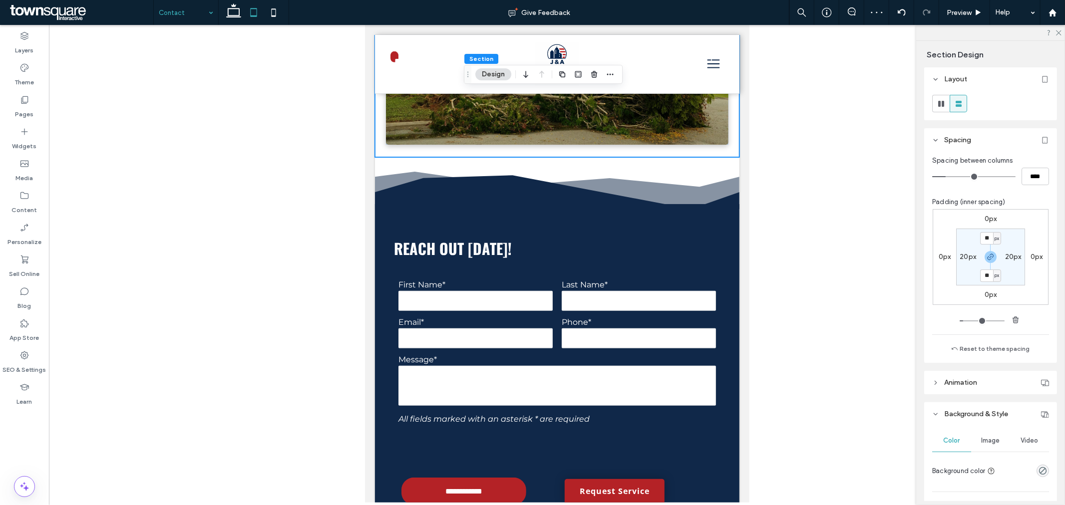
type input "**"
type input "****"
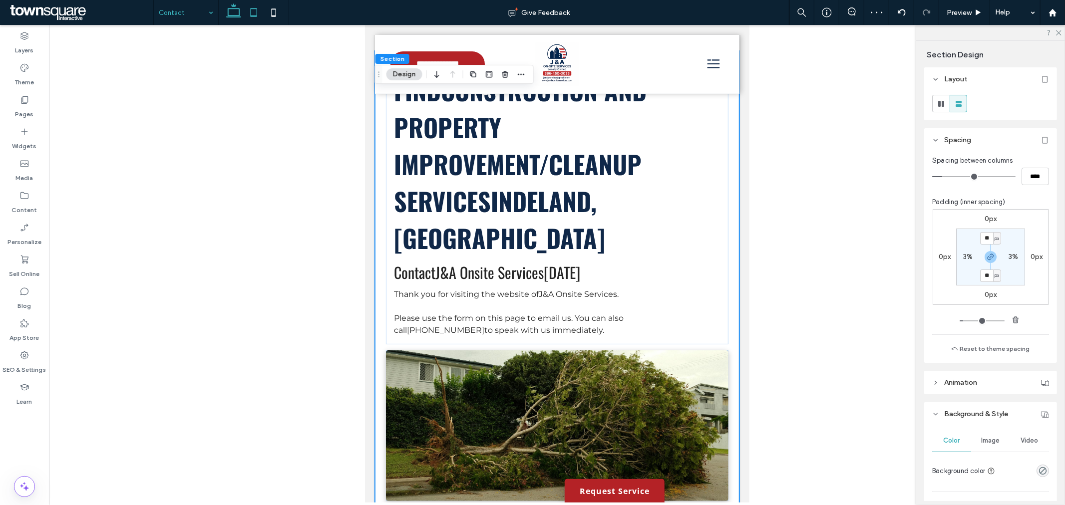
click at [232, 12] on icon at bounding box center [234, 12] width 20 height 20
type input "**"
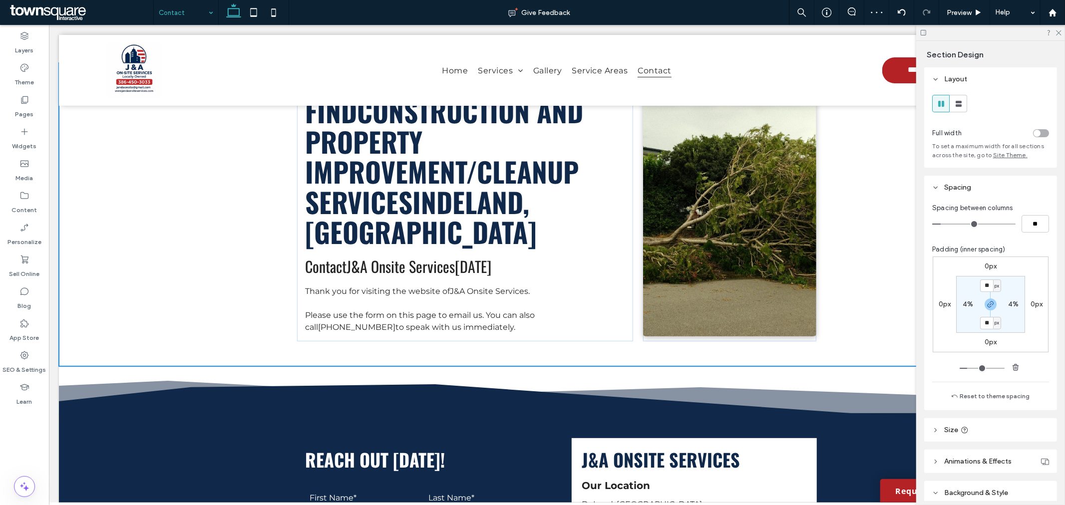
scroll to position [0, 0]
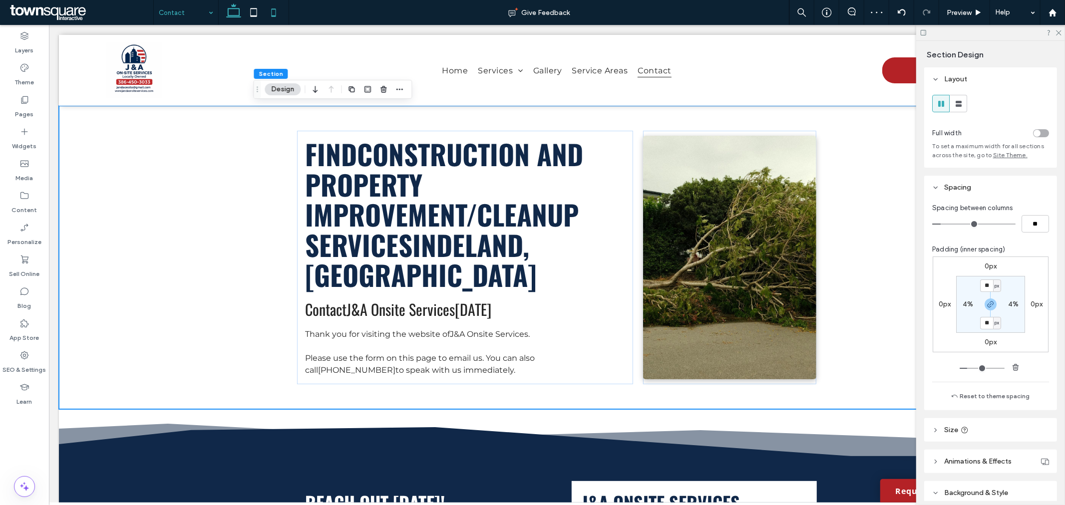
click at [268, 14] on icon at bounding box center [274, 12] width 20 height 20
type input "**"
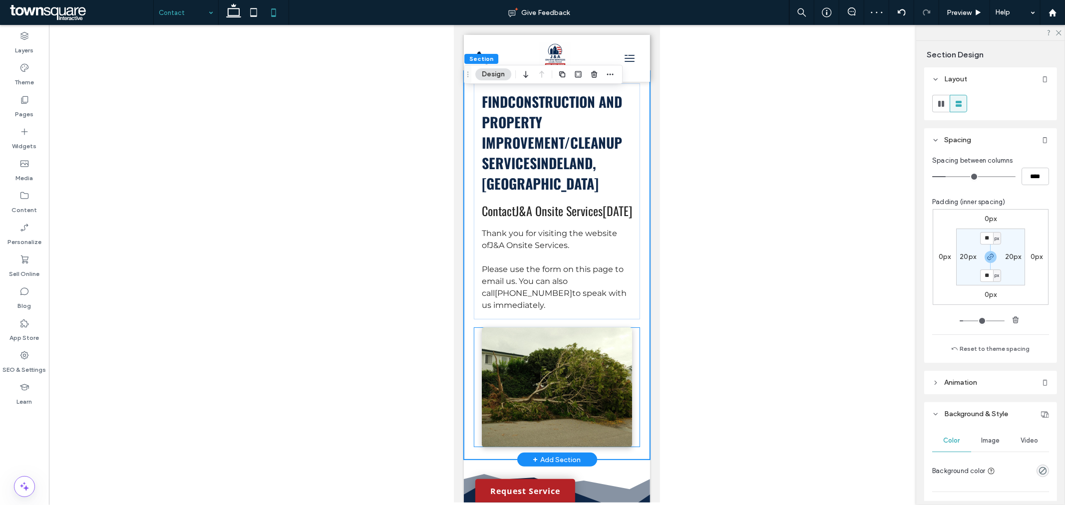
click at [476, 354] on div at bounding box center [556, 387] width 166 height 120
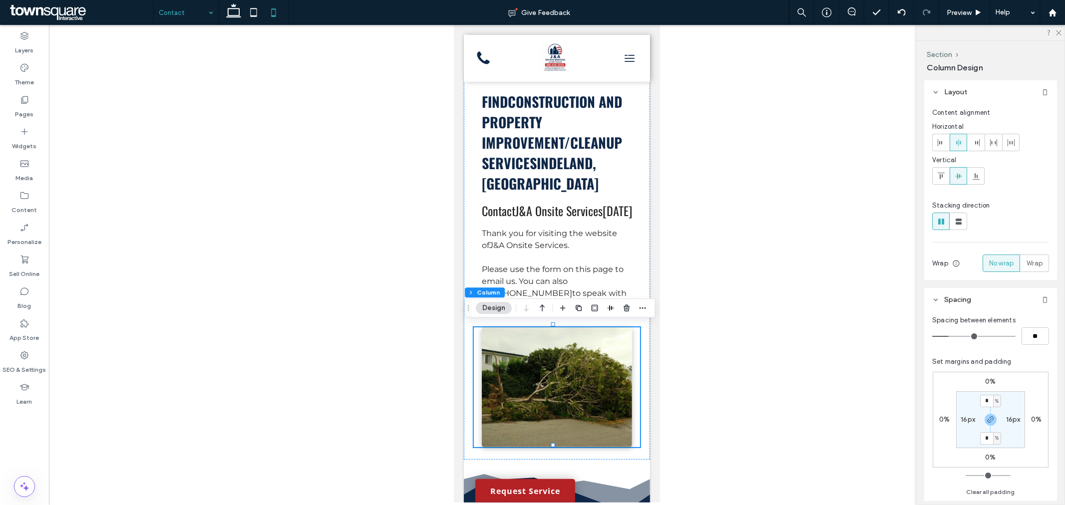
click at [969, 420] on label "16px" at bounding box center [968, 419] width 14 height 8
type input "**"
type input "*"
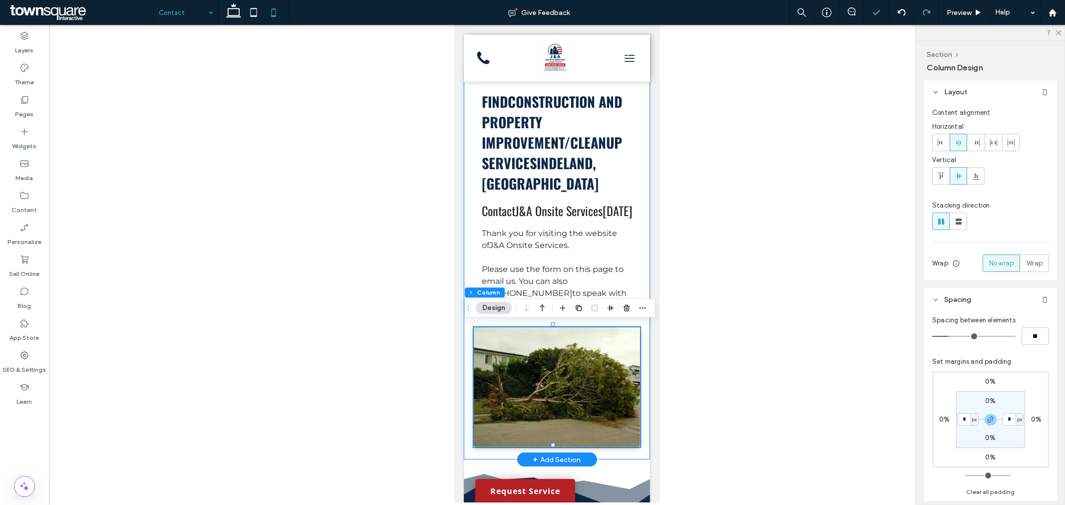
click at [636, 259] on div "Find Construction and Property Improvement/Cleanup services in [GEOGRAPHIC_DATA…" at bounding box center [556, 264] width 186 height 389
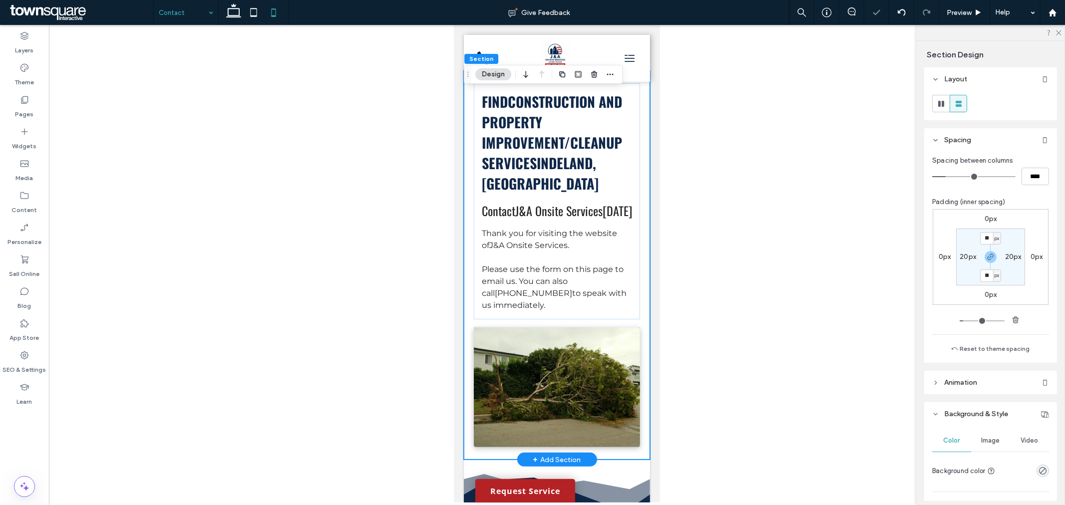
scroll to position [288, 0]
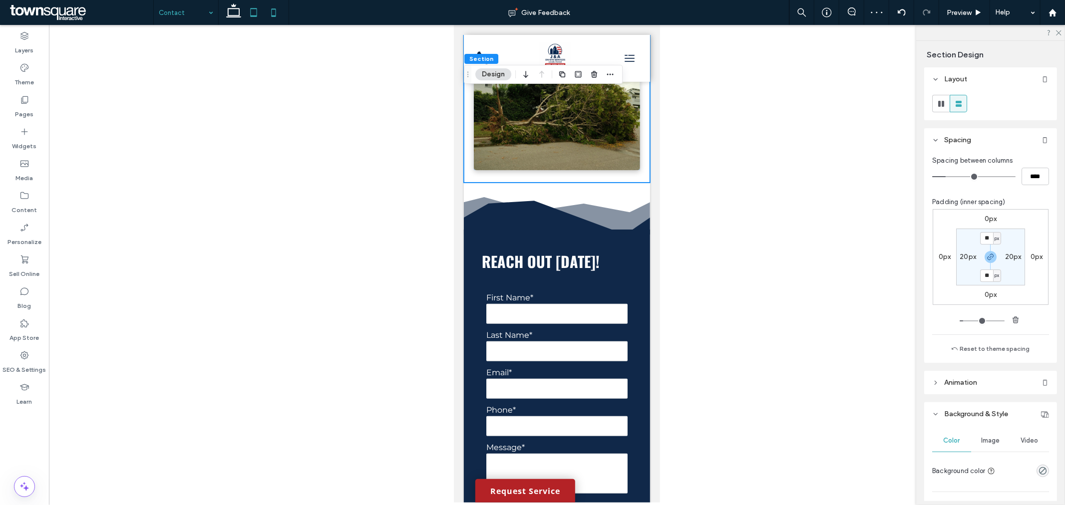
click at [250, 5] on icon at bounding box center [254, 12] width 20 height 20
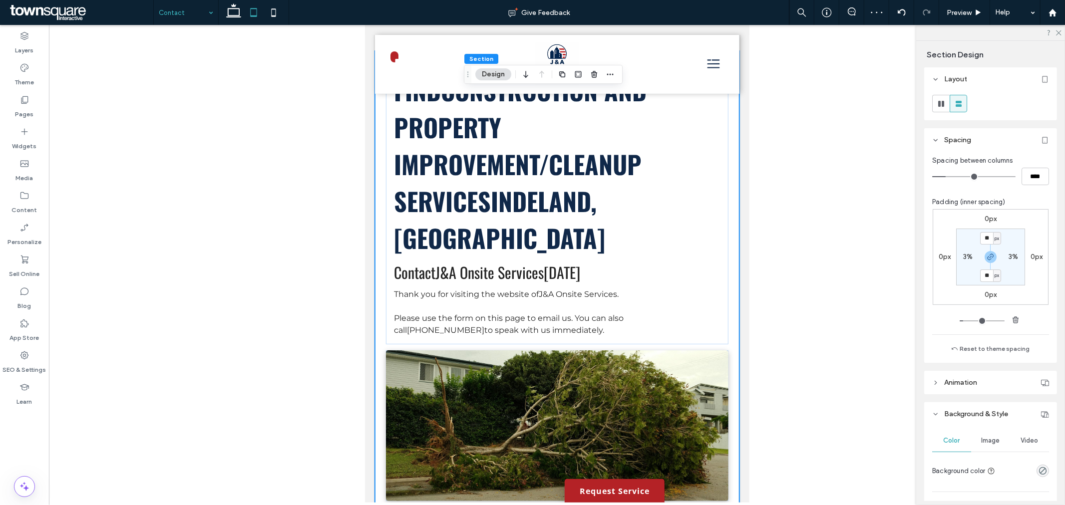
type input "**"
type input "****"
click at [237, 17] on icon at bounding box center [234, 12] width 20 height 20
type input "**"
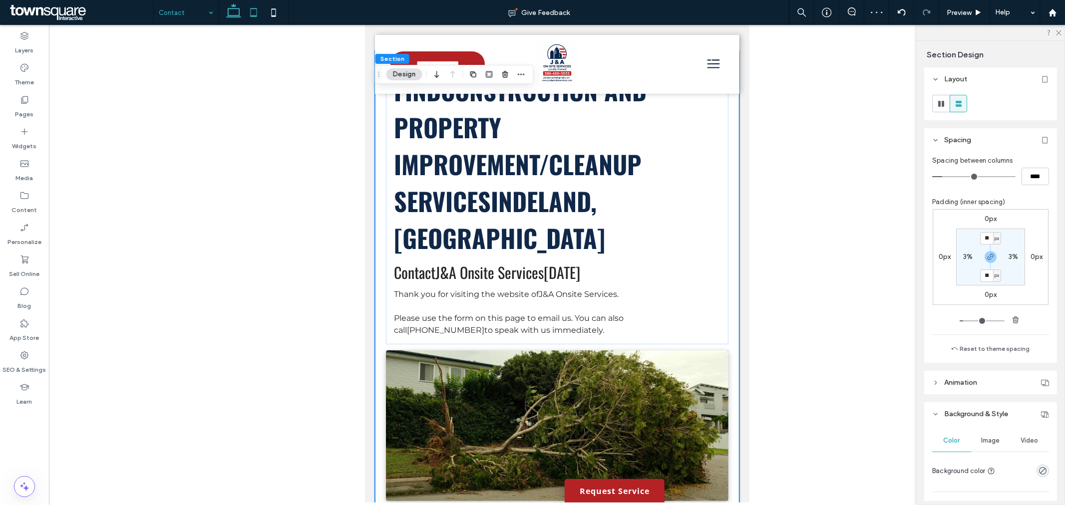
type input "**"
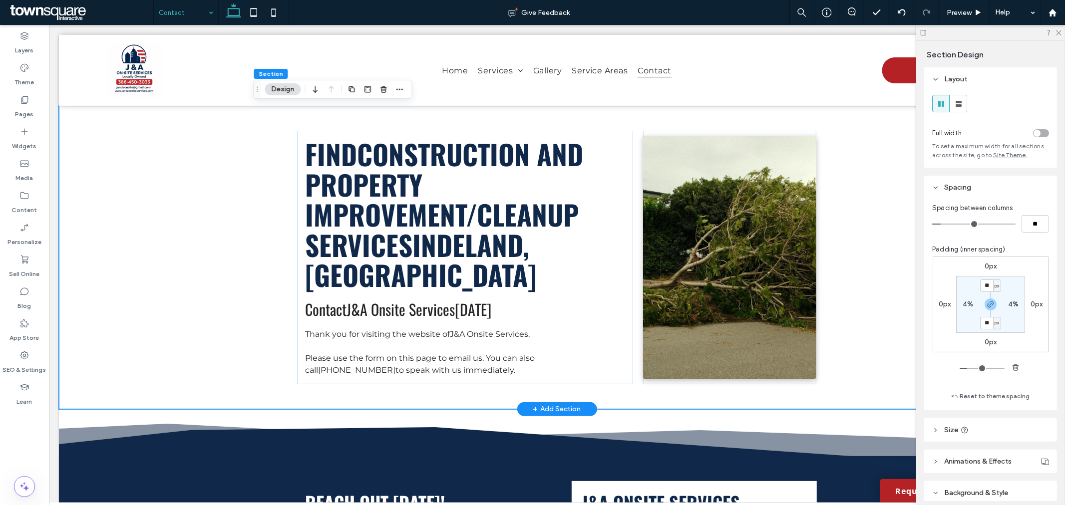
click at [207, 161] on div "Find Construction and Property Improvement/Cleanup services in [GEOGRAPHIC_DATA…" at bounding box center [556, 257] width 996 height 304
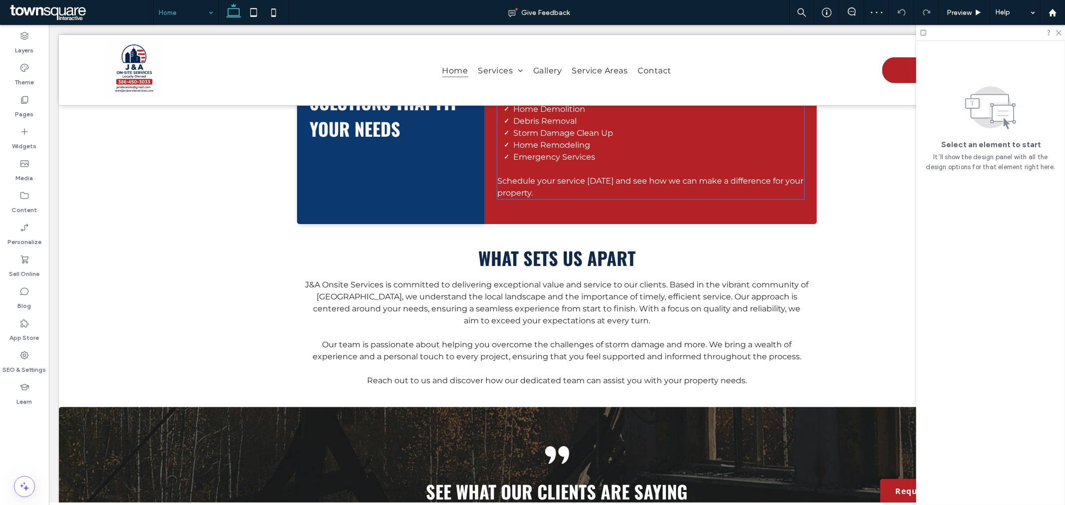
scroll to position [1165, 0]
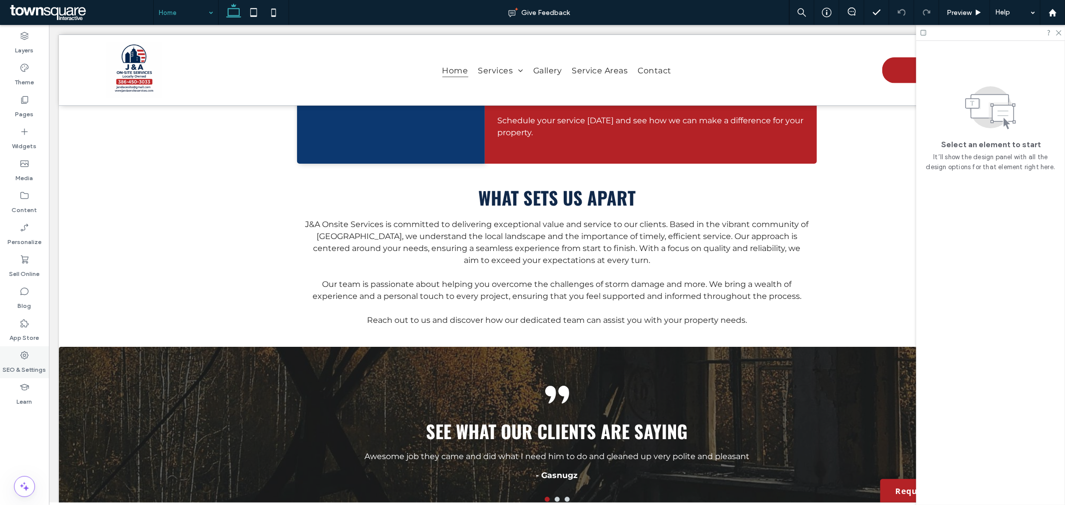
click at [24, 366] on label "SEO & Settings" at bounding box center [24, 367] width 43 height 14
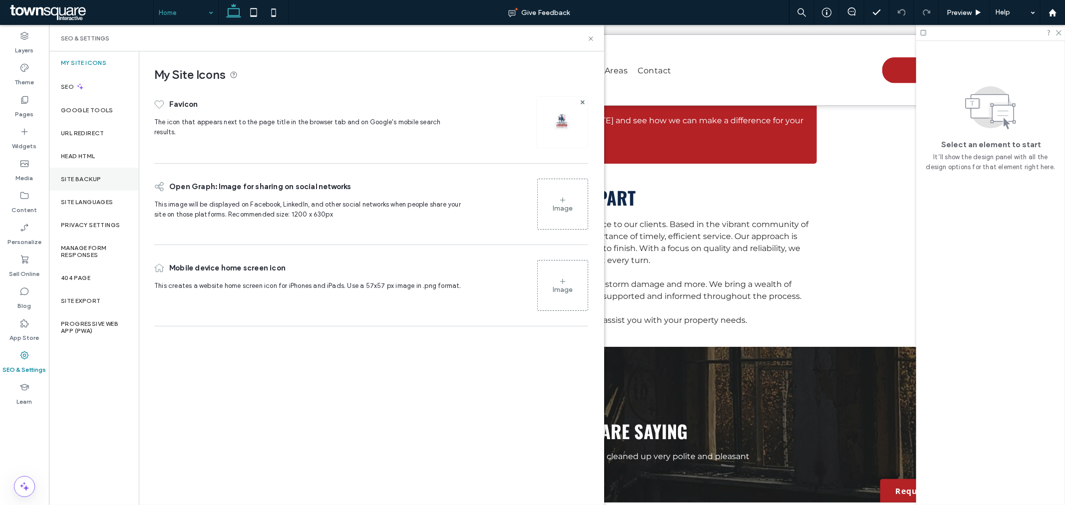
click at [85, 182] on label "Site Backup" at bounding box center [81, 179] width 40 height 7
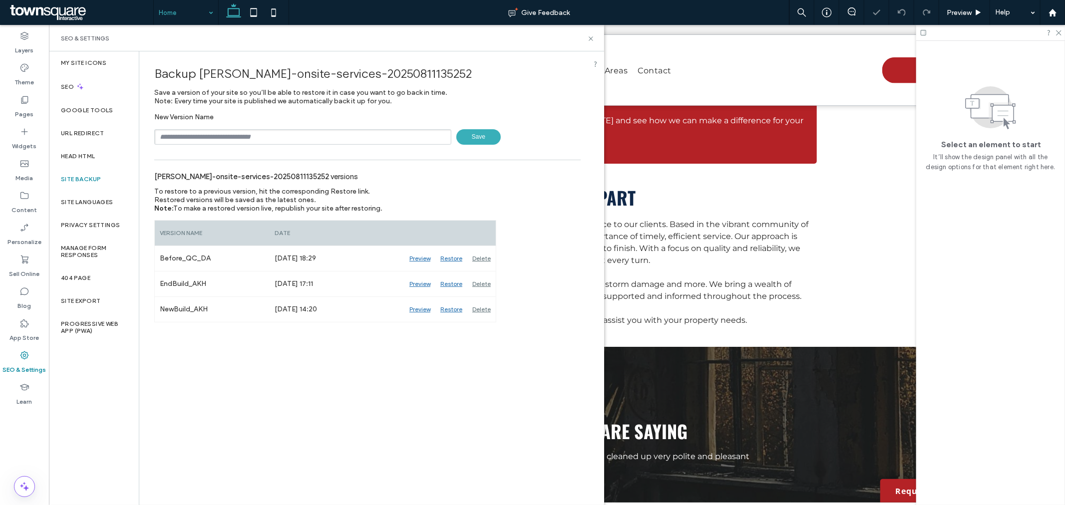
click at [205, 130] on input "text" at bounding box center [302, 136] width 297 height 15
type input "**********"
click at [466, 133] on span "Save" at bounding box center [478, 136] width 44 height 15
click at [593, 39] on icon at bounding box center [590, 38] width 7 height 7
